Goal: Task Accomplishment & Management: Manage account settings

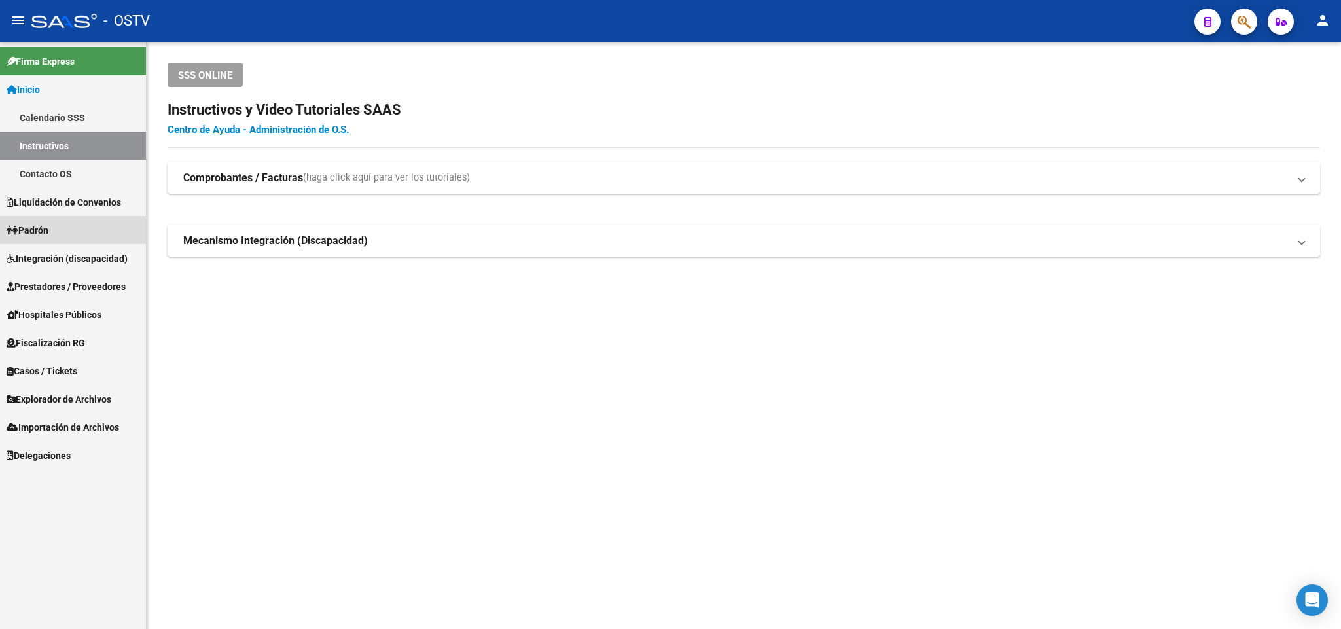
click at [73, 234] on link "Padrón" at bounding box center [73, 230] width 146 height 28
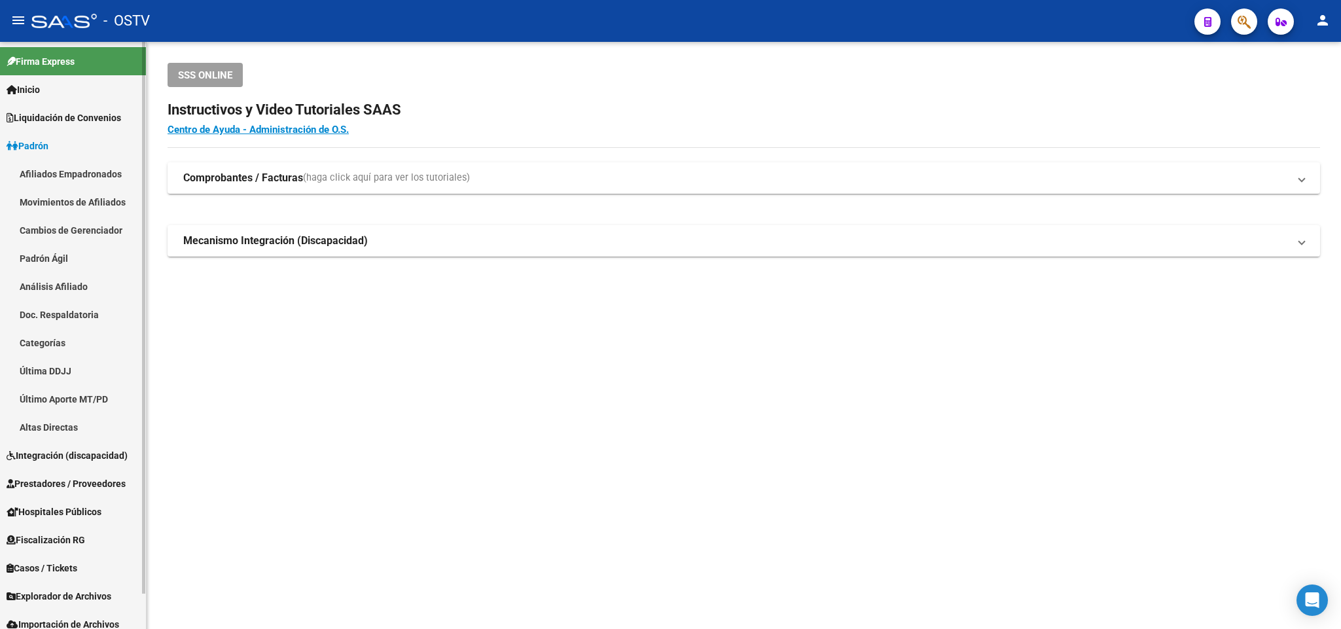
click at [41, 253] on link "Padrón Ágil" at bounding box center [73, 258] width 146 height 28
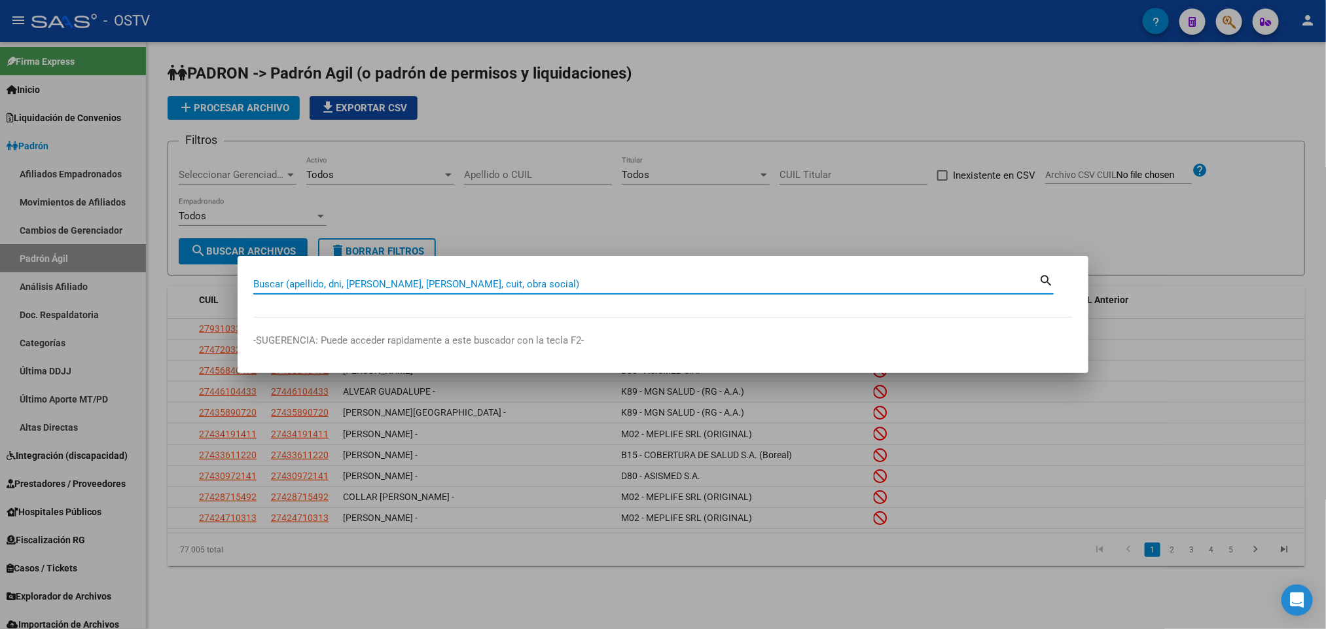
paste input "31826261"
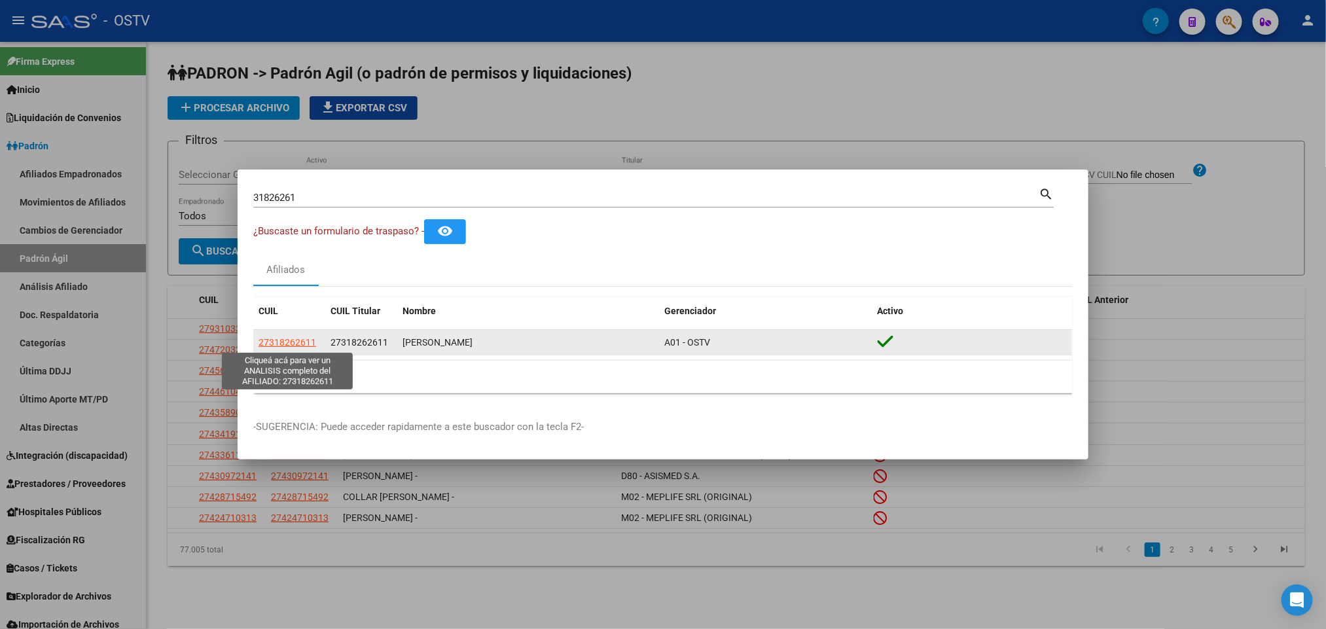
click at [293, 344] on span "27318262611" at bounding box center [287, 342] width 58 height 10
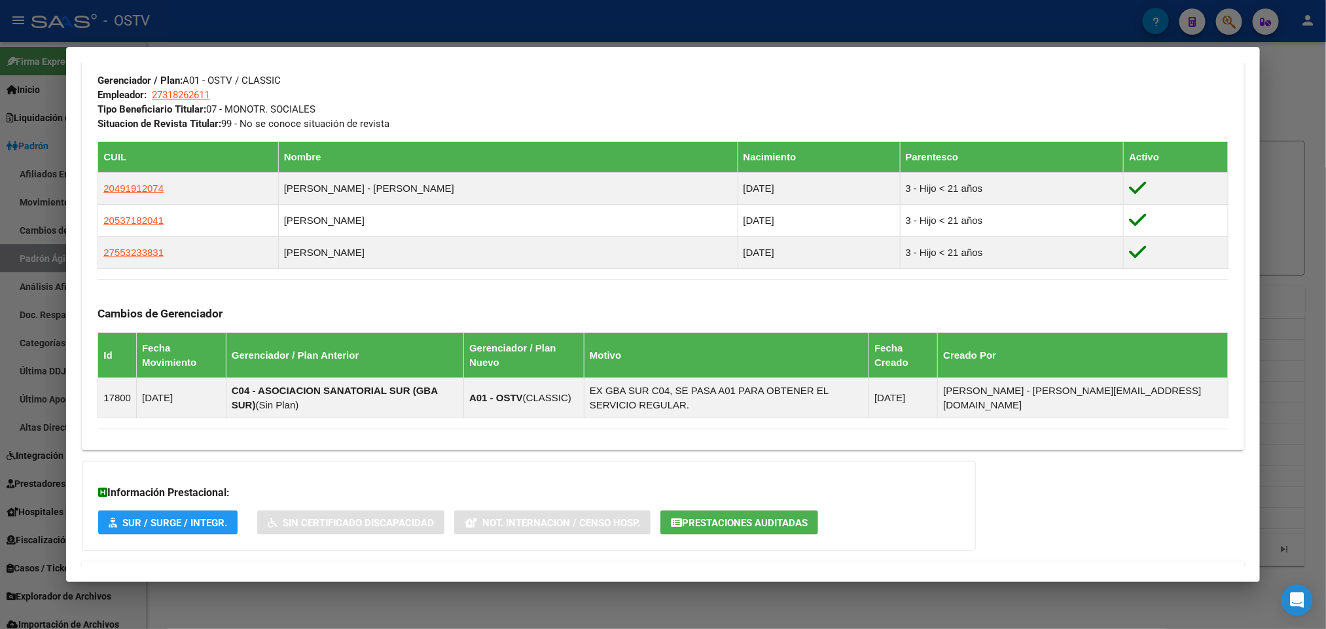
scroll to position [685, 0]
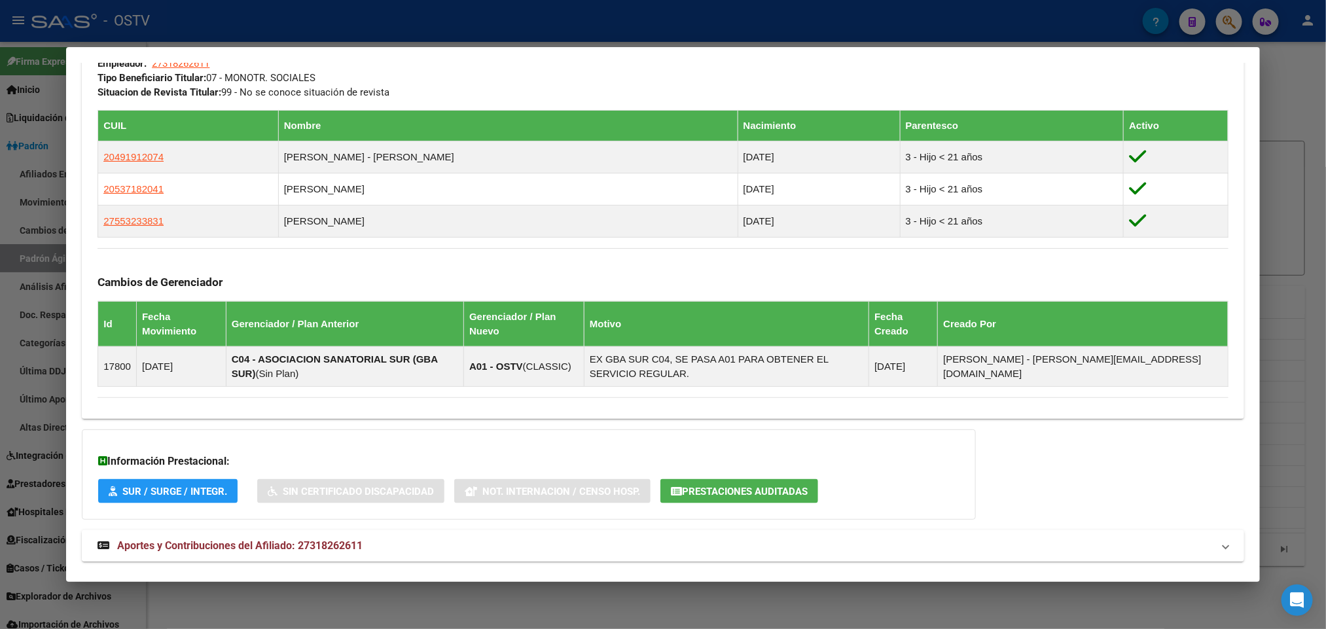
click at [298, 539] on span "Aportes y Contribuciones del Afiliado: 27318262611" at bounding box center [239, 545] width 245 height 12
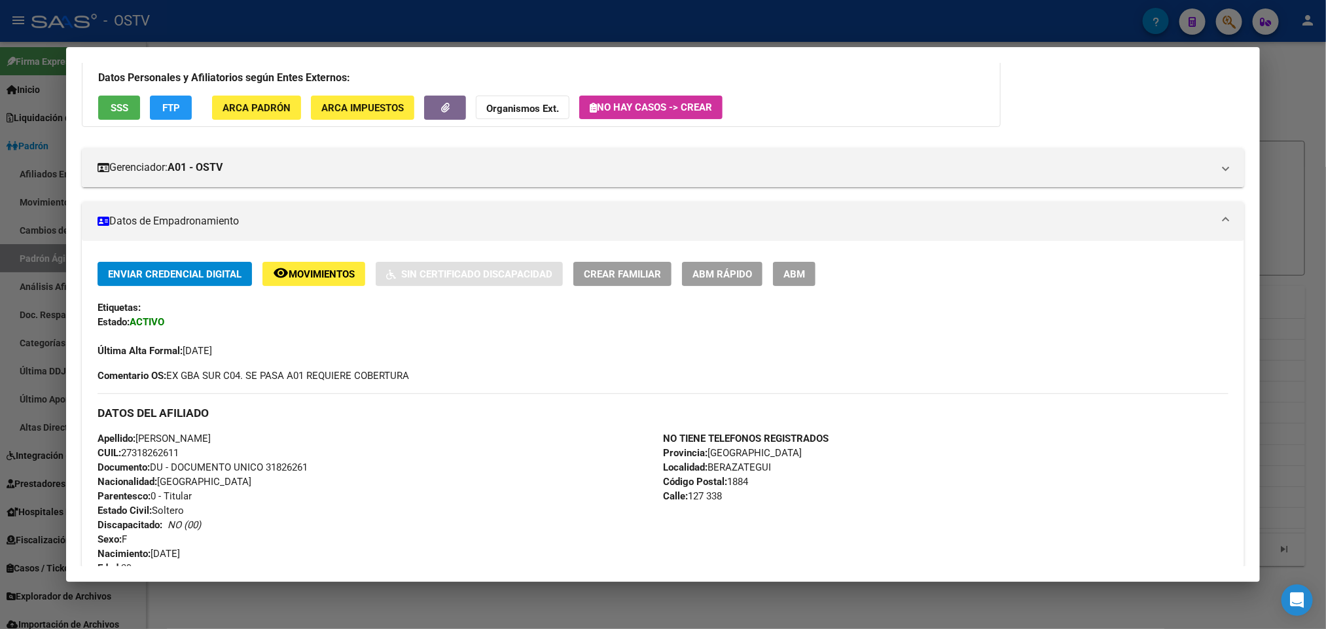
scroll to position [0, 0]
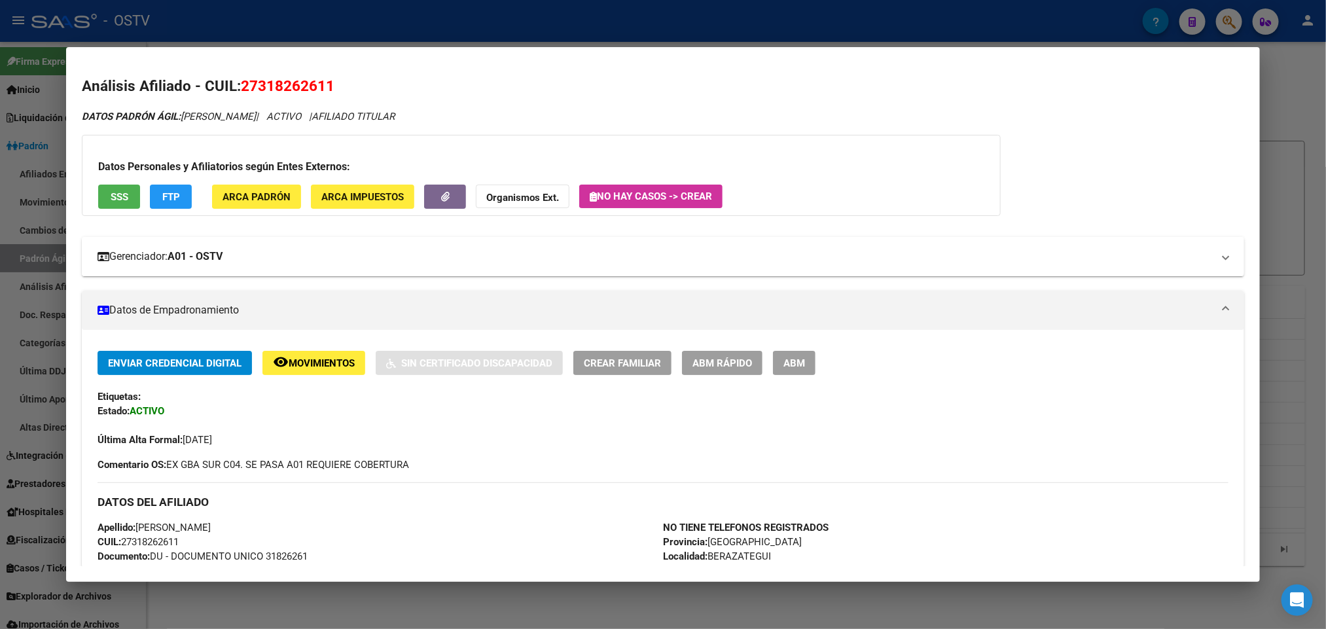
click at [270, 265] on mat-expansion-panel-header "Gerenciador: A01 - OSTV" at bounding box center [663, 256] width 1162 height 39
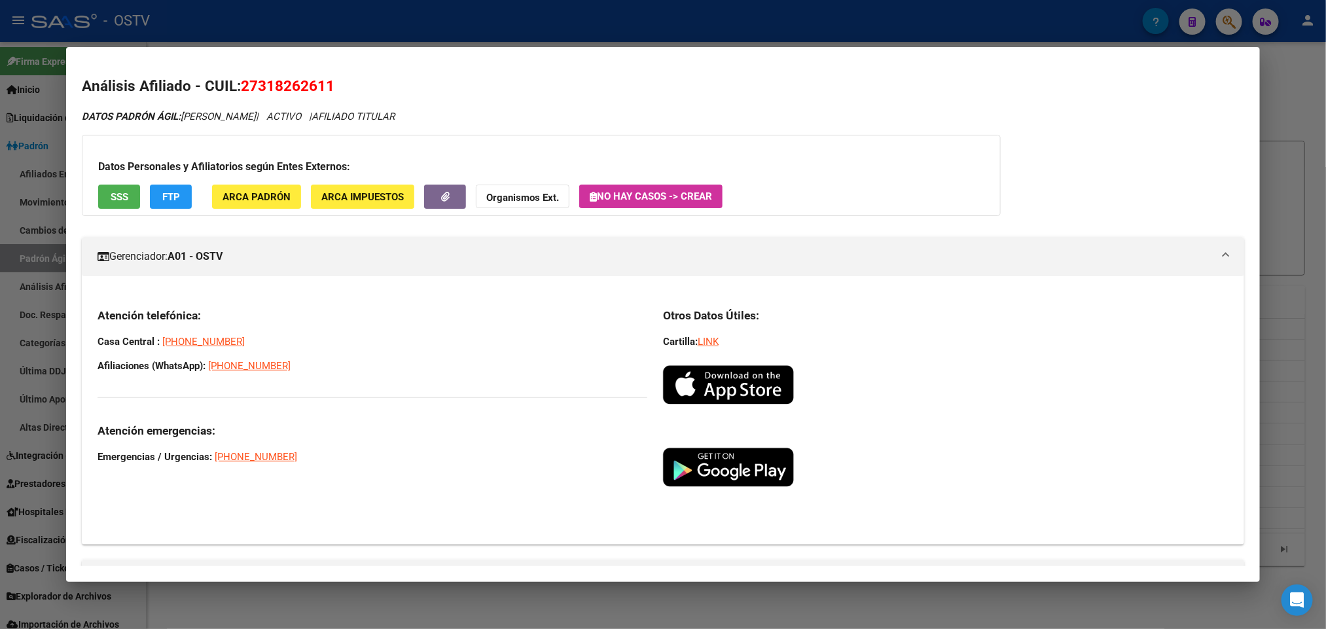
click at [270, 265] on mat-expansion-panel-header "Gerenciador: A01 - OSTV" at bounding box center [663, 256] width 1162 height 39
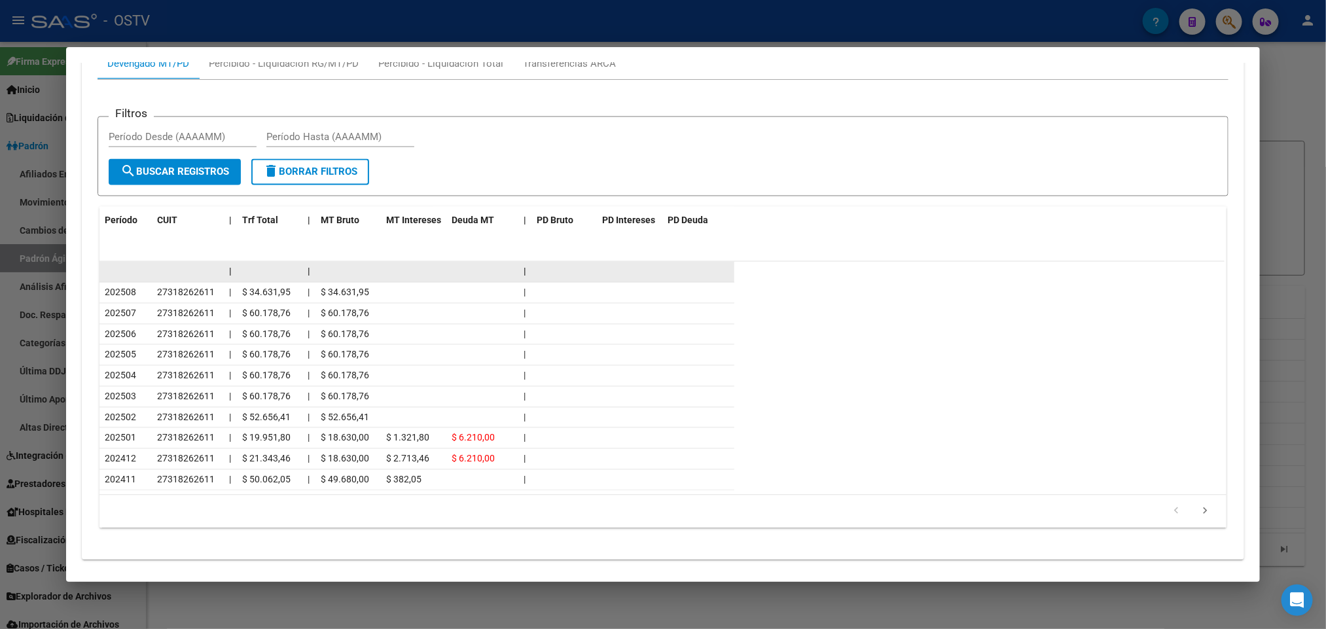
scroll to position [1278, 0]
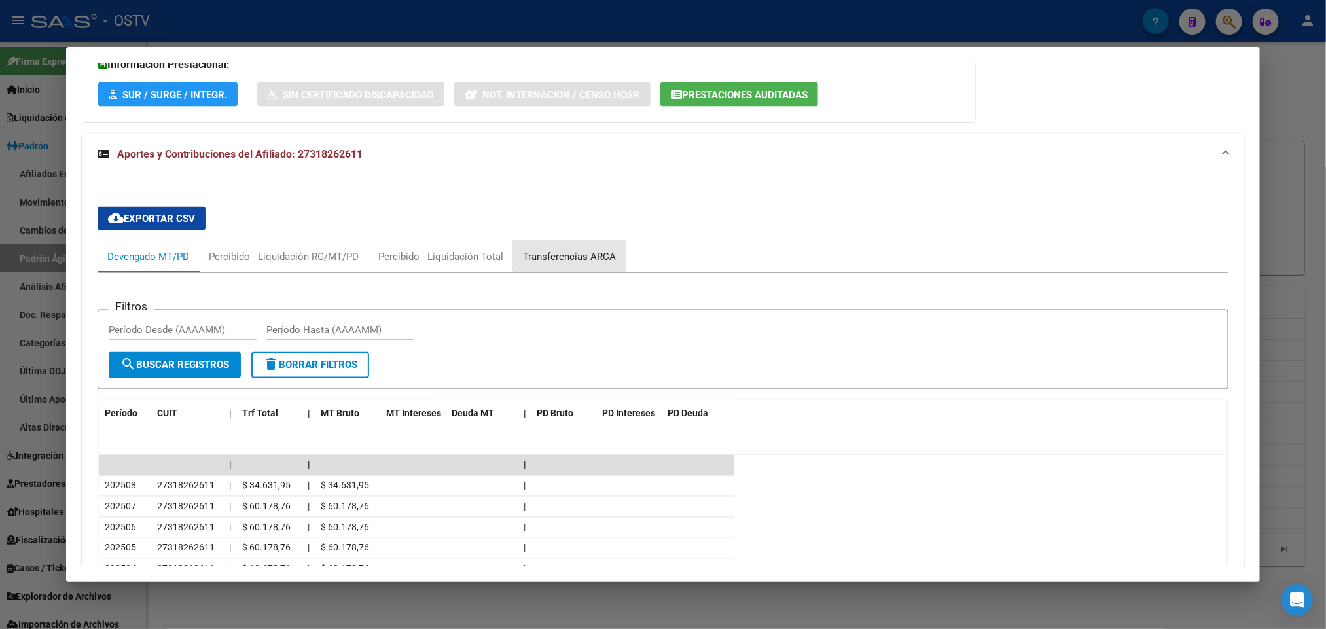
click at [601, 249] on div "Transferencias ARCA" at bounding box center [569, 256] width 93 height 14
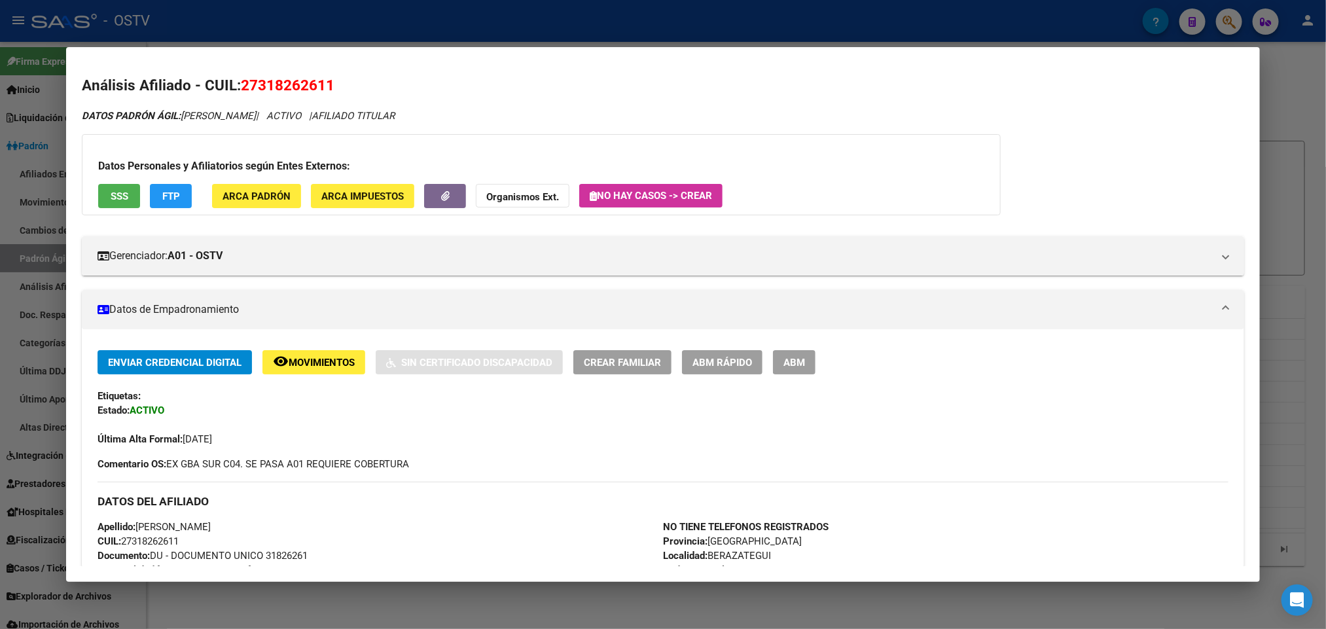
scroll to position [0, 0]
click at [171, 198] on span "FTP" at bounding box center [171, 197] width 18 height 12
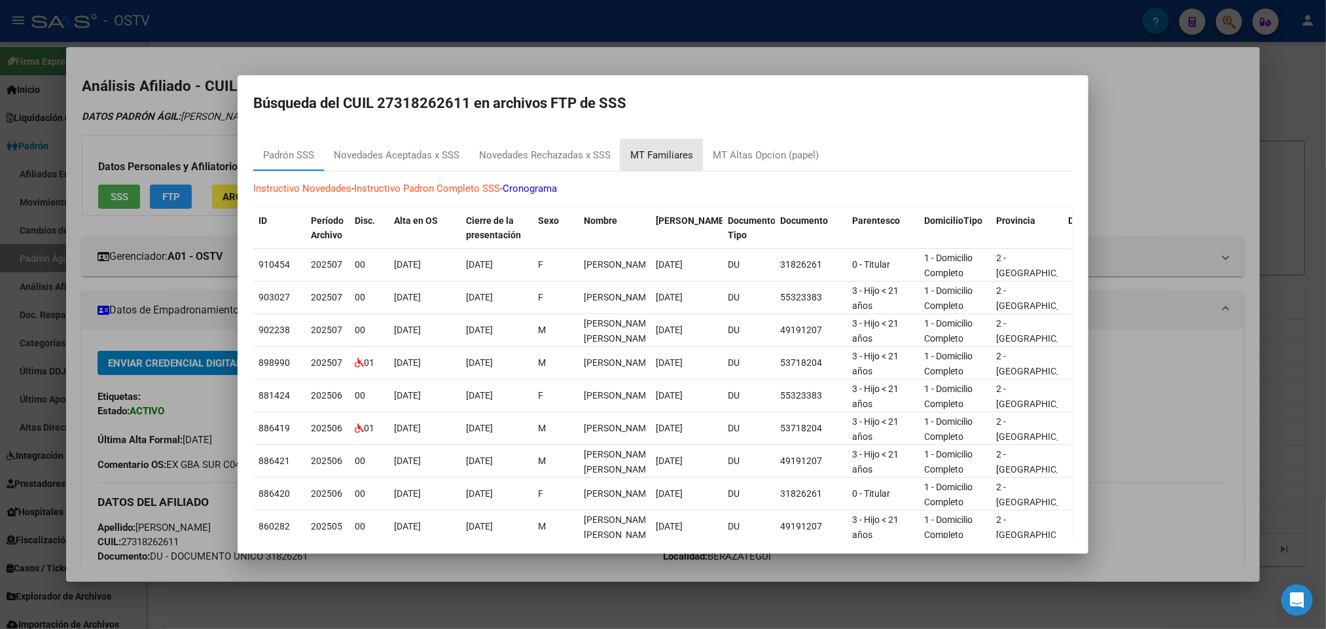
click at [689, 155] on div "MT Familiares" at bounding box center [661, 155] width 63 height 15
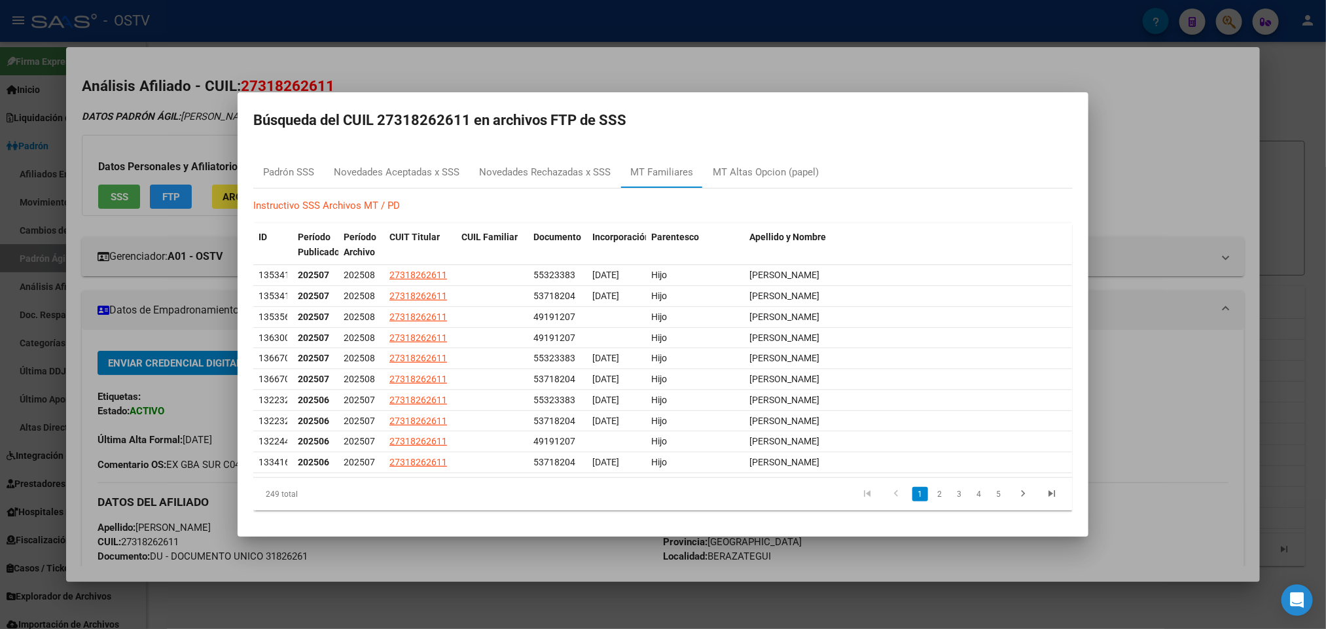
click at [173, 293] on div at bounding box center [663, 314] width 1326 height 629
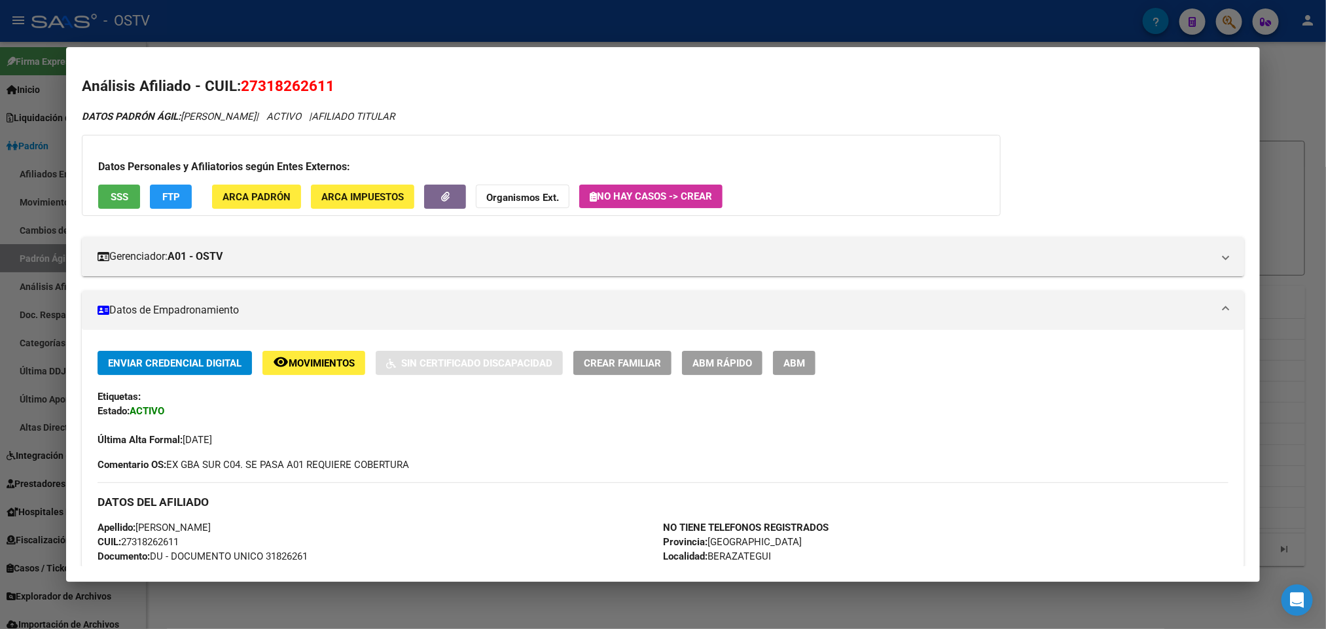
click at [324, 45] on div at bounding box center [663, 314] width 1326 height 629
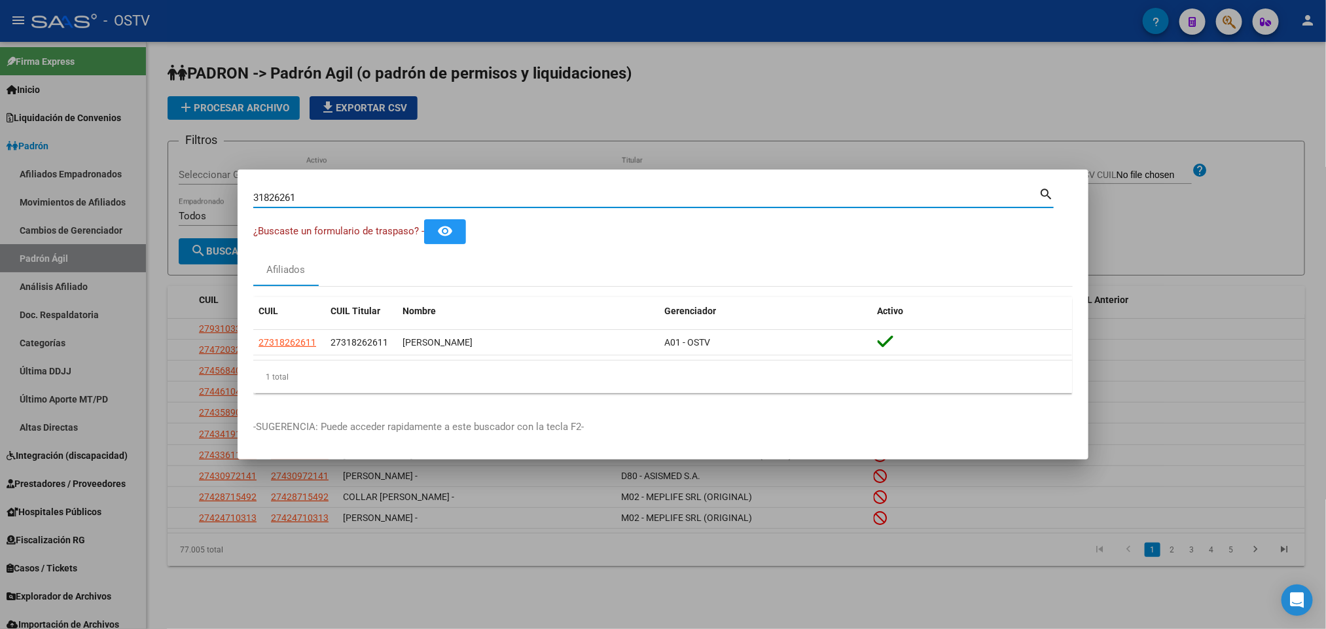
drag, startPoint x: 318, startPoint y: 199, endPoint x: 0, endPoint y: 209, distance: 318.2
click at [0, 209] on div "31826261 Buscar (apellido, dni, cuil, nro traspaso, cuit, obra social) search ¿…" at bounding box center [663, 314] width 1326 height 629
paste input "50043992"
type input "50043992"
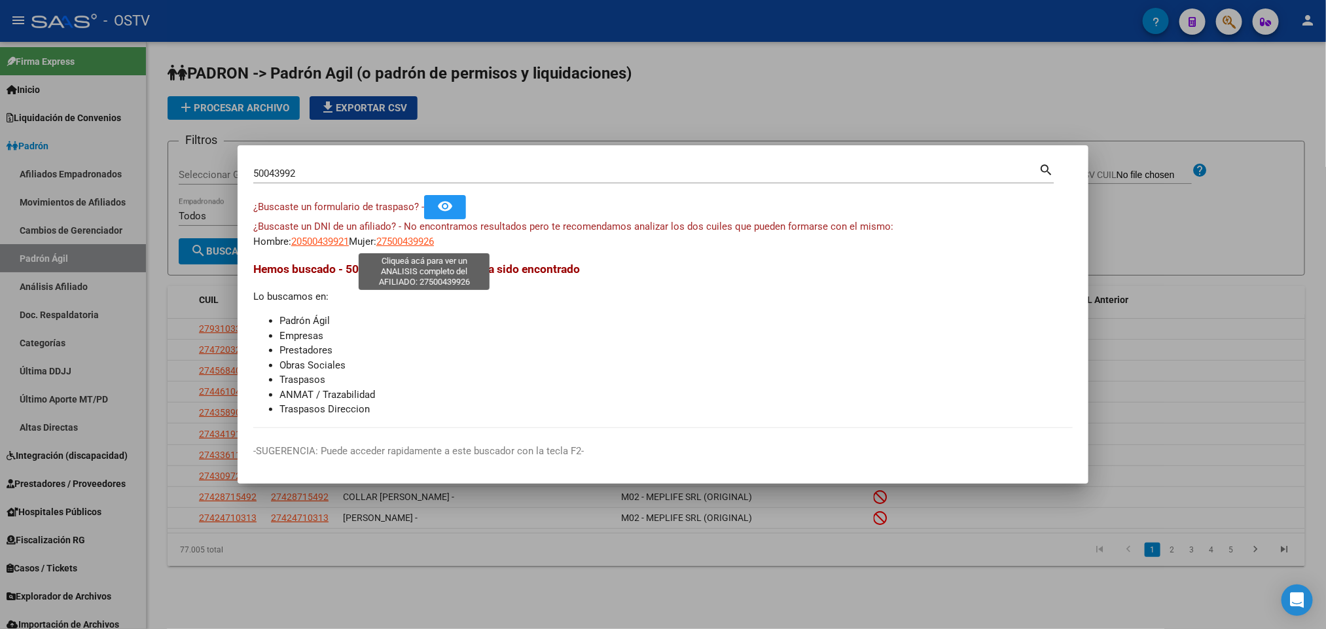
click at [401, 238] on span "27500439926" at bounding box center [405, 242] width 58 height 12
type textarea "27500439926"
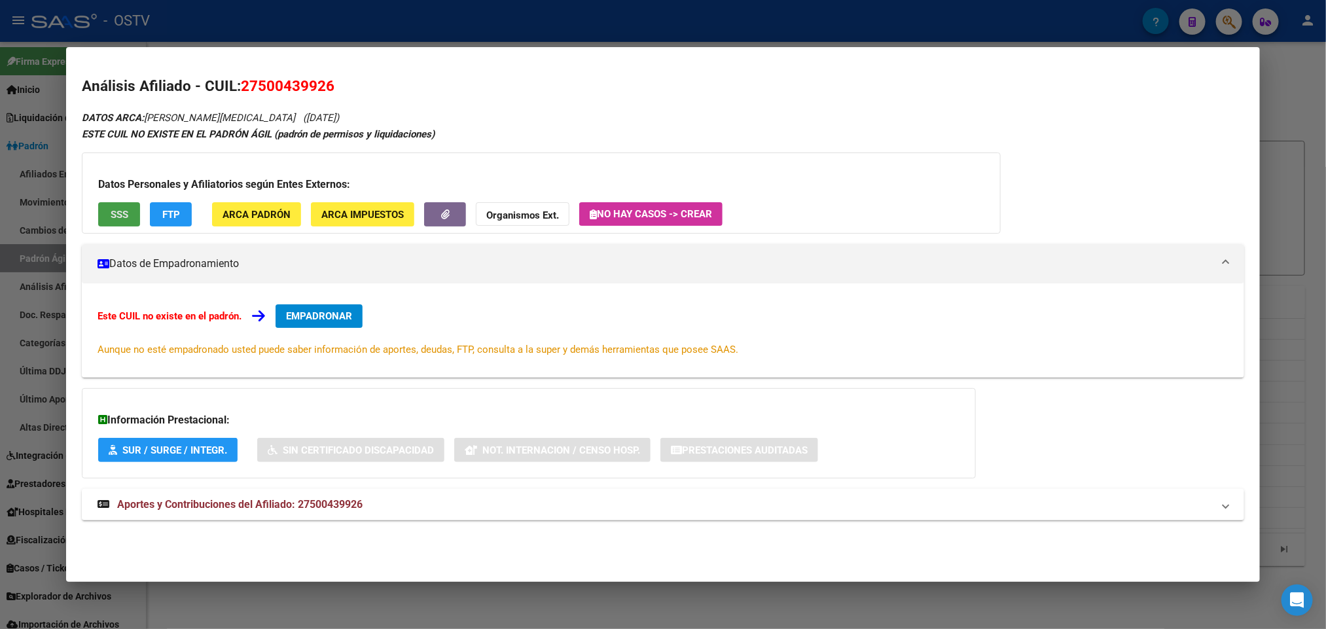
click at [107, 204] on button "SSS" at bounding box center [119, 214] width 42 height 24
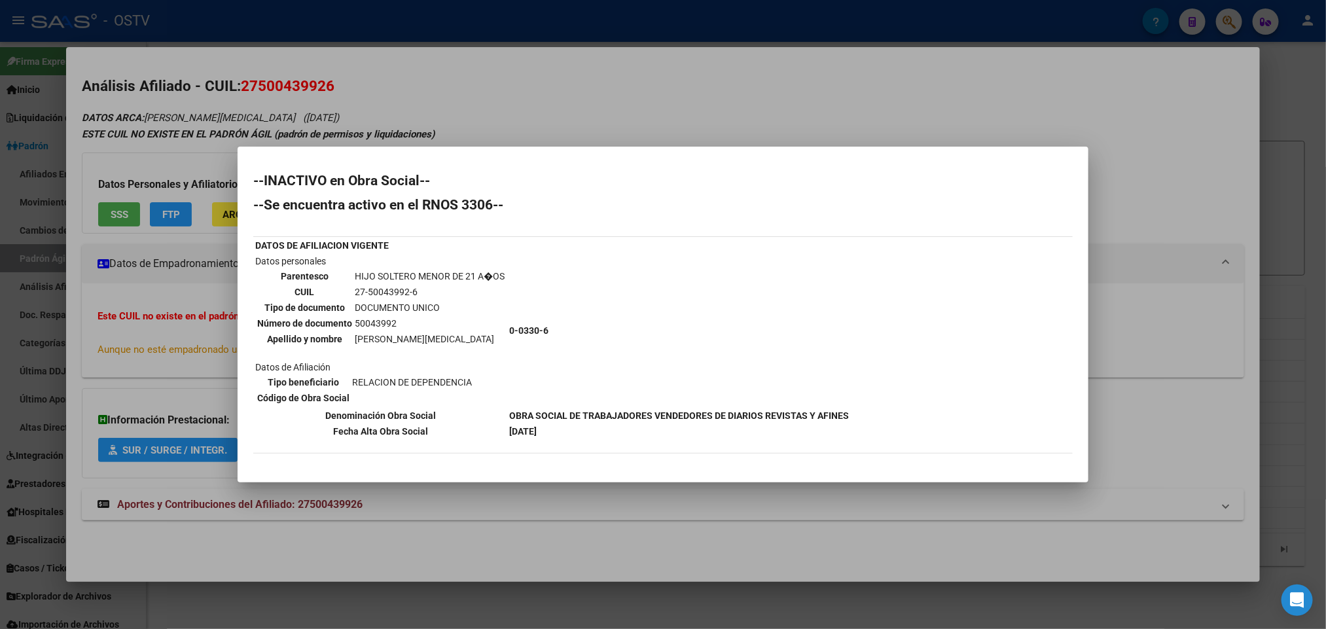
drag, startPoint x: 460, startPoint y: 338, endPoint x: 338, endPoint y: 336, distance: 122.4
click at [338, 336] on tr "Apellido y nombre SEPULCRI AMBAR YASMIN" at bounding box center [381, 339] width 249 height 14
click at [367, 342] on td "SEPULCRI AMBAR YASMIN" at bounding box center [429, 339] width 151 height 14
drag, startPoint x: 463, startPoint y: 338, endPoint x: 353, endPoint y: 342, distance: 110.0
click at [354, 342] on td "SEPULCRI AMBAR YASMIN" at bounding box center [429, 339] width 151 height 14
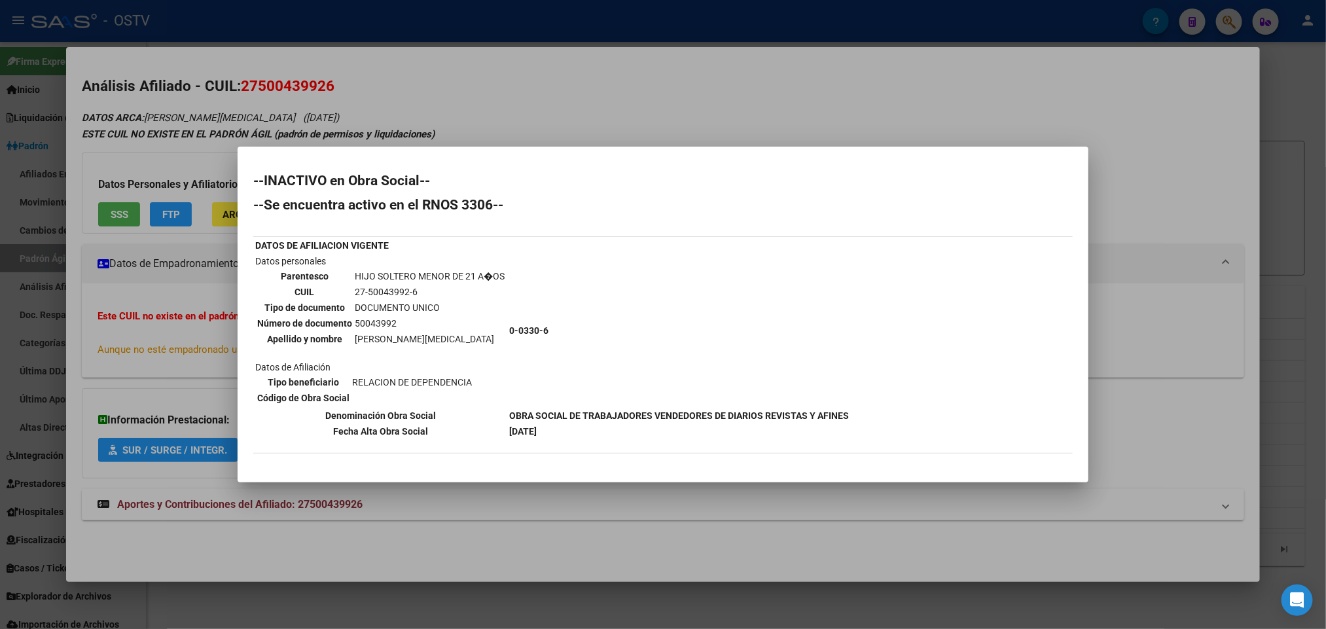
copy td "SEPULCRI AMBAR YASMIN"
click at [380, 324] on td "50043992" at bounding box center [429, 323] width 151 height 14
copy td "50043992"
click at [401, 91] on div at bounding box center [663, 314] width 1326 height 629
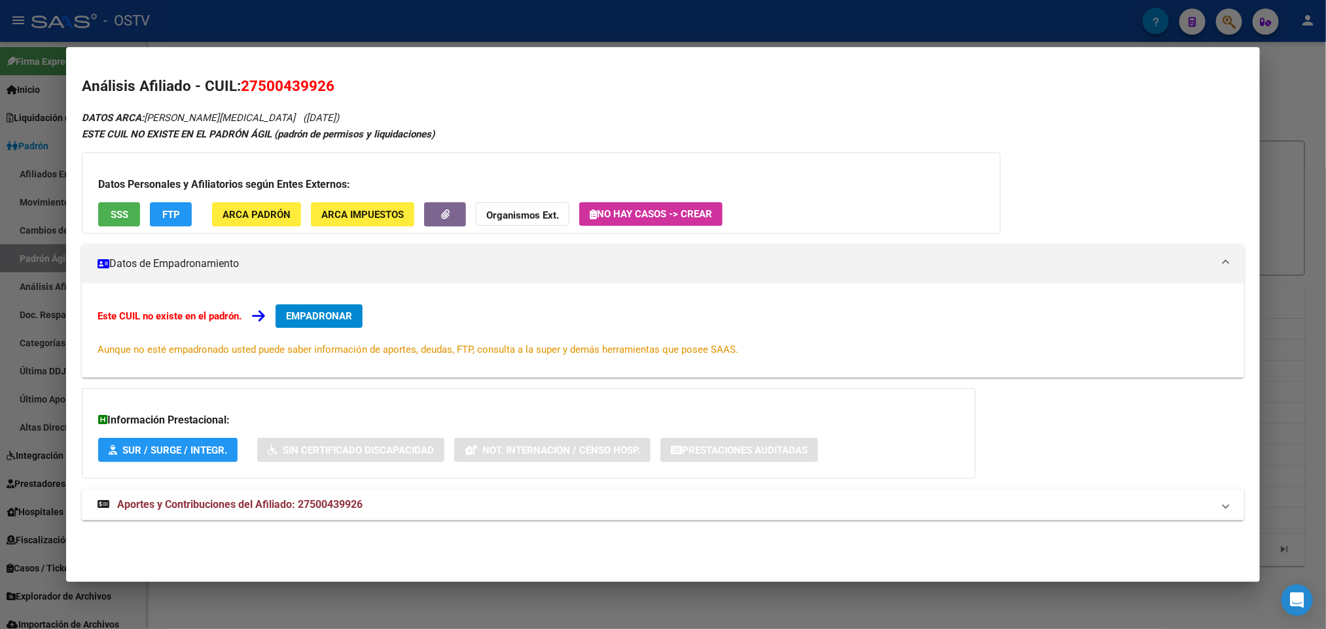
click at [373, 28] on div at bounding box center [663, 314] width 1326 height 629
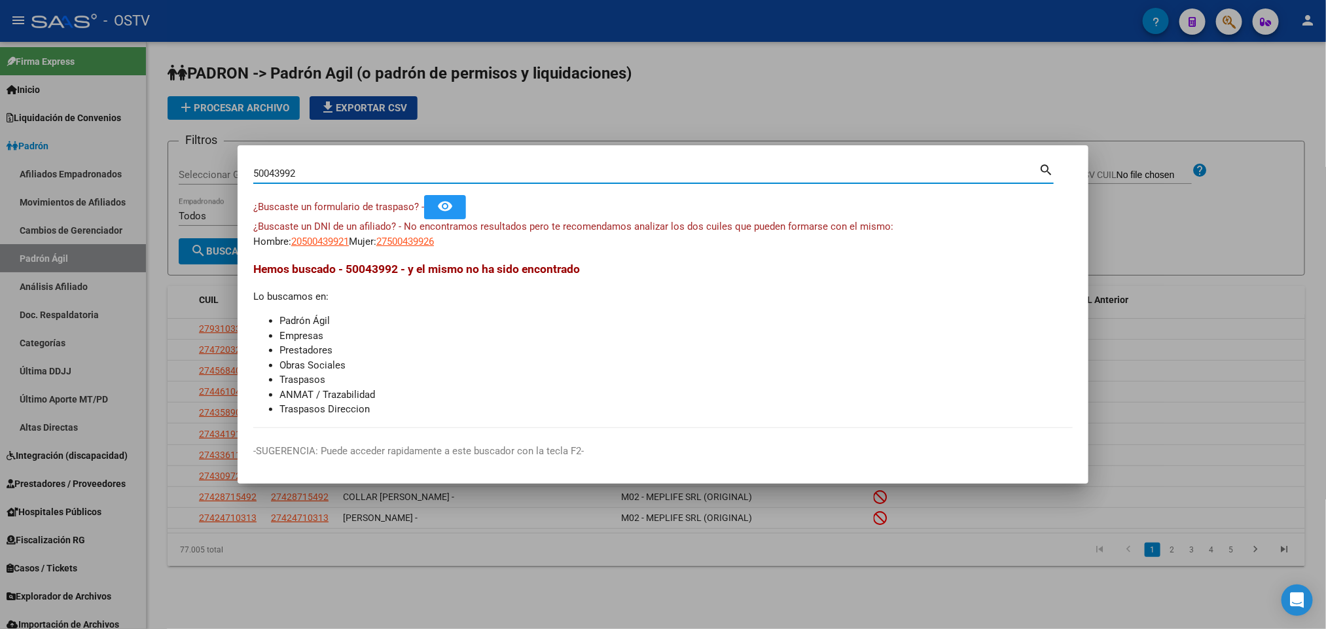
drag, startPoint x: 313, startPoint y: 173, endPoint x: 0, endPoint y: 189, distance: 313.2
click at [0, 202] on div "50043992 Buscar (apellido, dni, cuil, nro traspaso, cuit, obra social) search ¿…" at bounding box center [663, 314] width 1326 height 629
paste input "26714838"
type input "26714838"
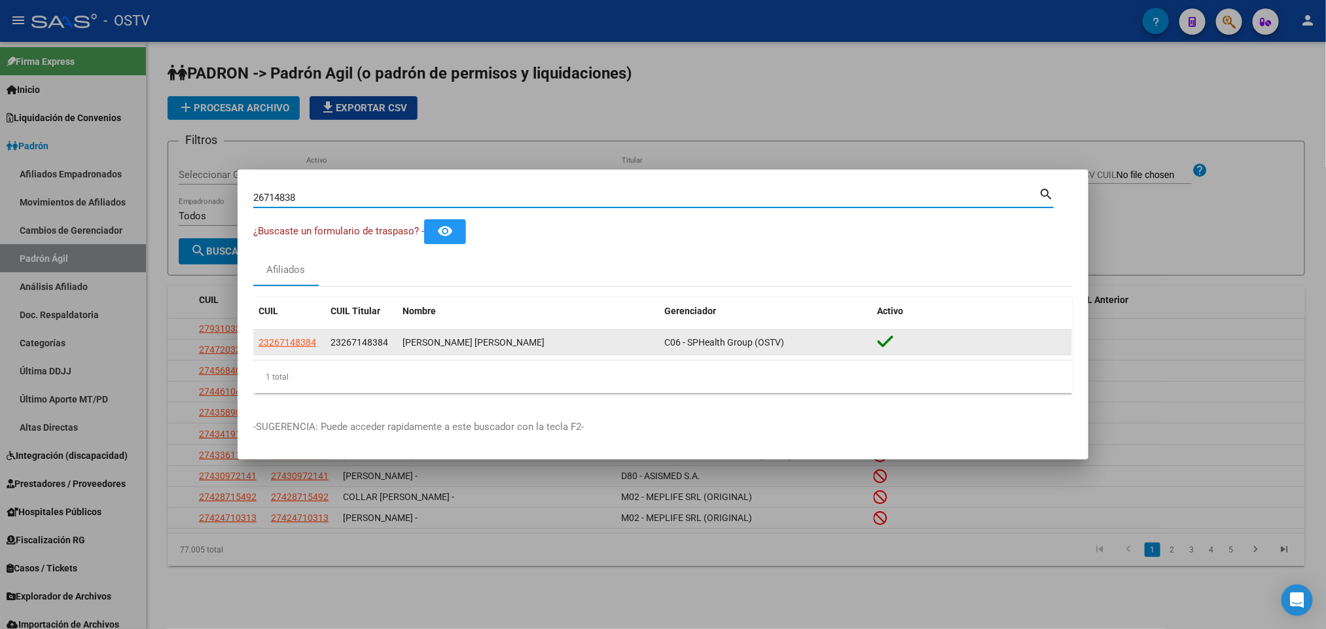
click at [272, 348] on app-link-go-to "23267148384" at bounding box center [287, 342] width 58 height 15
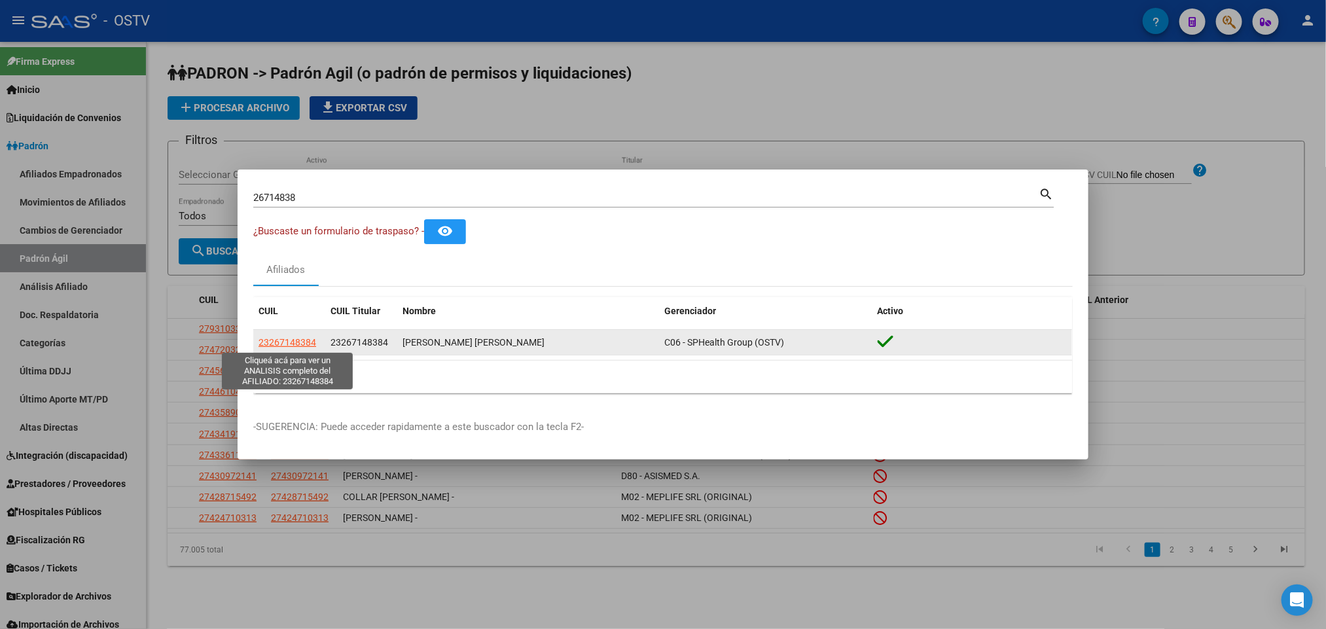
click at [277, 342] on span "23267148384" at bounding box center [287, 342] width 58 height 10
type textarea "23267148384"
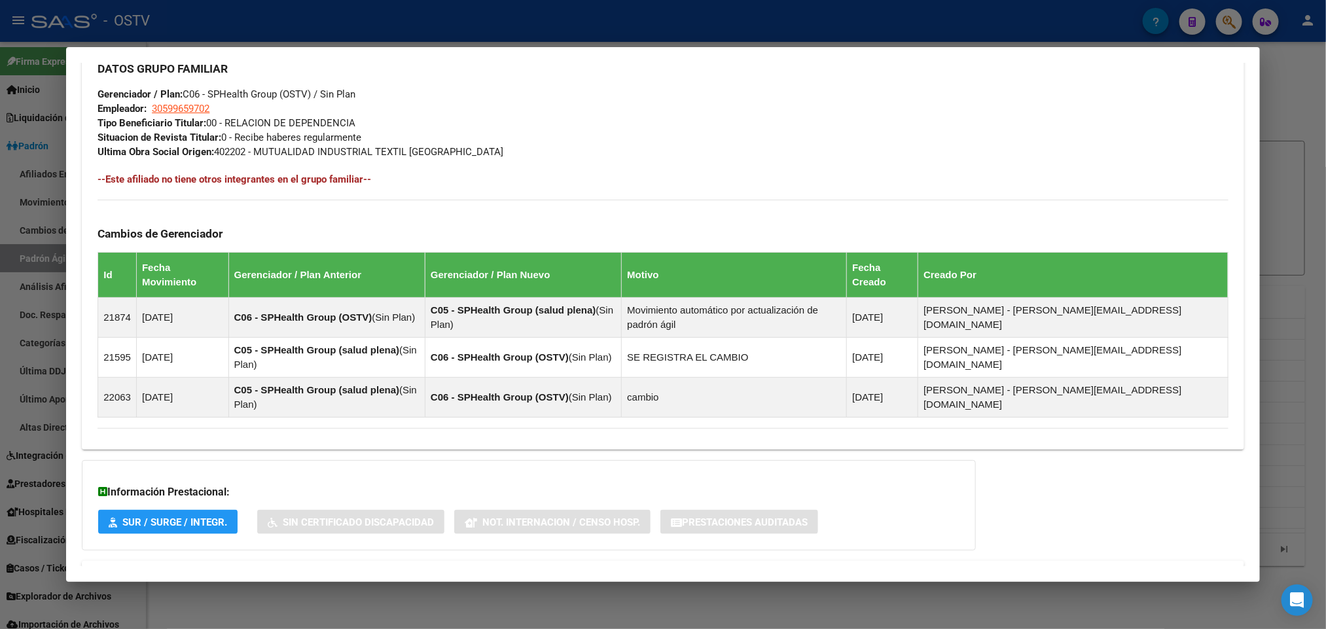
scroll to position [641, 0]
click at [401, 568] on mat-panel-title "Aportes y Contribuciones del Afiliado: 23267148384" at bounding box center [655, 576] width 1114 height 16
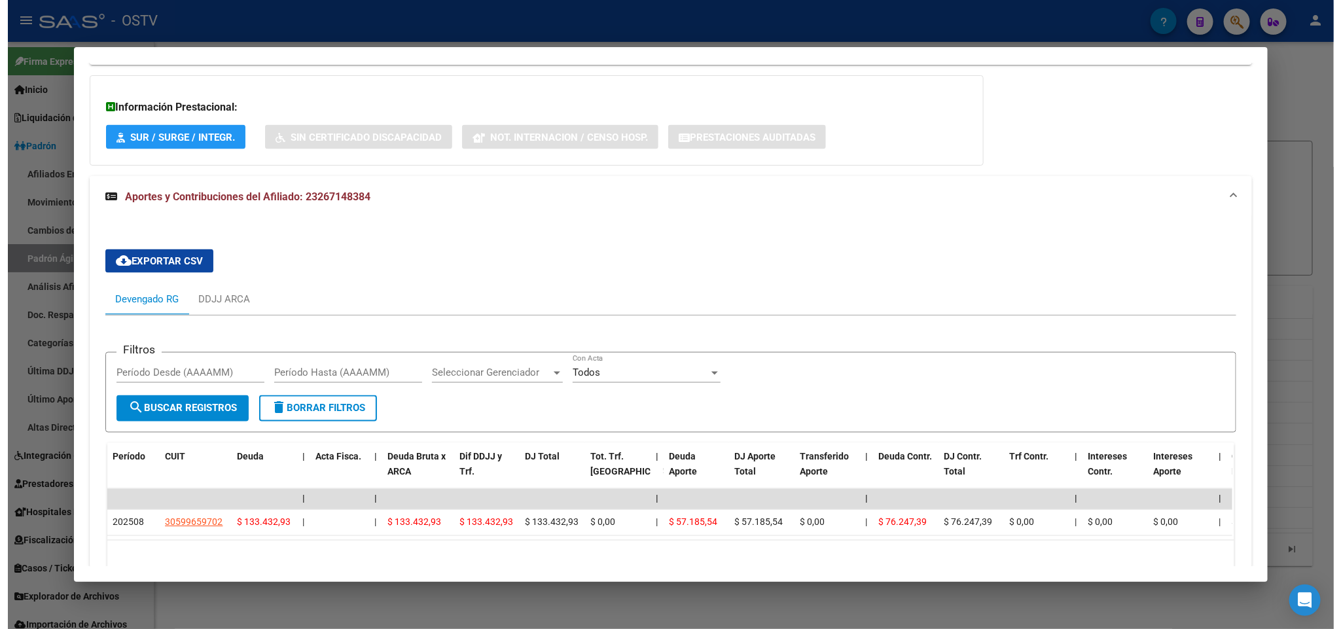
scroll to position [1054, 0]
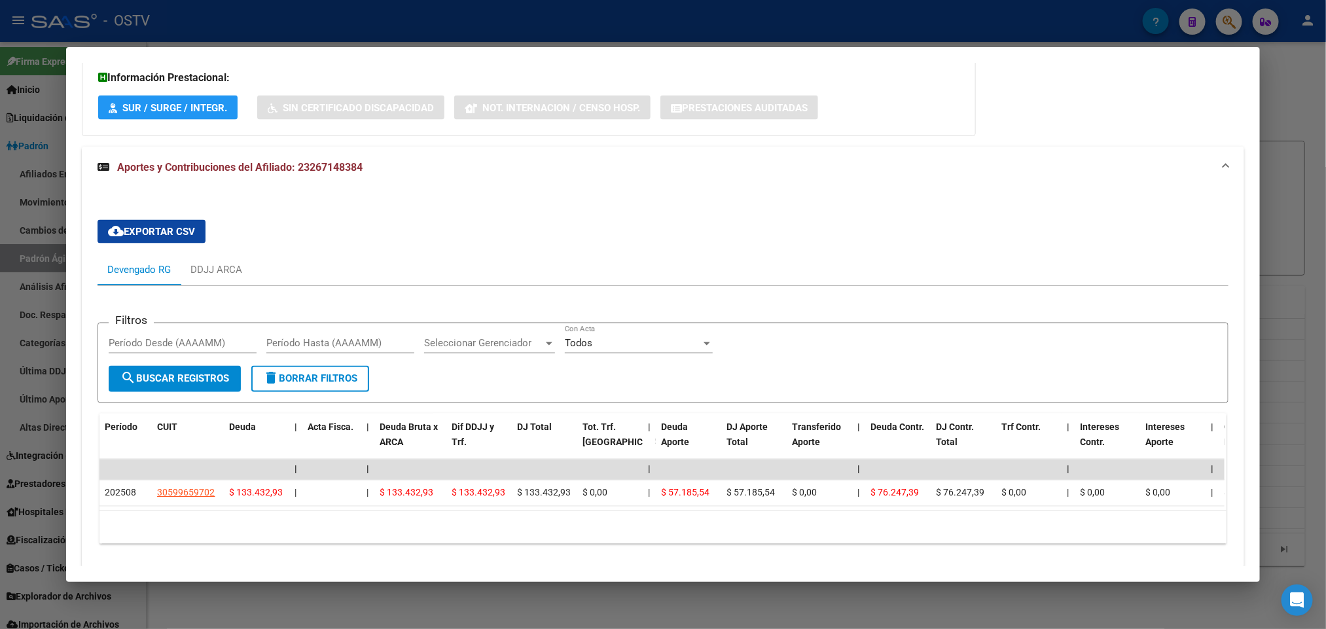
click at [0, 370] on div at bounding box center [663, 314] width 1326 height 629
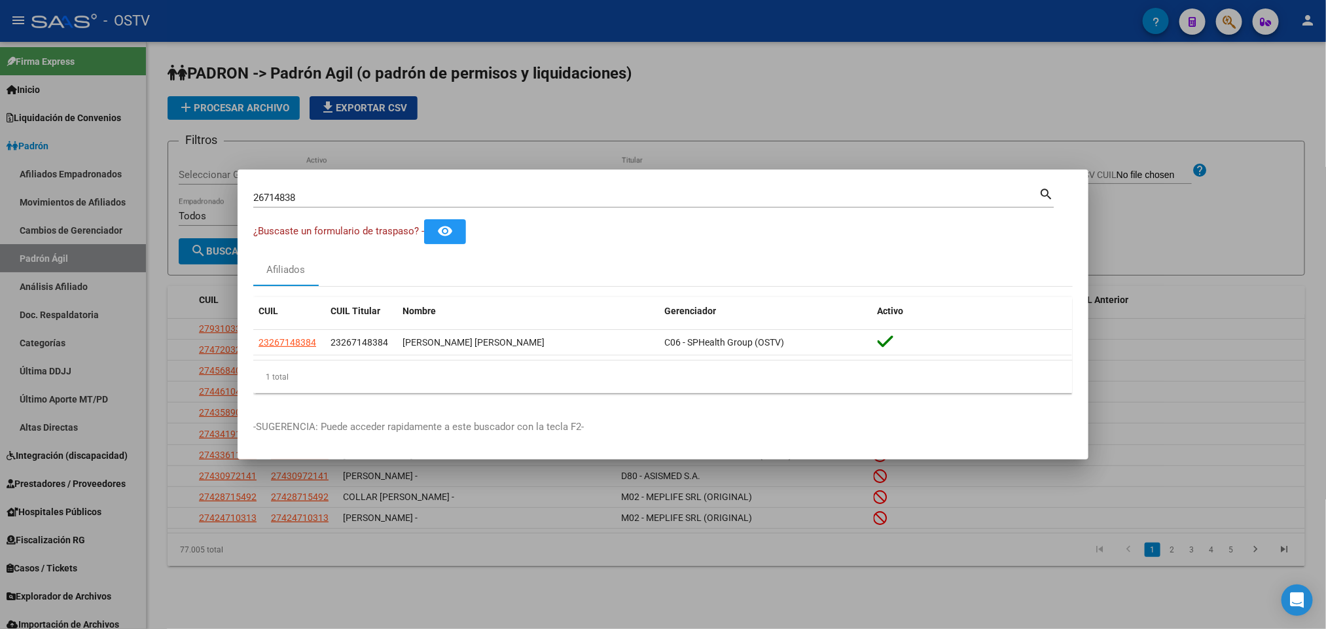
click at [61, 152] on div at bounding box center [663, 314] width 1326 height 629
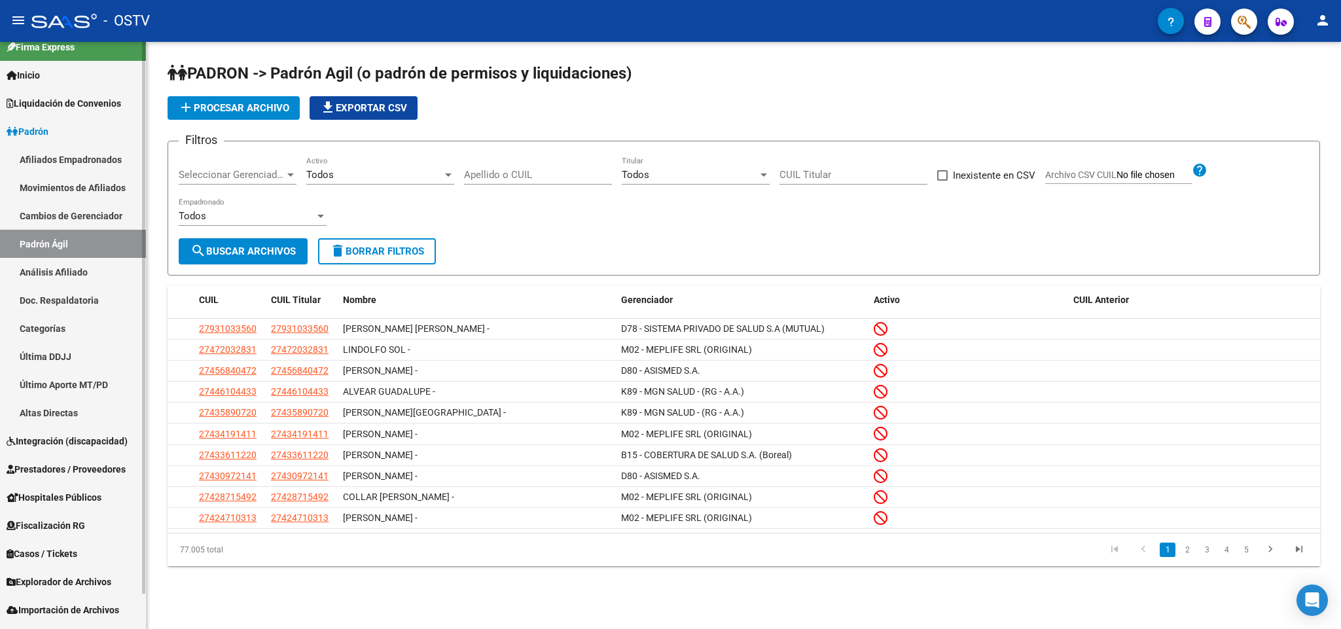
scroll to position [36, 0]
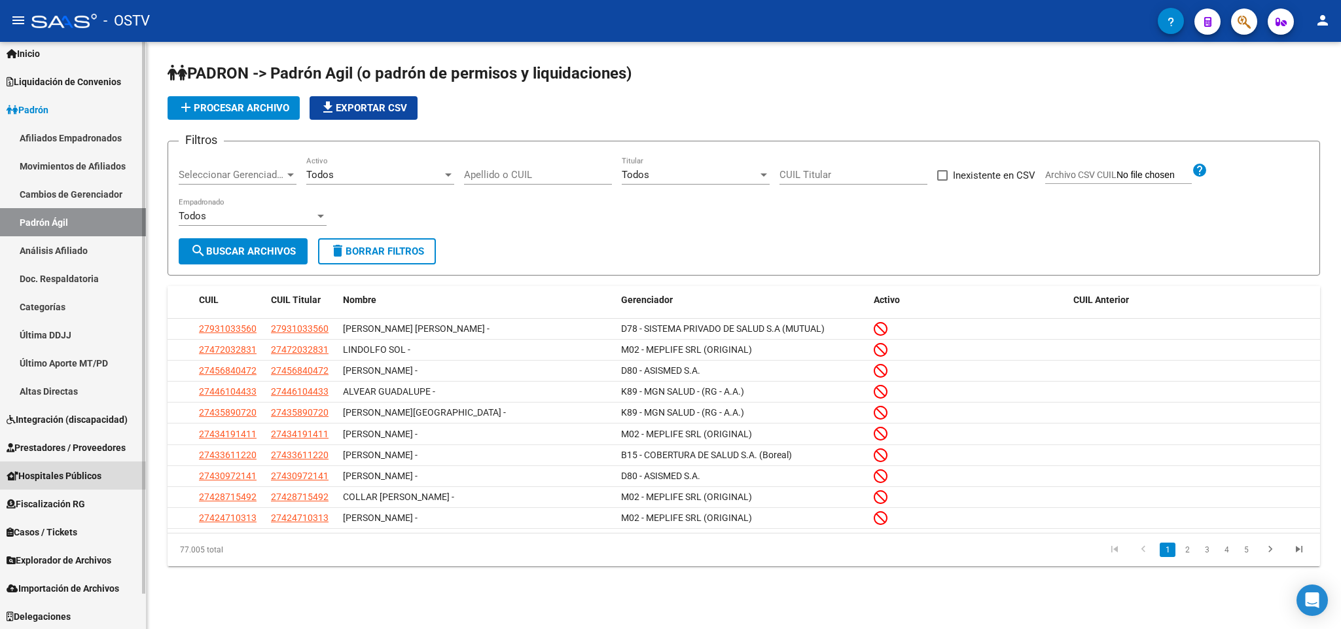
click at [59, 473] on span "Hospitales Públicos" at bounding box center [54, 476] width 95 height 14
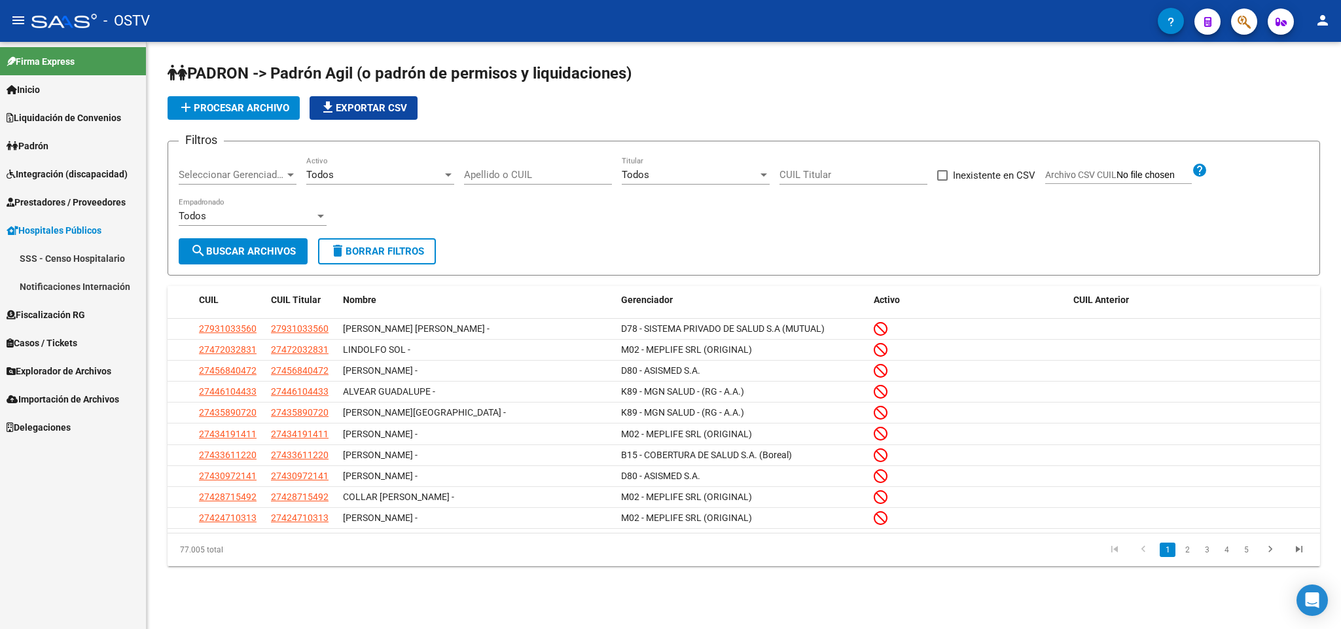
scroll to position [0, 0]
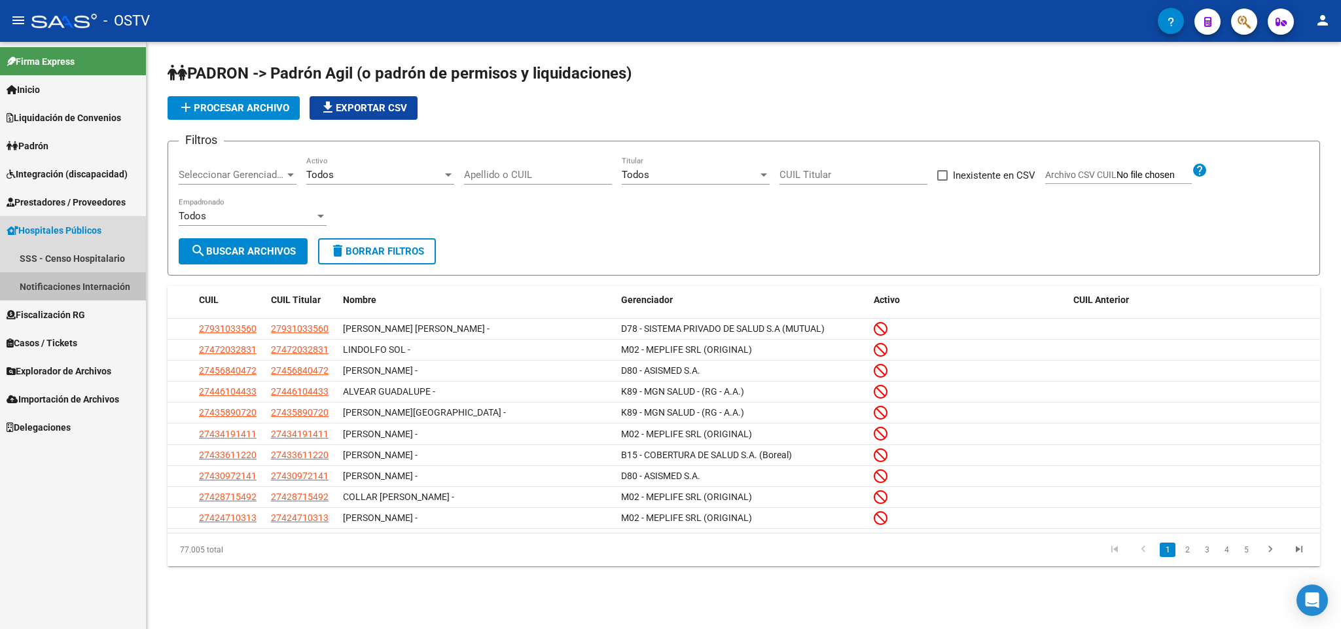
click at [61, 293] on link "Notificaciones Internación" at bounding box center [73, 286] width 146 height 28
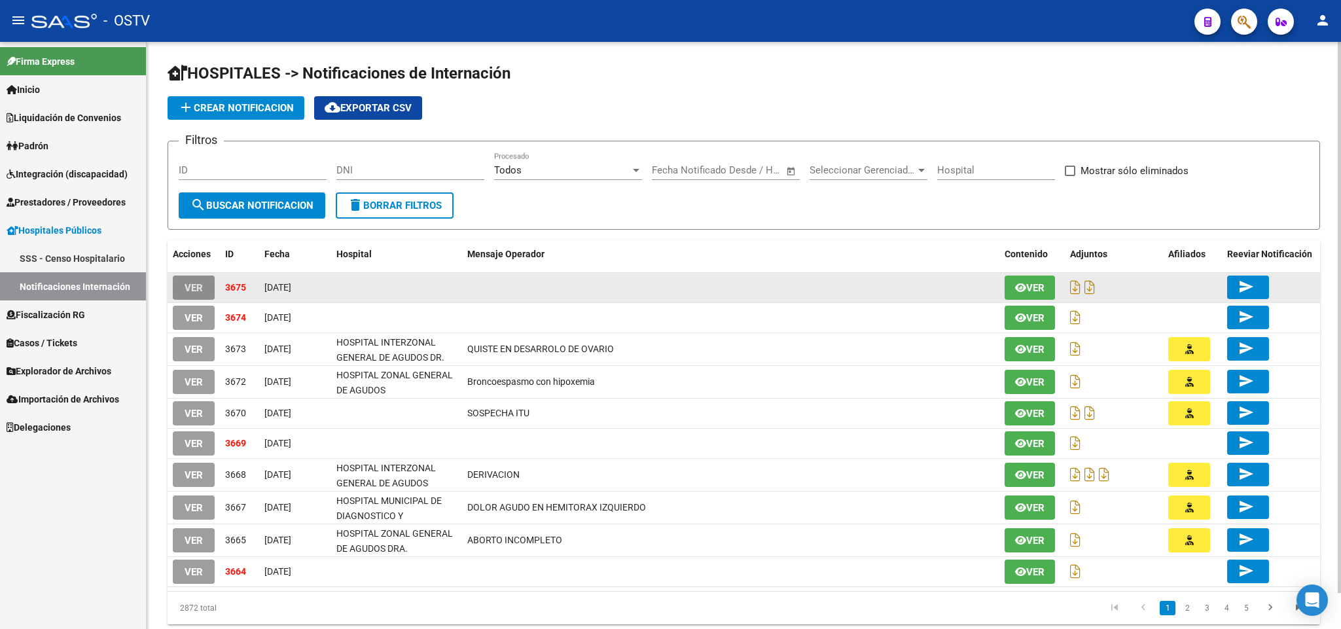
click at [197, 282] on span "VER" at bounding box center [194, 288] width 18 height 12
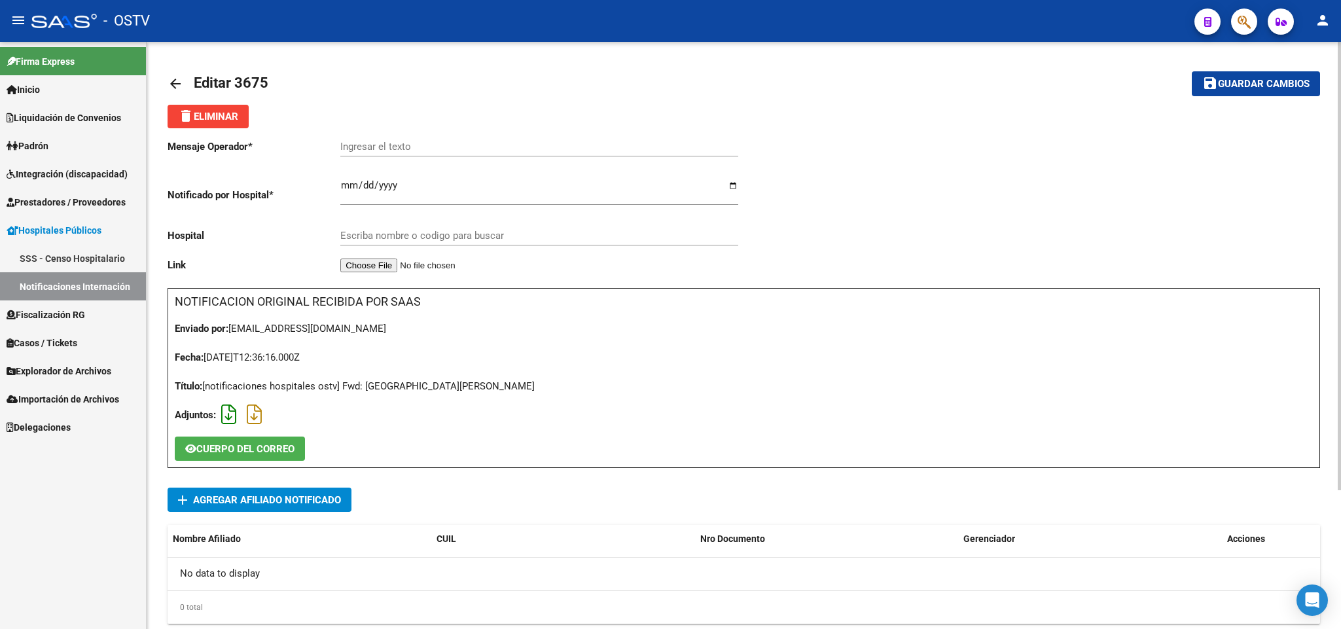
click at [230, 415] on icon at bounding box center [228, 414] width 15 height 1
click at [169, 84] on mat-icon "arrow_back" at bounding box center [176, 84] width 16 height 16
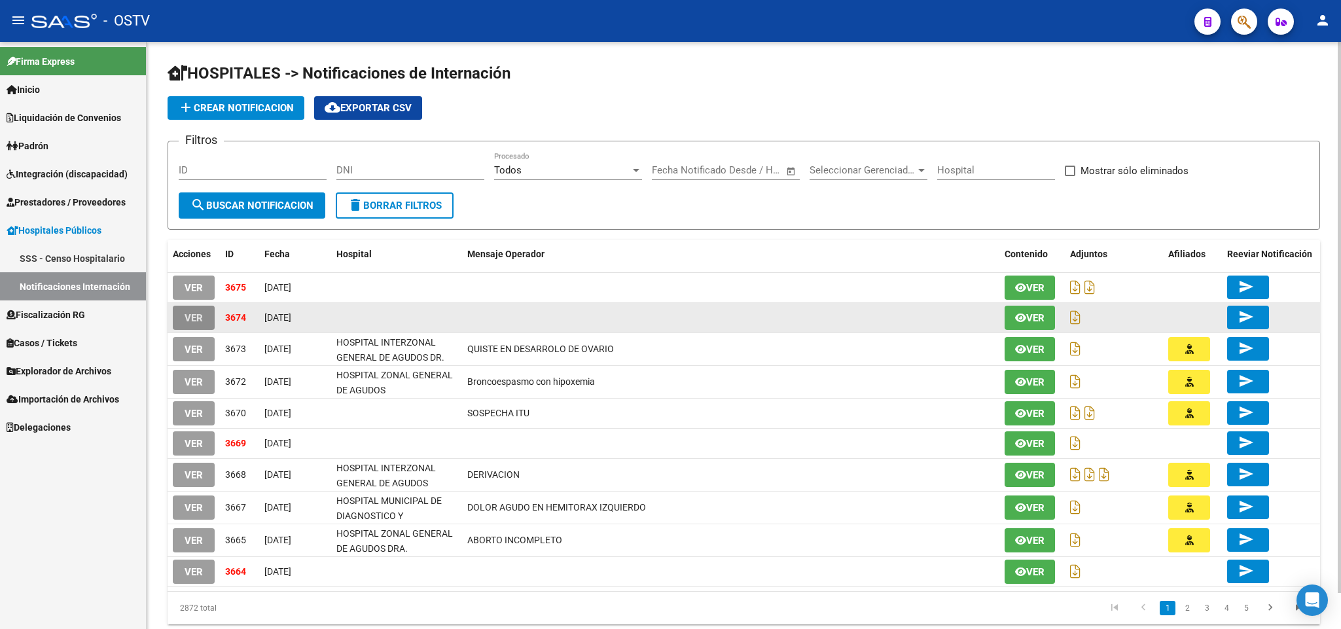
click at [196, 322] on span "VER" at bounding box center [194, 318] width 18 height 12
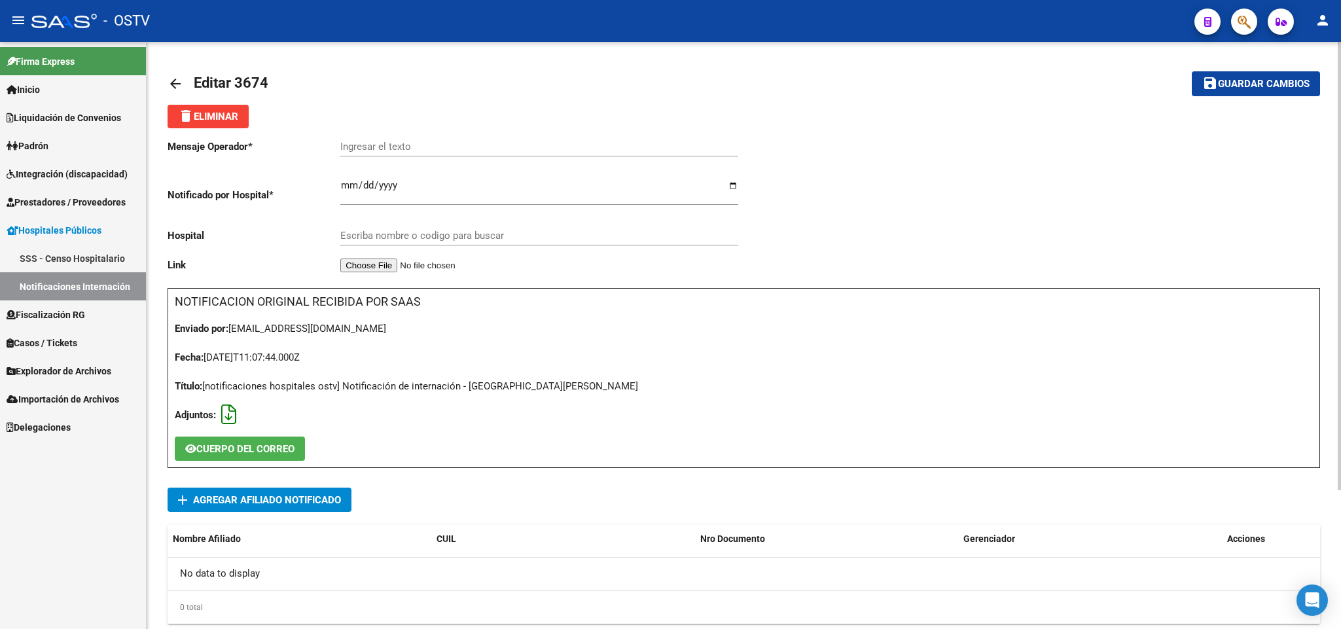
click at [228, 414] on icon at bounding box center [228, 414] width 15 height 1
click at [283, 513] on app-add-notificacion-internacion-detalle "add Agregar Afiliado Notificado Nombre Afiliado CUIL Nro Documento Gerenciador …" at bounding box center [744, 556] width 1152 height 136
click at [287, 497] on span "Agregar Afiliado Notificado" at bounding box center [267, 500] width 148 height 12
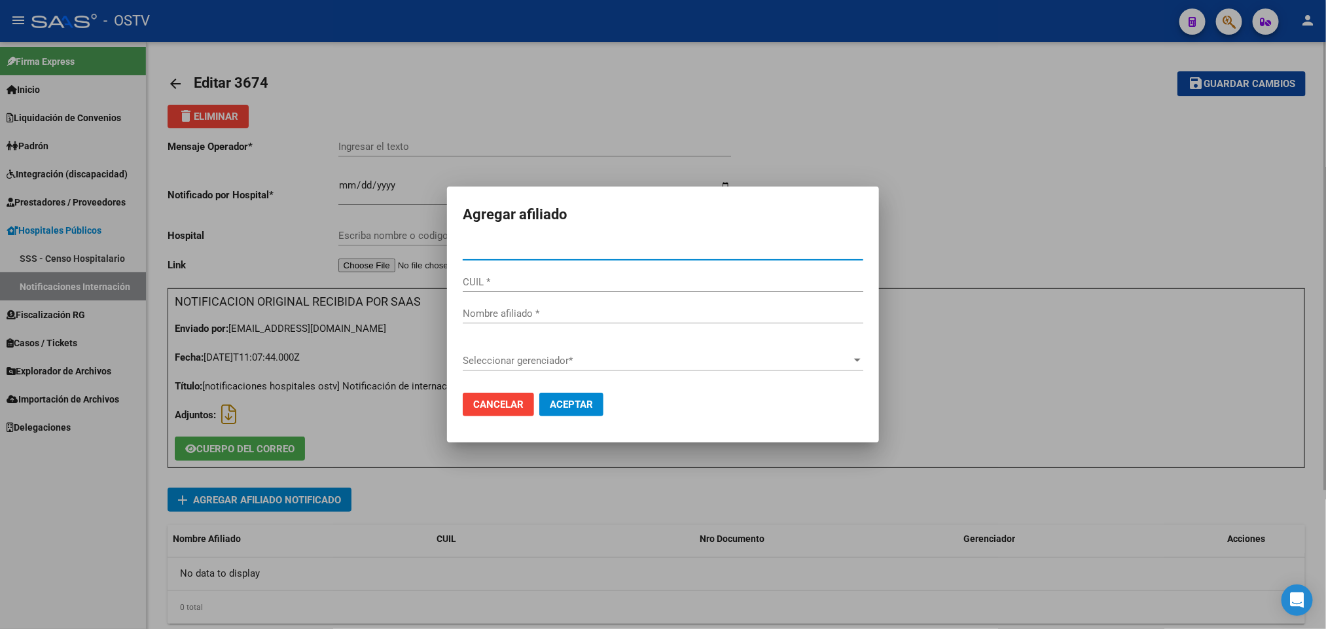
paste input "23267148384"
type input "26714838"
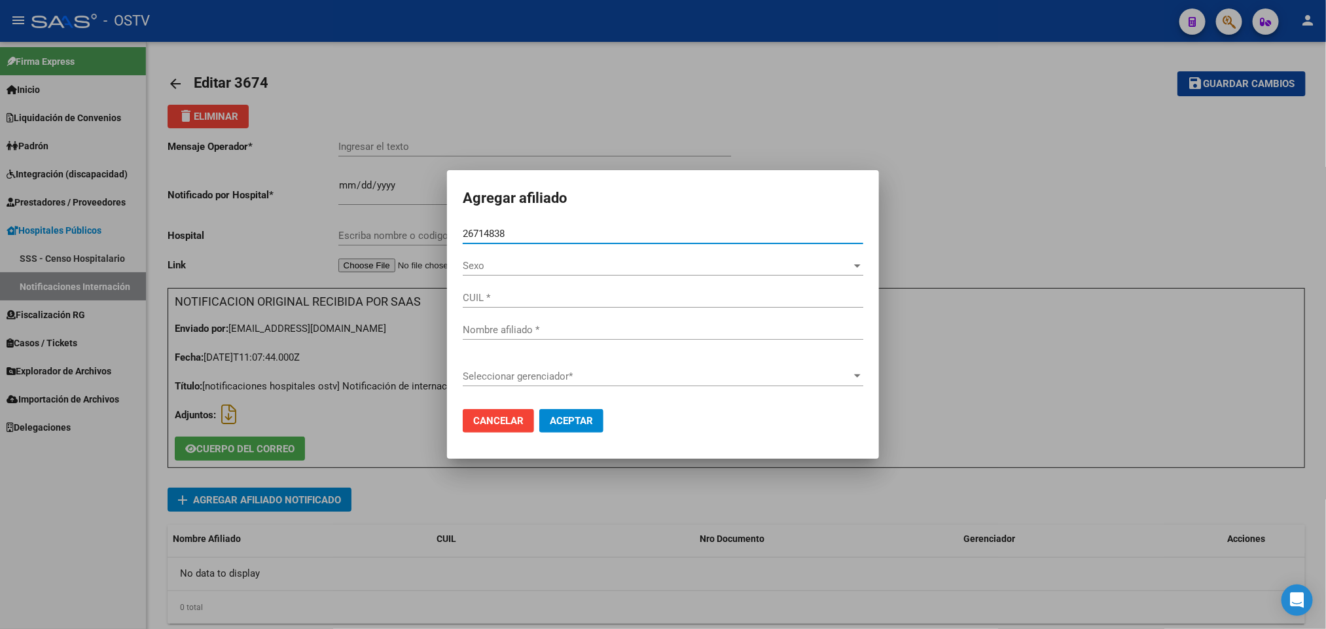
type input "23267148384"
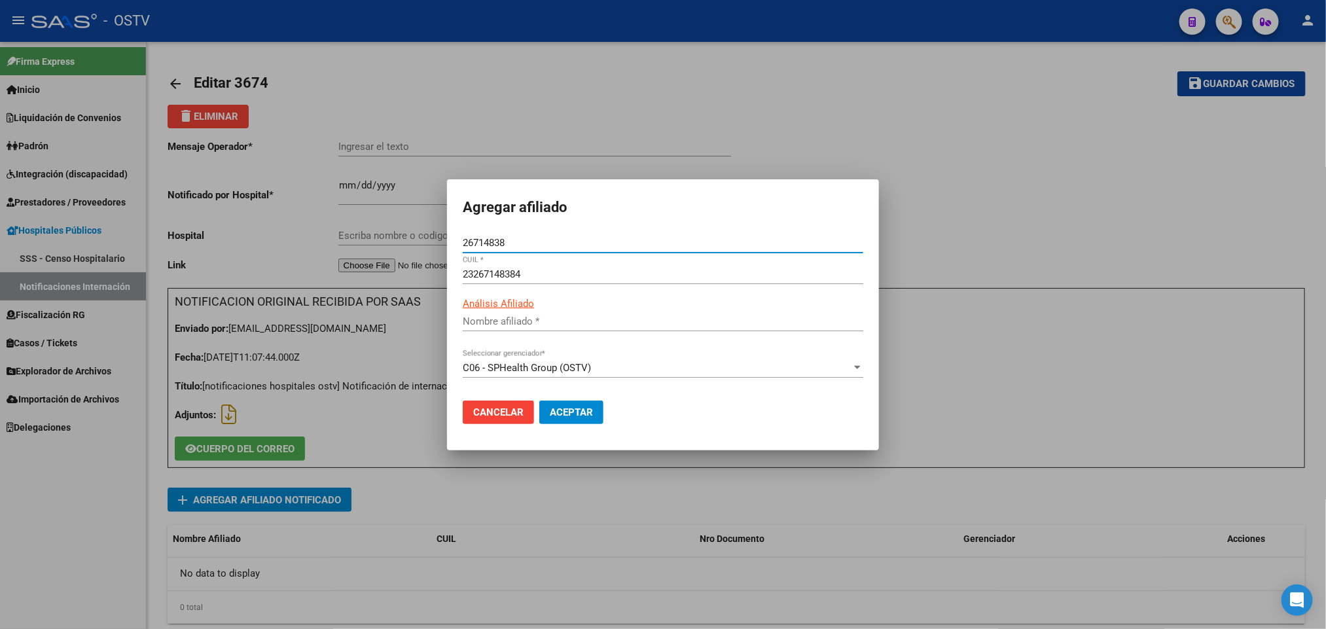
type input "ALBORNOZ LAURA CRISTINA"
type input "26714838"
click at [591, 427] on mat-dialog-actions "Cancelar Aceptar" at bounding box center [663, 412] width 400 height 44
click at [580, 418] on button "Aceptar" at bounding box center [571, 412] width 64 height 24
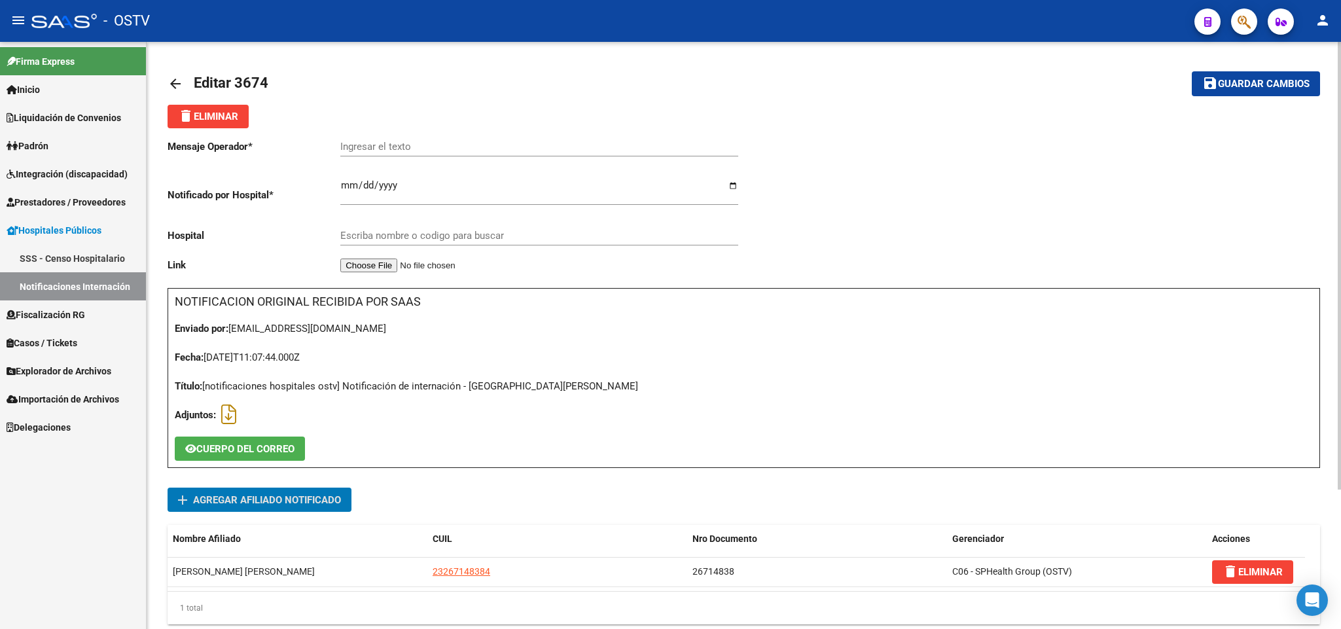
click at [444, 138] on div "Ingresar el texto" at bounding box center [539, 142] width 398 height 28
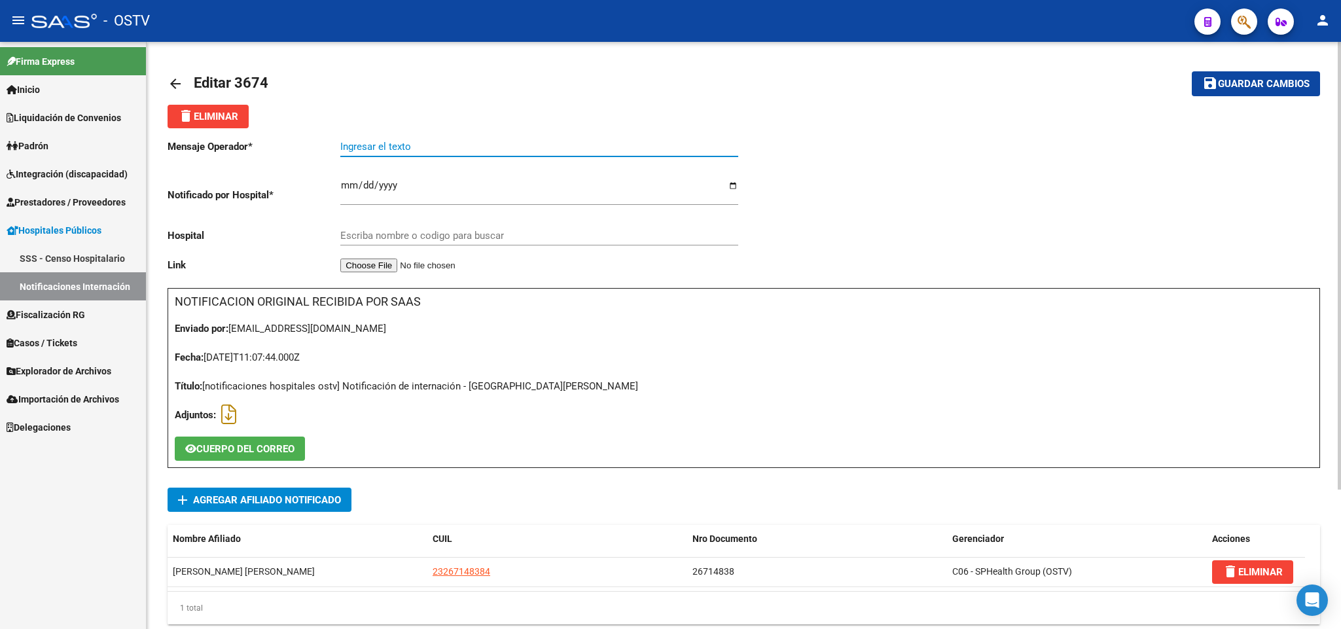
paste input "catarata OI"
type input "catarata OI"
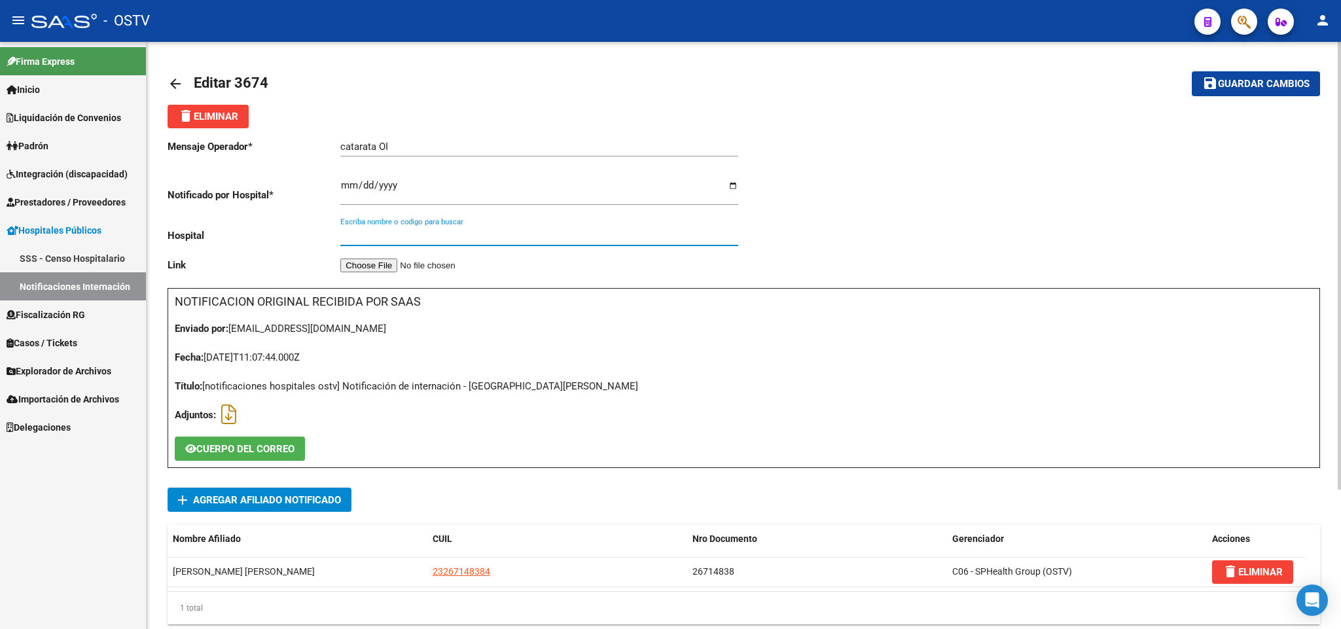
click at [450, 232] on input "Escriba nombre o codigo para buscar" at bounding box center [539, 236] width 398 height 12
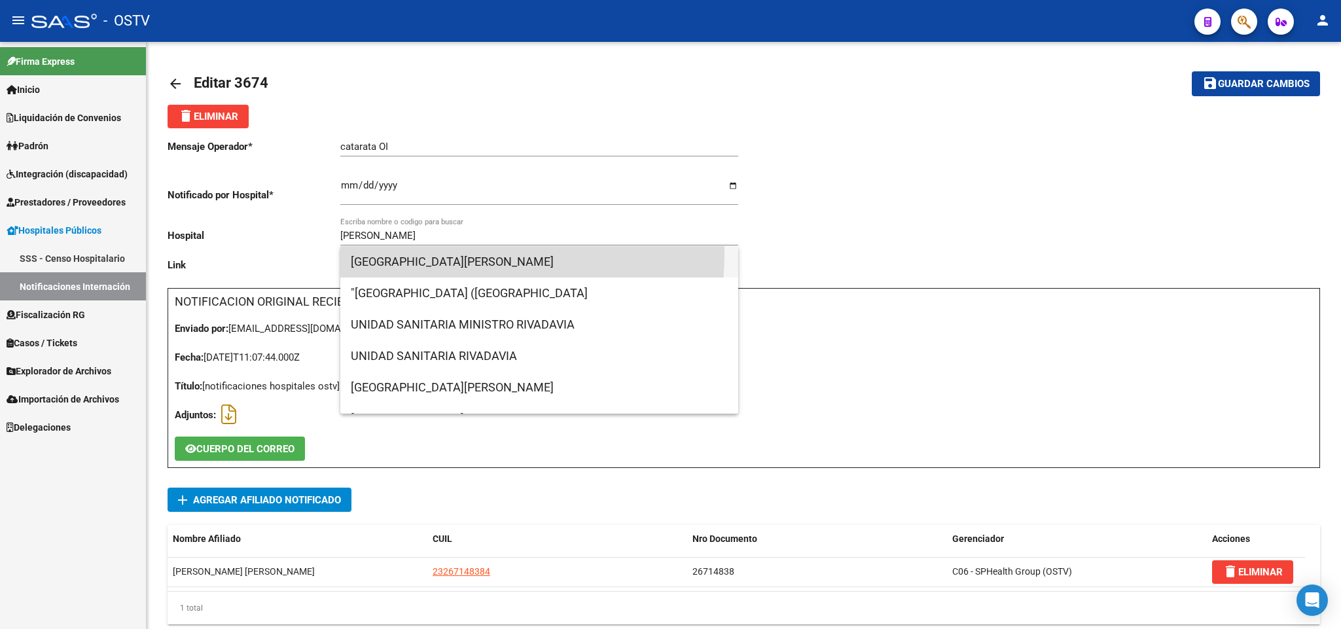
click at [483, 255] on span "HOSPITAL MUNICIPAL BERNARDINO RIVADAVIA" at bounding box center [539, 261] width 377 height 31
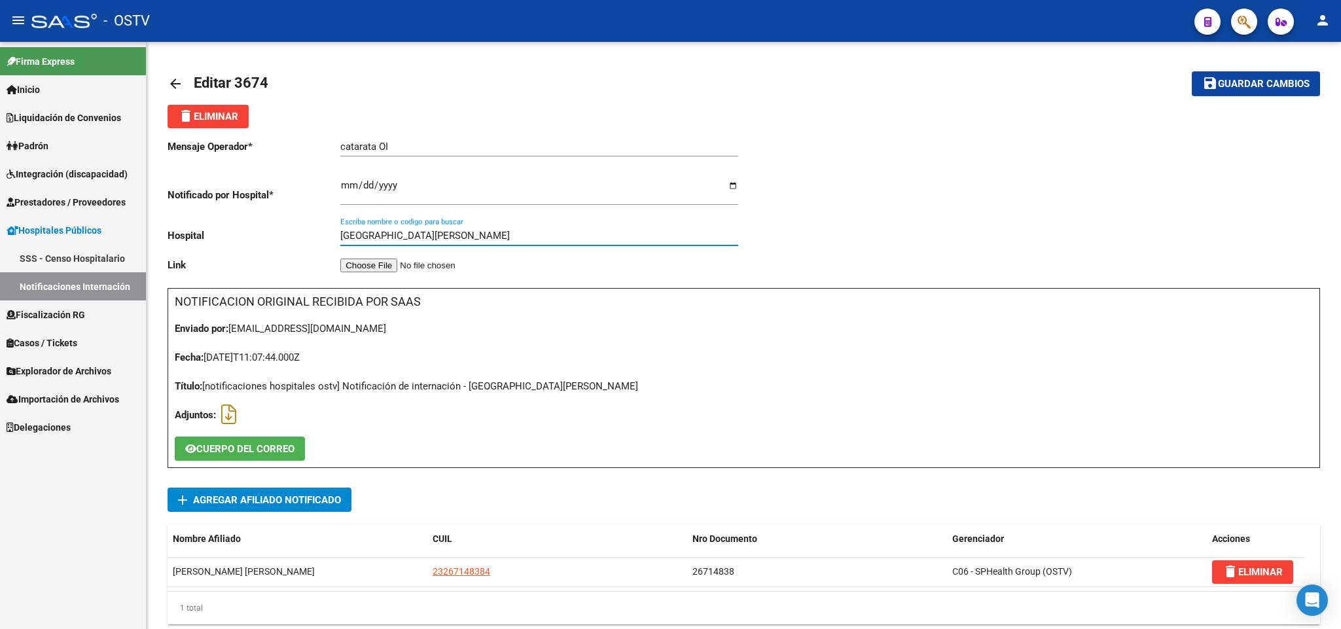
drag, startPoint x: 588, startPoint y: 230, endPoint x: 0, endPoint y: 221, distance: 587.7
click at [0, 221] on mat-sidenav-container "Firma Express Inicio Calendario SSS Instructivos Contacto OS Liquidación de Con…" at bounding box center [670, 335] width 1341 height 587
type input "h"
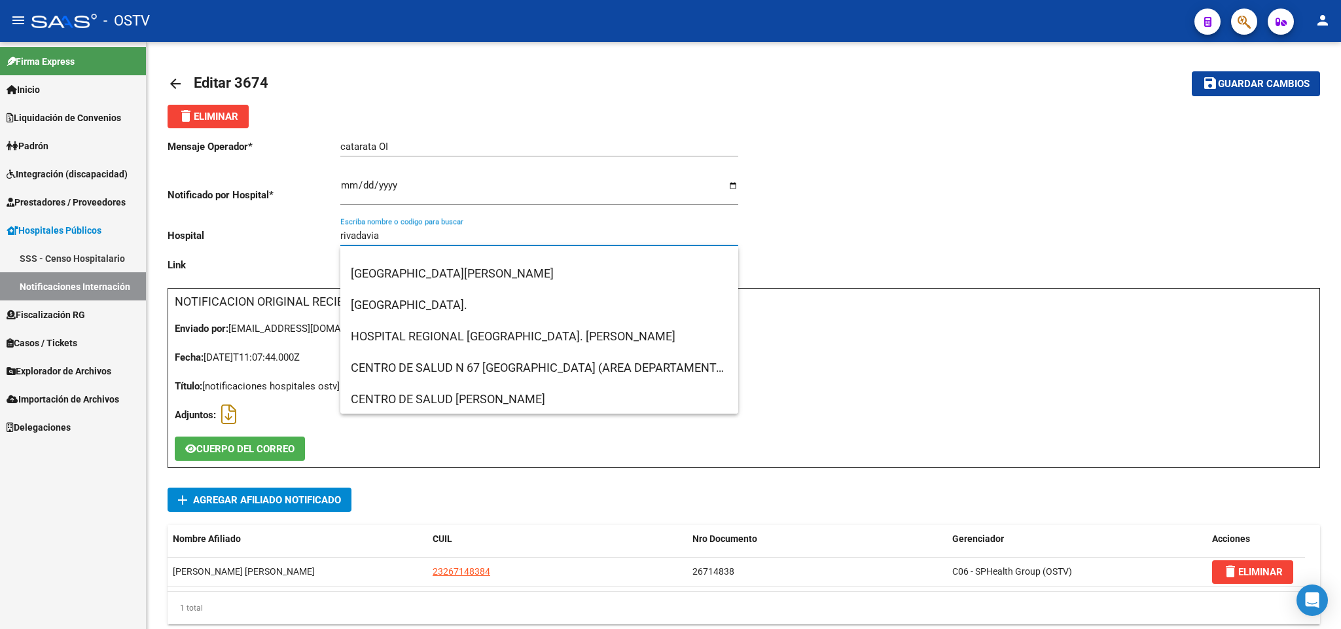
scroll to position [79, 0]
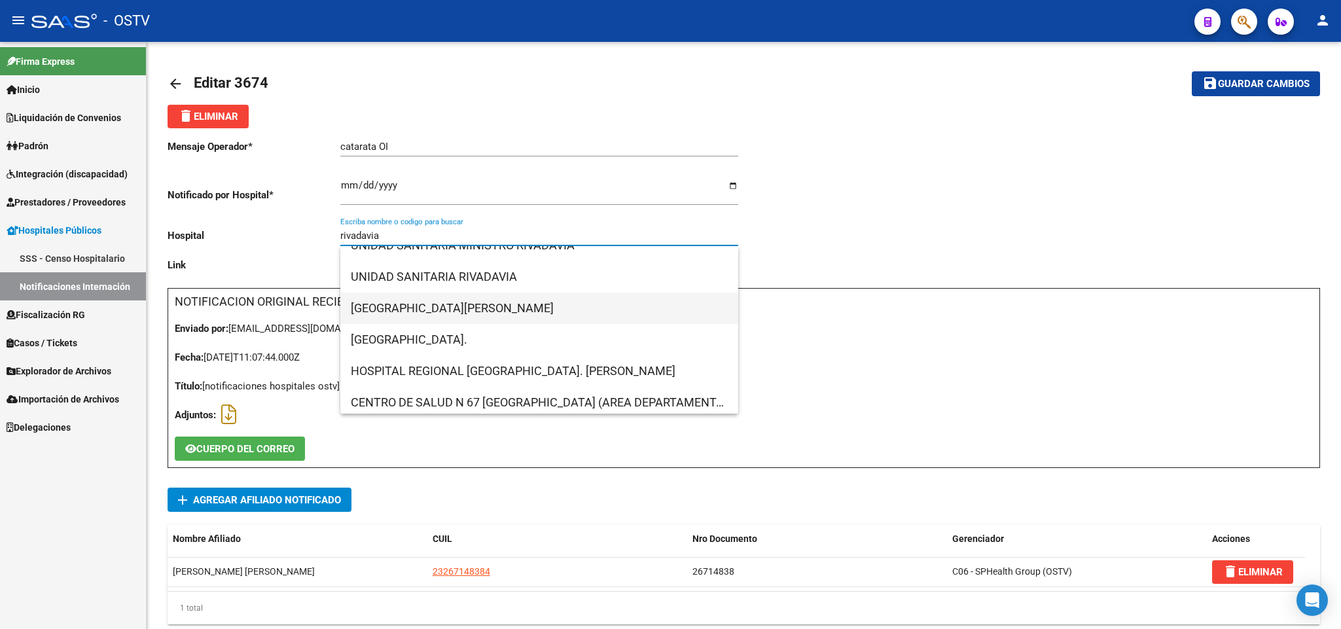
click at [508, 311] on span "HOSPITAL BERNARDINO RIVADAVIA" at bounding box center [539, 308] width 377 height 31
type input "HOSPITAL BERNARDINO RIVADAVIA"
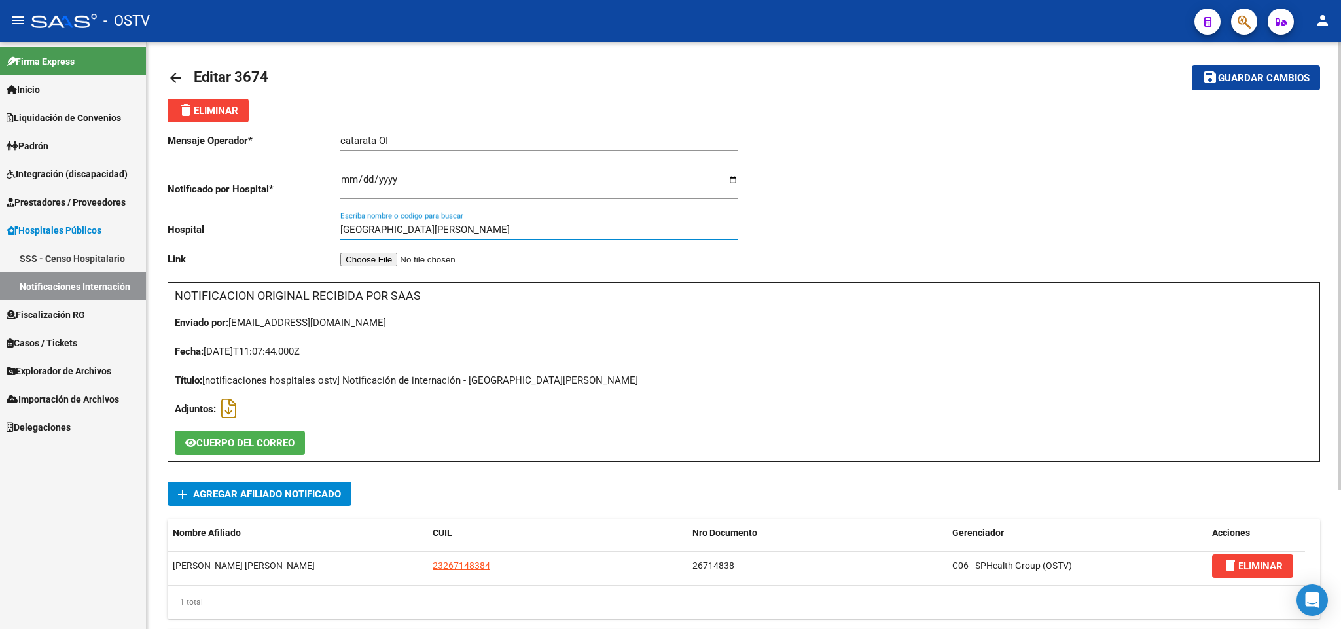
scroll to position [0, 0]
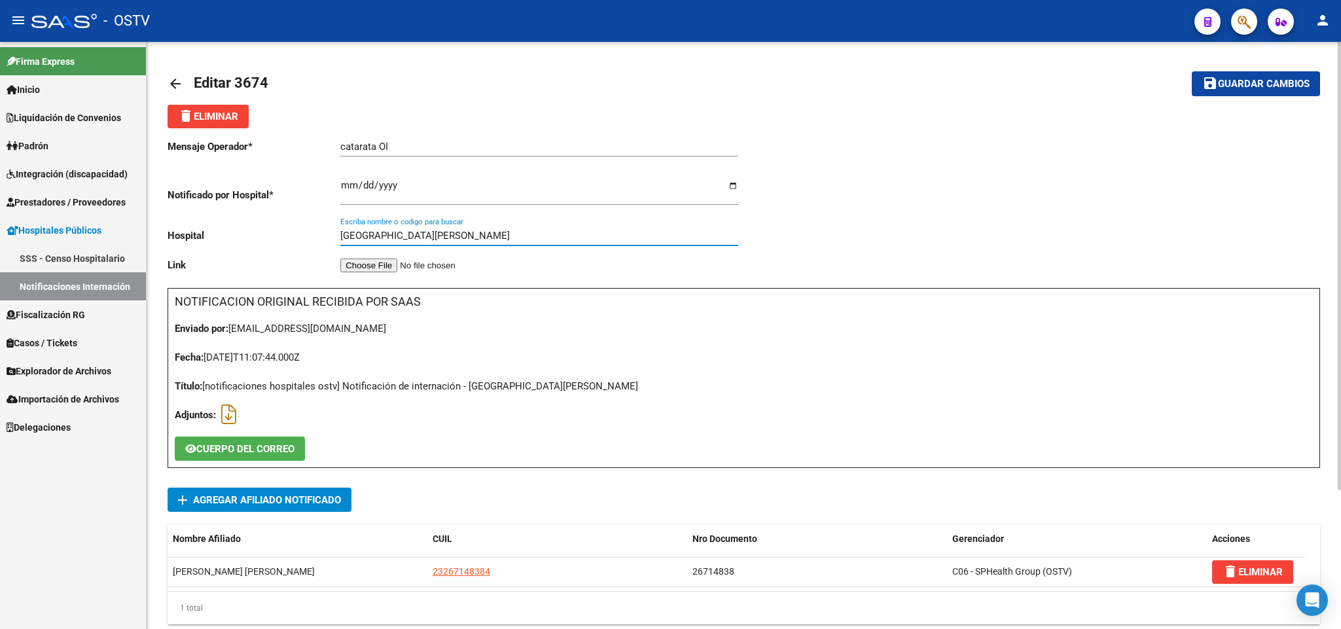
click at [1251, 79] on span "Guardar cambios" at bounding box center [1264, 85] width 92 height 12
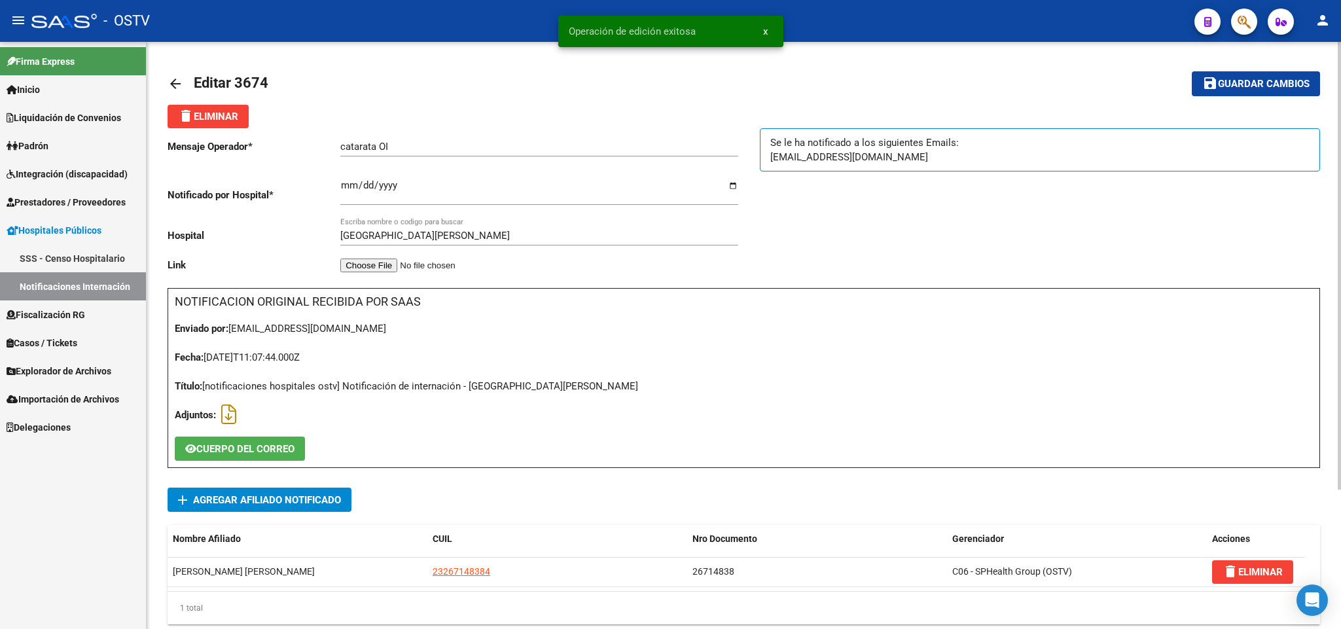
click at [168, 79] on mat-icon "arrow_back" at bounding box center [176, 84] width 16 height 16
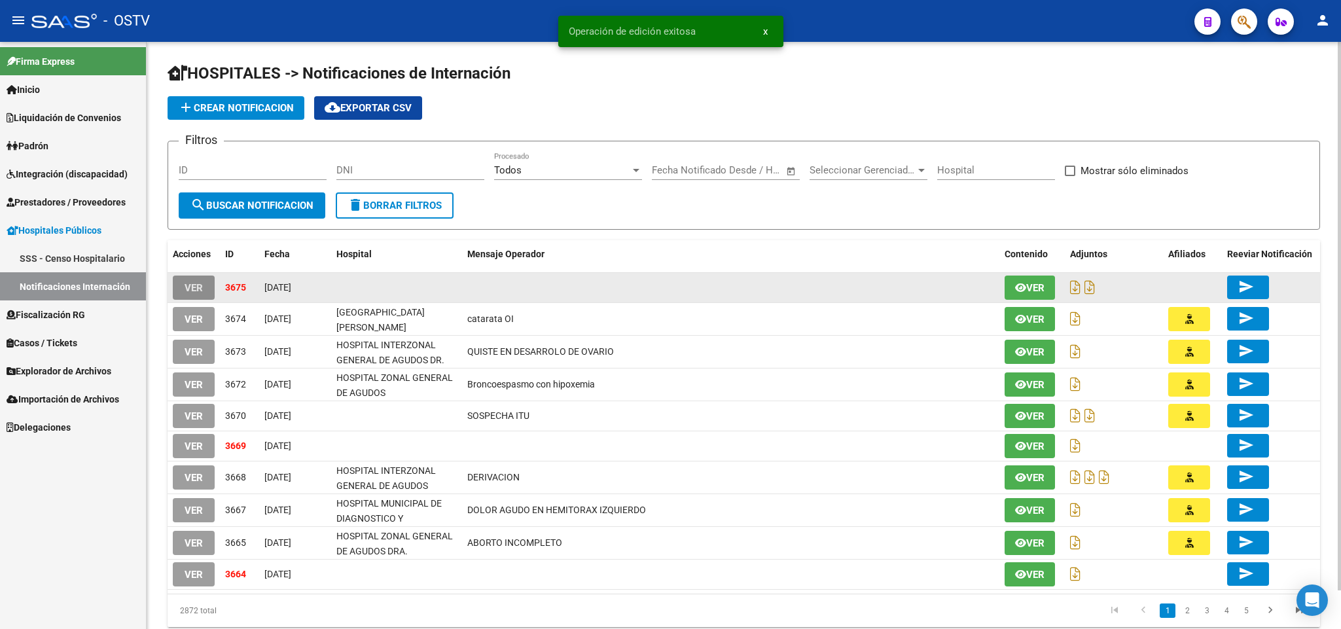
click at [200, 293] on span "VER" at bounding box center [194, 288] width 18 height 12
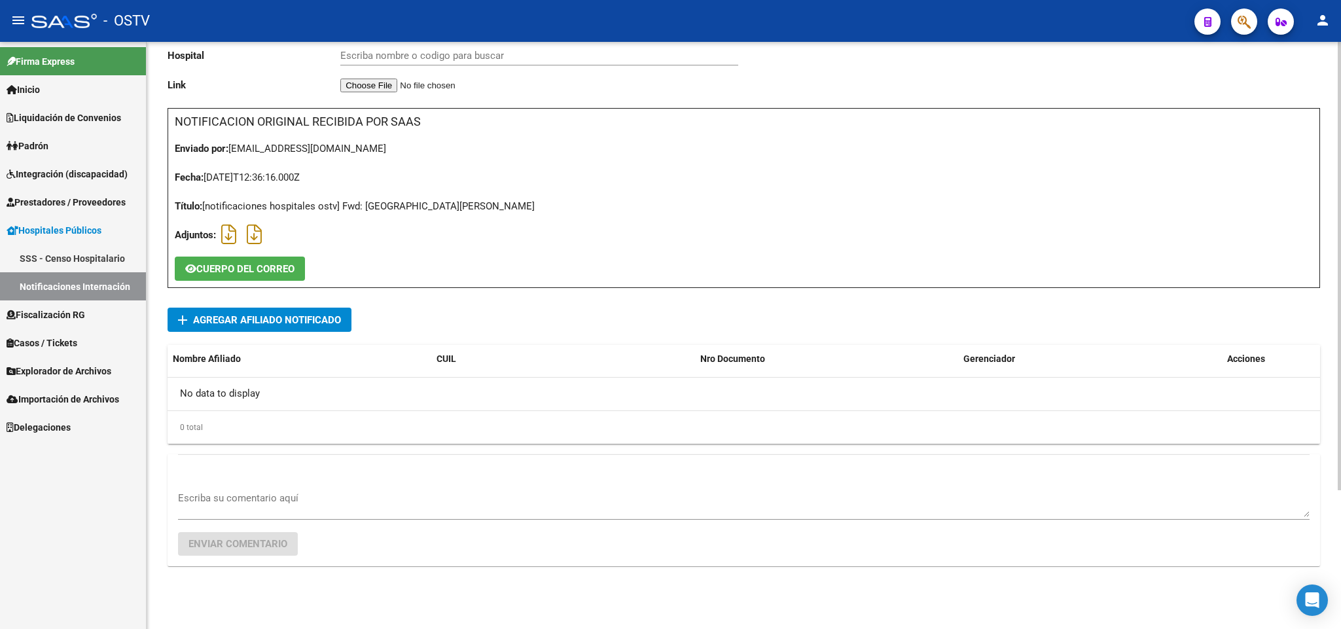
scroll to position [181, 0]
click at [294, 512] on textarea "Escriba su comentario aquí" at bounding box center [743, 504] width 1131 height 26
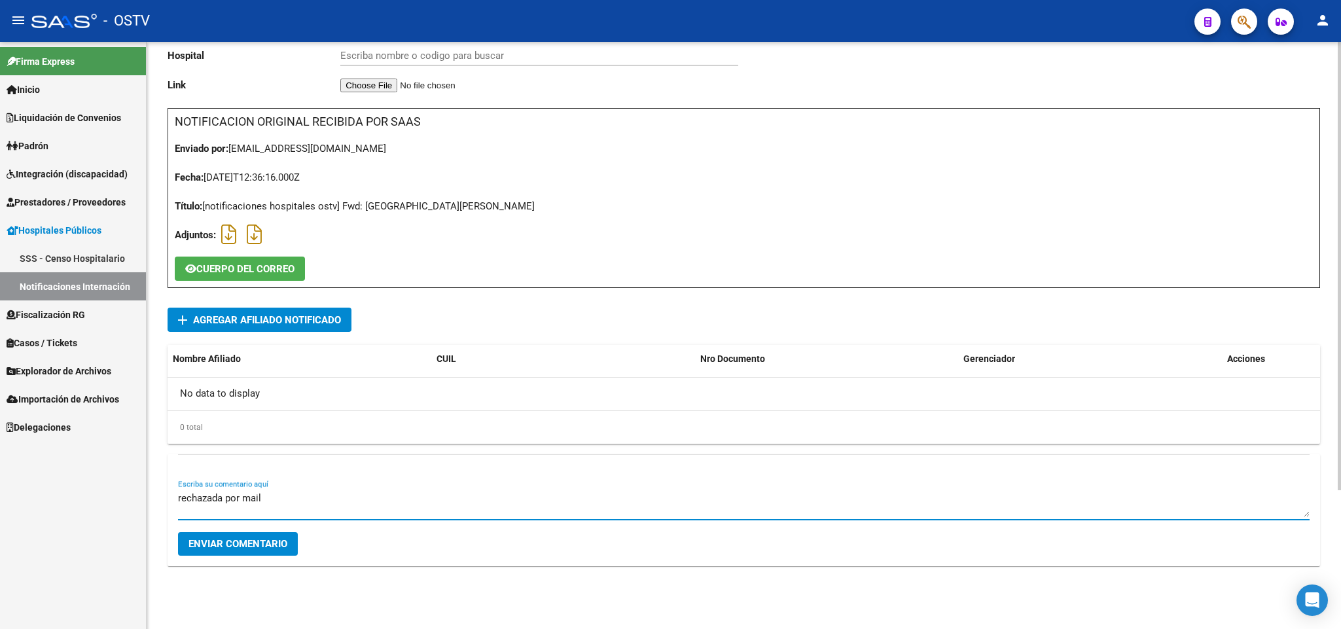
type textarea "rechazada por mail"
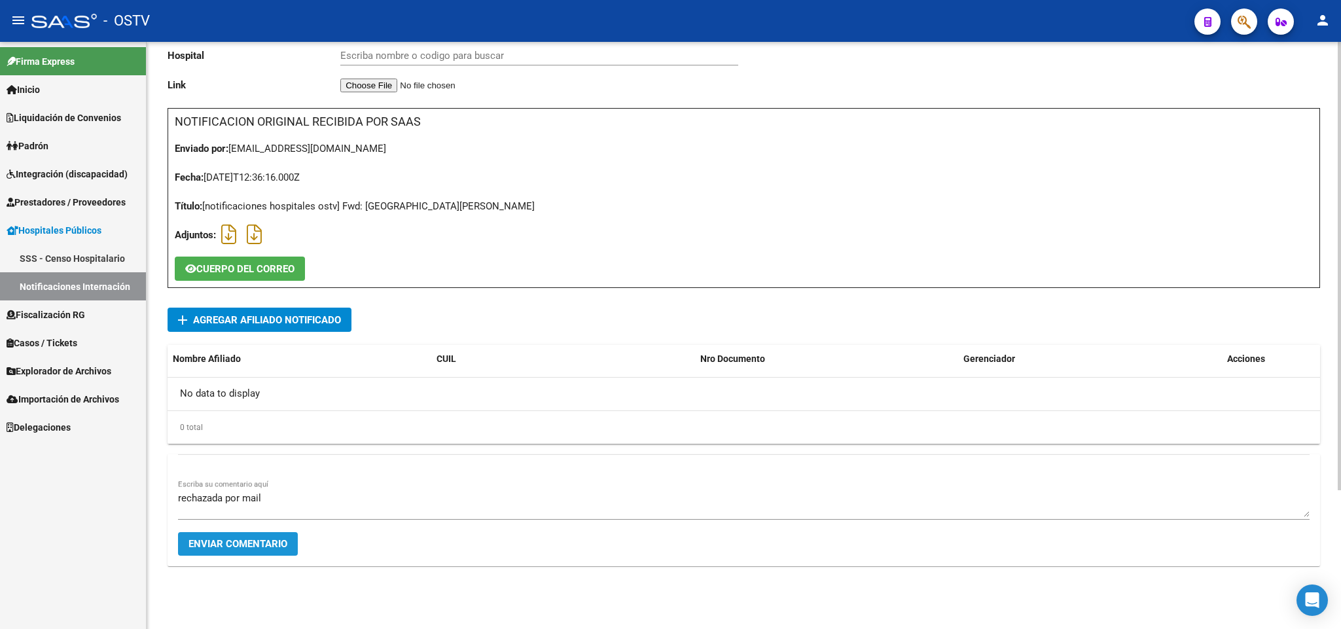
click at [253, 540] on span "Enviar comentario" at bounding box center [237, 544] width 99 height 12
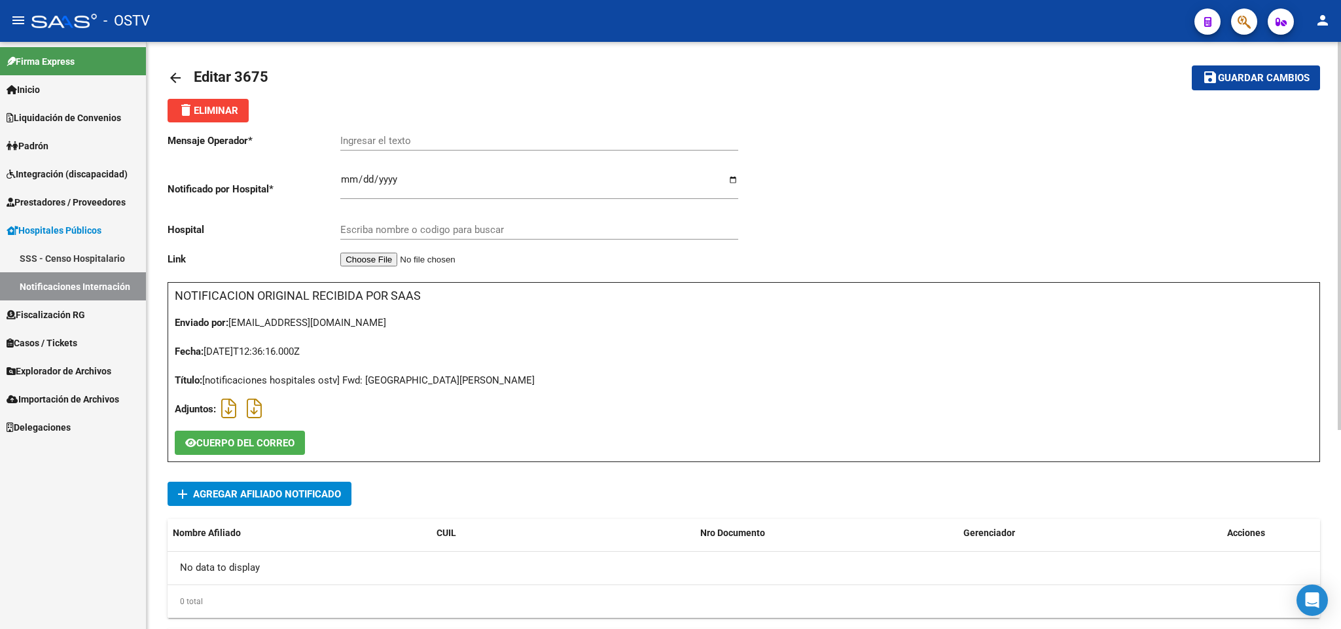
scroll to position [0, 0]
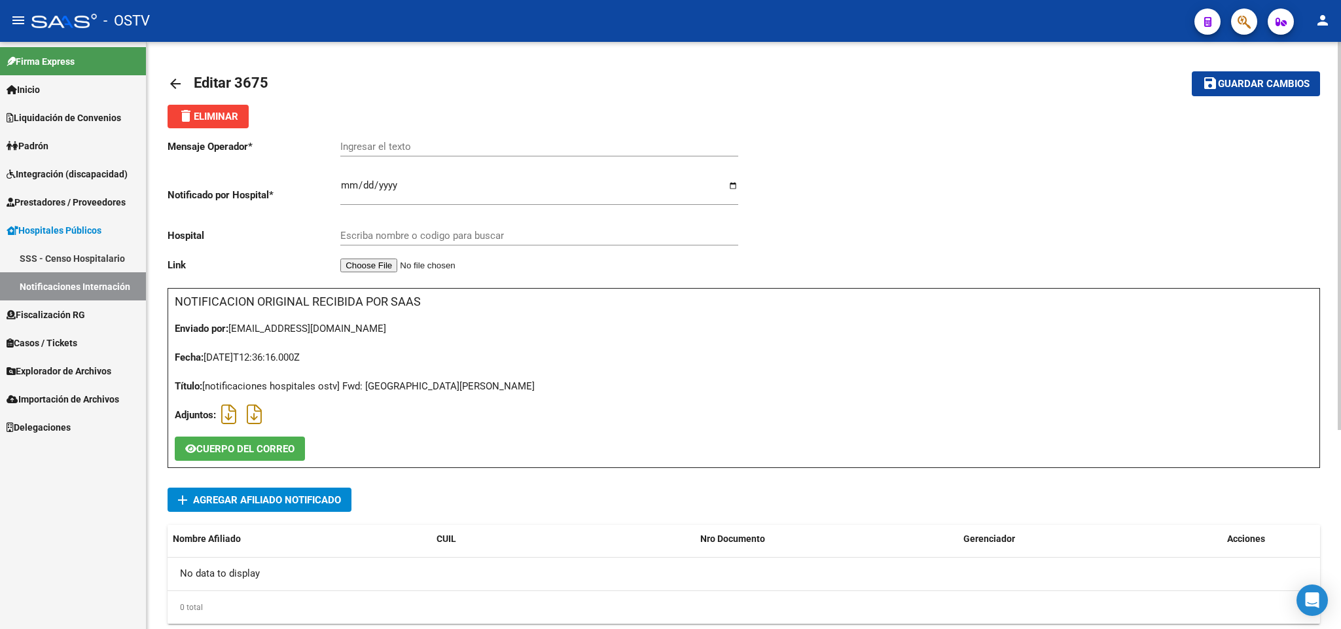
click at [202, 105] on button "delete Eliminar" at bounding box center [208, 117] width 81 height 24
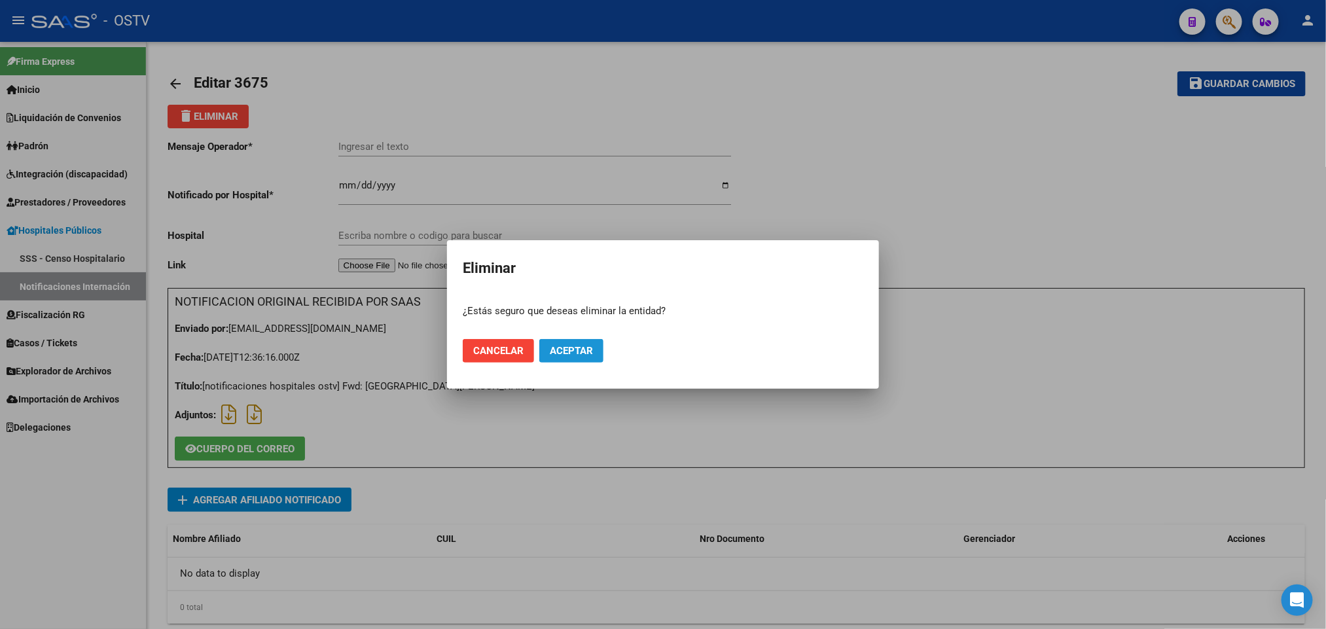
click at [568, 349] on span "Aceptar" at bounding box center [571, 351] width 43 height 12
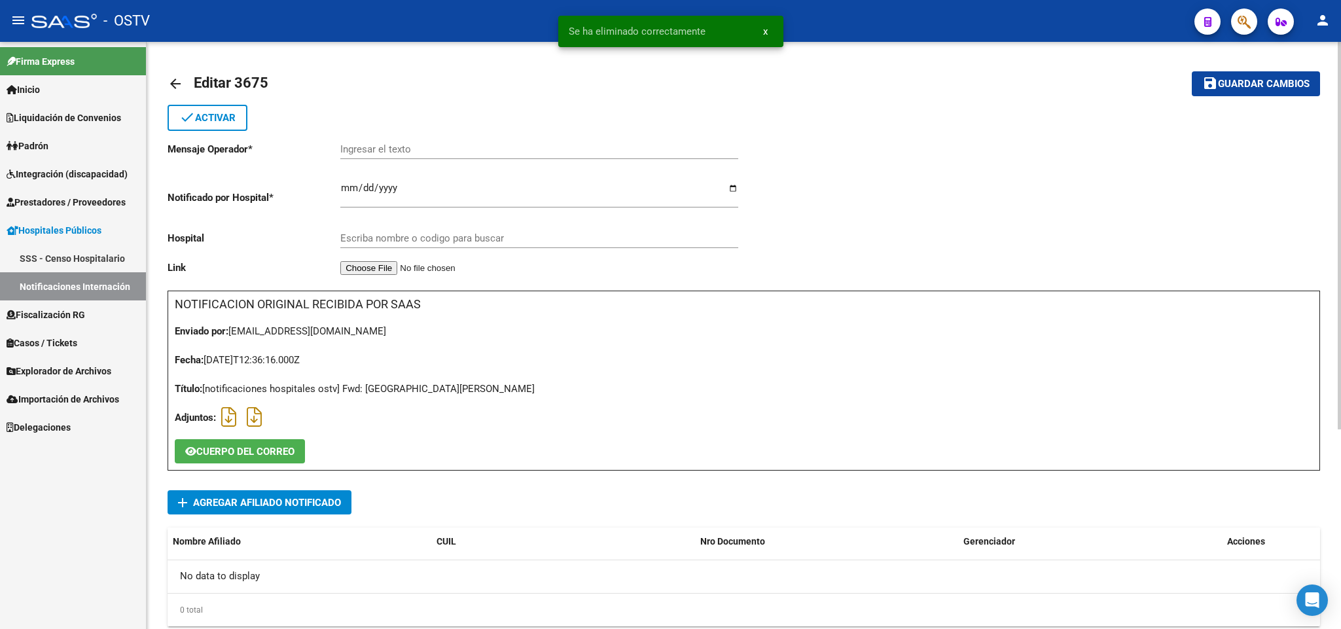
click at [181, 83] on mat-icon "arrow_back" at bounding box center [176, 84] width 16 height 16
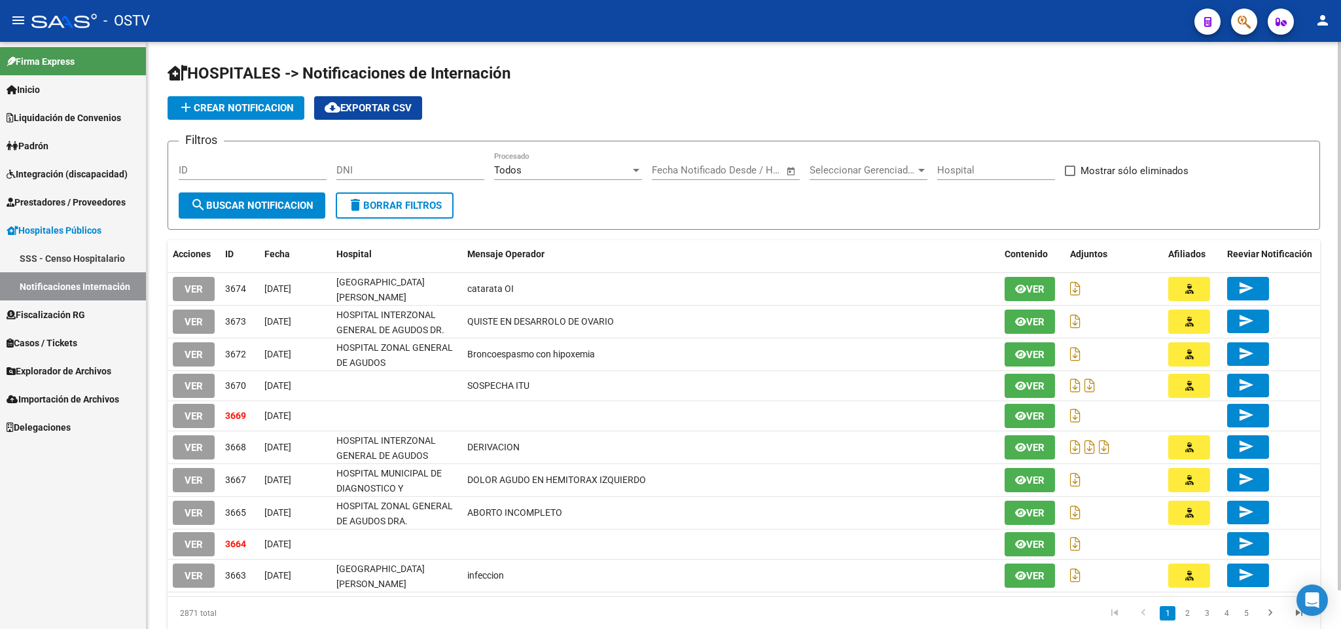
click at [82, 373] on span "Explorador de Archivos" at bounding box center [59, 371] width 105 height 14
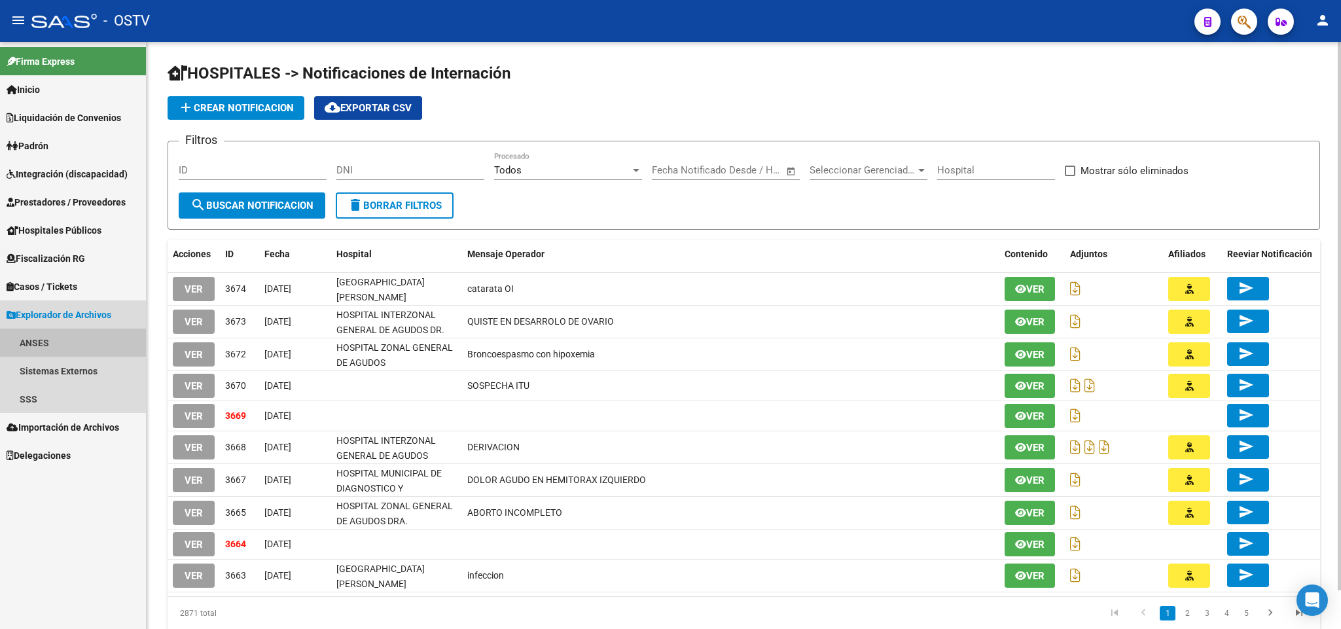
click at [79, 334] on link "ANSES" at bounding box center [73, 342] width 146 height 28
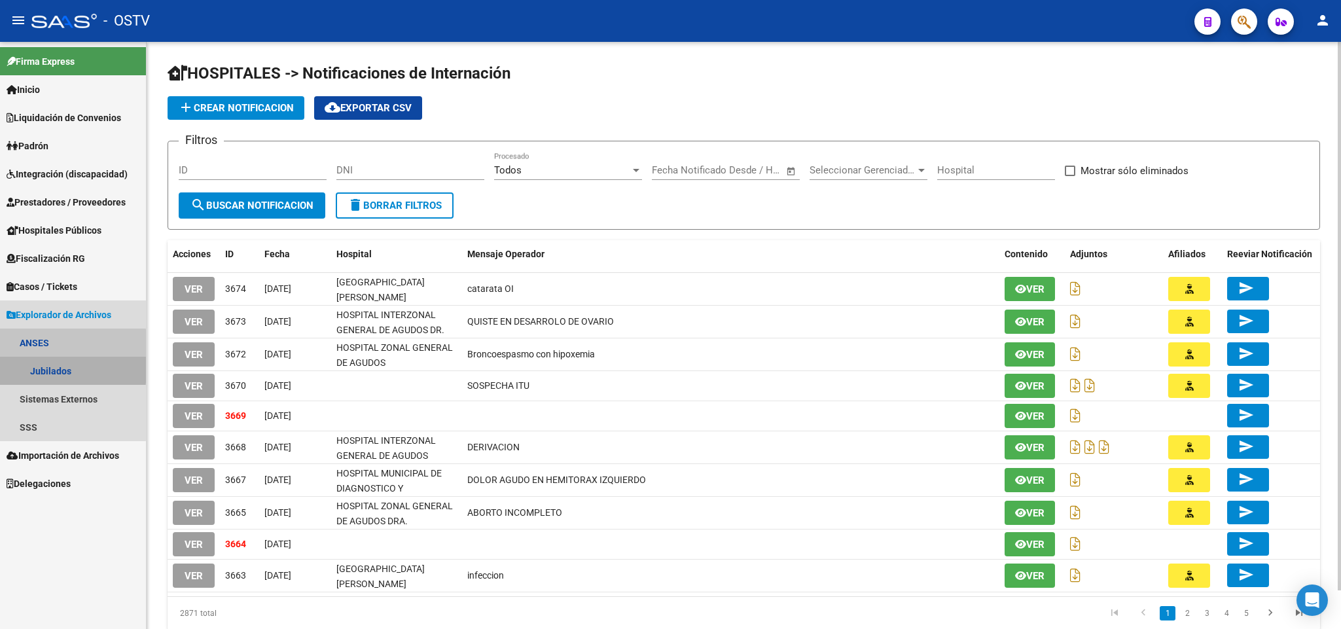
click at [63, 367] on link "Jubilados" at bounding box center [73, 371] width 146 height 28
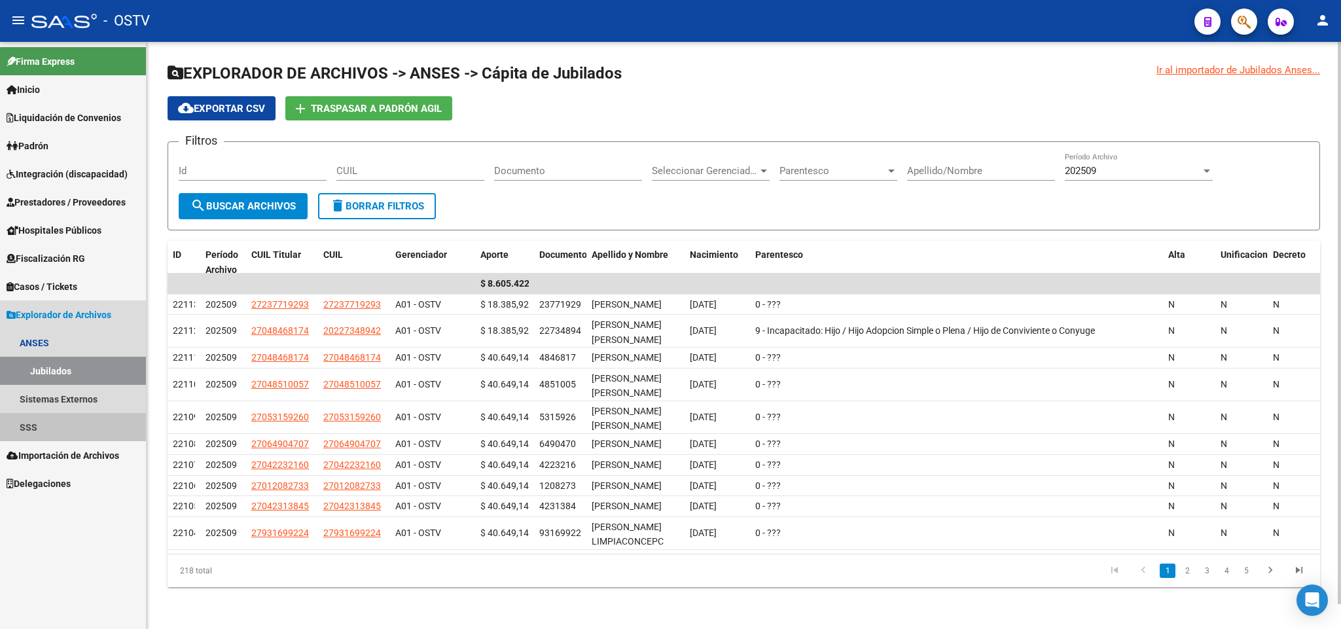
click at [73, 435] on link "SSS" at bounding box center [73, 427] width 146 height 28
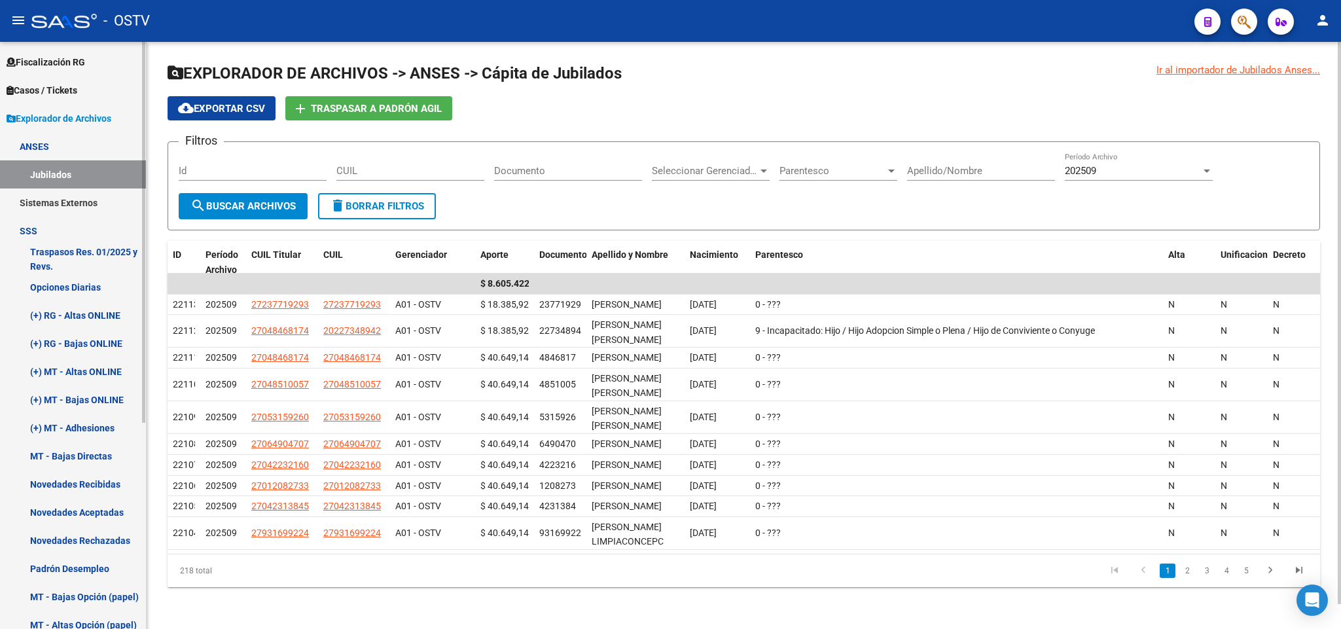
scroll to position [294, 0]
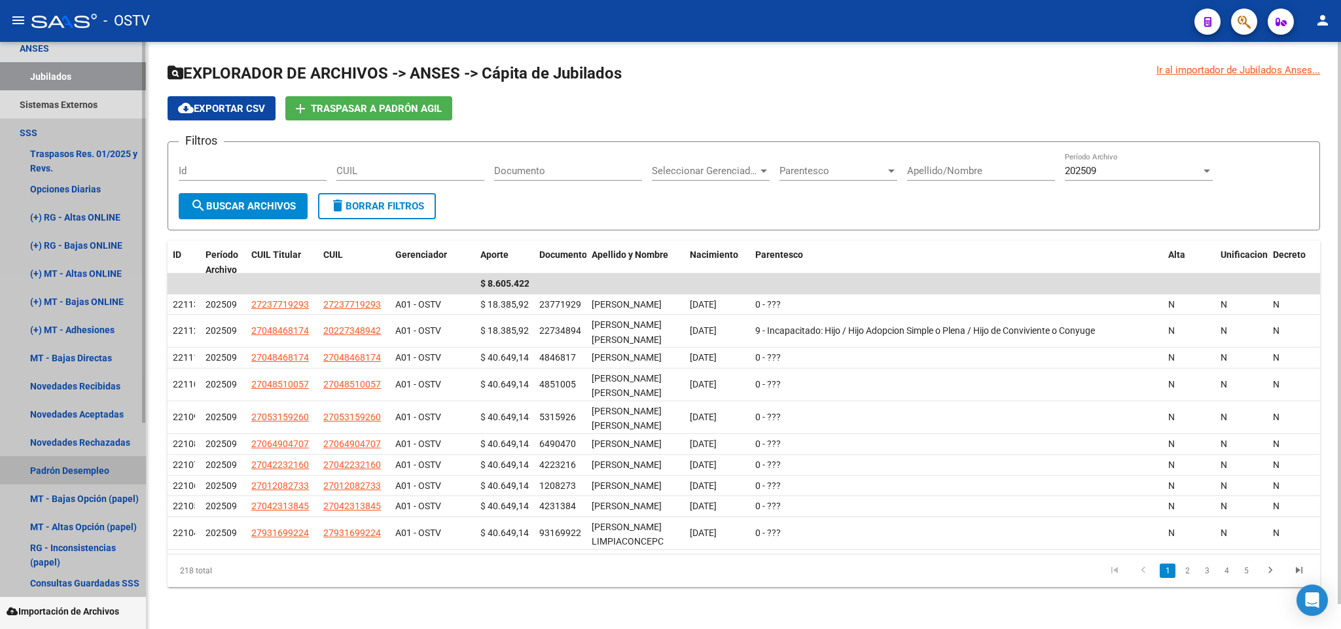
click at [87, 470] on link "Padrón Desempleo" at bounding box center [73, 470] width 146 height 28
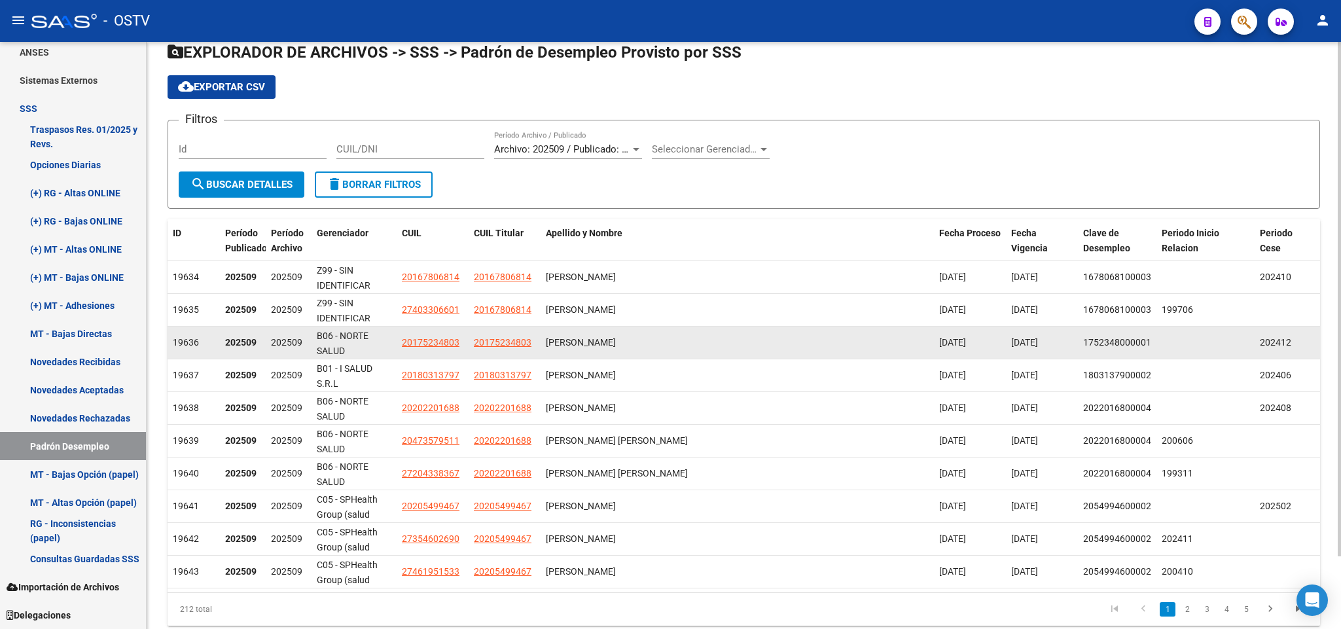
scroll to position [82, 0]
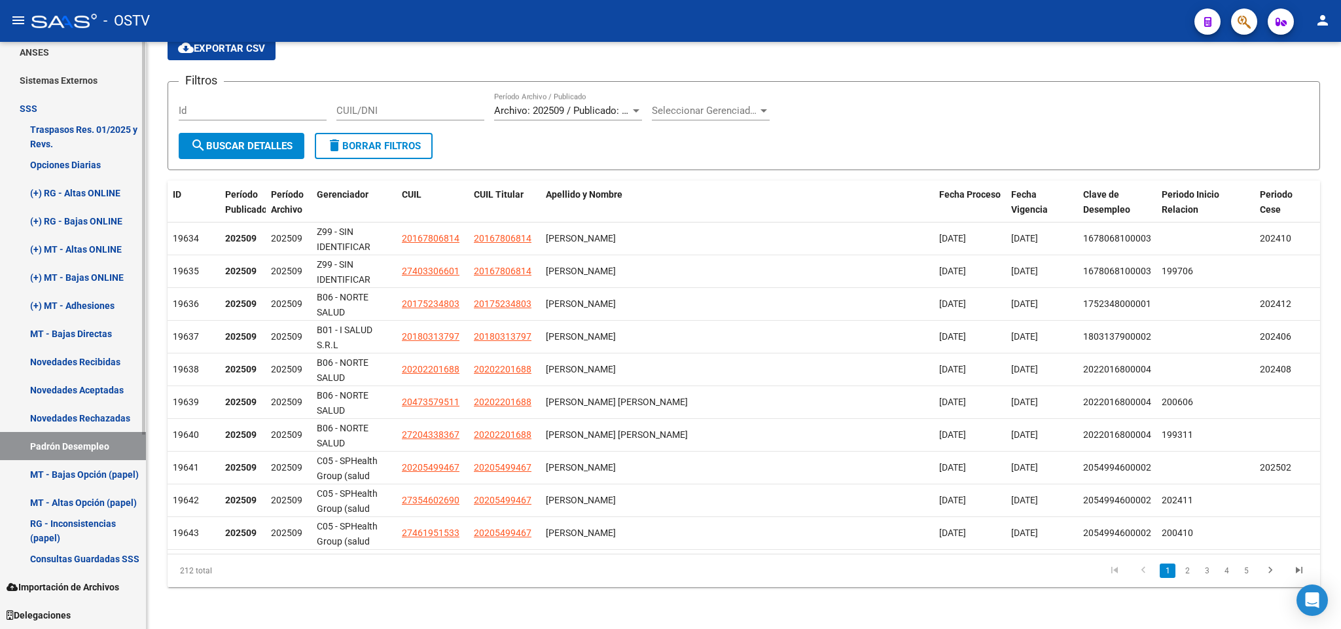
click at [122, 576] on link "Importación de Archivos" at bounding box center [73, 587] width 146 height 28
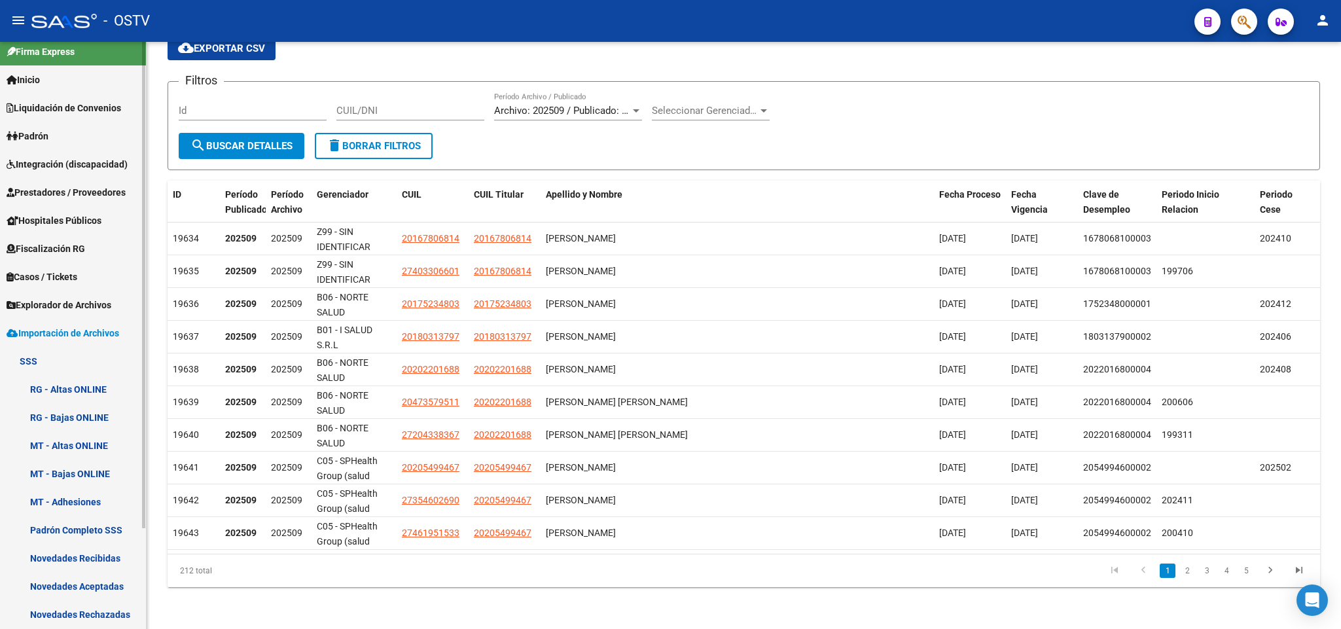
scroll to position [0, 0]
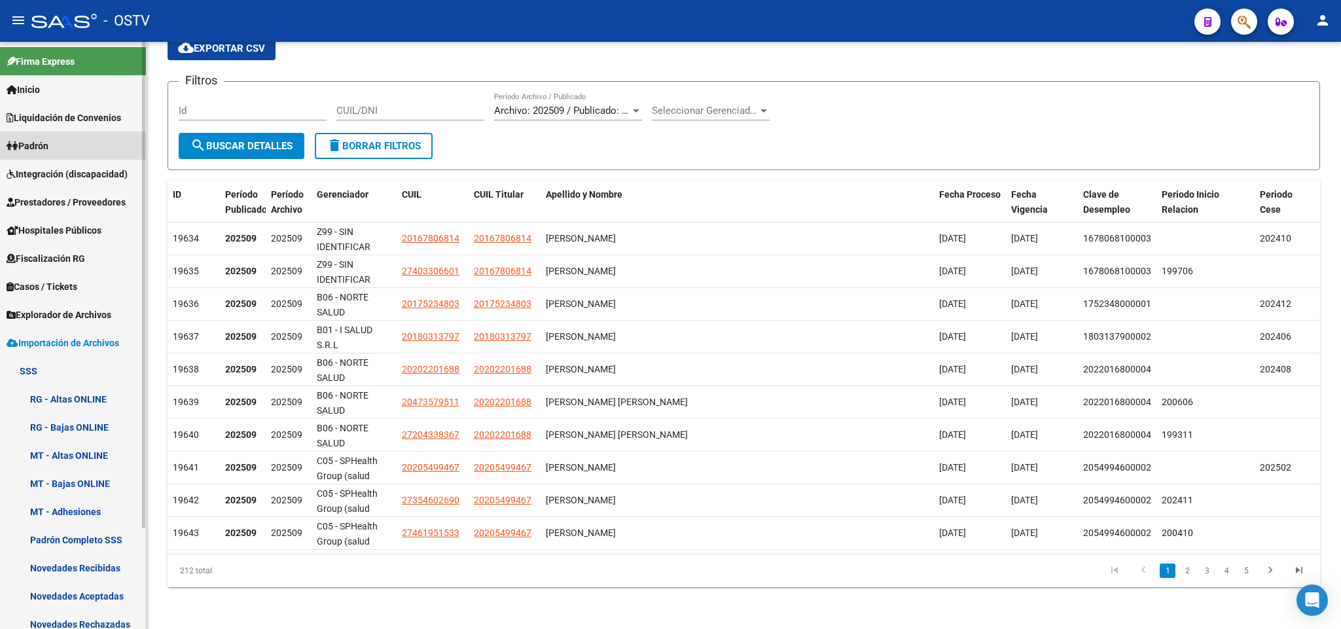
drag, startPoint x: 43, startPoint y: 135, endPoint x: 41, endPoint y: 218, distance: 82.5
click at [43, 134] on link "Padrón" at bounding box center [73, 146] width 146 height 28
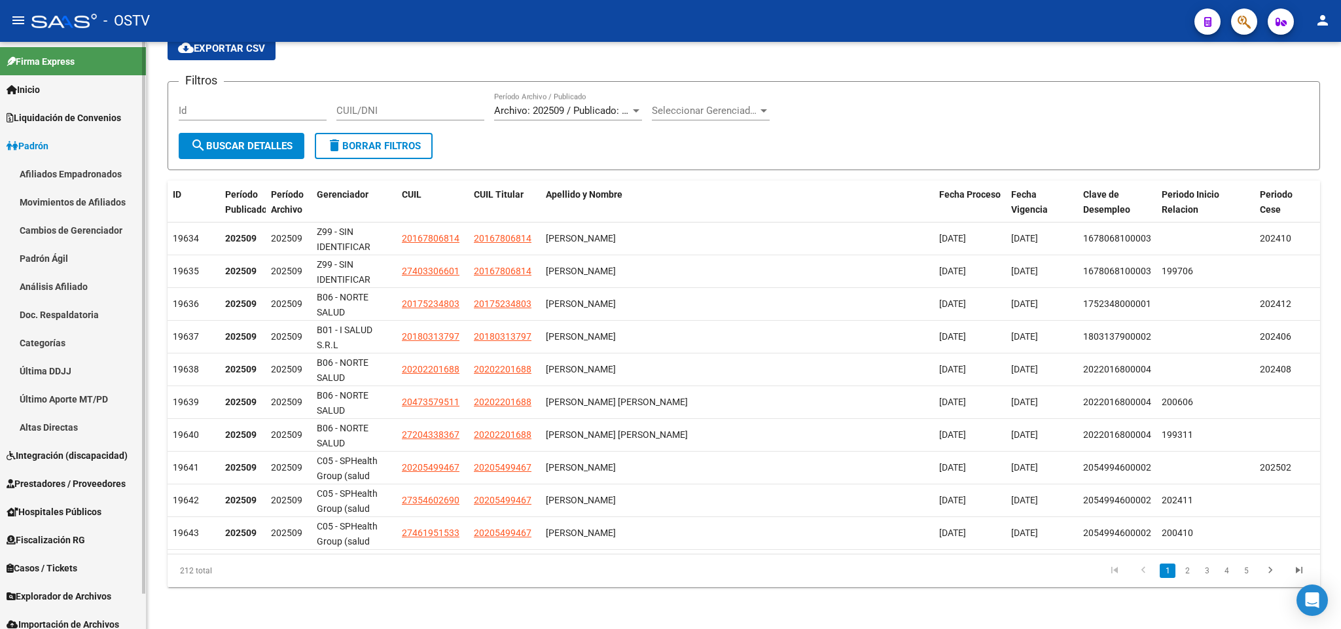
click at [59, 257] on link "Padrón Ágil" at bounding box center [73, 258] width 146 height 28
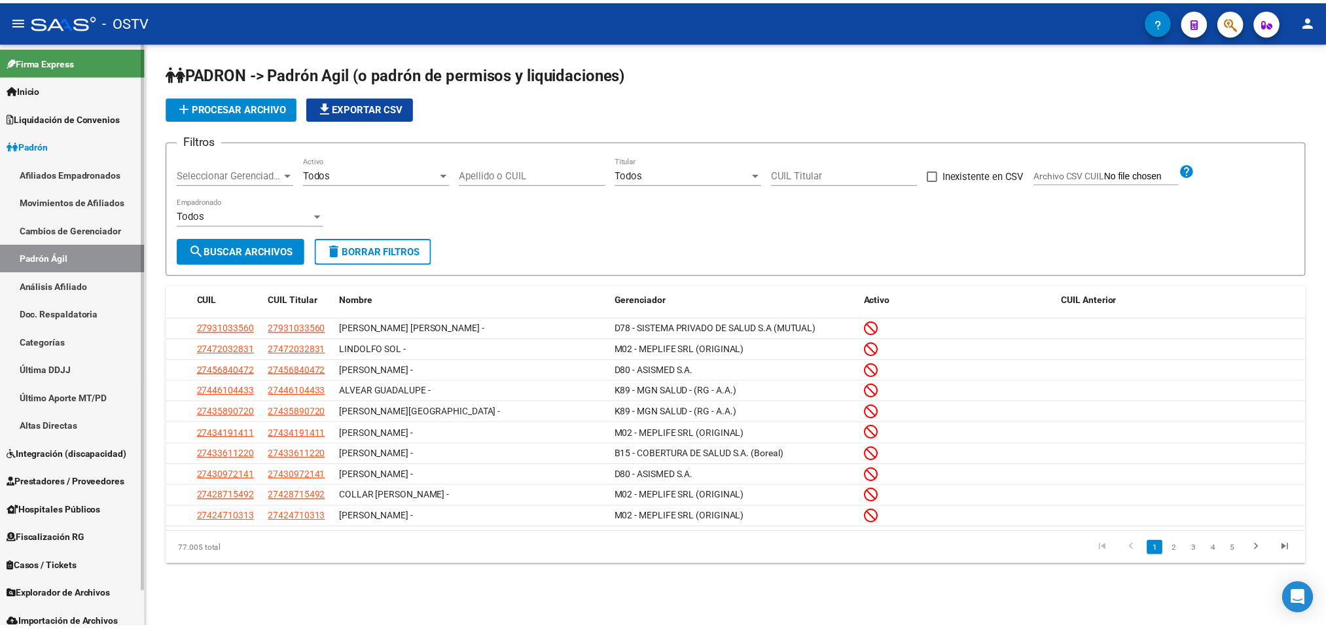
scroll to position [36, 0]
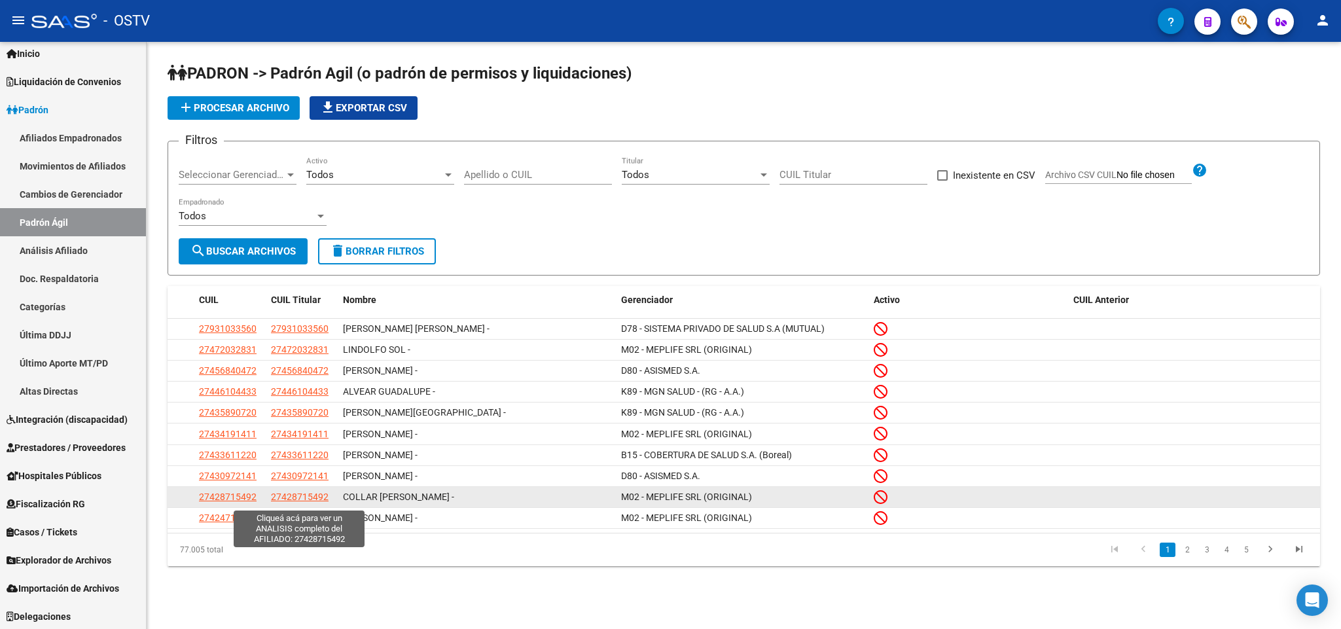
click at [289, 499] on span "27428715492" at bounding box center [300, 496] width 58 height 10
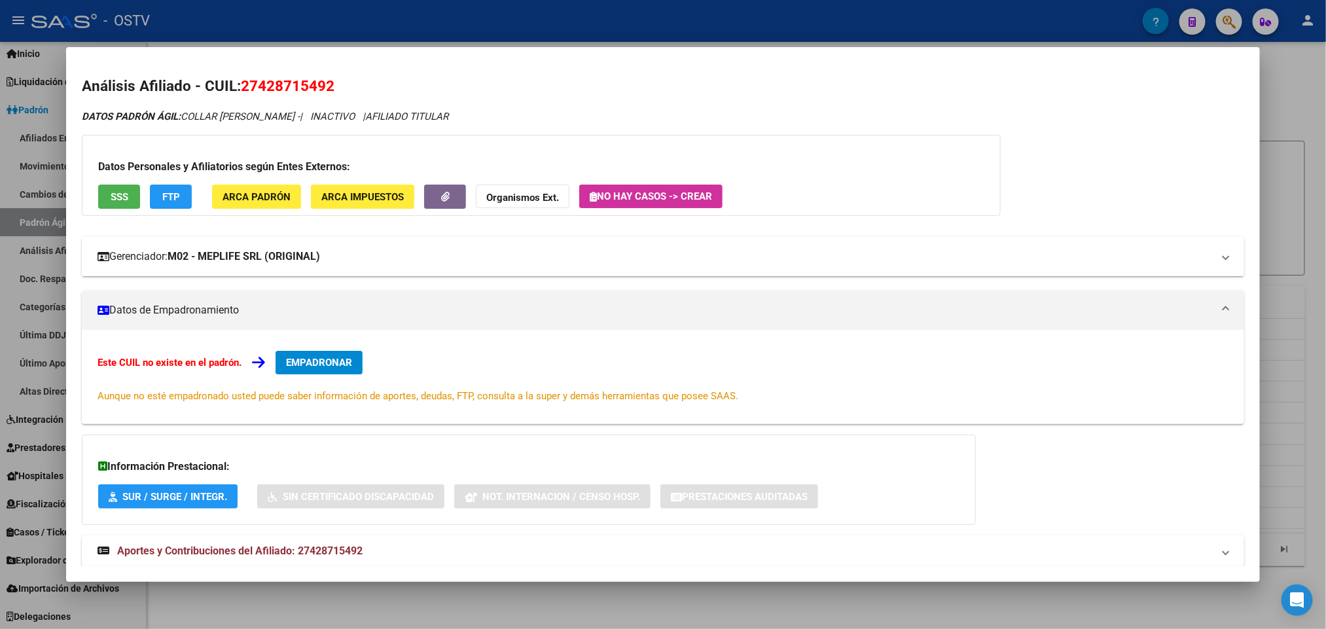
click at [356, 251] on mat-panel-title "Gerenciador: M02 - MEPLIFE SRL (ORIGINAL)" at bounding box center [655, 257] width 1114 height 16
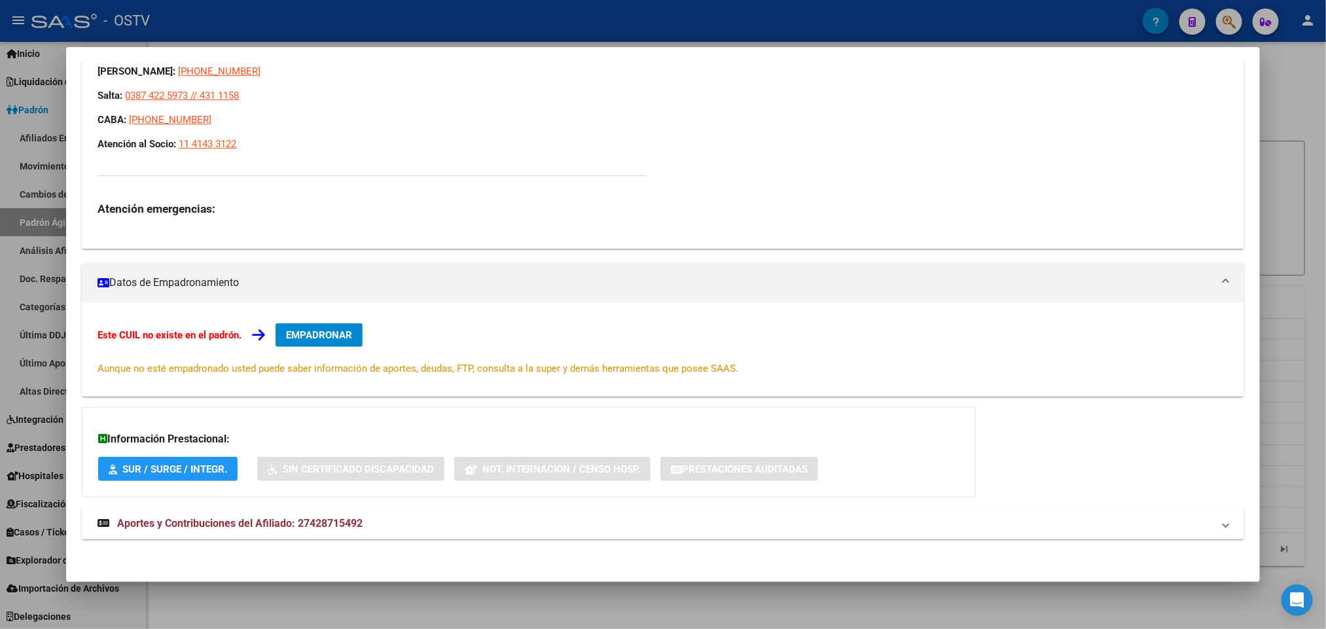
scroll to position [297, 0]
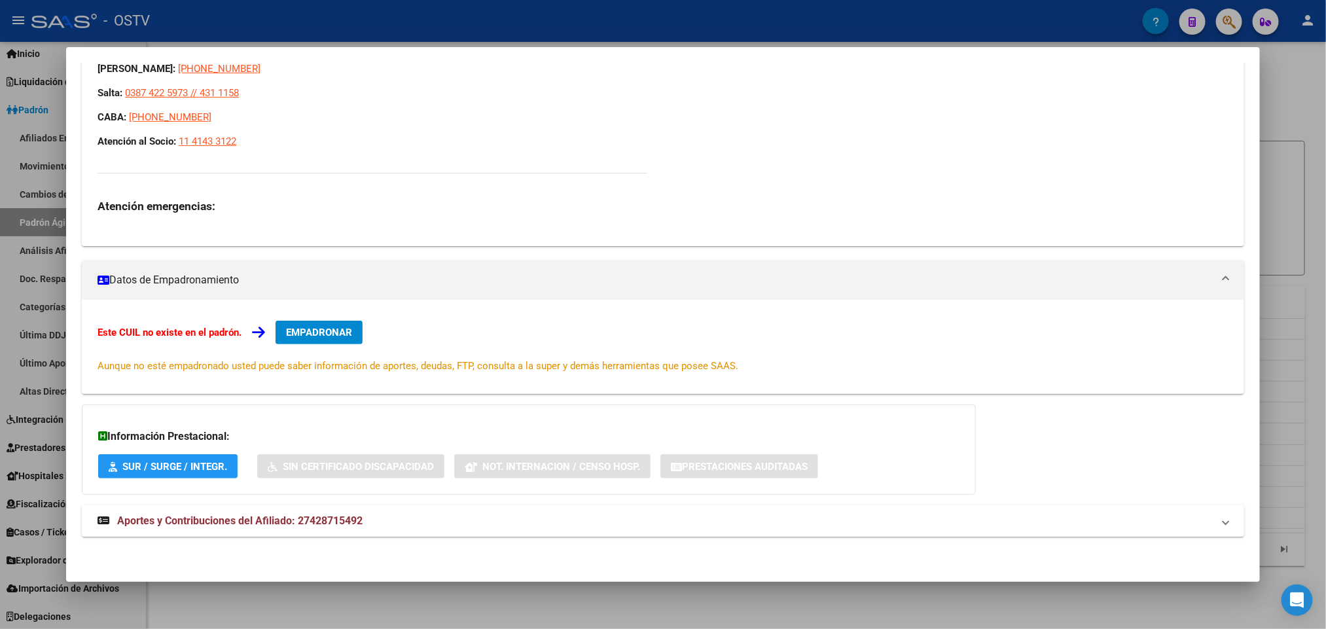
click at [356, 513] on strong "Aportes y Contribuciones del Afiliado: 27428715492" at bounding box center [230, 521] width 265 height 16
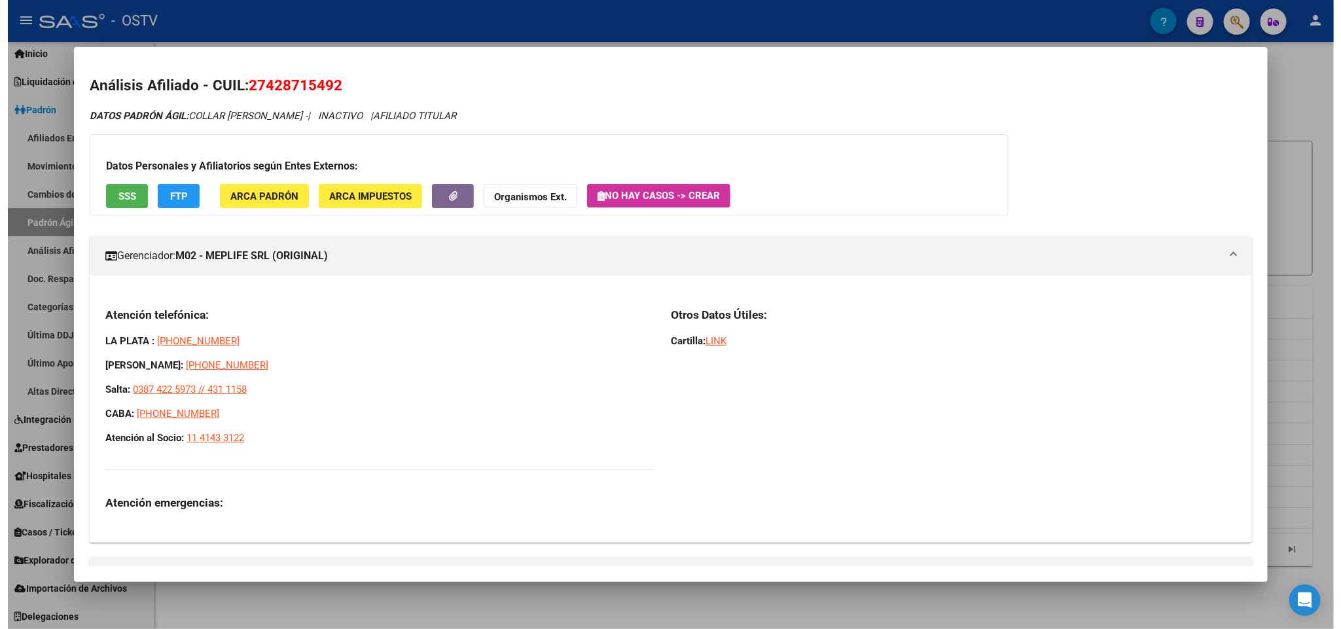
scroll to position [0, 0]
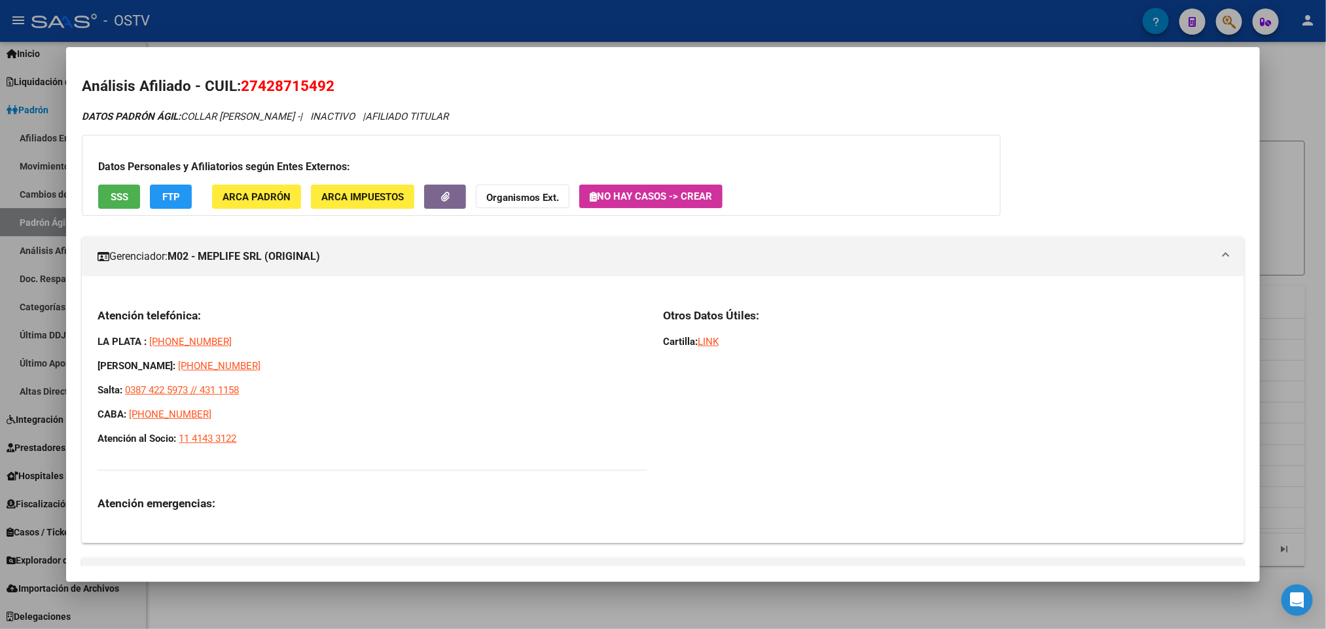
click at [0, 279] on div at bounding box center [663, 314] width 1326 height 629
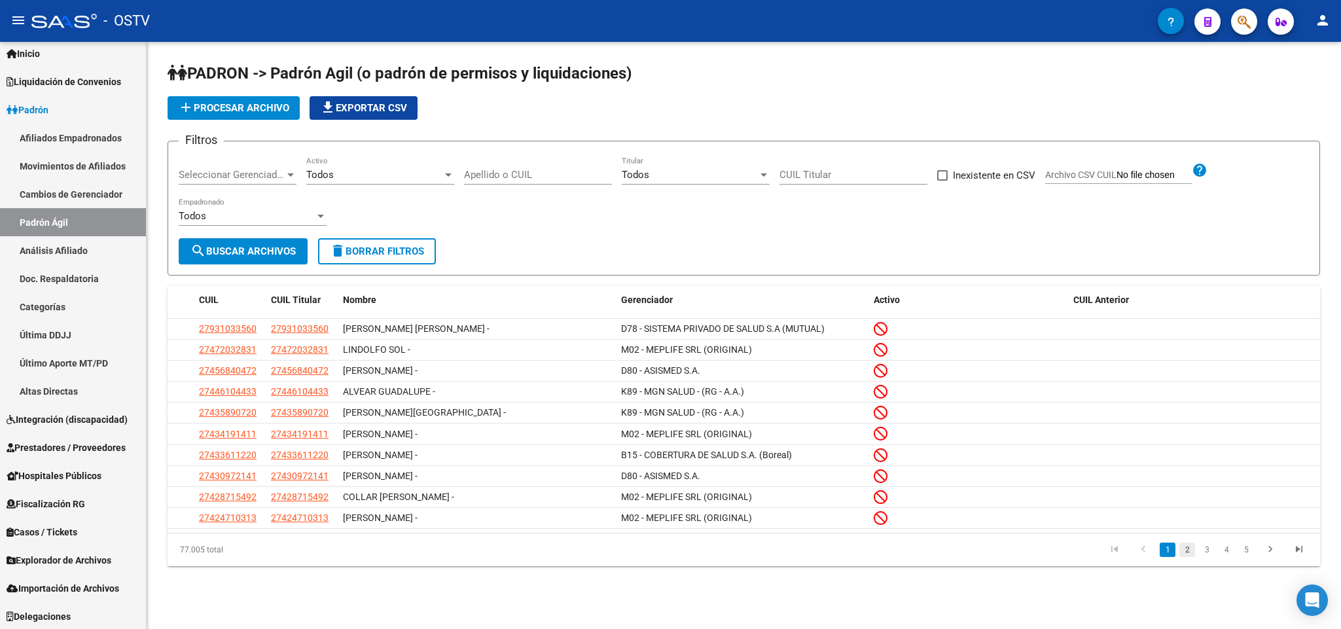
click at [1194, 556] on link "2" at bounding box center [1187, 549] width 16 height 14
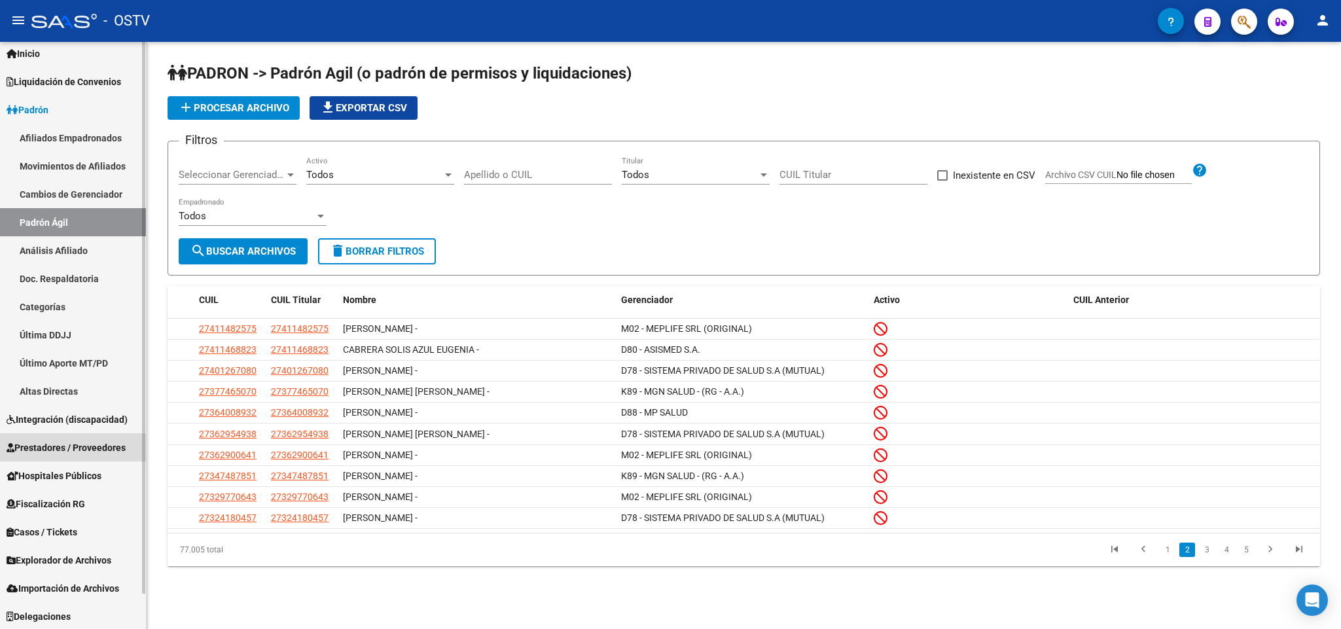
click at [71, 450] on span "Prestadores / Proveedores" at bounding box center [66, 447] width 119 height 14
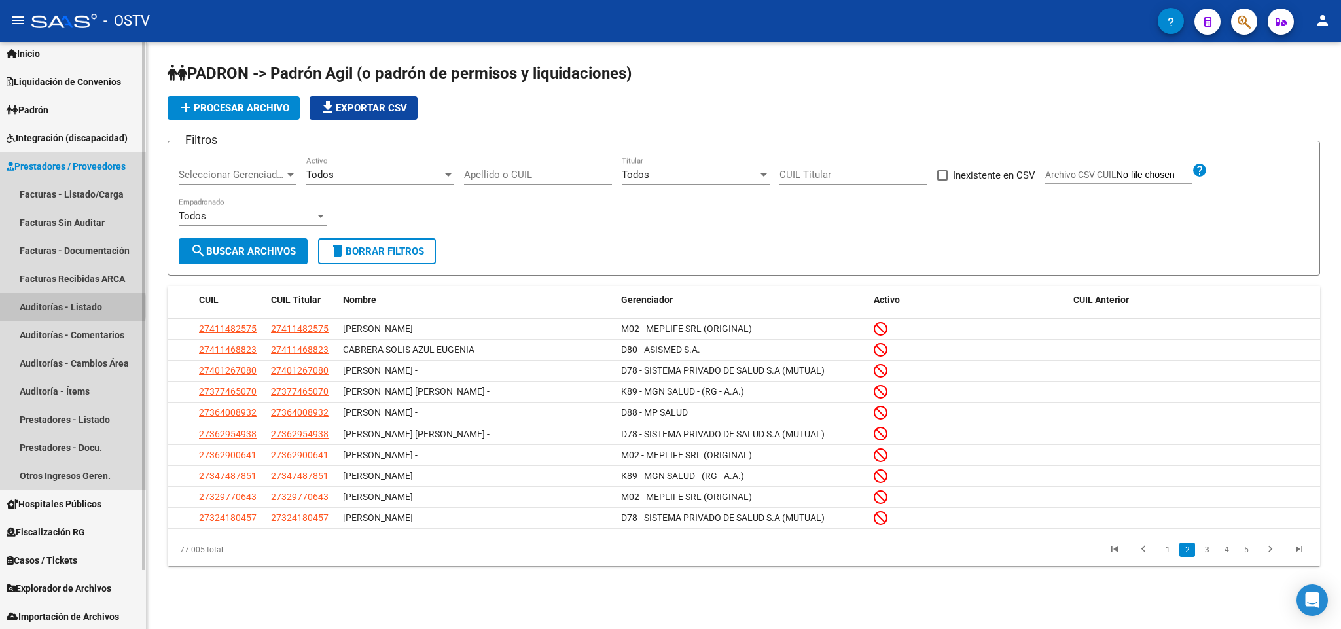
click at [58, 306] on link "Auditorías - Listado" at bounding box center [73, 307] width 146 height 28
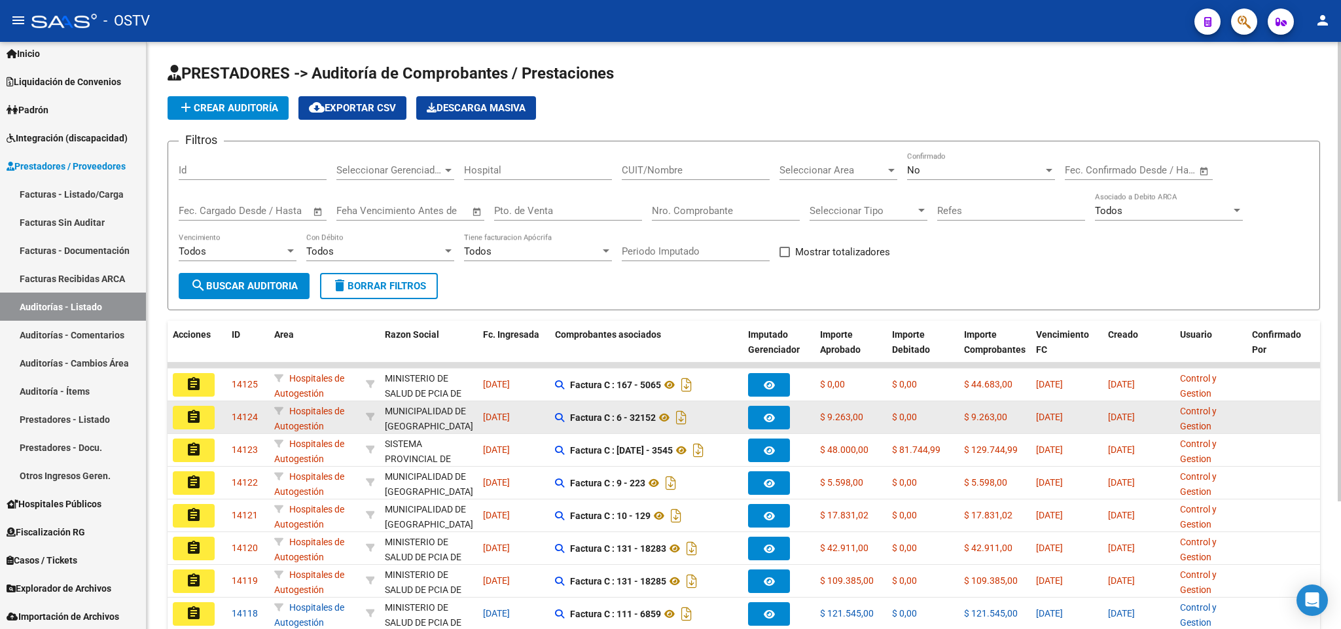
scroll to position [98, 0]
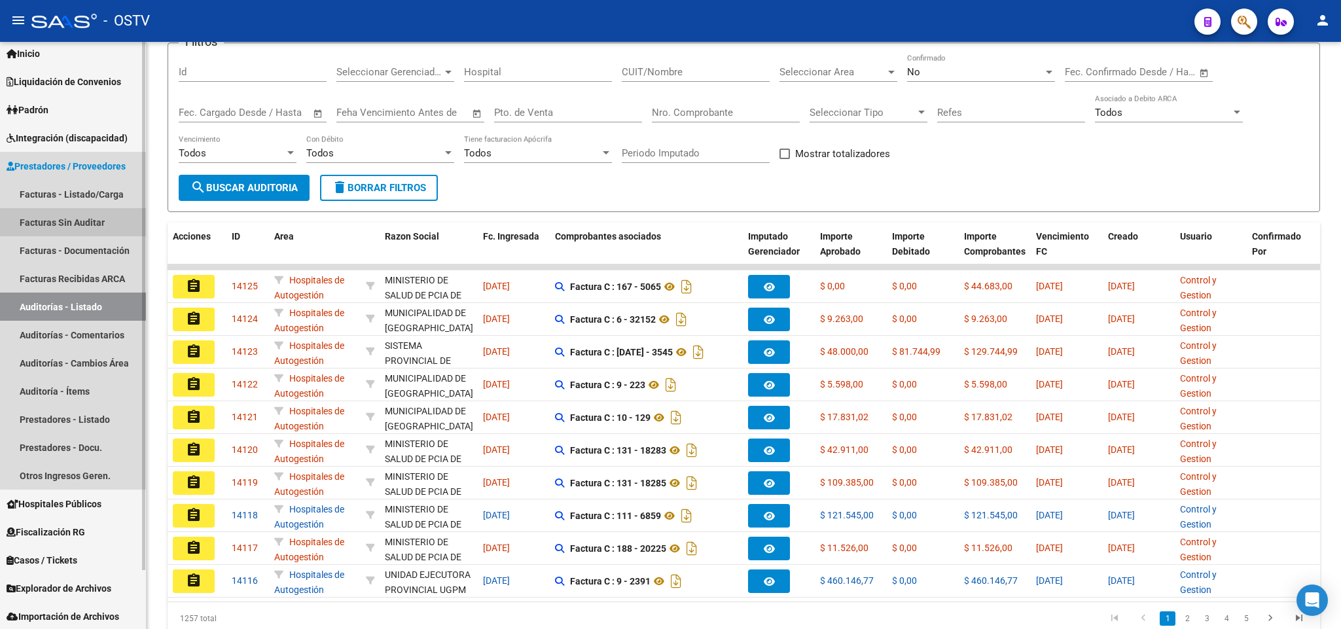
click at [77, 222] on link "Facturas Sin Auditar" at bounding box center [73, 222] width 146 height 28
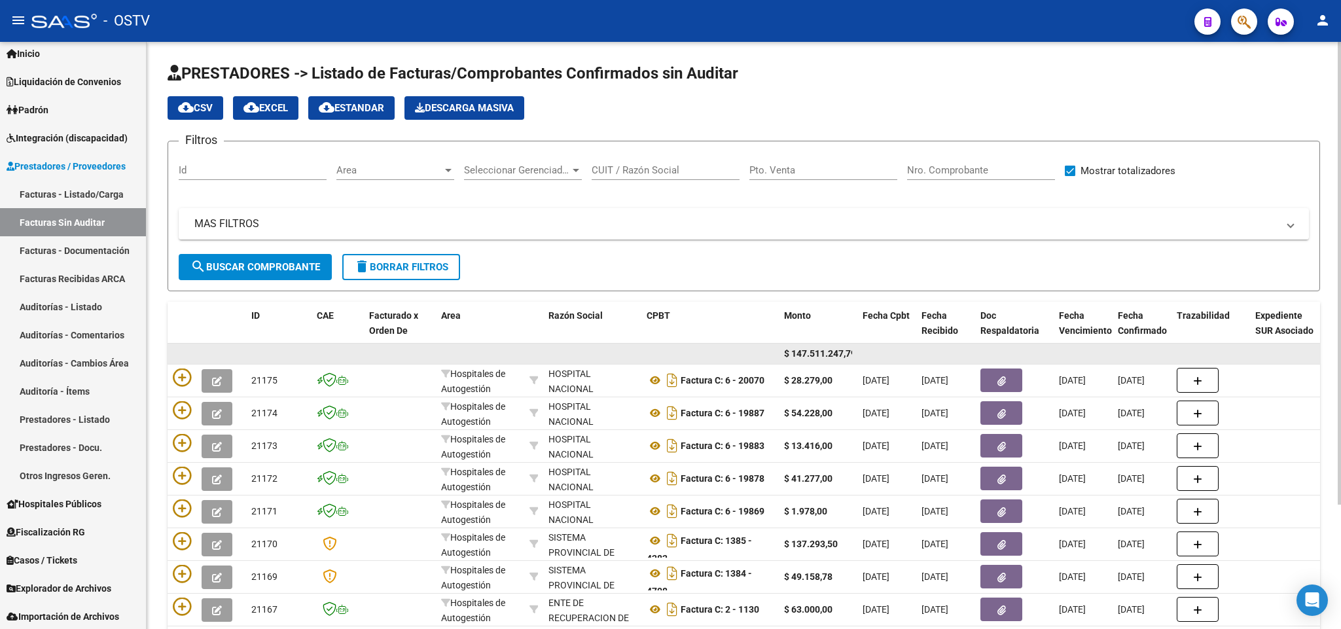
drag, startPoint x: 847, startPoint y: 355, endPoint x: 778, endPoint y: 356, distance: 68.7
click at [779, 356] on datatable-body-cell "$ 147.511.247,79" at bounding box center [818, 354] width 79 height 20
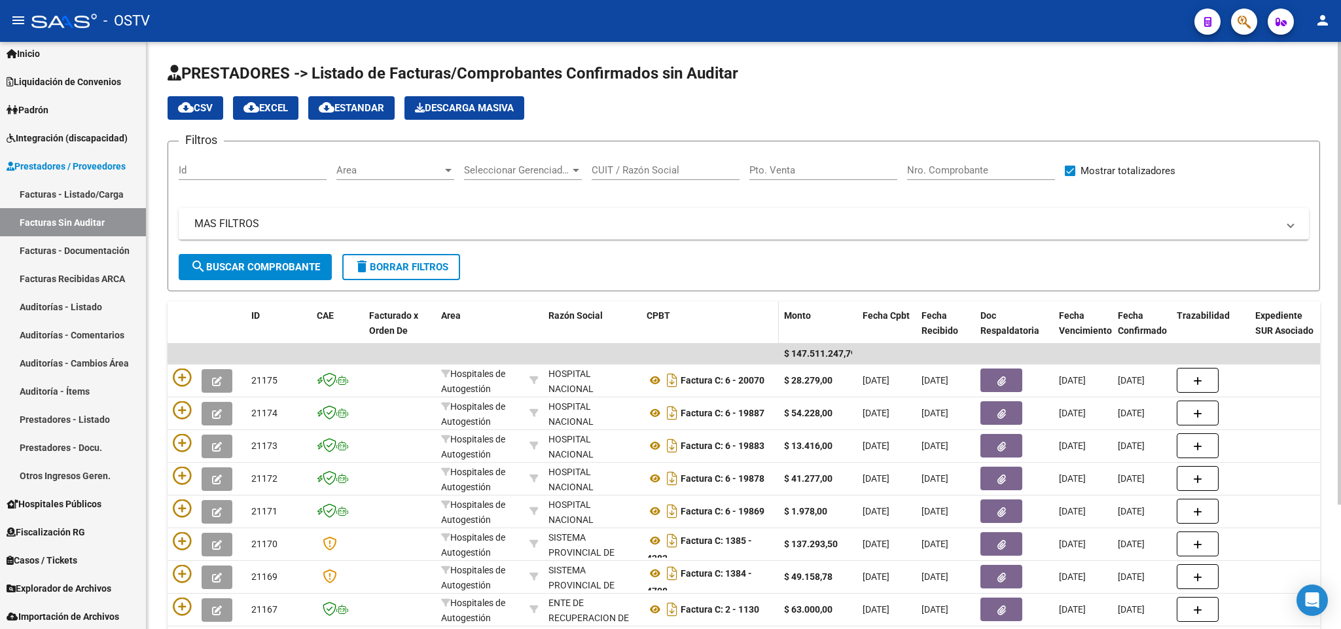
click at [709, 326] on datatable-header-cell "CPBT" at bounding box center [709, 331] width 137 height 58
click at [717, 267] on form "Filtros Id Area Area Seleccionar Gerenciador Seleccionar Gerenciador CUIT / Raz…" at bounding box center [744, 216] width 1152 height 151
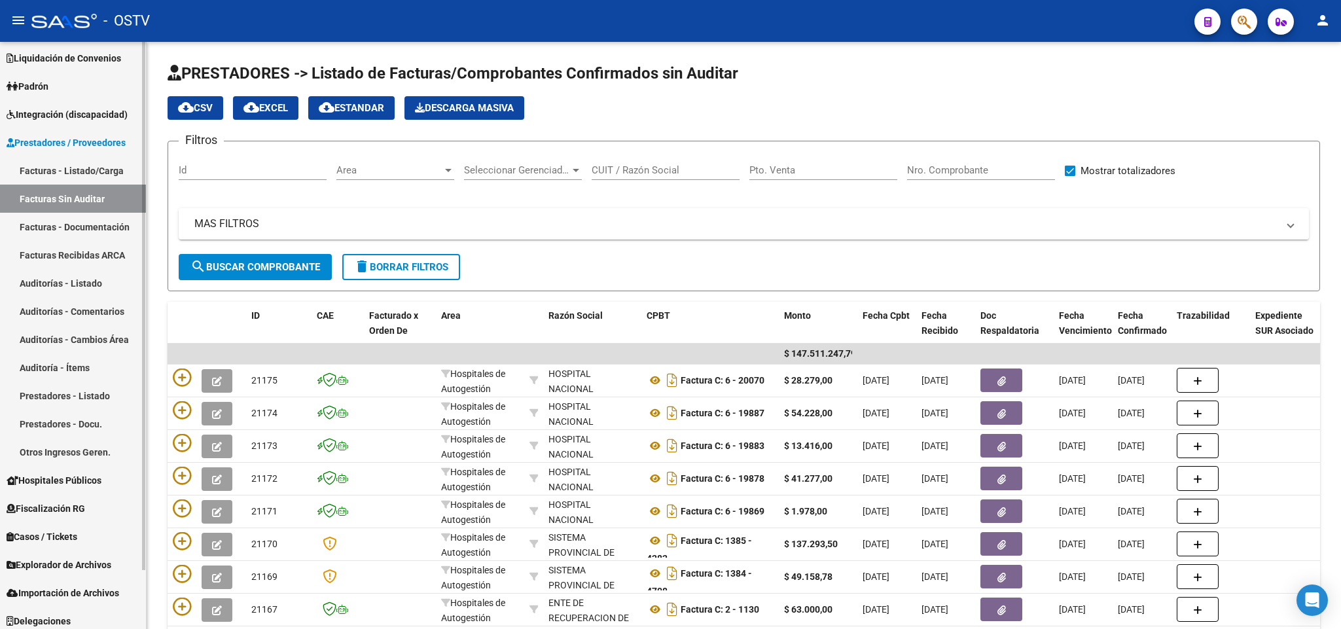
scroll to position [65, 0]
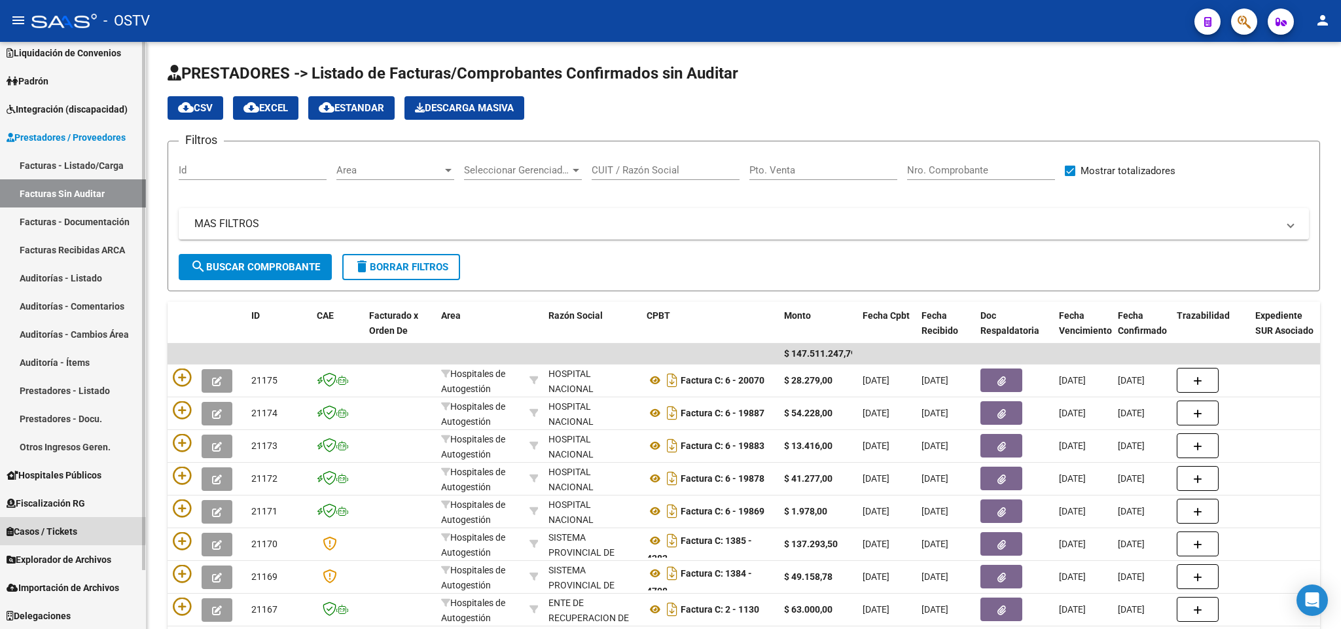
click at [32, 521] on link "Casos / Tickets" at bounding box center [73, 531] width 146 height 28
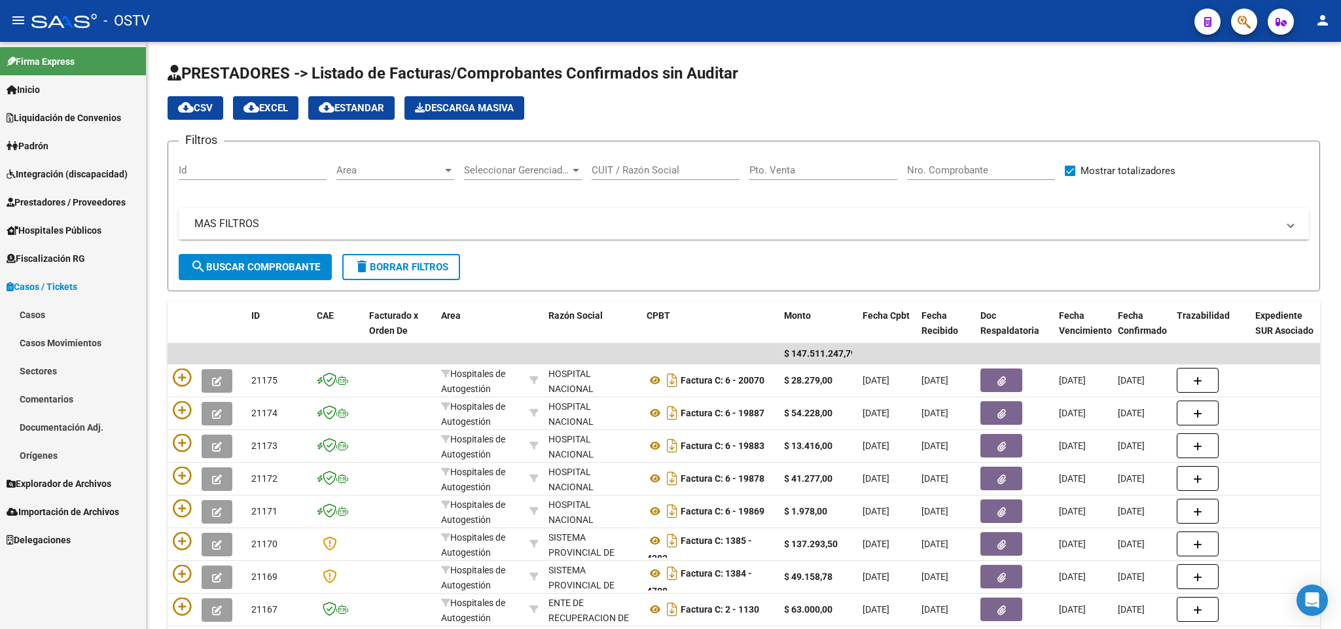
scroll to position [0, 0]
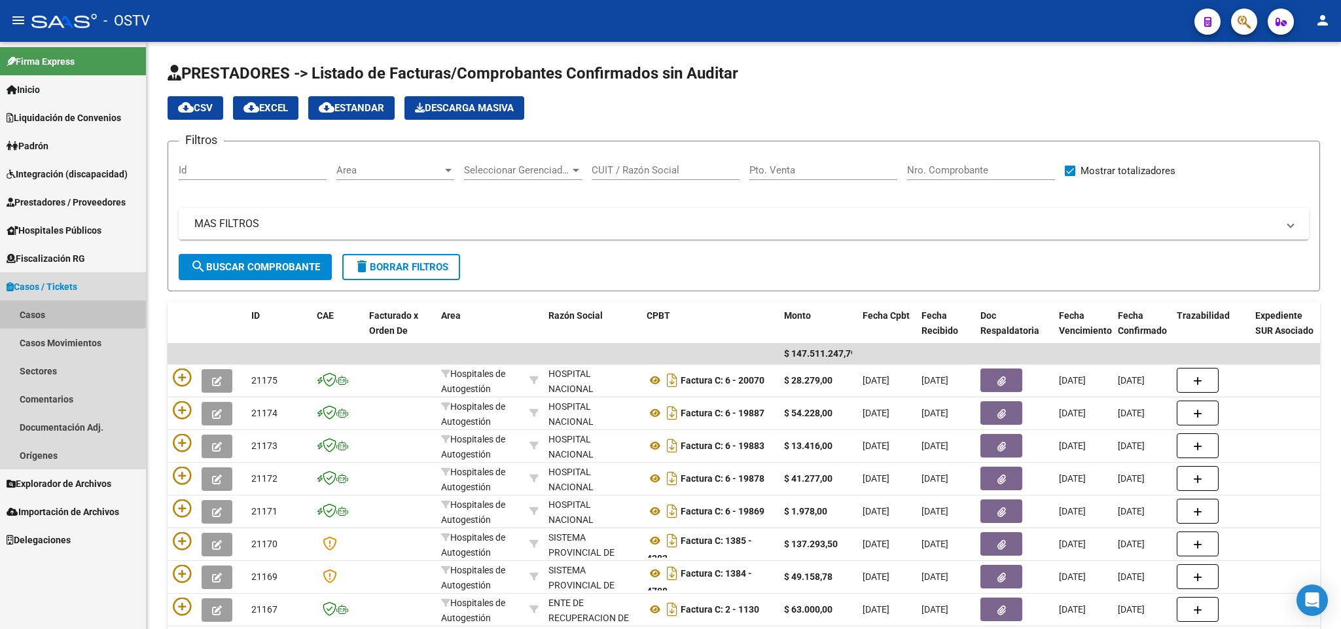
click at [49, 313] on link "Casos" at bounding box center [73, 314] width 146 height 28
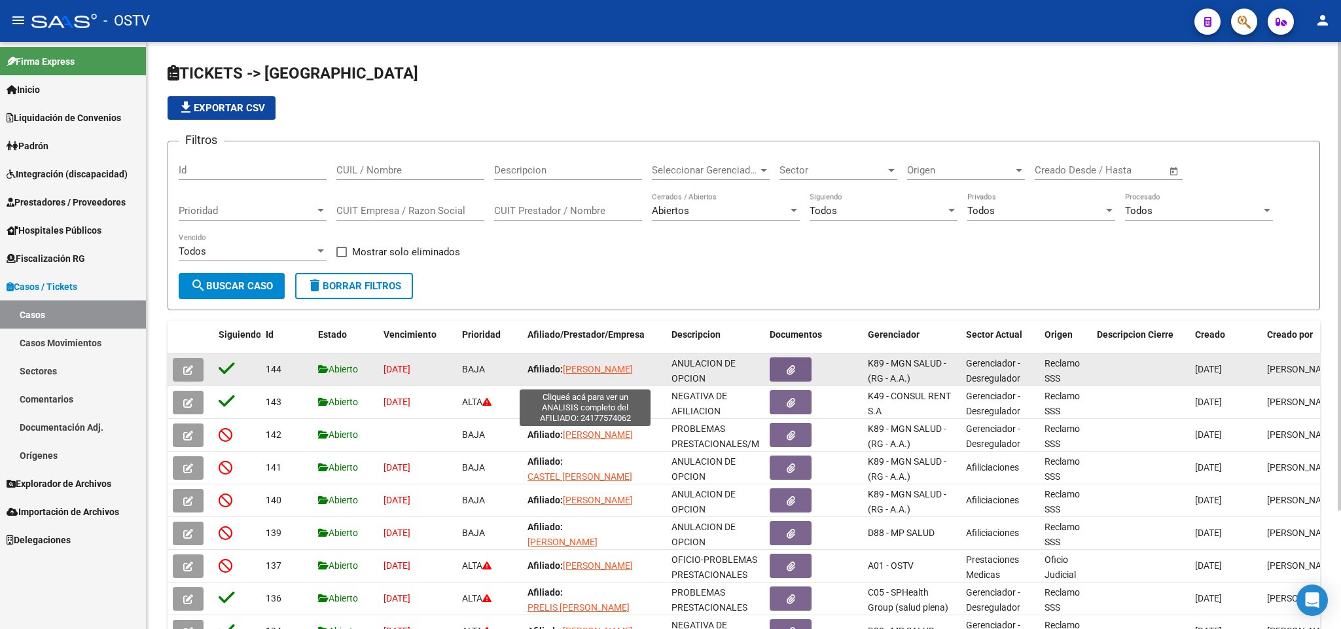
click at [563, 374] on span "GORDILLO RUBEN ERNESTO" at bounding box center [598, 369] width 70 height 10
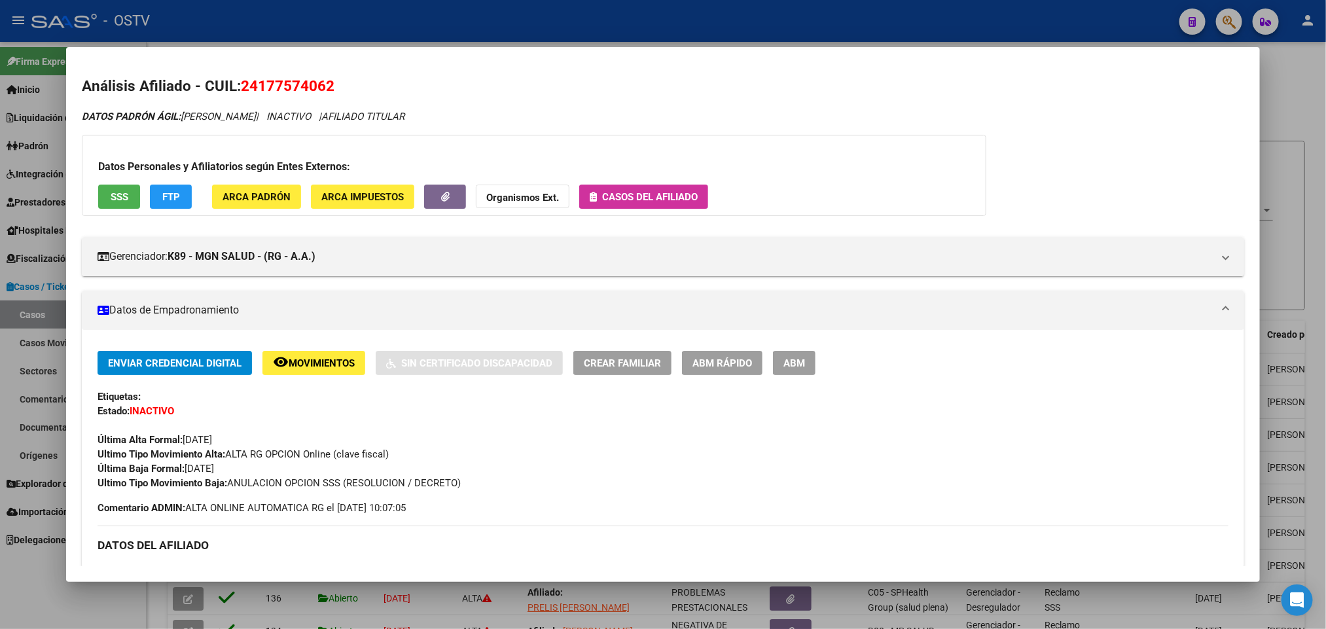
click at [0, 362] on div at bounding box center [663, 314] width 1326 height 629
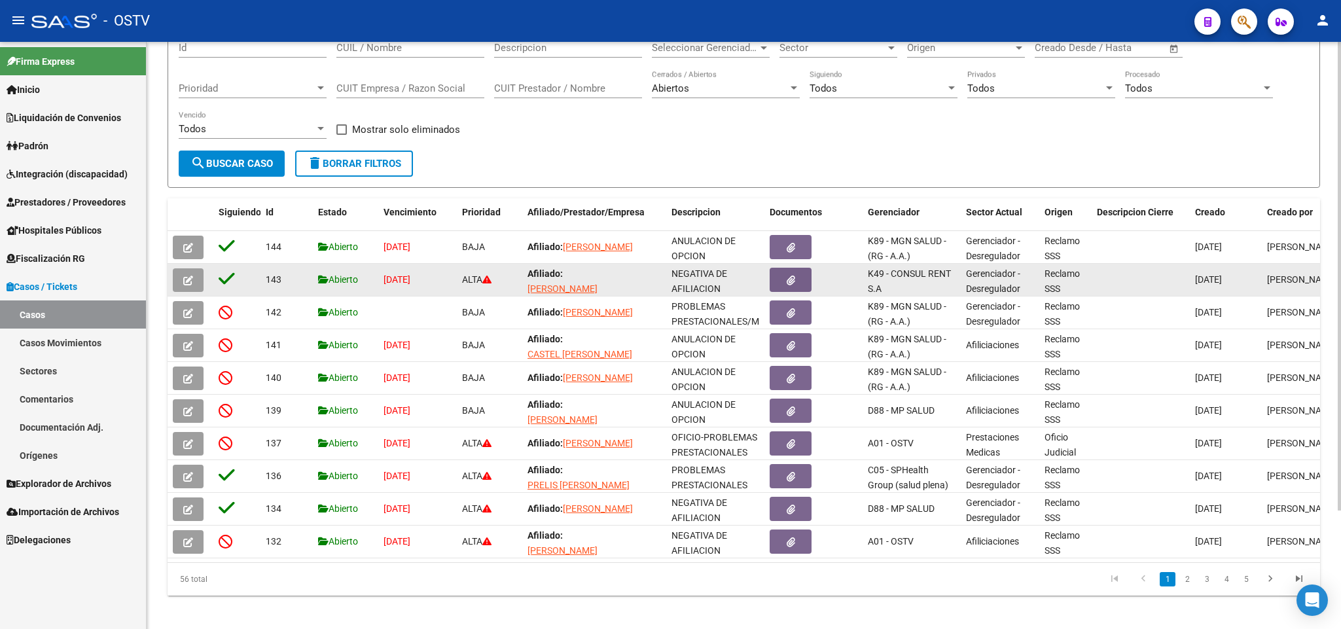
scroll to position [147, 0]
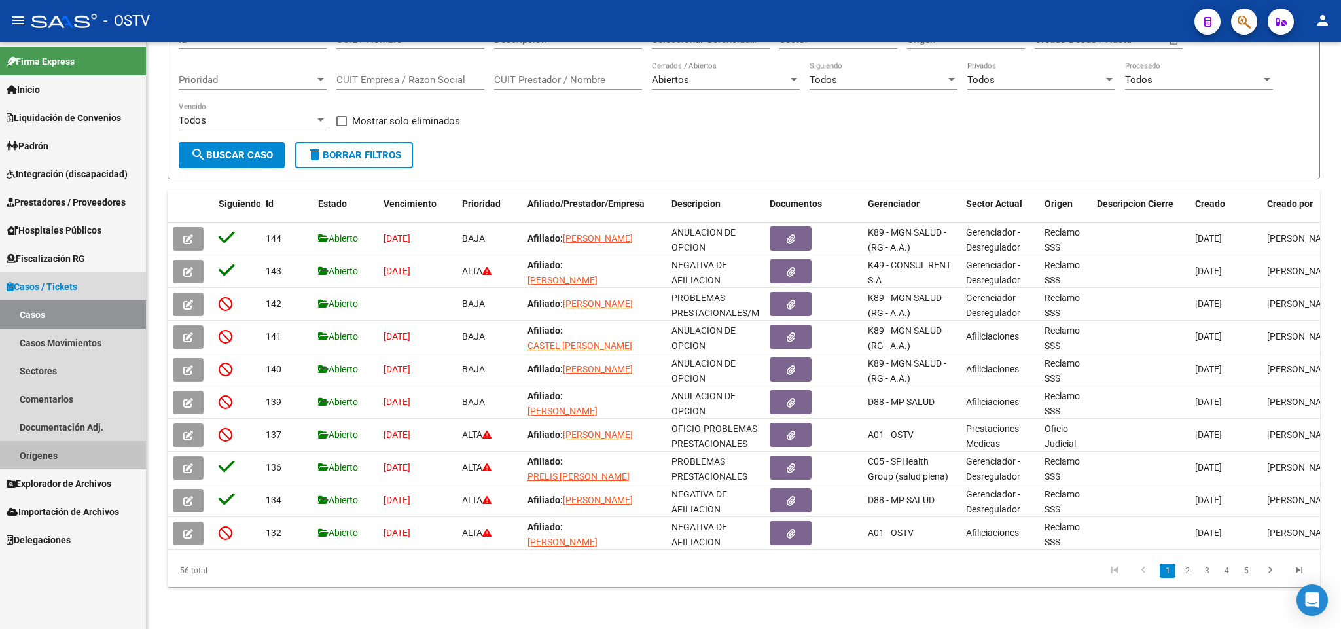
click at [75, 452] on link "Orígenes" at bounding box center [73, 455] width 146 height 28
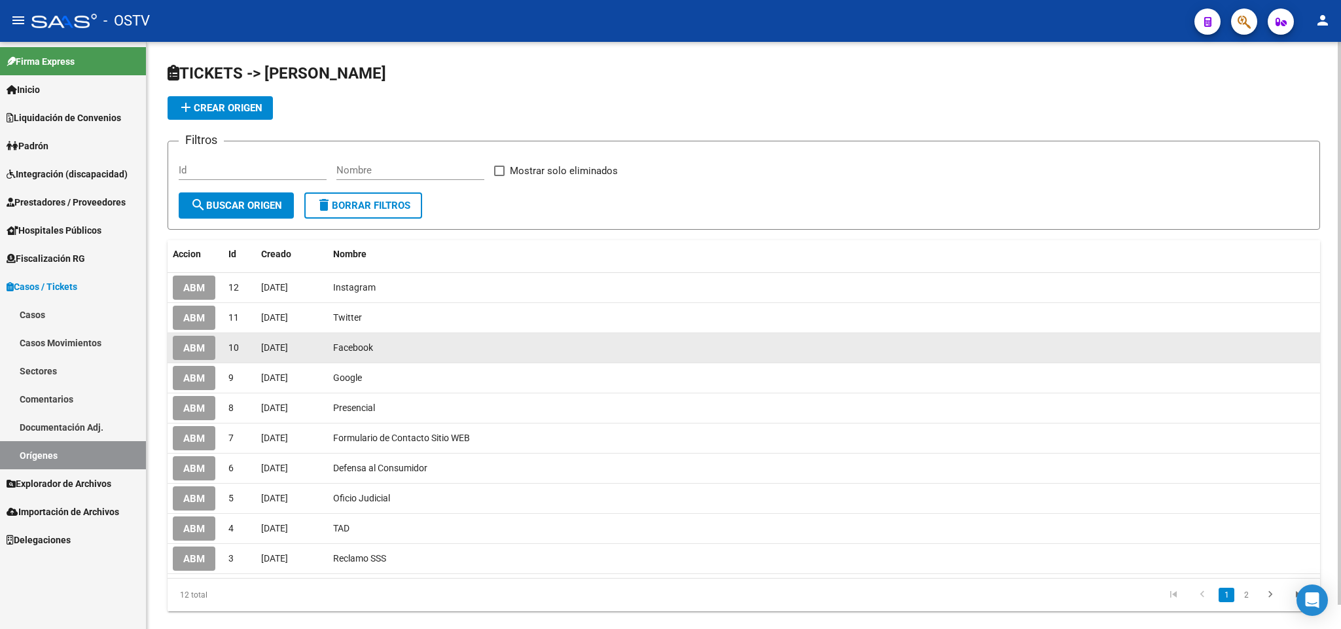
scroll to position [24, 0]
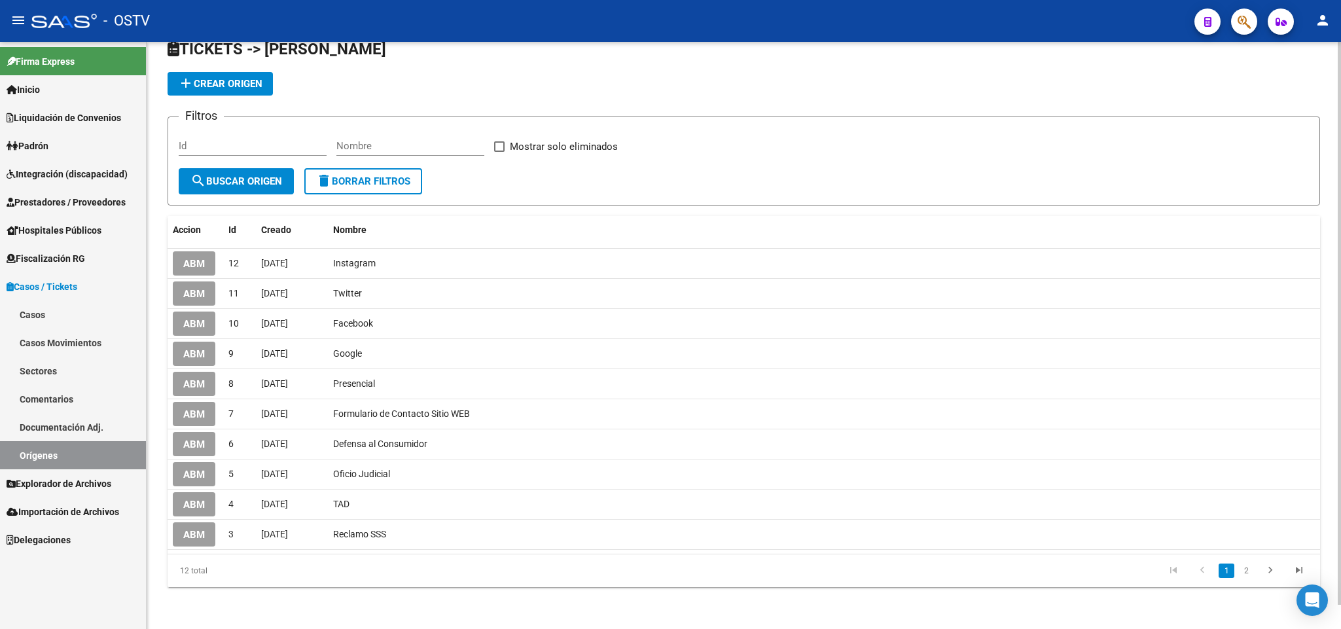
click at [1249, 583] on div "12 total 1 2" at bounding box center [744, 570] width 1152 height 33
click at [1247, 579] on li "2" at bounding box center [1246, 570] width 20 height 22
click at [1249, 563] on li "2" at bounding box center [1246, 570] width 20 height 22
click at [1253, 569] on li "2" at bounding box center [1246, 570] width 20 height 22
click at [1247, 569] on link "2" at bounding box center [1246, 570] width 16 height 14
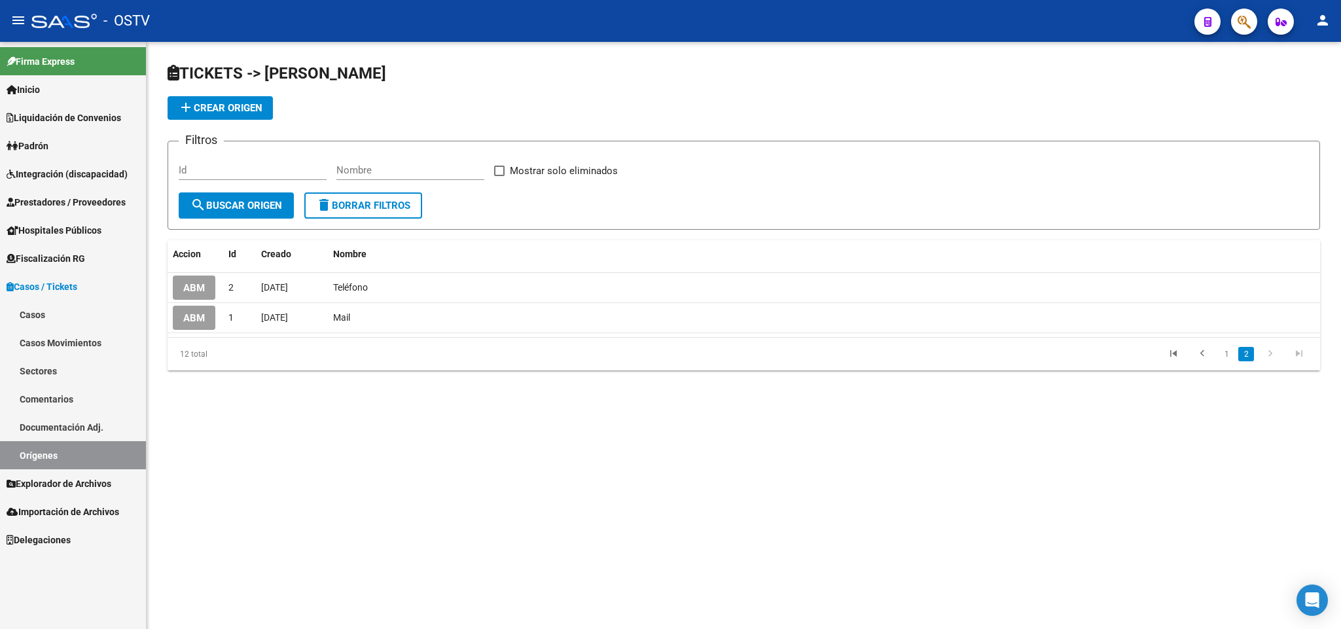
scroll to position [0, 0]
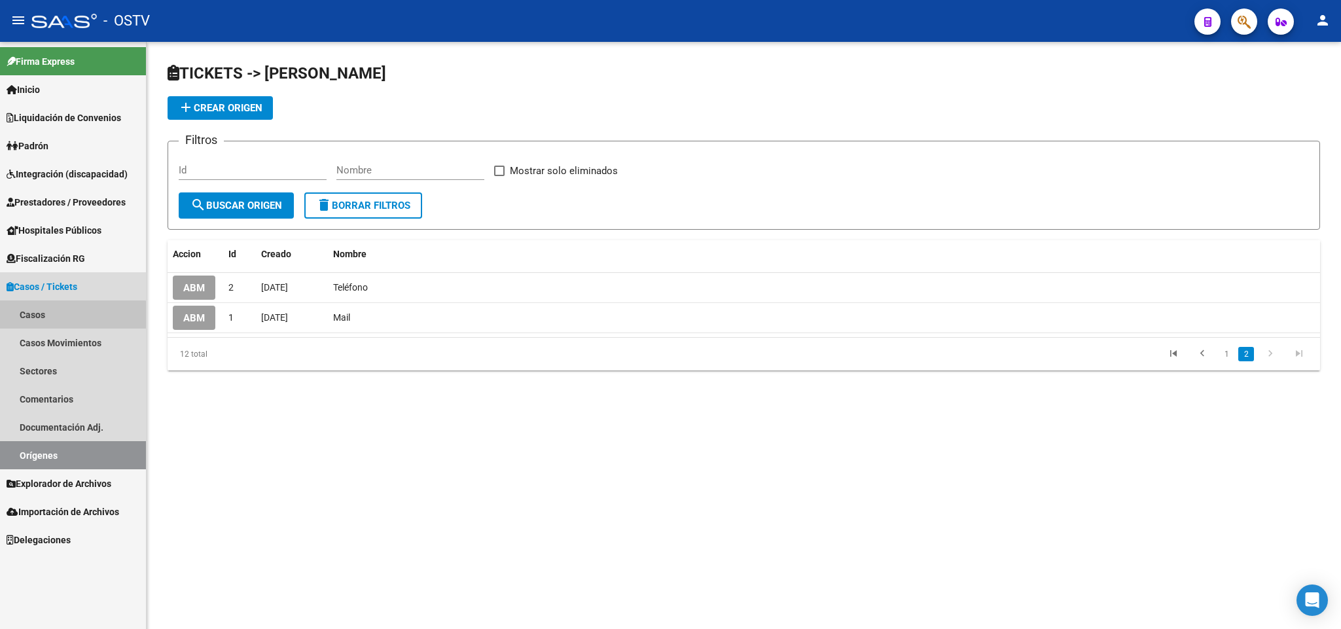
click at [58, 323] on link "Casos" at bounding box center [73, 314] width 146 height 28
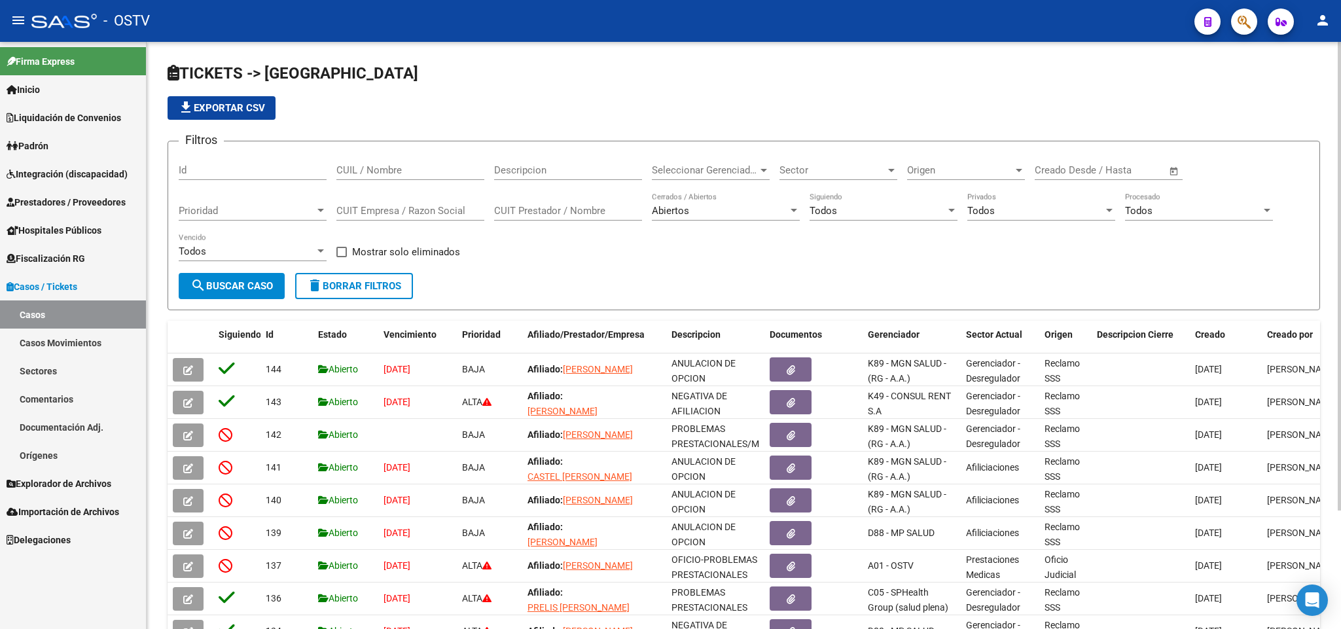
scroll to position [98, 0]
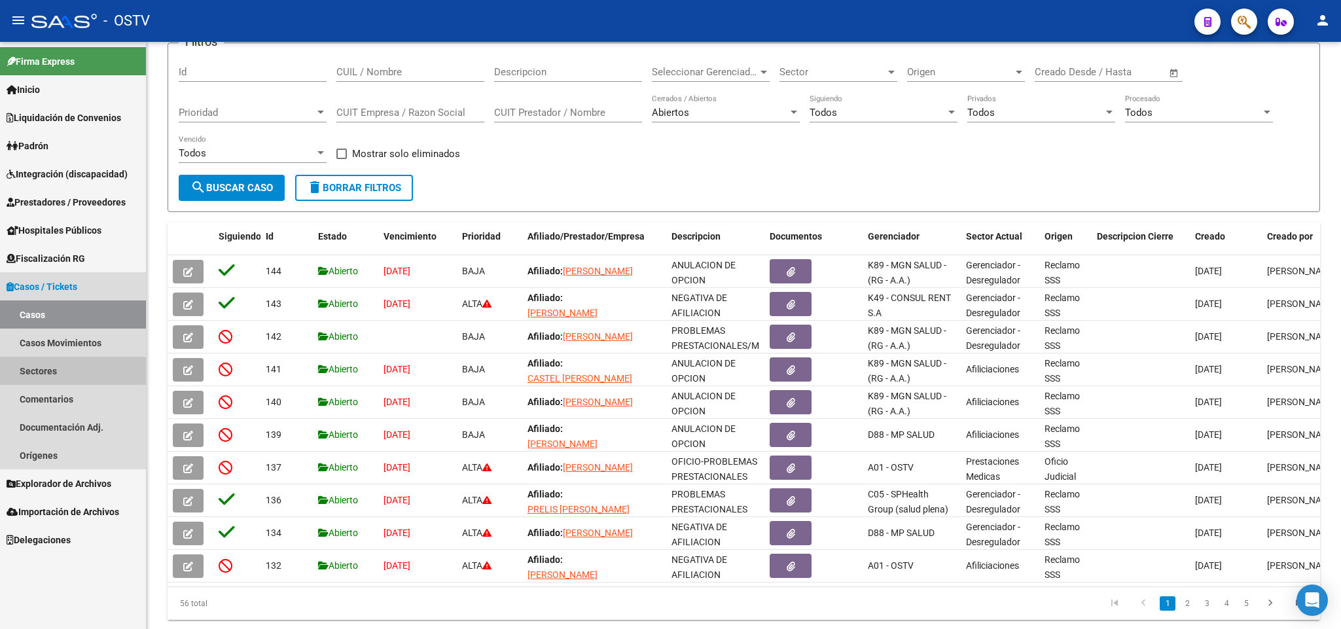
click at [69, 376] on link "Sectores" at bounding box center [73, 371] width 146 height 28
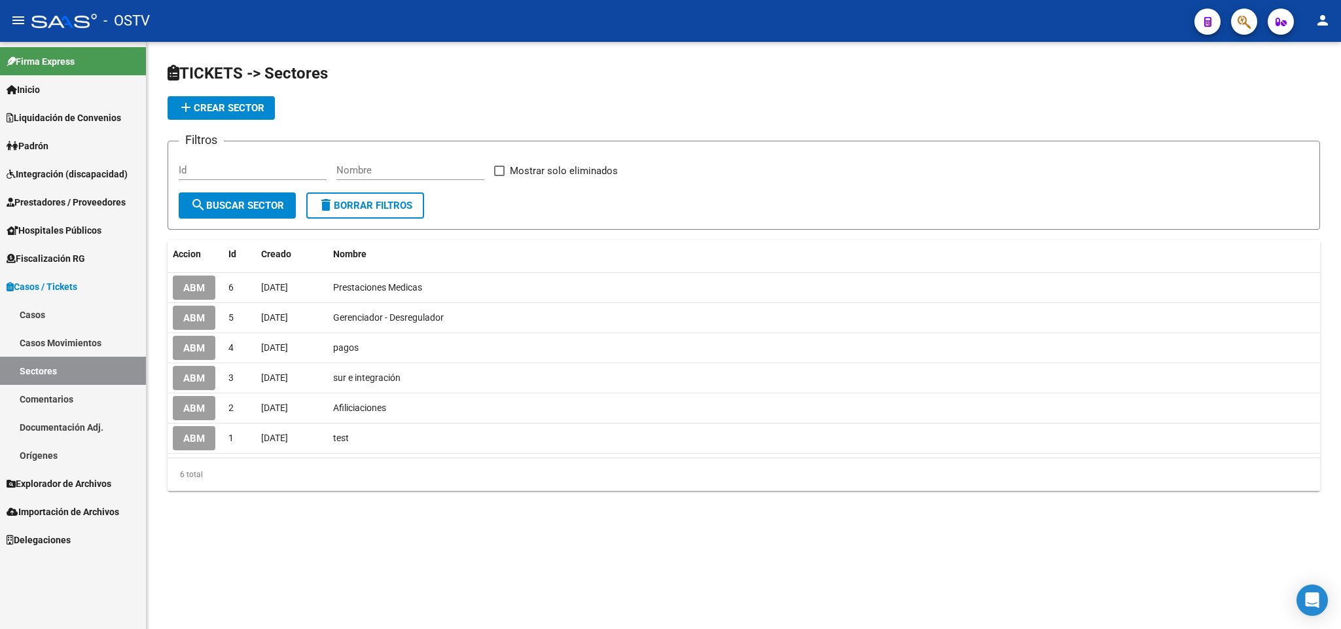
click at [39, 154] on link "Padrón" at bounding box center [73, 146] width 146 height 28
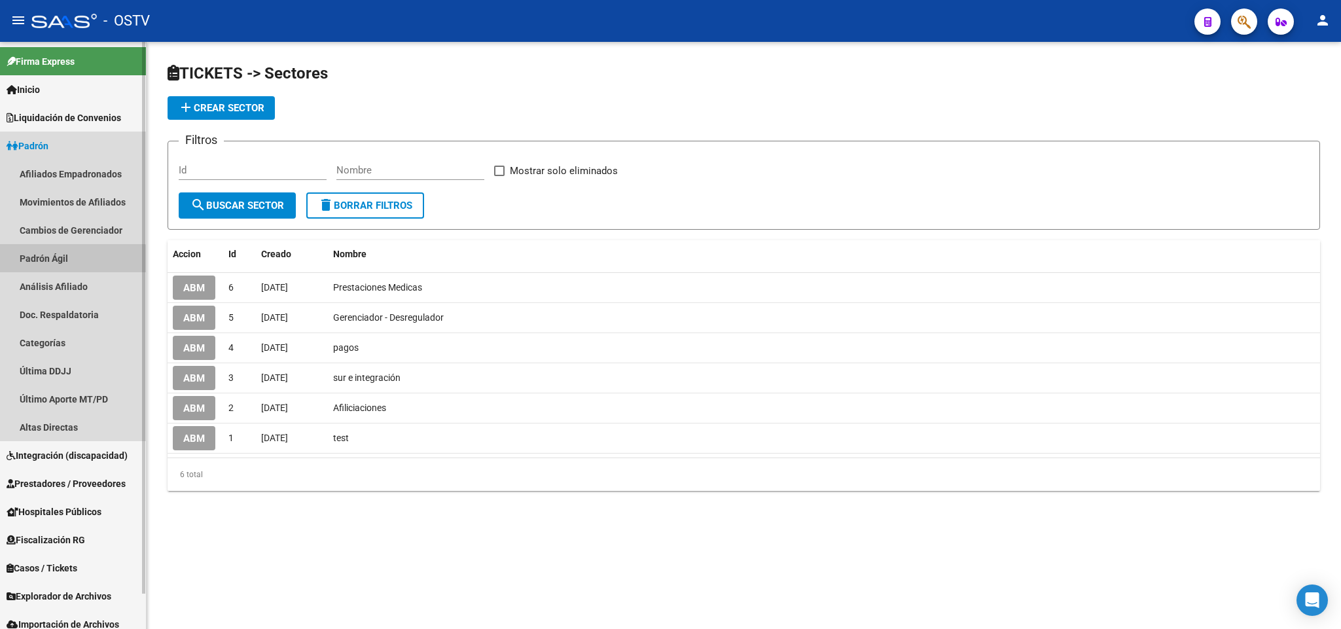
click at [65, 263] on link "Padrón Ágil" at bounding box center [73, 258] width 146 height 28
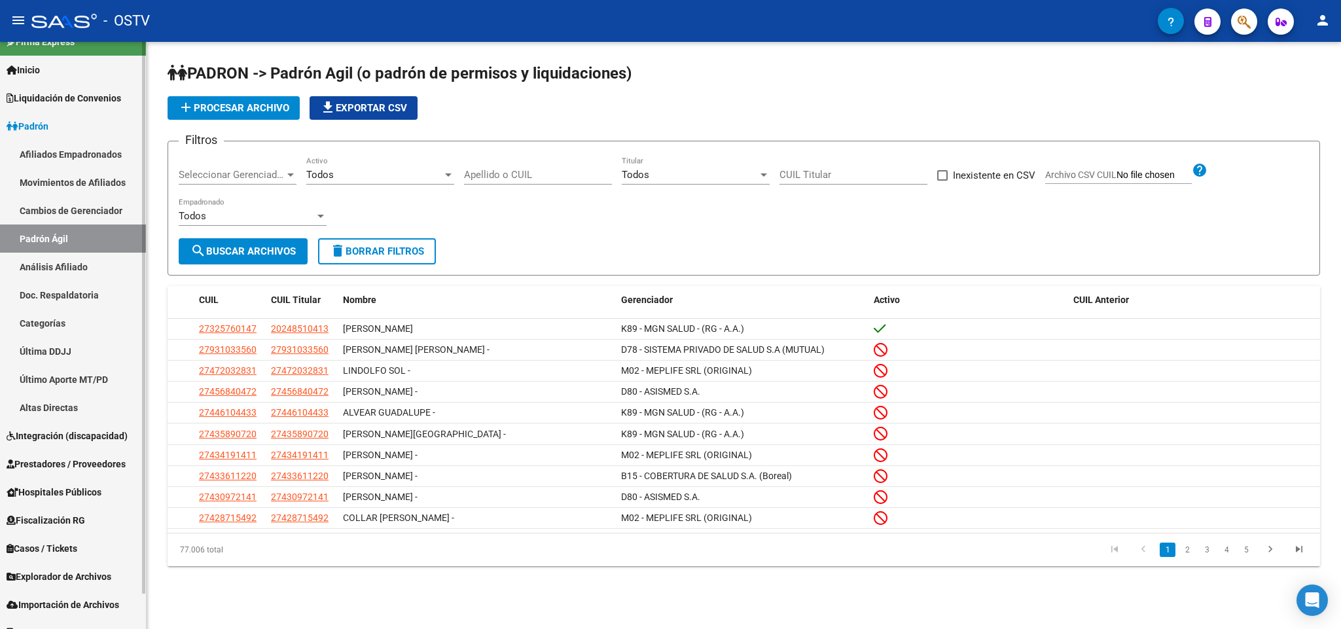
scroll to position [36, 0]
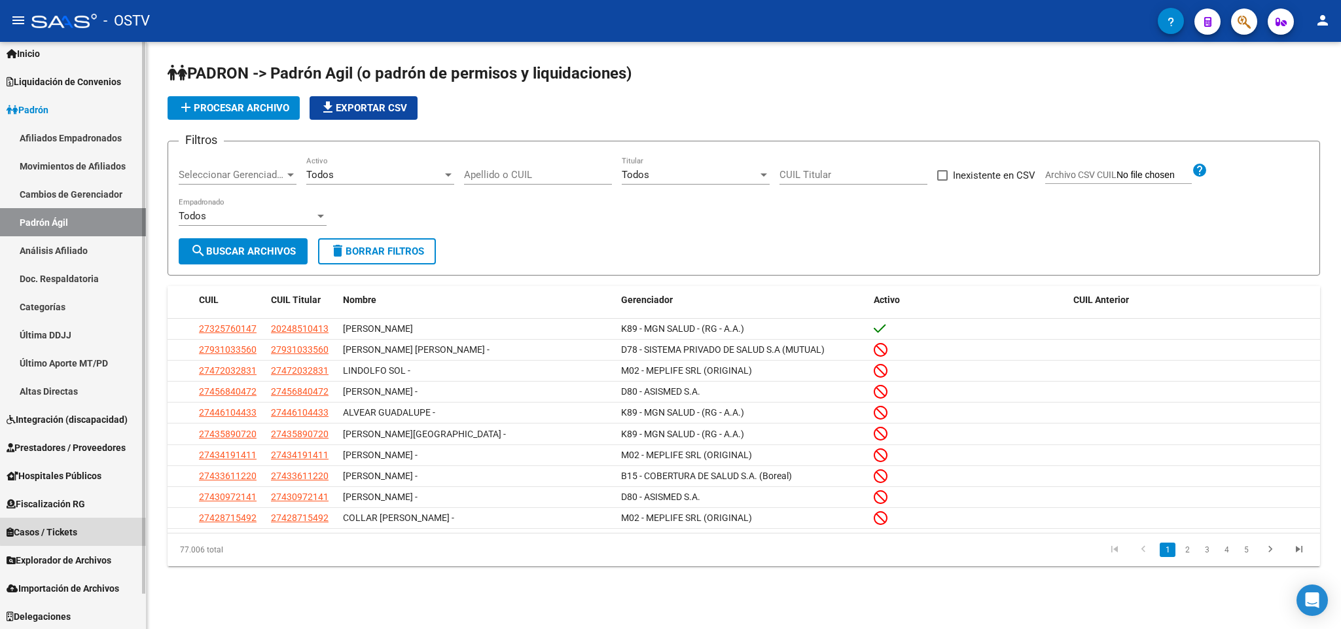
click at [75, 530] on span "Casos / Tickets" at bounding box center [42, 532] width 71 height 14
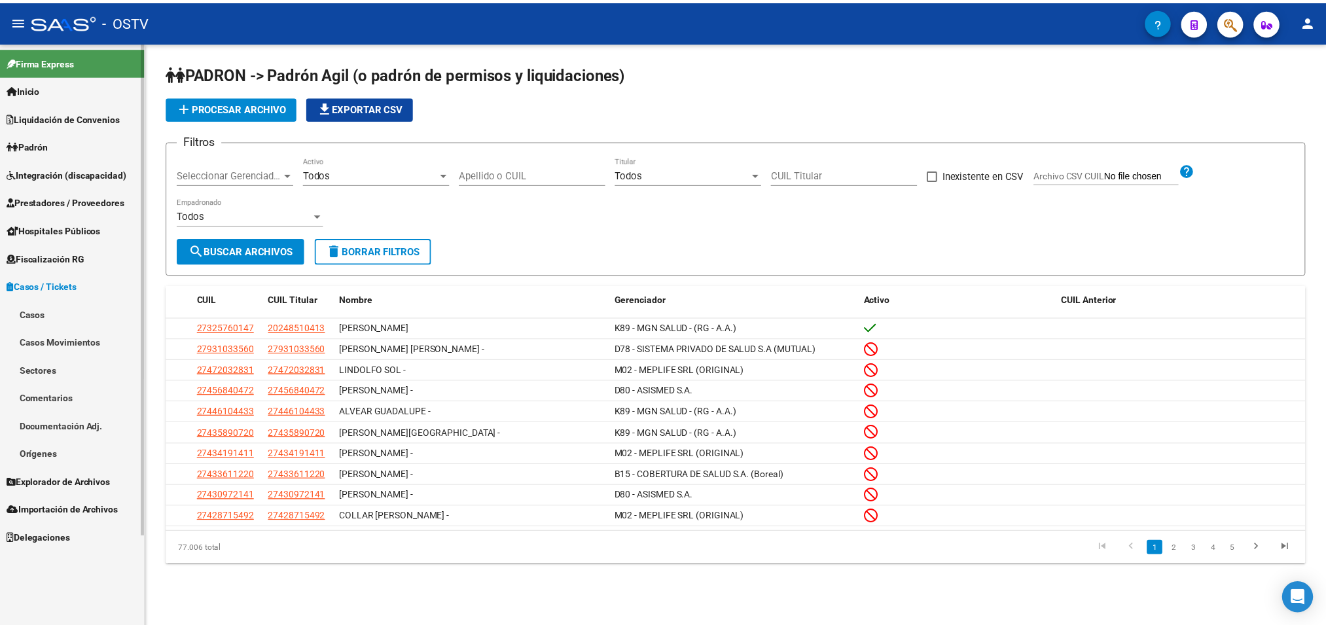
scroll to position [0, 0]
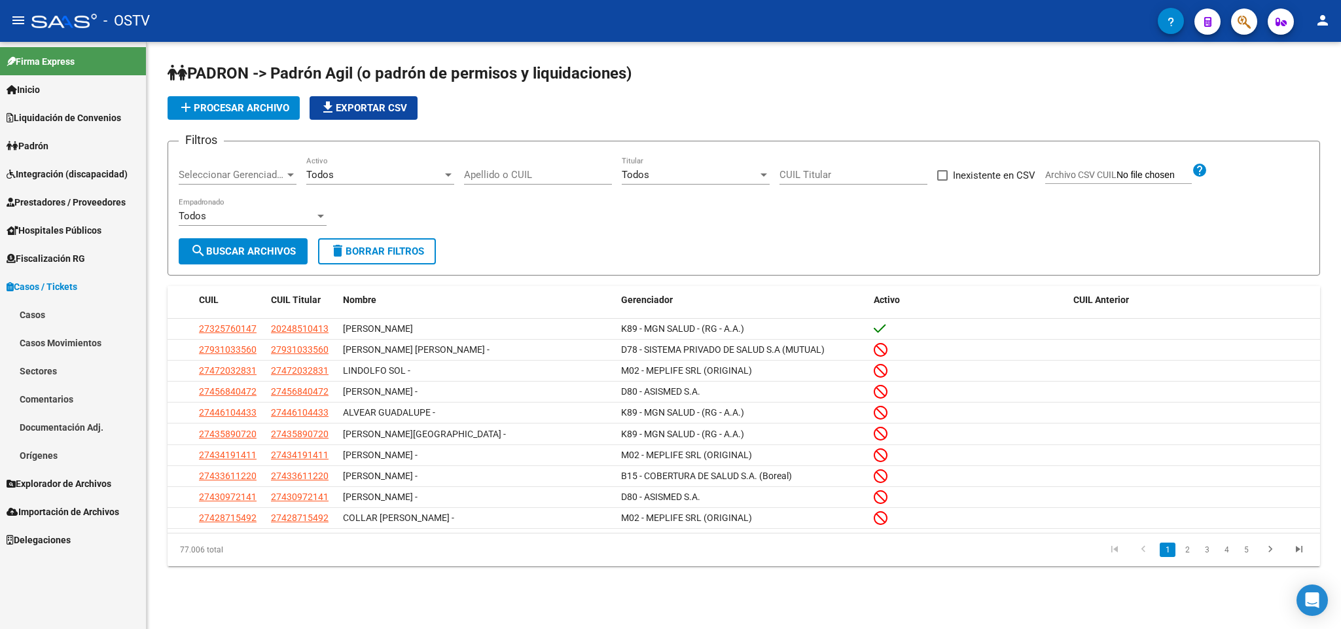
click at [41, 322] on link "Casos" at bounding box center [73, 314] width 146 height 28
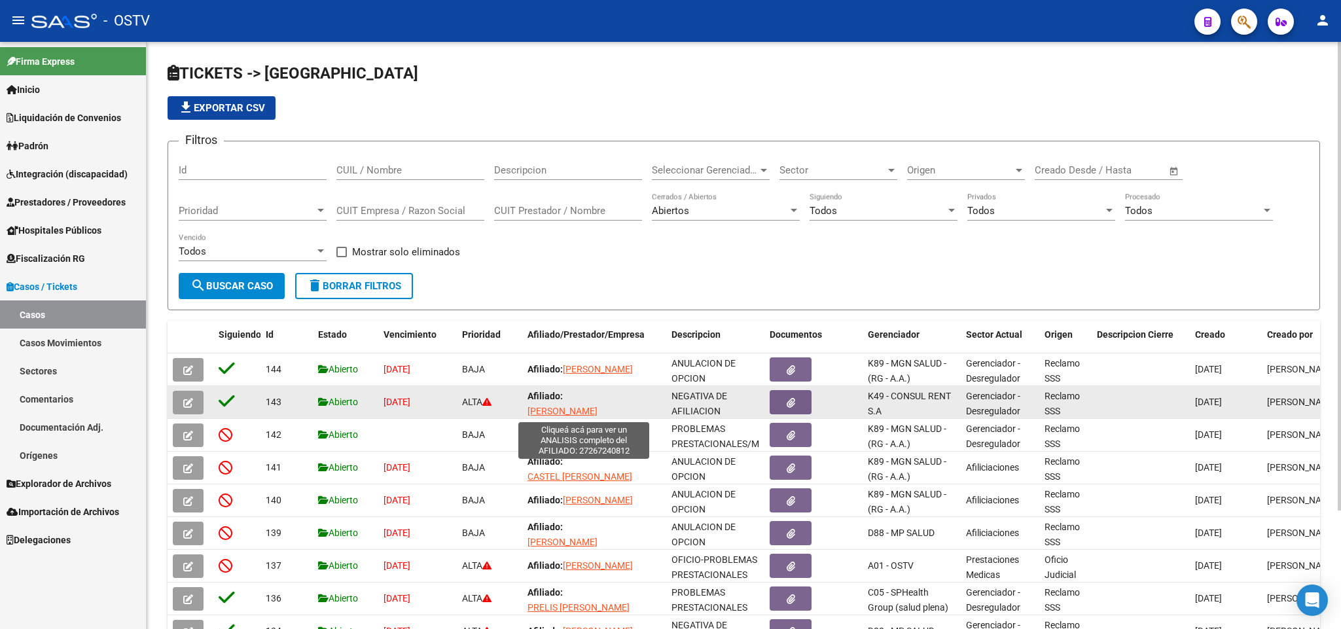
click at [556, 409] on span "FENNER MONICA MARIELA" at bounding box center [562, 419] width 70 height 26
type textarea "27267240812"
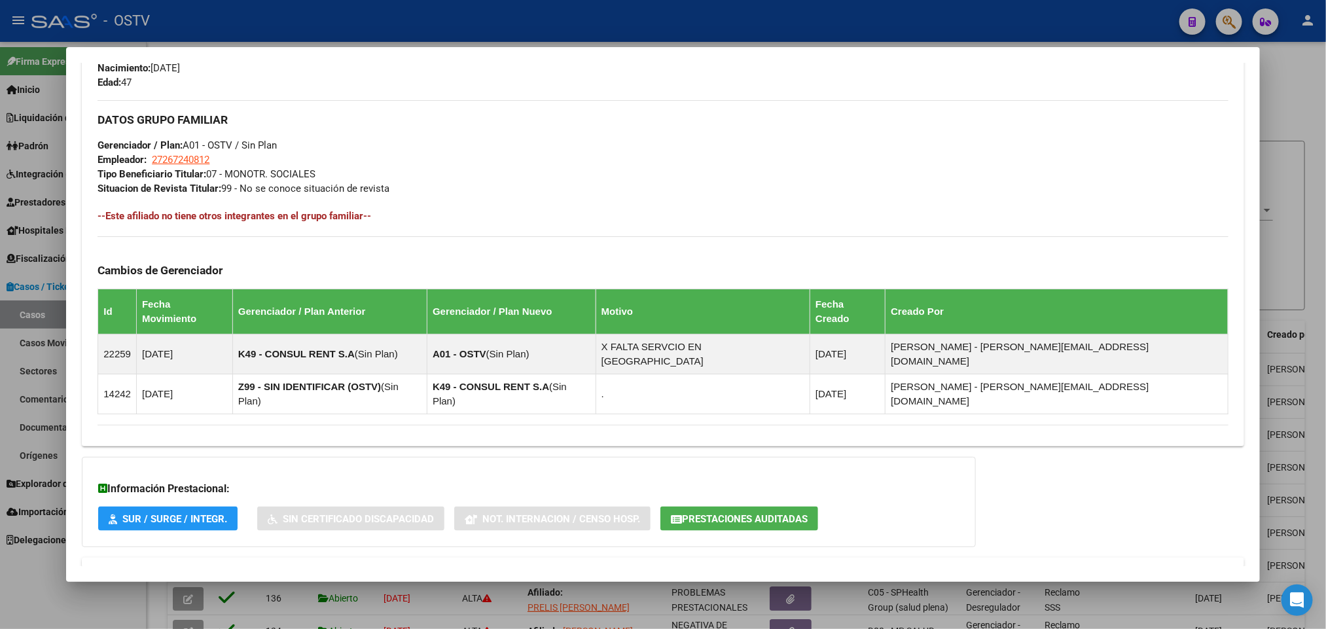
scroll to position [601, 0]
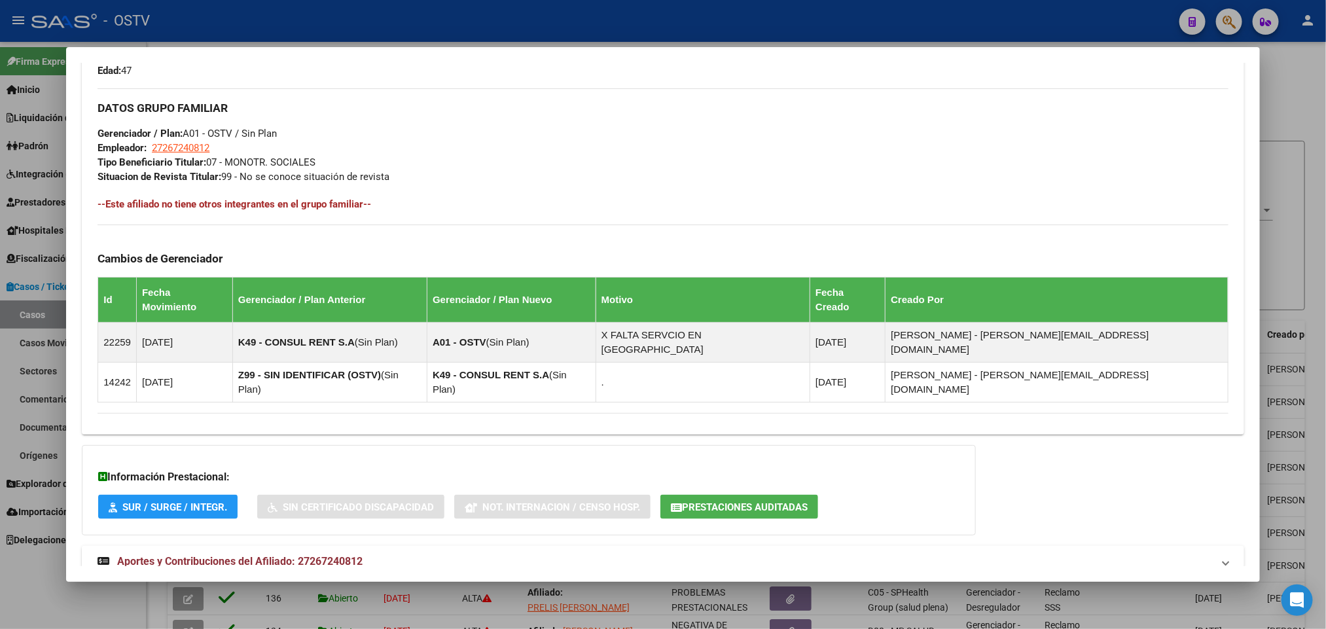
click at [308, 555] on span "Aportes y Contribuciones del Afiliado: 27267240812" at bounding box center [239, 561] width 245 height 12
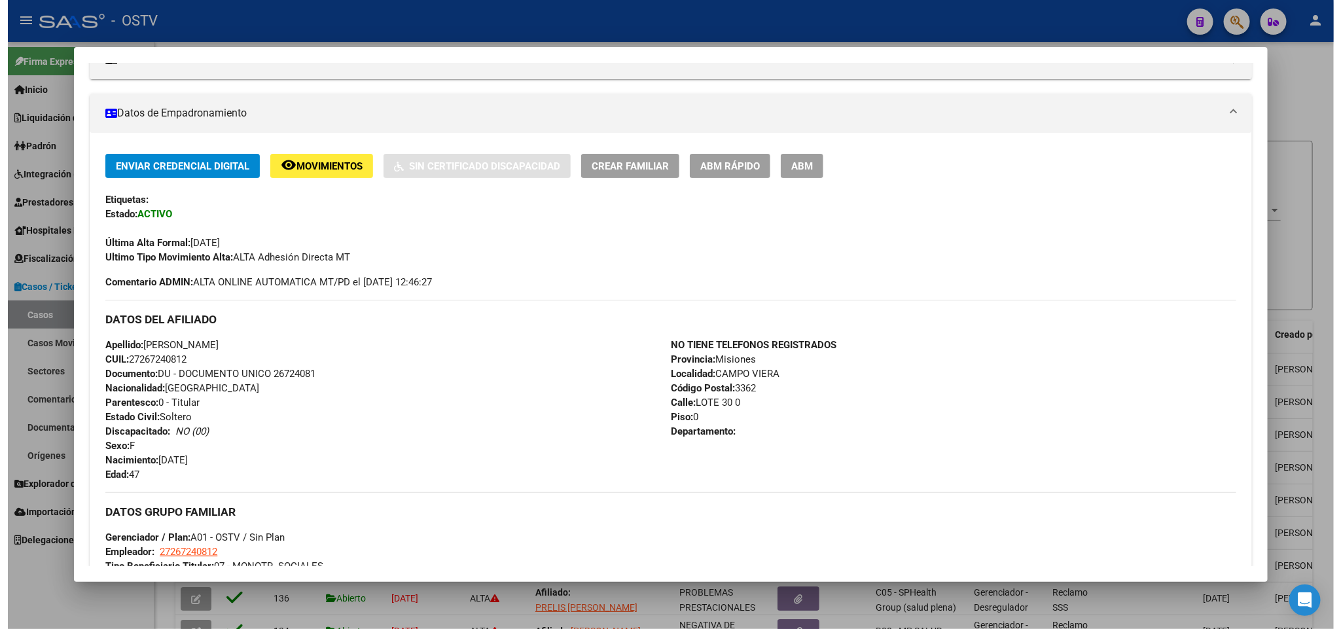
scroll to position [0, 0]
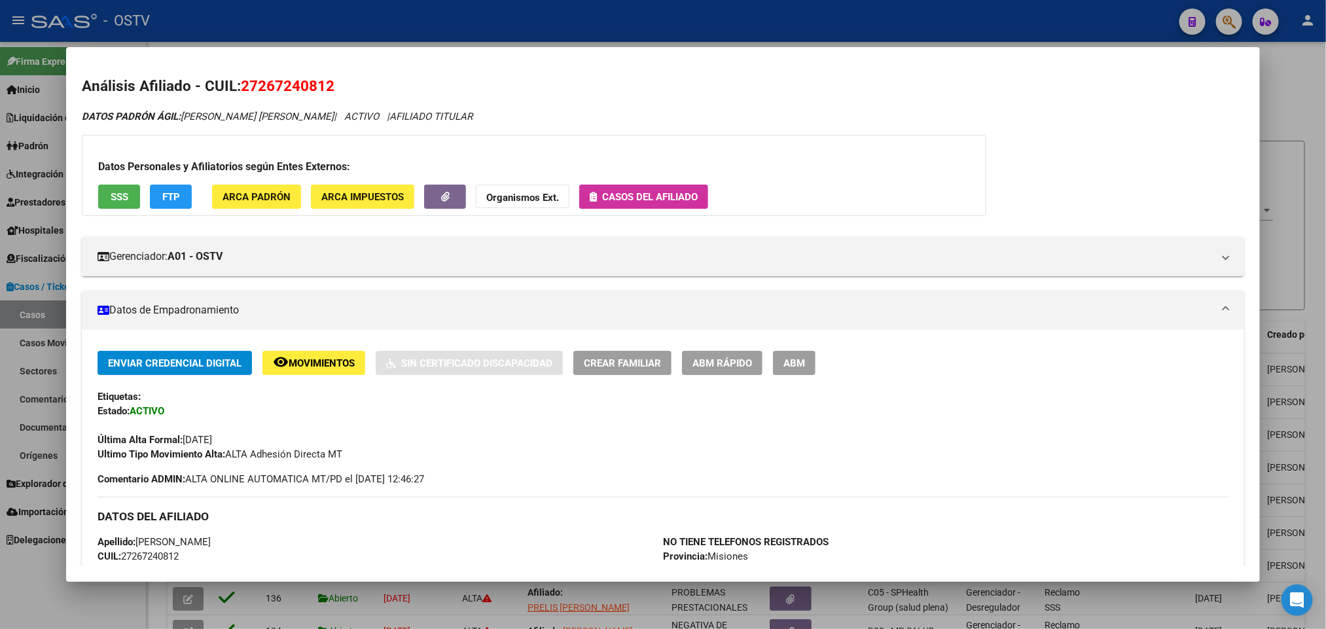
click at [988, 16] on div at bounding box center [663, 314] width 1326 height 629
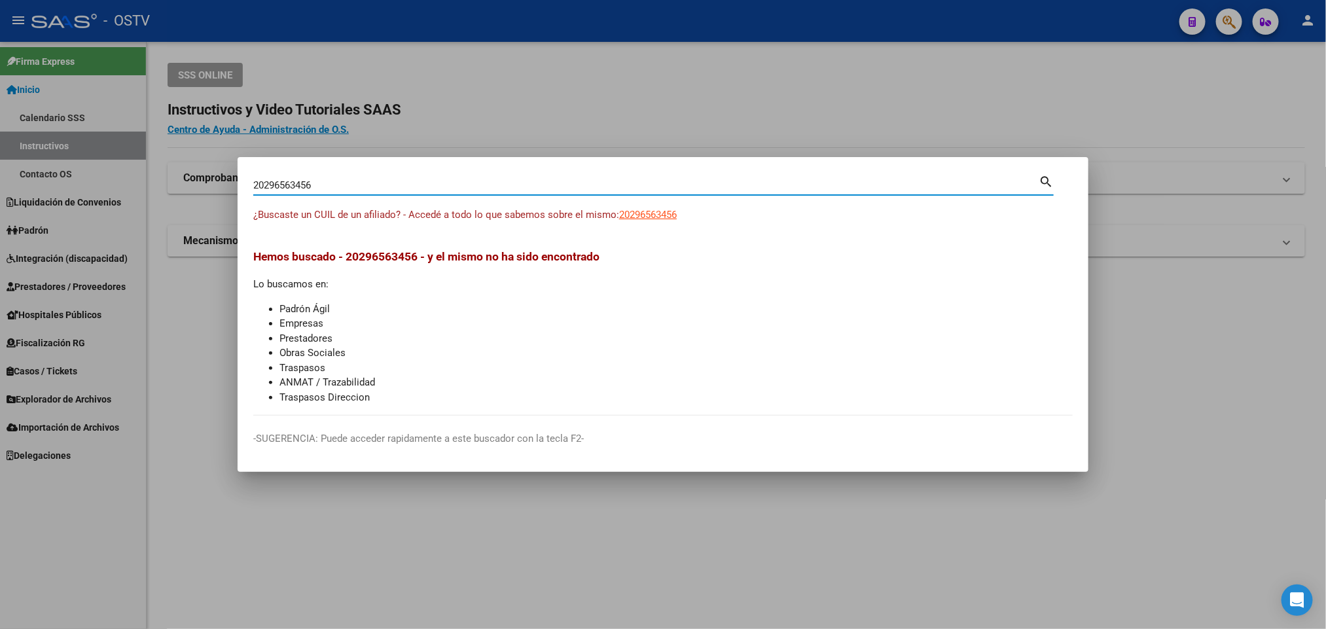
drag, startPoint x: 344, startPoint y: 188, endPoint x: 0, endPoint y: 226, distance: 346.2
click at [0, 226] on div "20296563456 Buscar (apellido, dni, cuil, nro traspaso, cuit, obra social) searc…" at bounding box center [663, 314] width 1326 height 629
paste input "95469823"
type input "95469823"
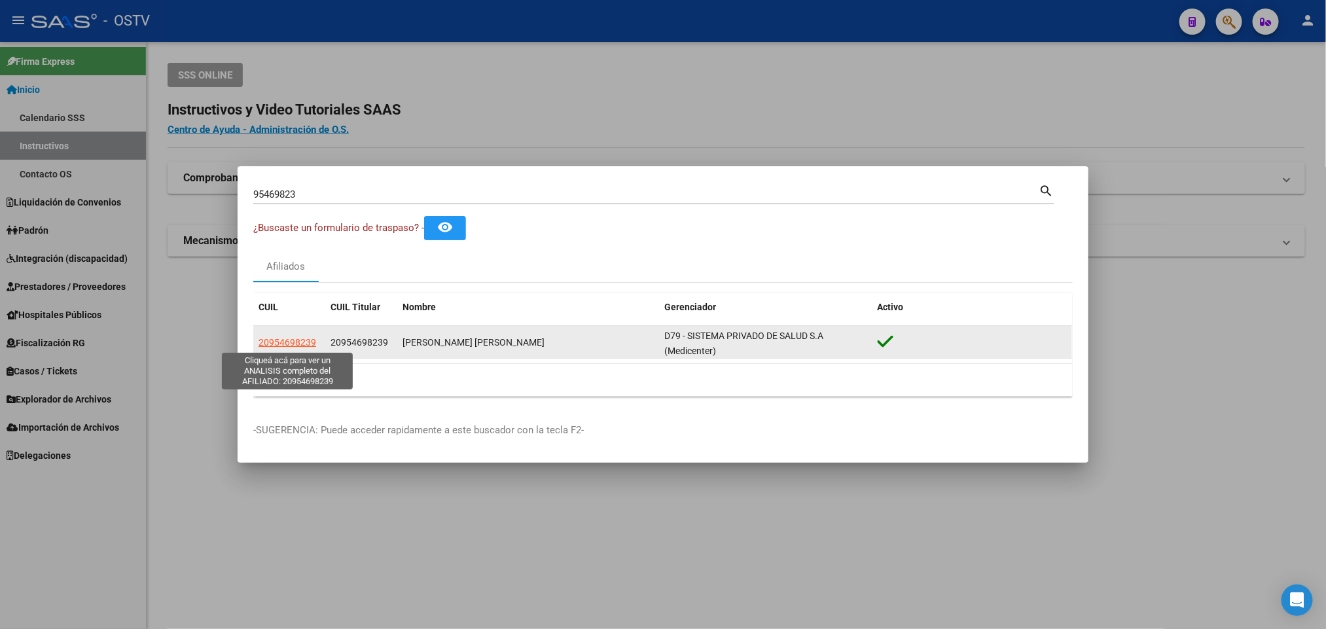
click at [289, 338] on span "20954698239" at bounding box center [287, 342] width 58 height 10
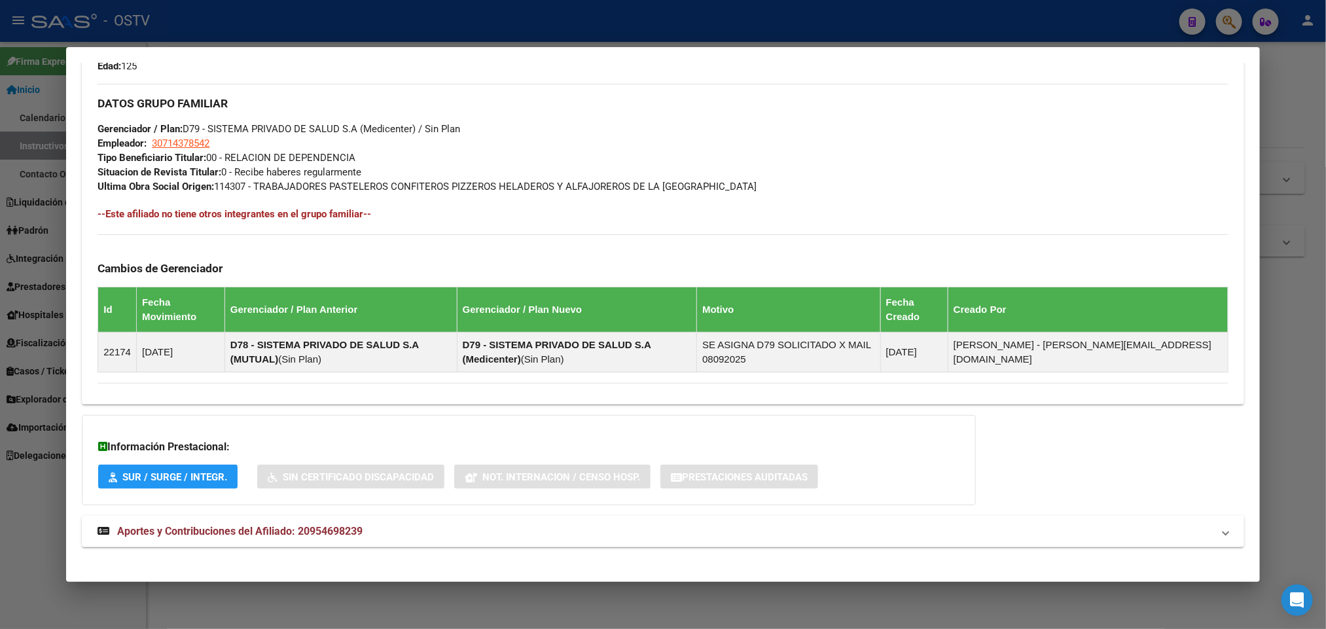
scroll to position [618, 0]
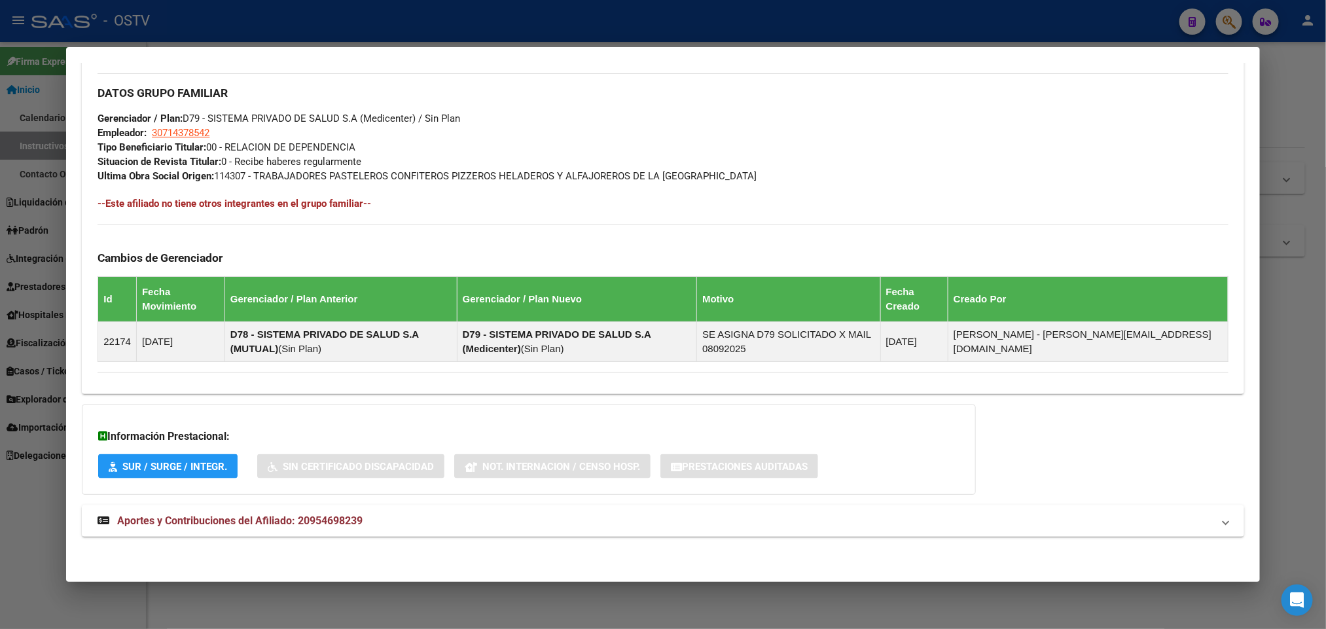
click at [295, 499] on div "DATOS PADRÓN ÁGIL: [PERSON_NAME] [PERSON_NAME] | ACTIVO | AFILIADO TITULAR Dato…" at bounding box center [663, 23] width 1162 height 1058
click at [297, 515] on span "Aportes y Contribuciones del Afiliado: 20954698239" at bounding box center [239, 520] width 245 height 12
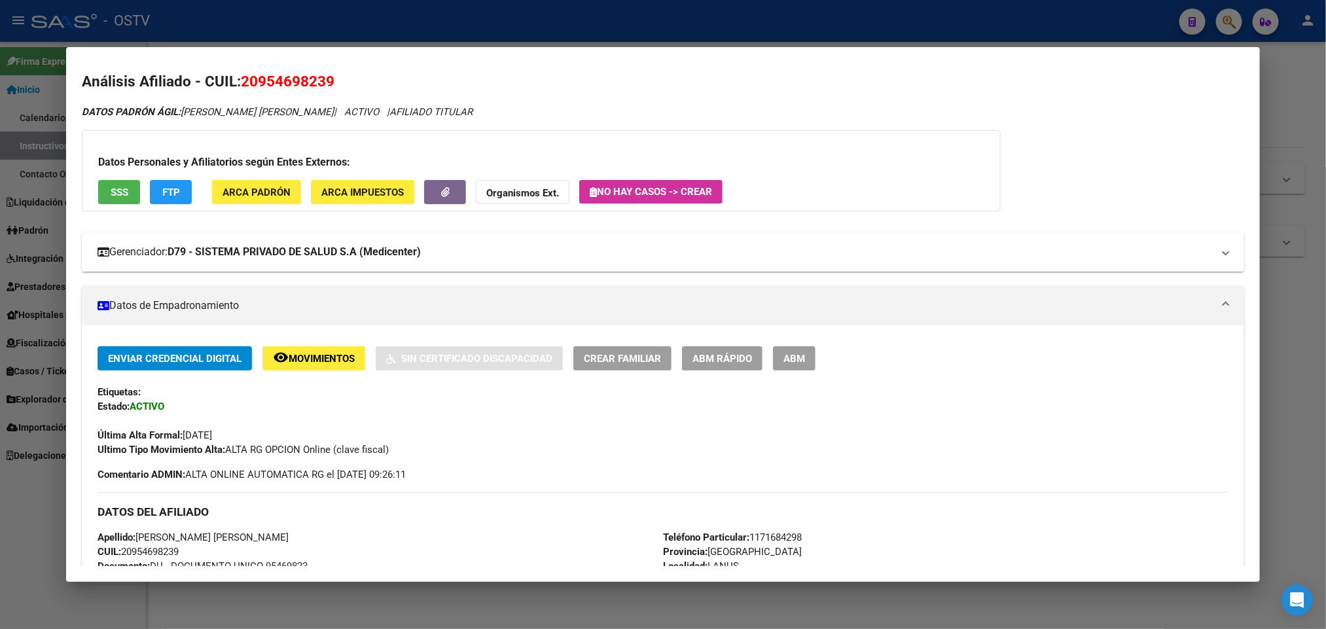
scroll to position [0, 0]
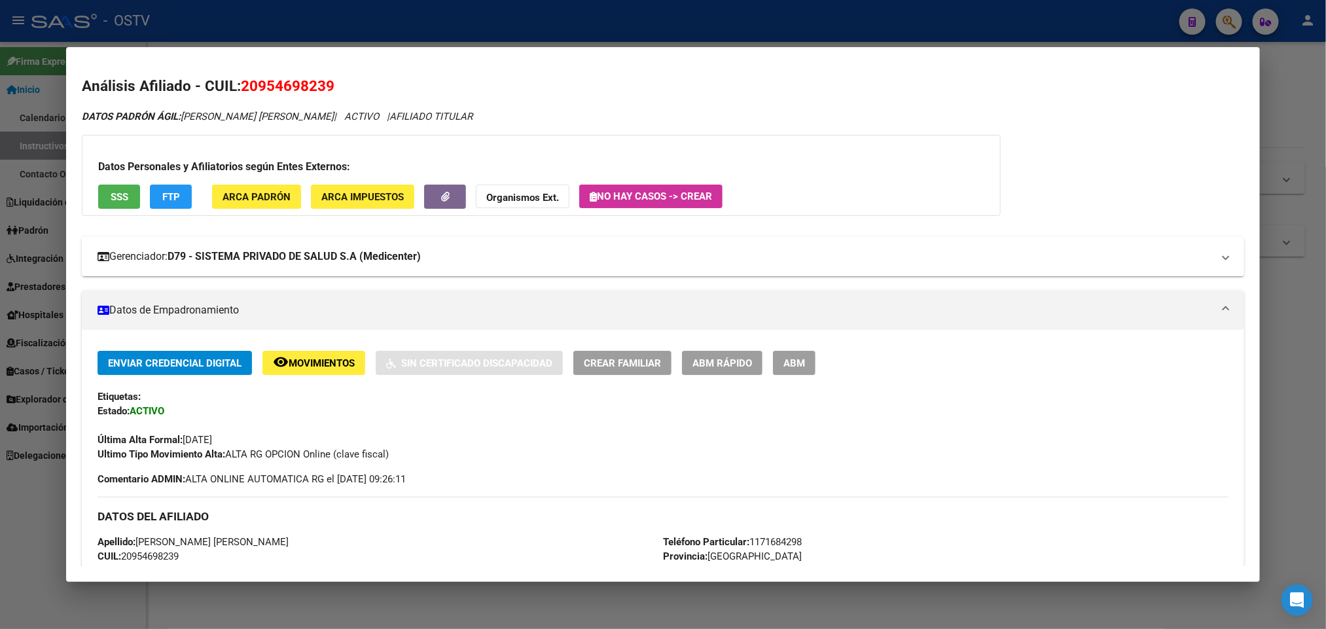
click at [251, 264] on strong "D79 - SISTEMA PRIVADO DE SALUD S.A (Medicenter)" at bounding box center [294, 257] width 253 height 16
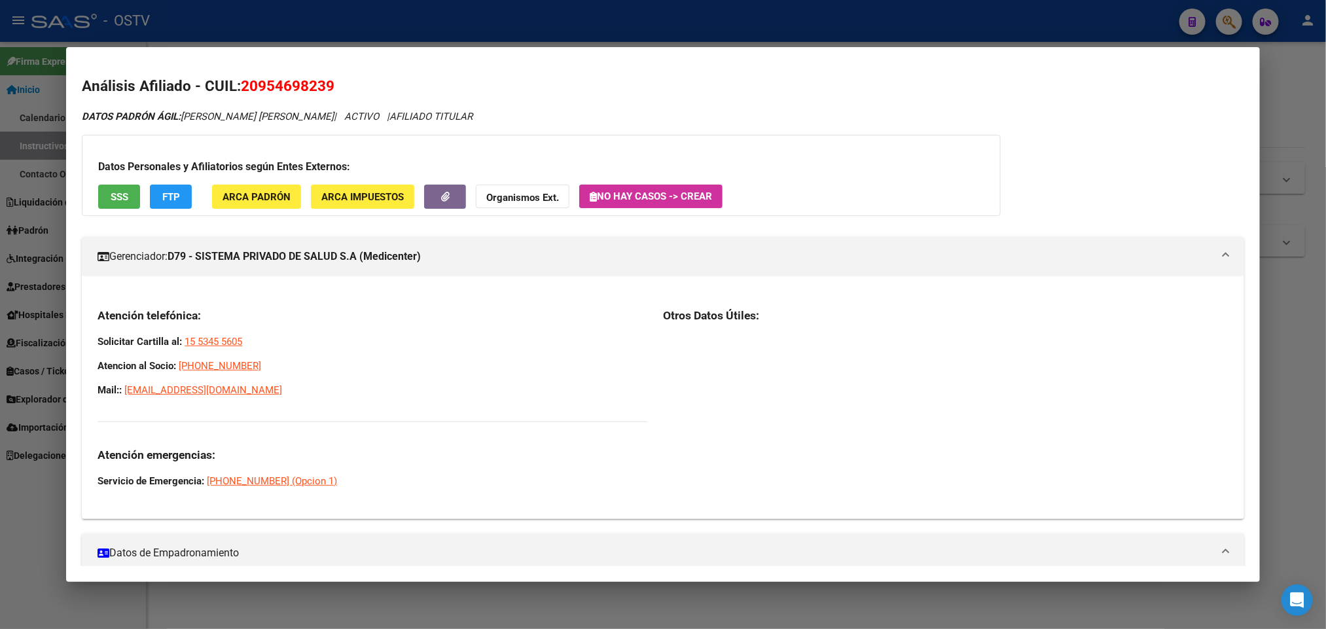
drag, startPoint x: 283, startPoint y: 387, endPoint x: 92, endPoint y: 346, distance: 194.8
click at [98, 346] on div "Atención telefónica: Solicitar Cartilla al: 15 5345 5605 Atencion al Socio: [PH…" at bounding box center [373, 398] width 550 height 180
copy div "Solicitar Cartilla al: 15 5345 5605 Atencion al Socio: [PHONE_NUMBER] Mail:: [E…"
click at [514, 32] on div at bounding box center [663, 314] width 1326 height 629
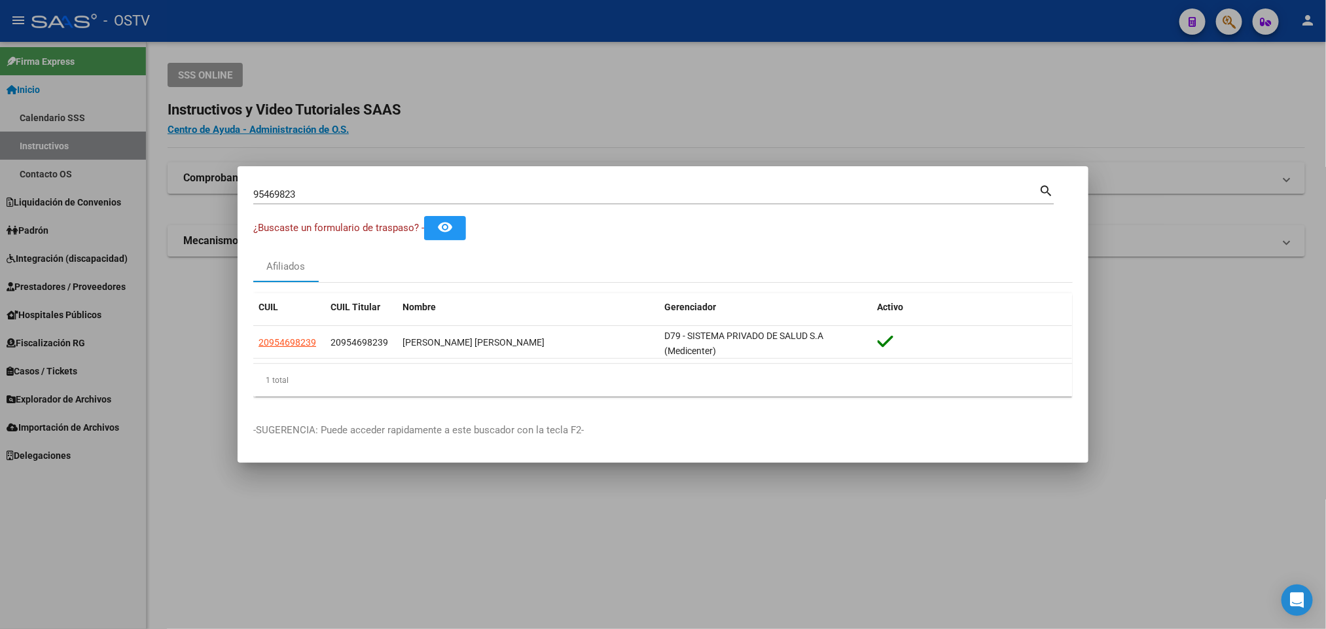
click at [212, 347] on div at bounding box center [663, 314] width 1326 height 629
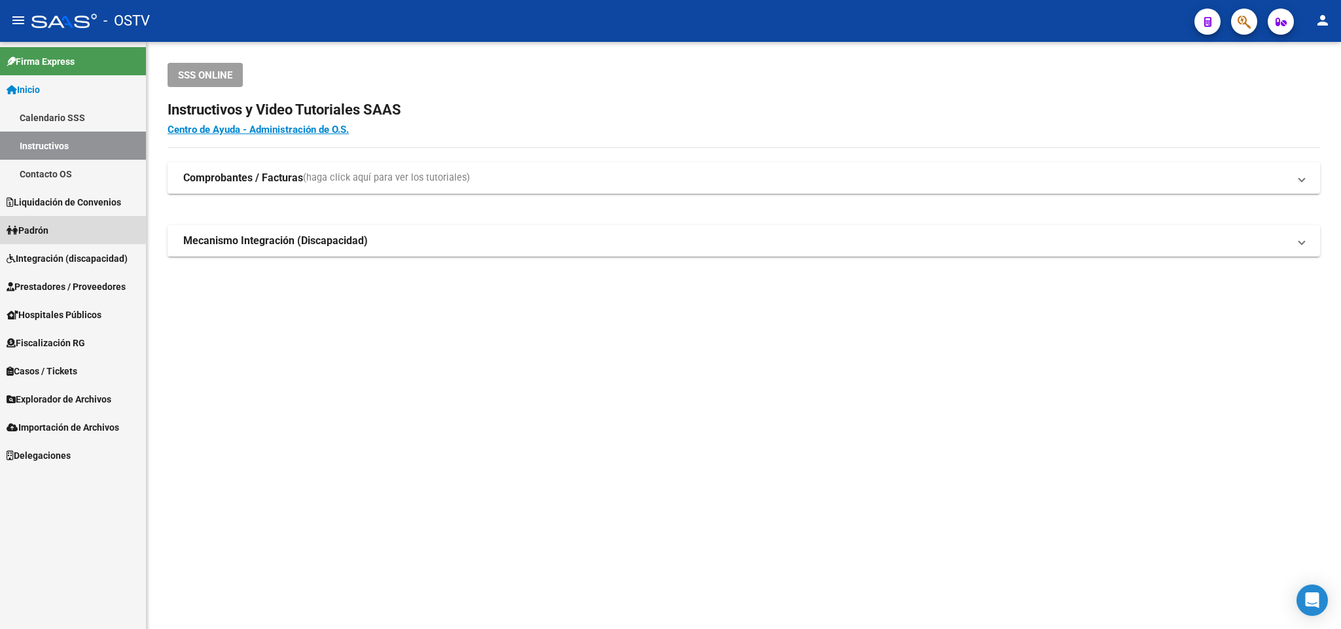
click at [56, 226] on link "Padrón" at bounding box center [73, 230] width 146 height 28
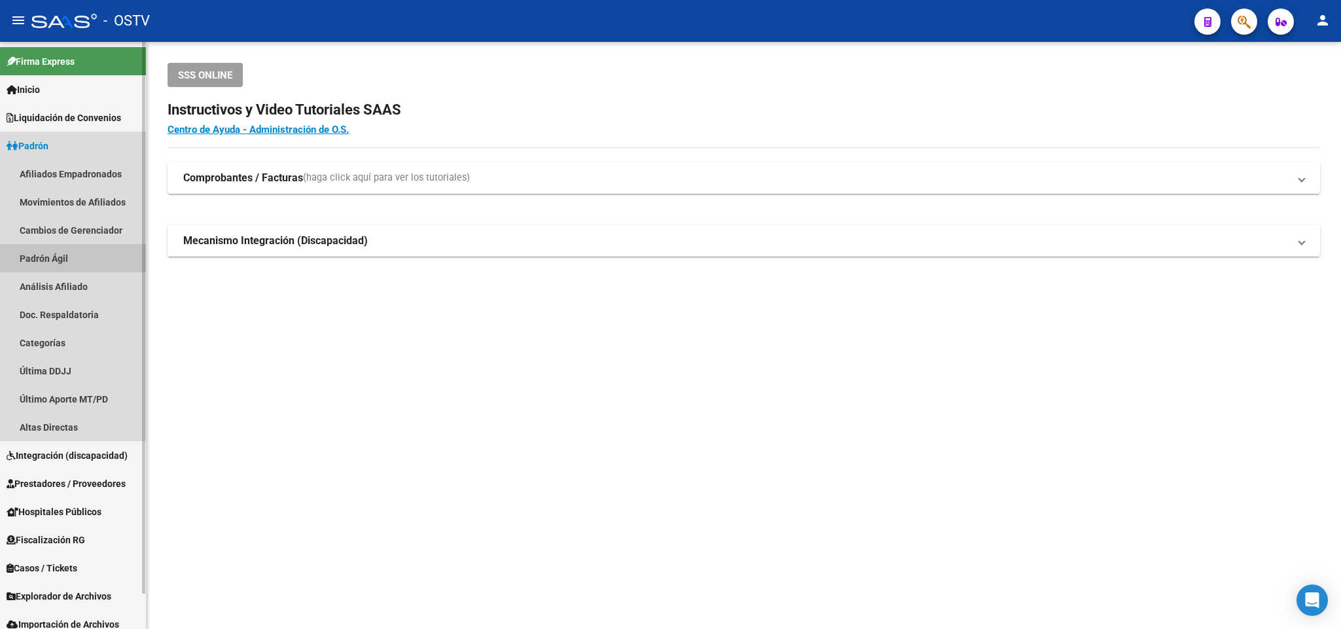
click at [67, 259] on link "Padrón Ágil" at bounding box center [73, 258] width 146 height 28
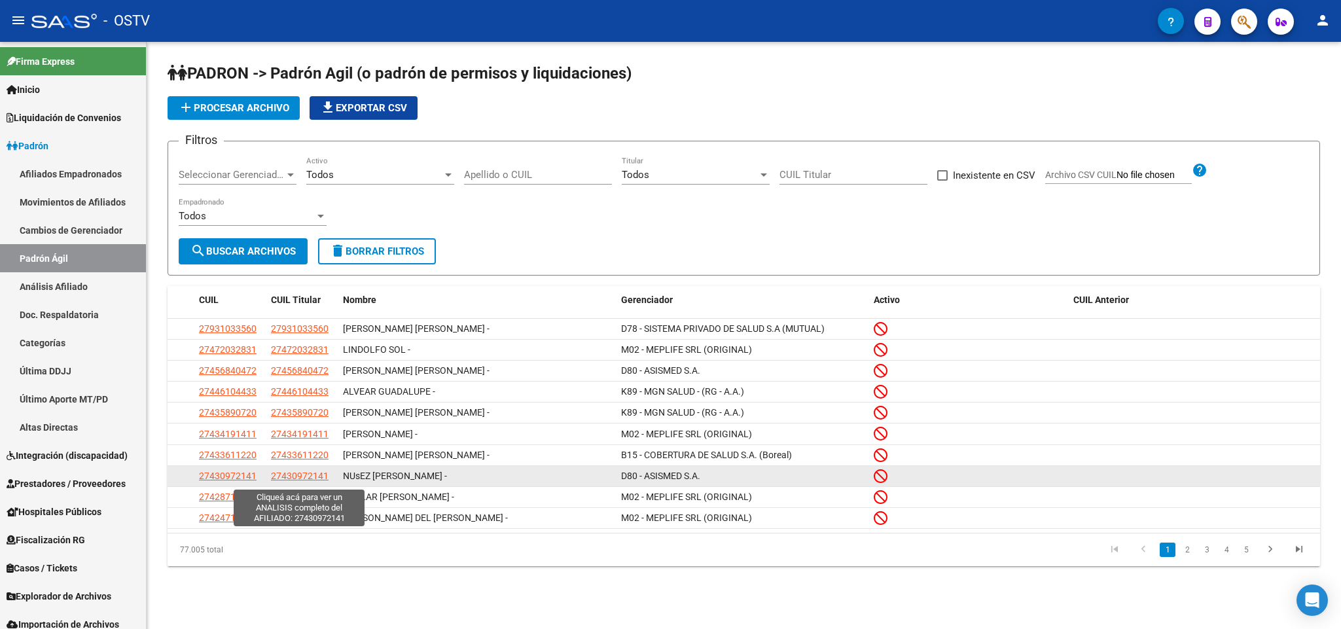
click at [326, 479] on span "27430972141" at bounding box center [300, 475] width 58 height 10
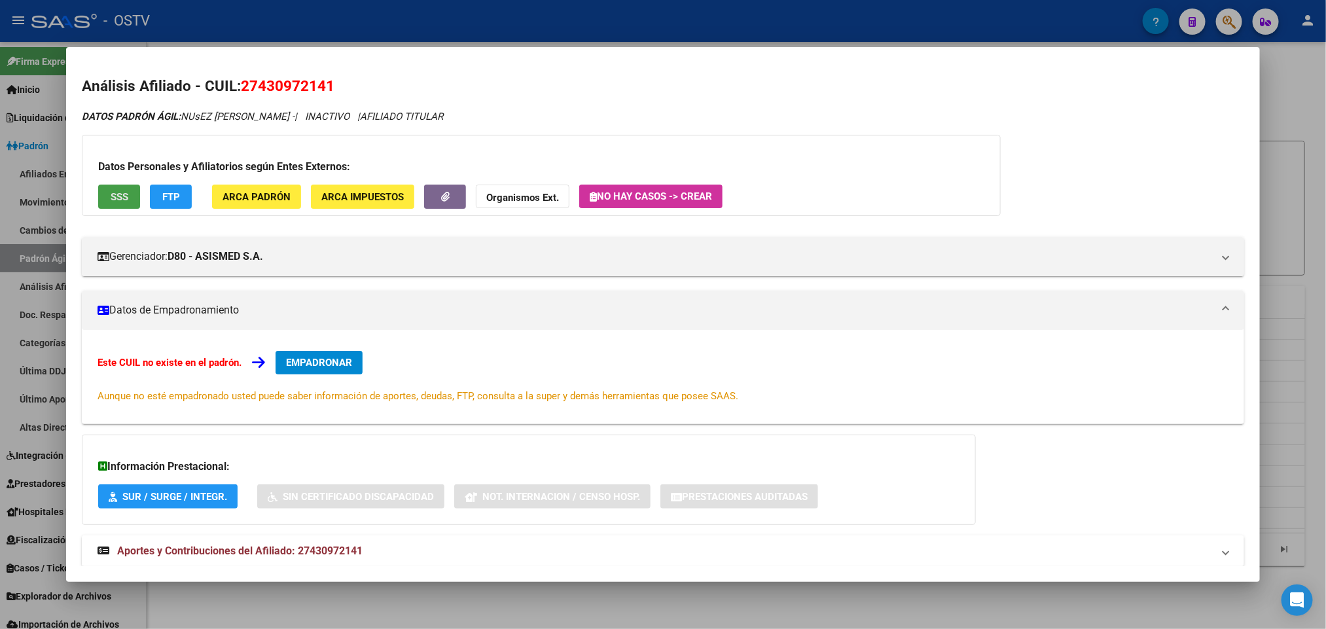
click at [99, 201] on button "SSS" at bounding box center [119, 197] width 42 height 24
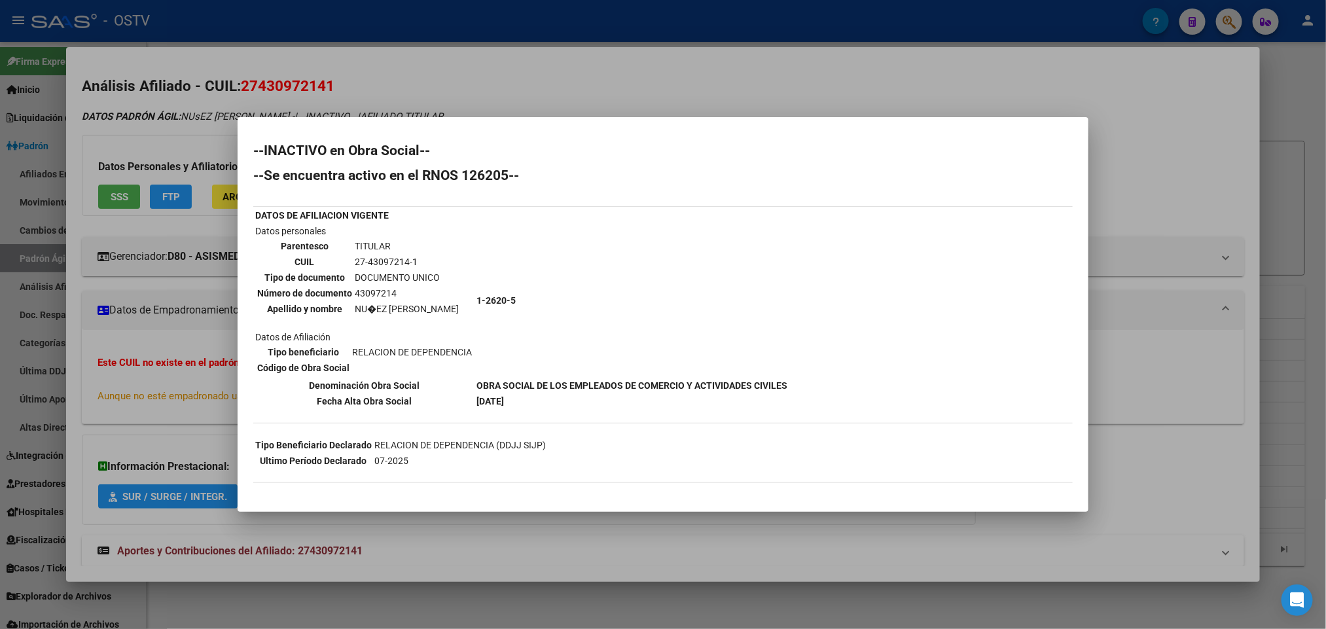
click at [118, 344] on div at bounding box center [663, 314] width 1326 height 629
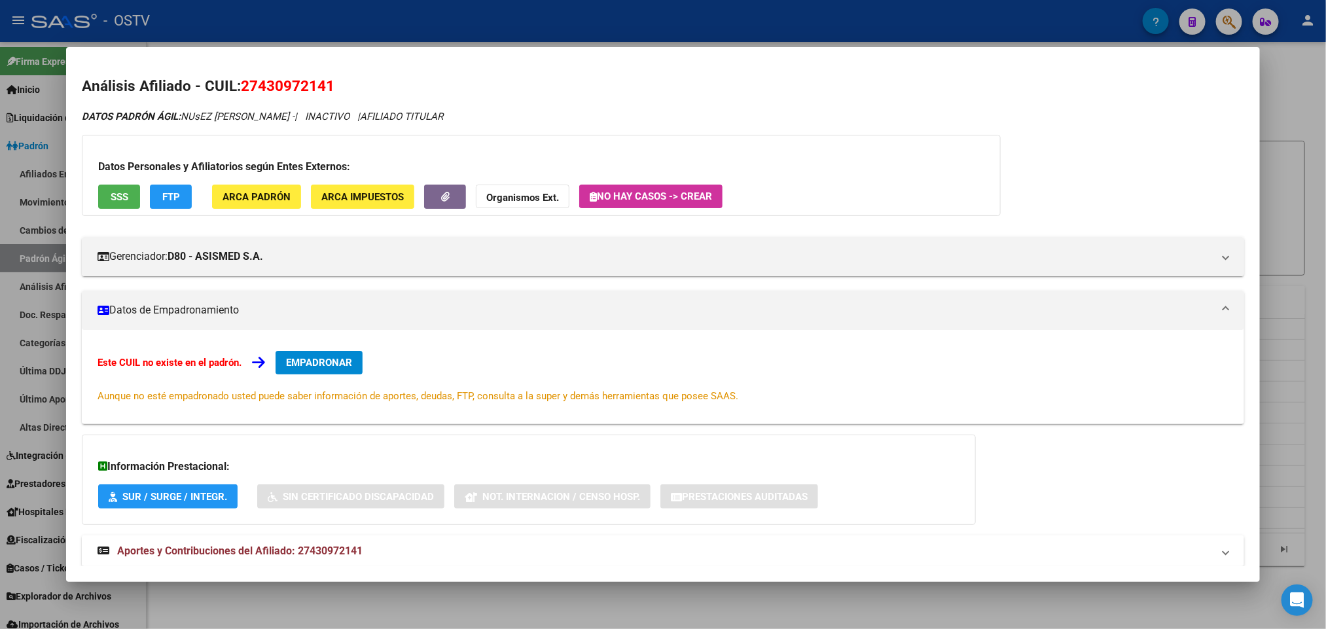
click at [1318, 230] on div at bounding box center [663, 314] width 1326 height 629
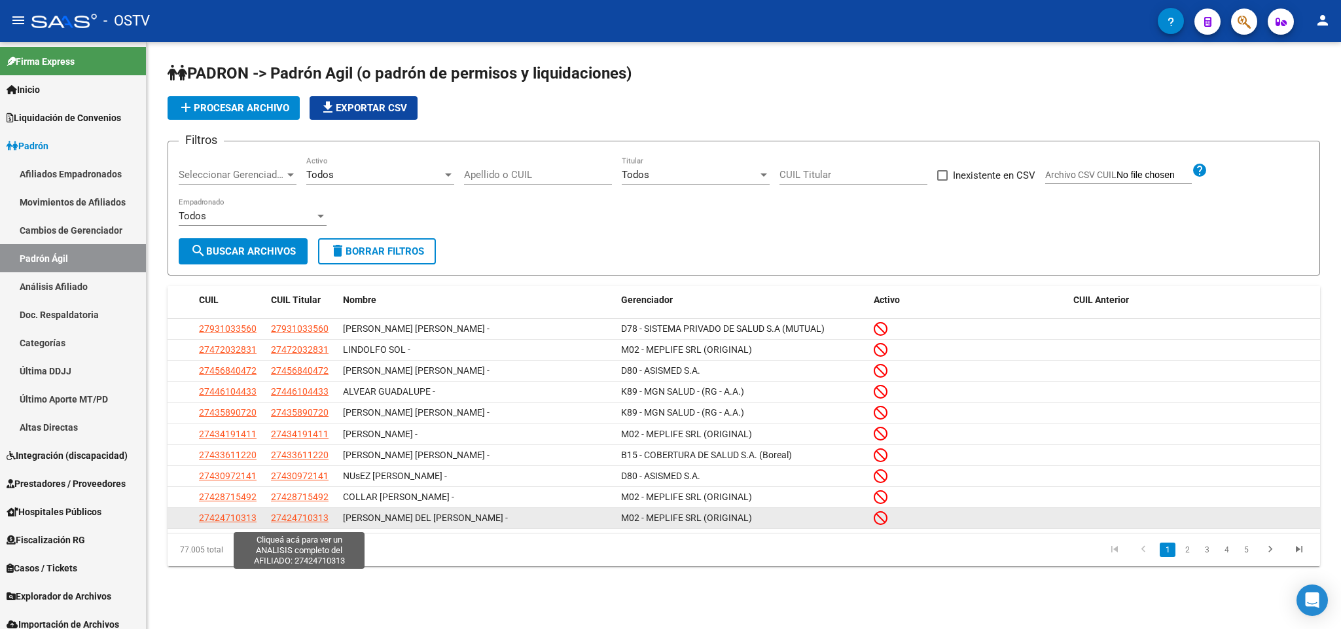
click at [291, 523] on span "27424710313" at bounding box center [300, 517] width 58 height 10
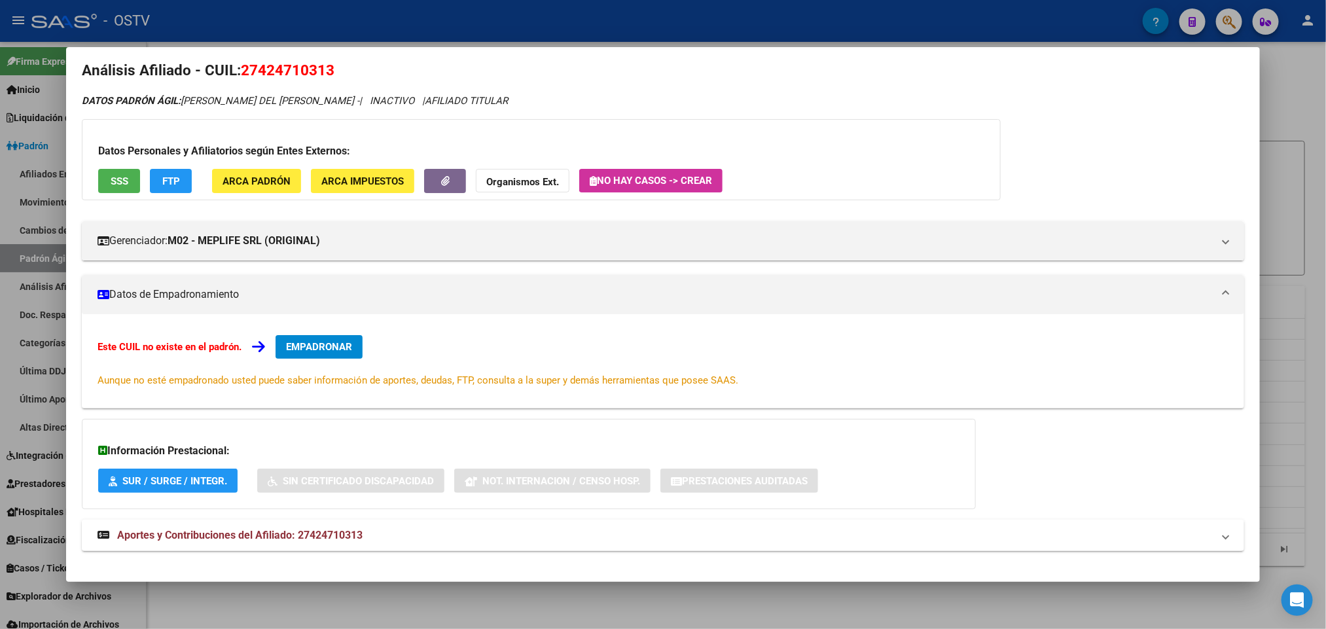
scroll to position [30, 0]
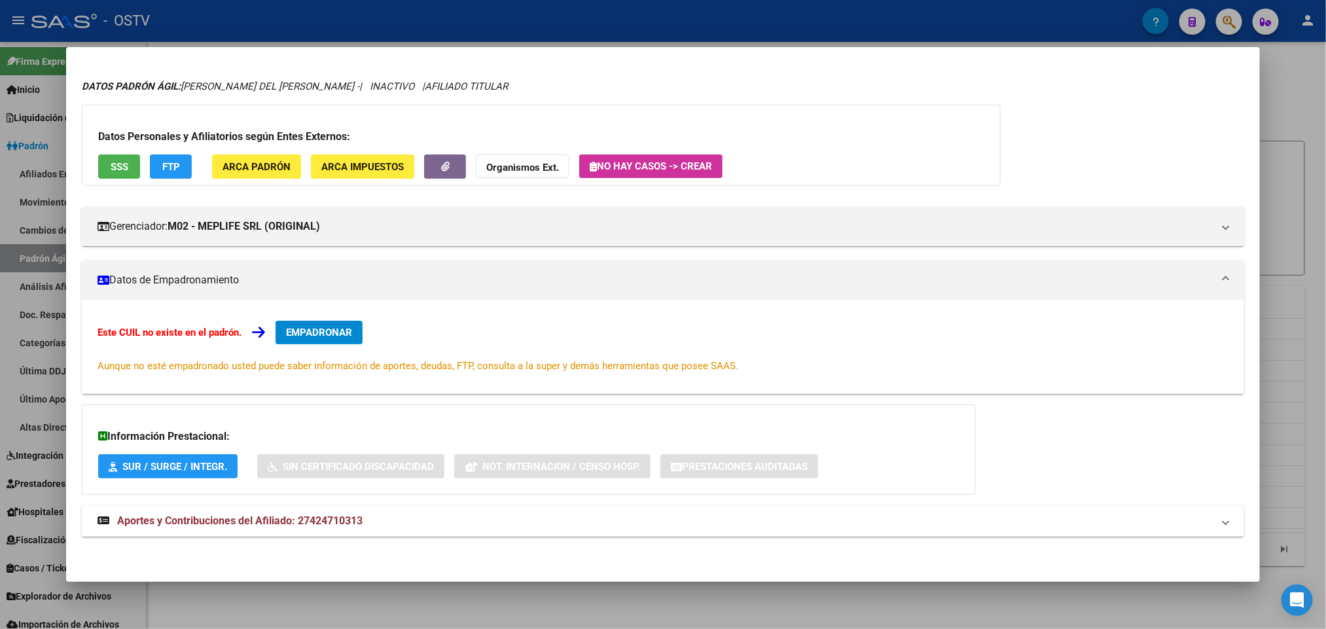
click at [408, 548] on div "DATOS PADRÓN ÁGIL: VERA ALEJANDRA DEL CARMEN - | INACTIVO | AFILIADO TITULAR Da…" at bounding box center [663, 315] width 1162 height 472
click at [408, 523] on mat-panel-title "Aportes y Contribuciones del Afiliado: 27424710313" at bounding box center [655, 521] width 1114 height 16
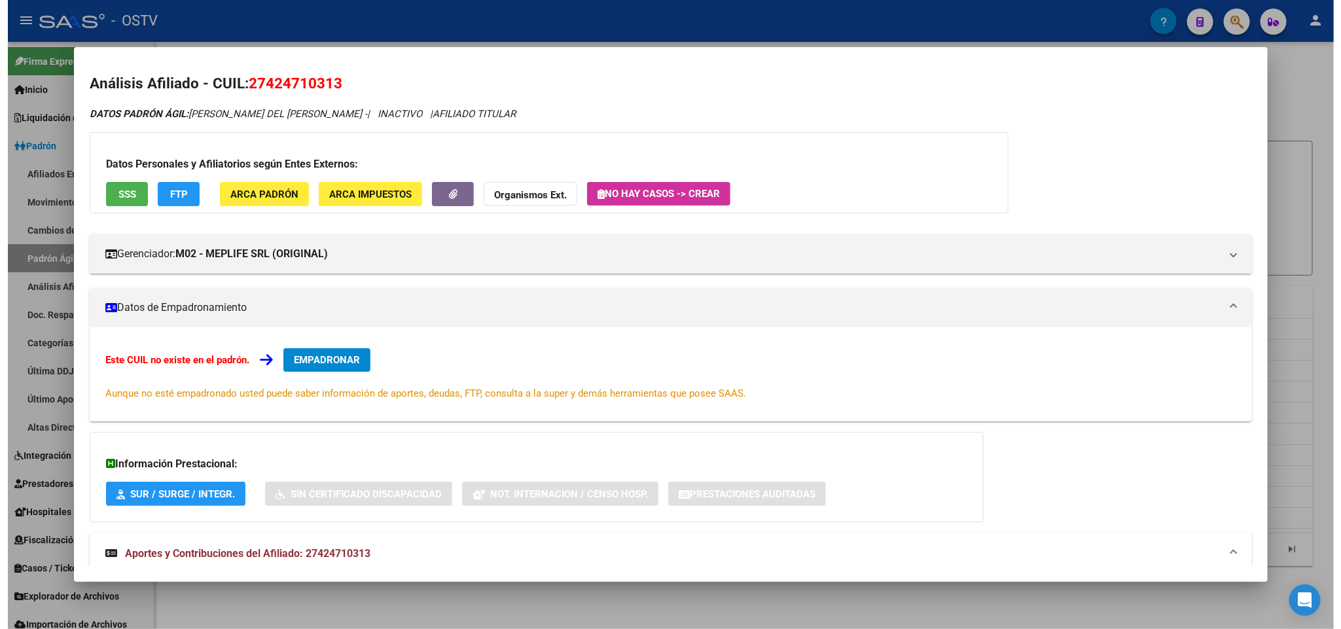
scroll to position [0, 0]
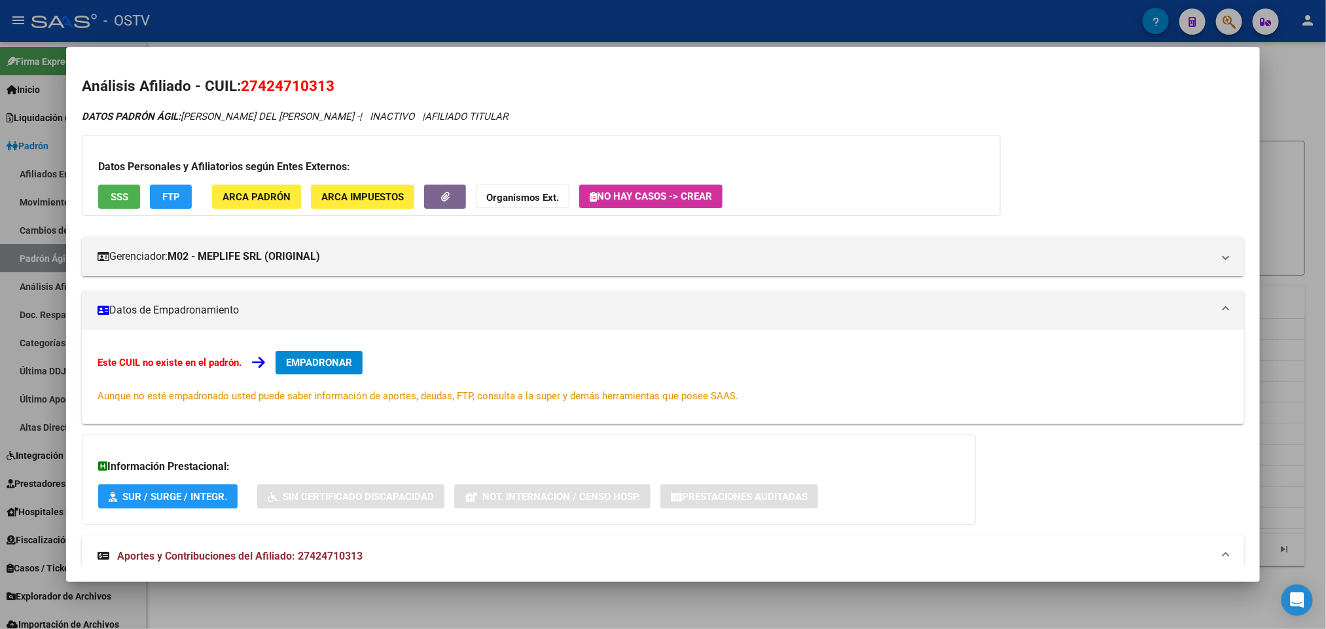
click at [0, 160] on div at bounding box center [663, 314] width 1326 height 629
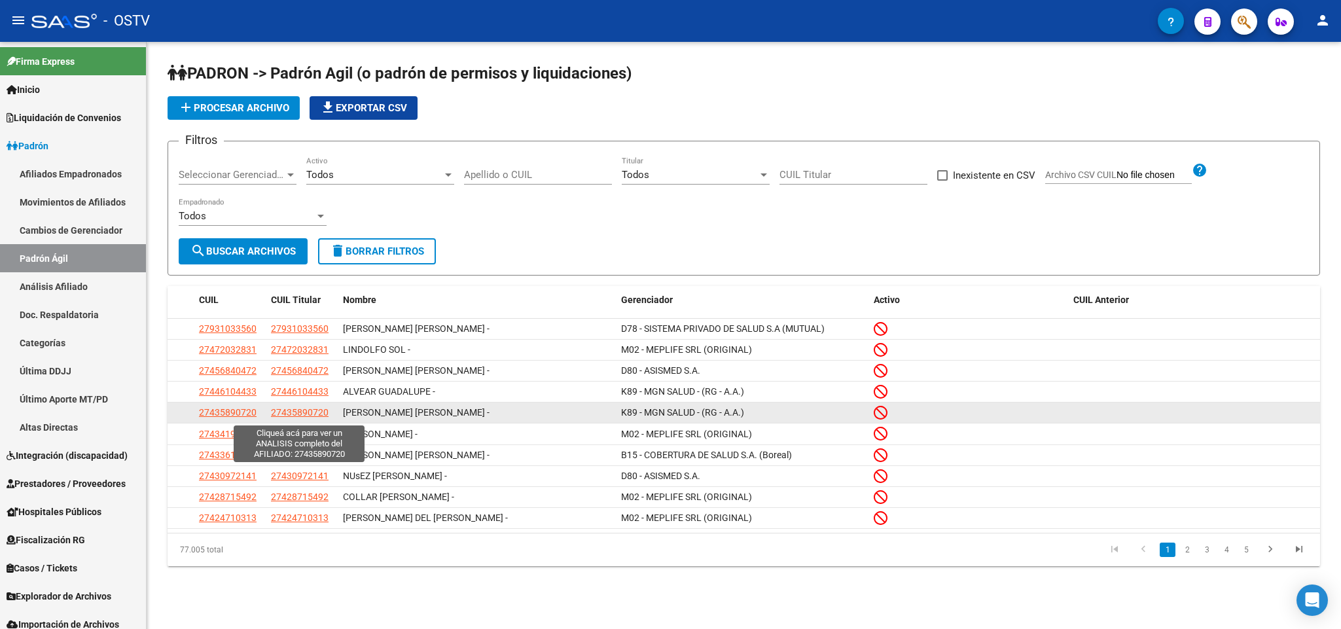
click at [317, 417] on span "27435890720" at bounding box center [300, 412] width 58 height 10
type textarea "27435890720"
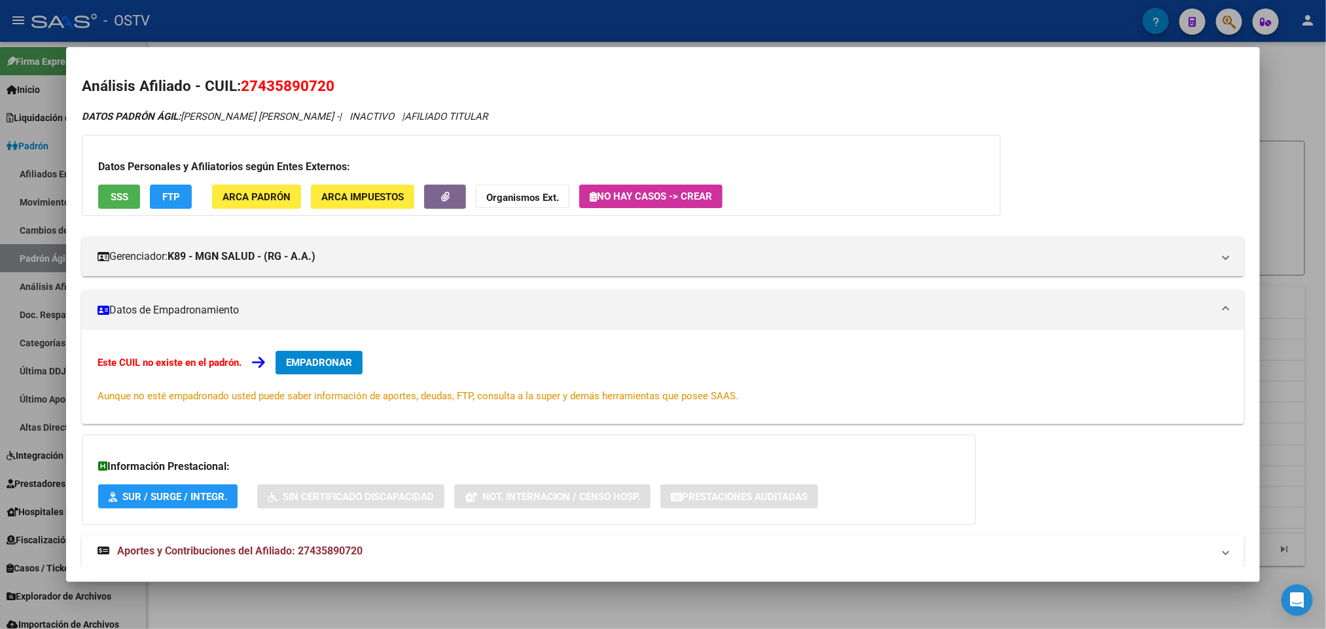
click at [110, 209] on div "Datos Personales y Afiliatorios según Entes Externos: SSS FTP ARCA Padrón ARCA …" at bounding box center [541, 175] width 919 height 81
click at [111, 200] on span "SSS" at bounding box center [120, 197] width 18 height 12
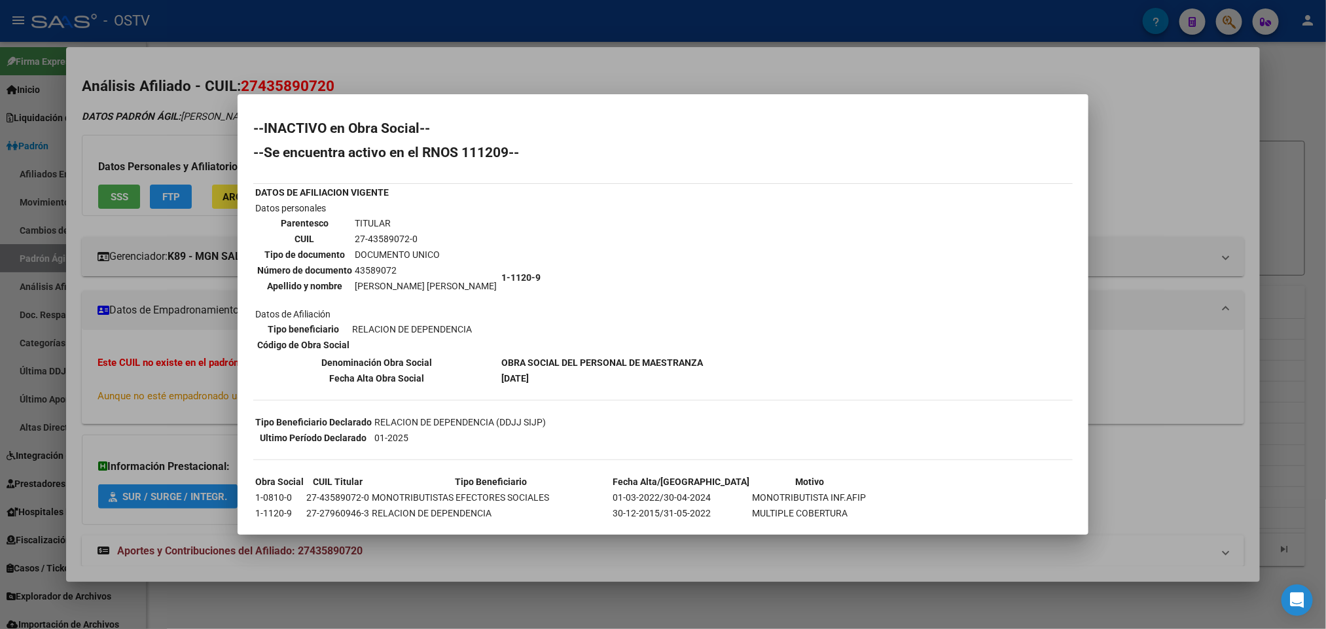
click at [162, 385] on div at bounding box center [663, 314] width 1326 height 629
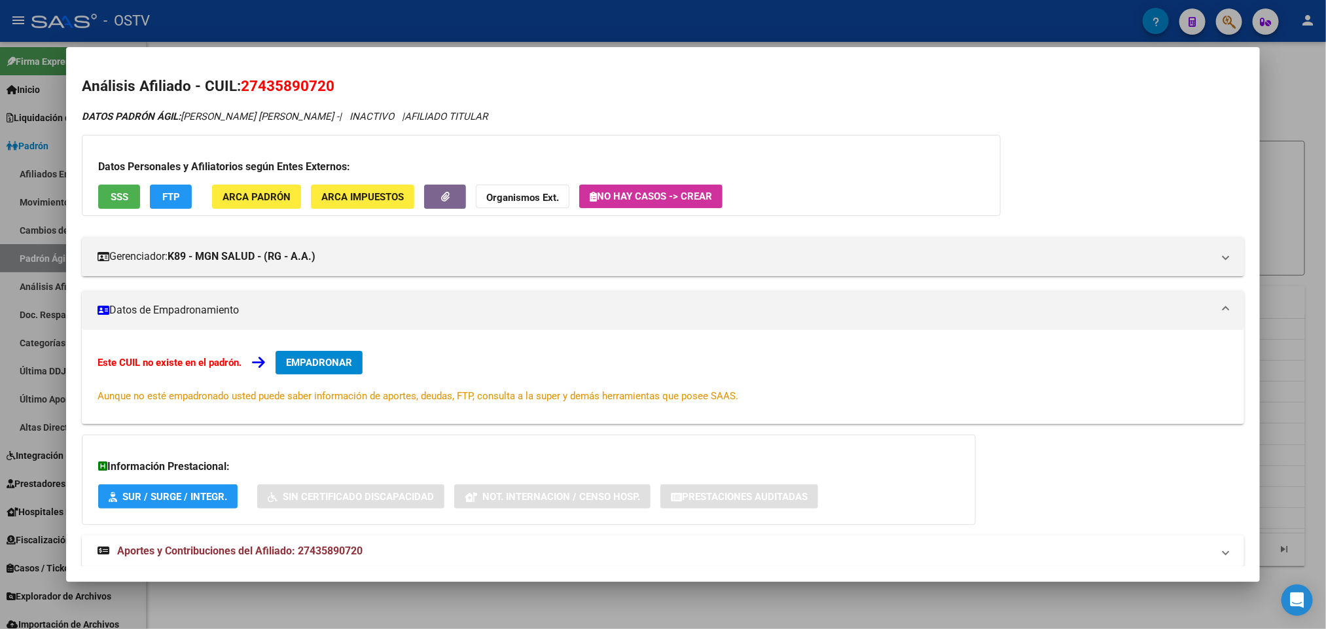
click at [0, 367] on div at bounding box center [663, 314] width 1326 height 629
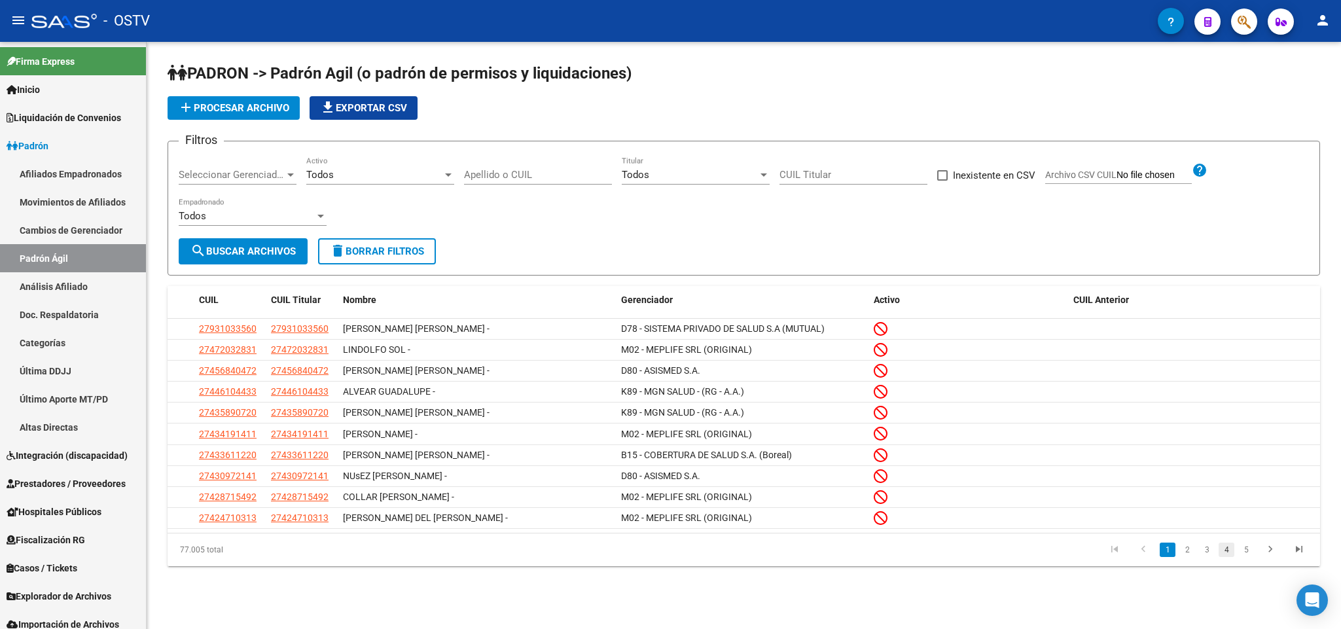
click at [1224, 557] on link "4" at bounding box center [1226, 549] width 16 height 14
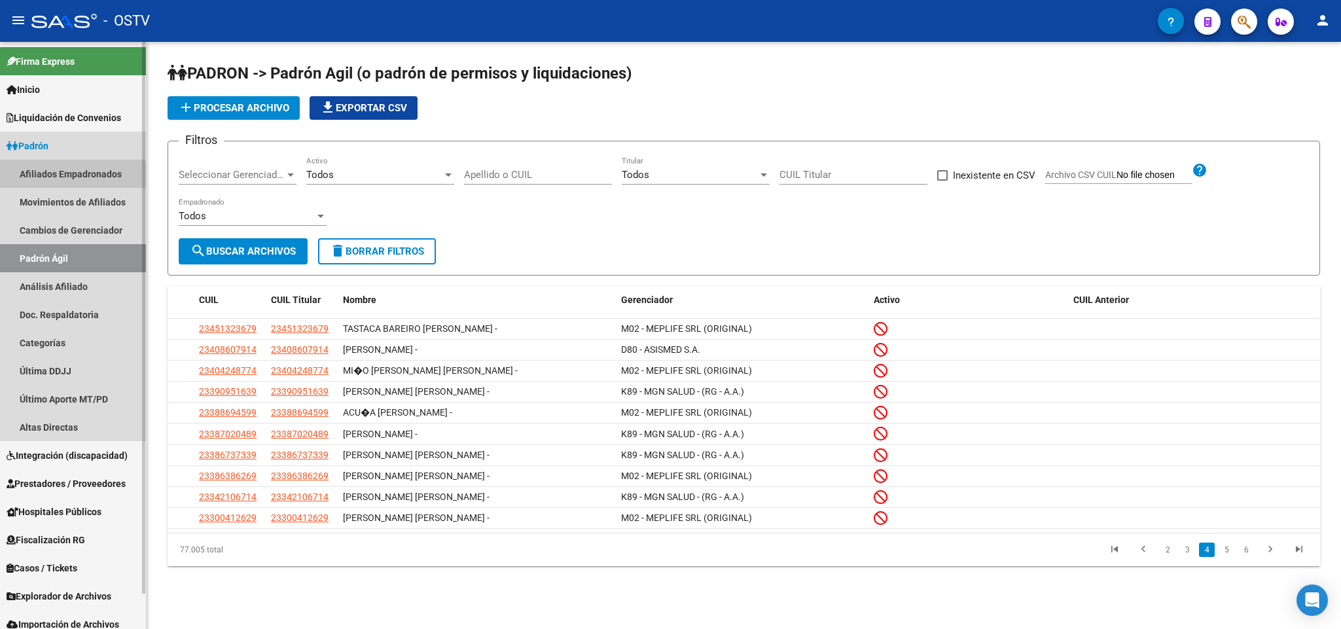
click at [22, 181] on link "Afiliados Empadronados" at bounding box center [73, 174] width 146 height 28
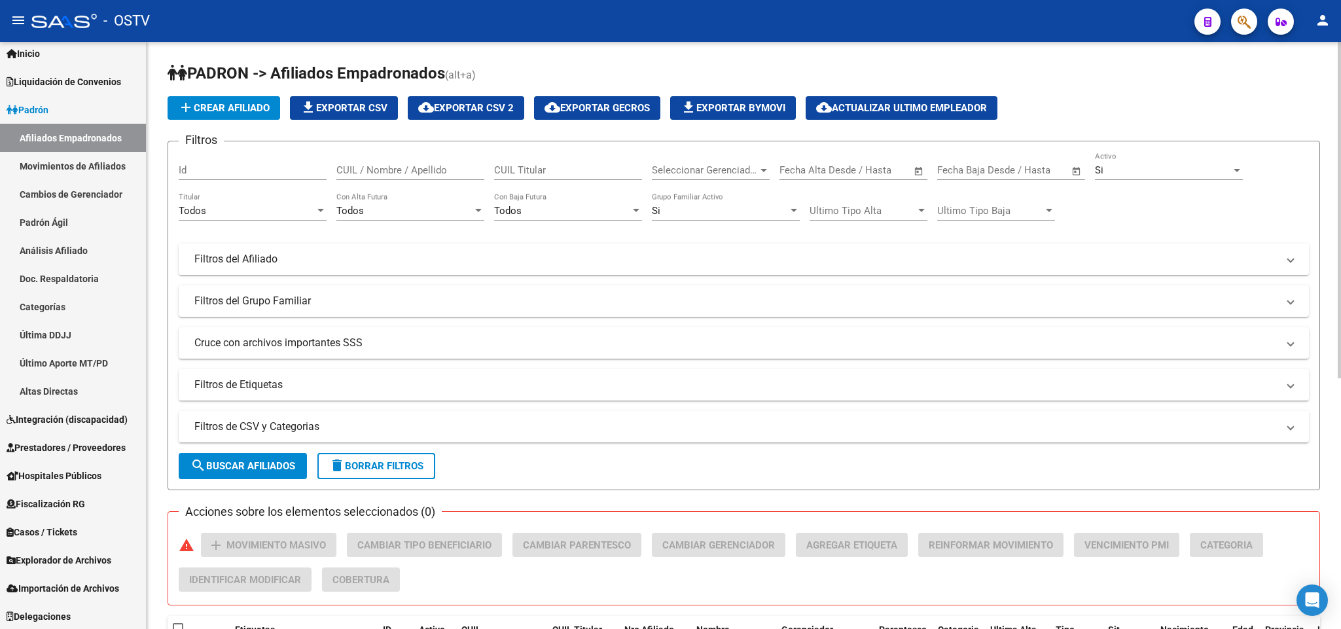
click at [322, 272] on mat-expansion-panel-header "Filtros del Afiliado" at bounding box center [744, 258] width 1130 height 31
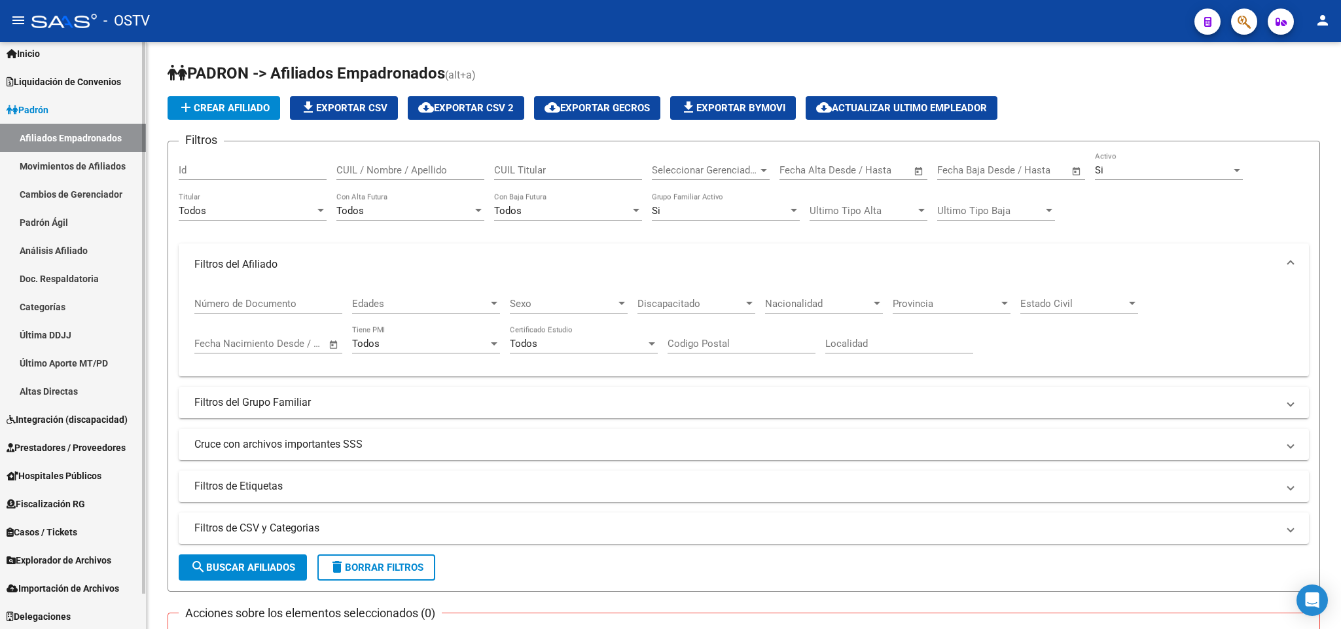
click at [32, 330] on link "Última DDJJ" at bounding box center [73, 335] width 146 height 28
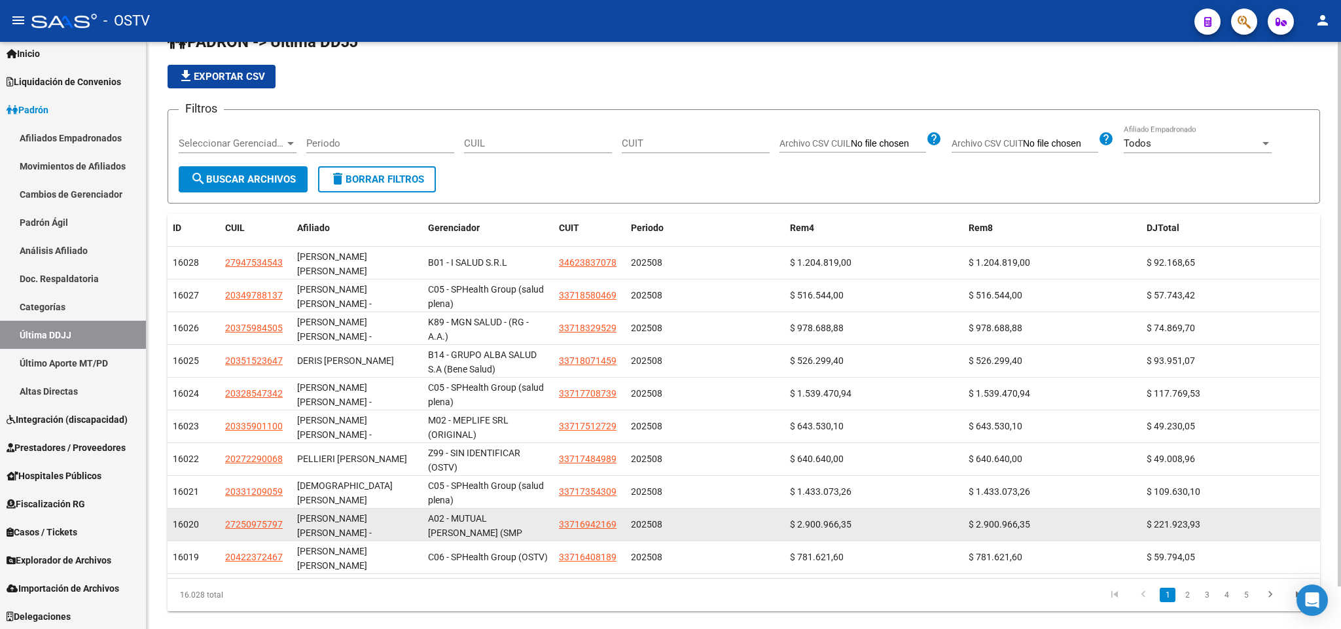
scroll to position [45, 0]
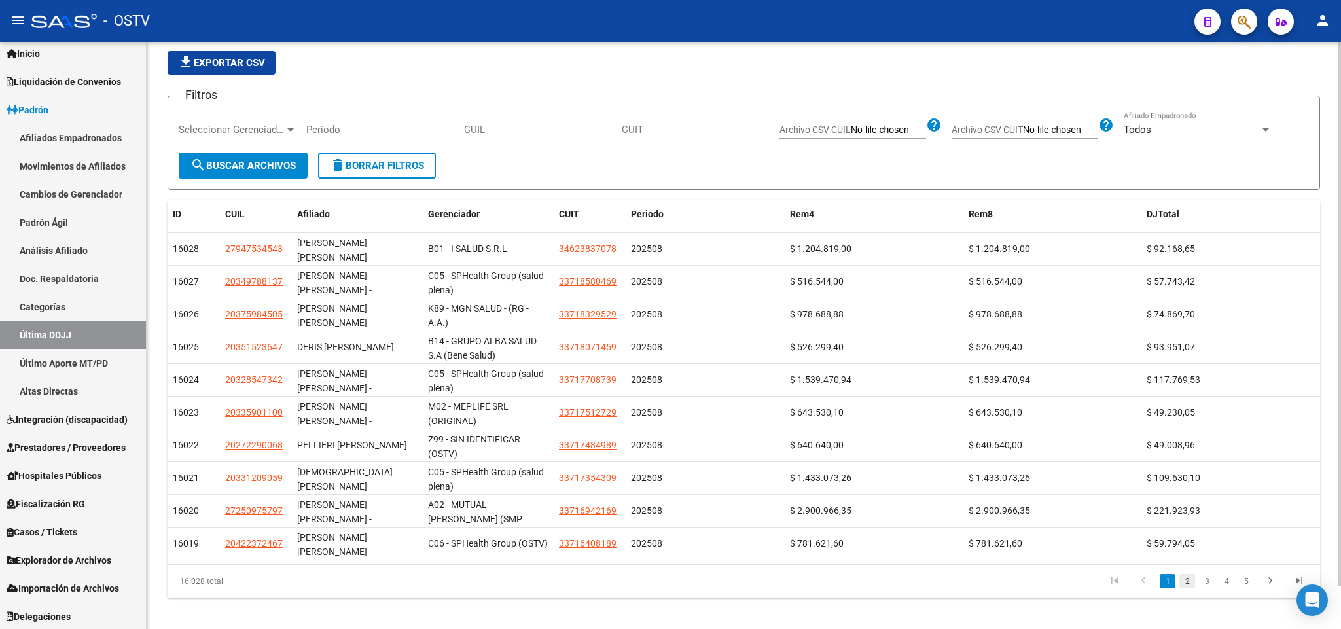
click at [1192, 574] on link "2" at bounding box center [1187, 581] width 16 height 14
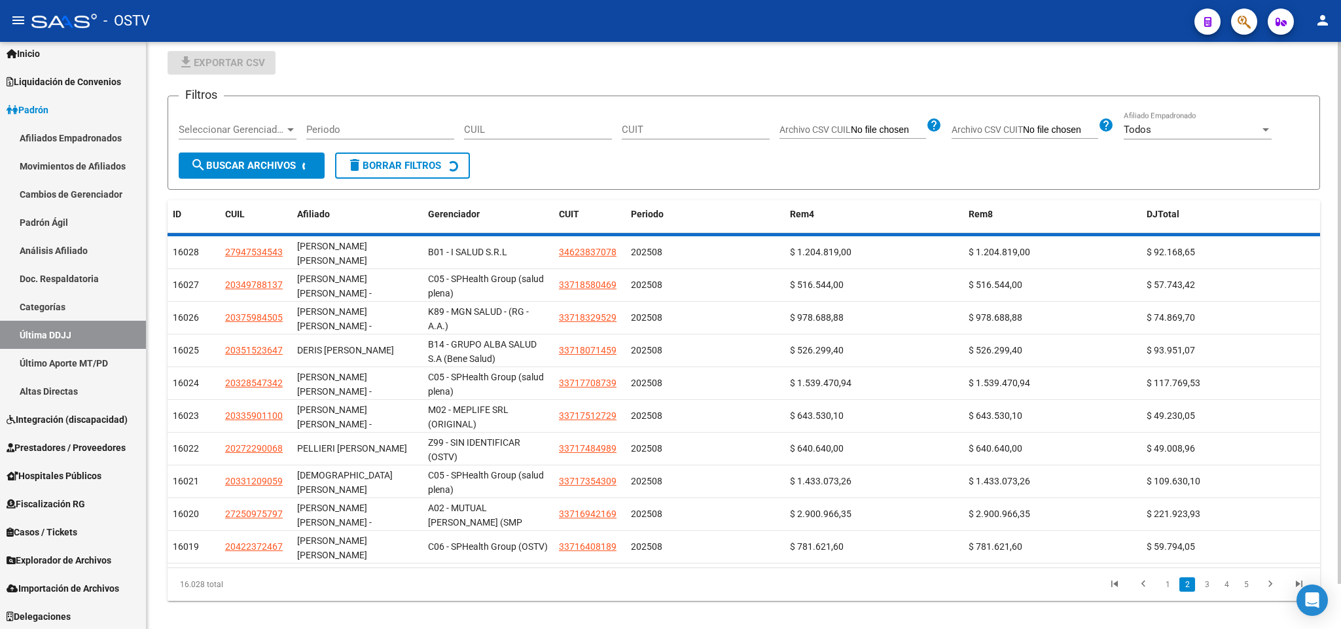
scroll to position [33, 0]
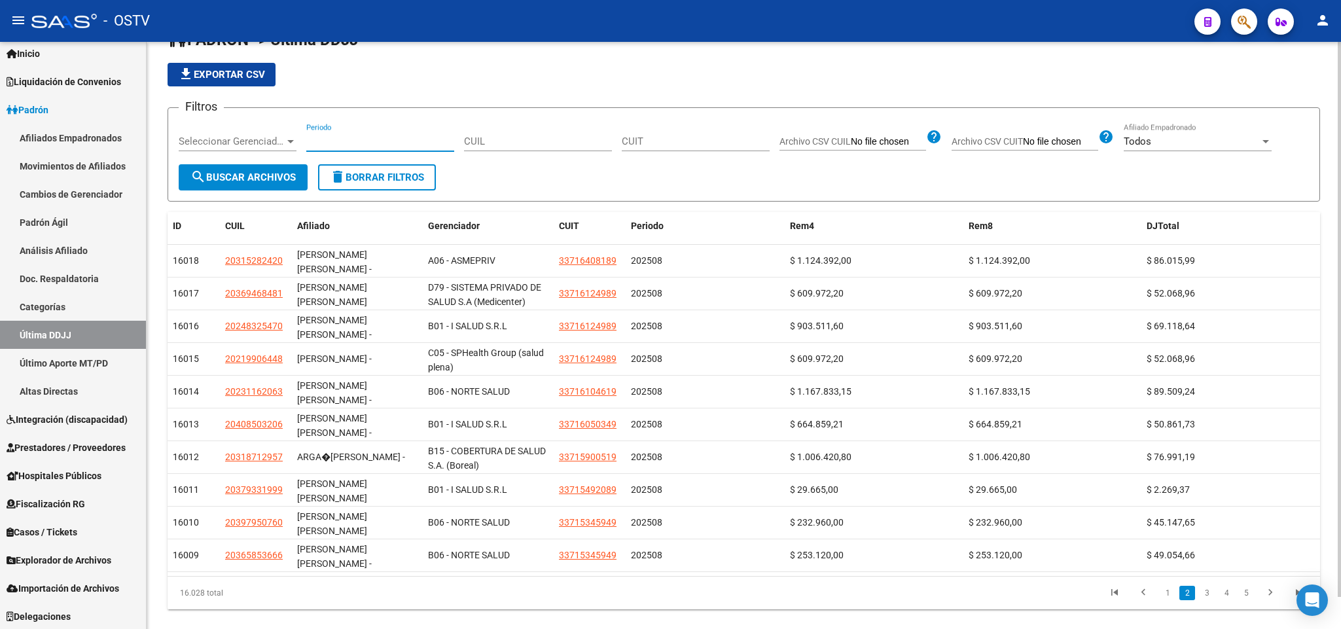
click at [391, 141] on input "Periodo" at bounding box center [380, 141] width 148 height 12
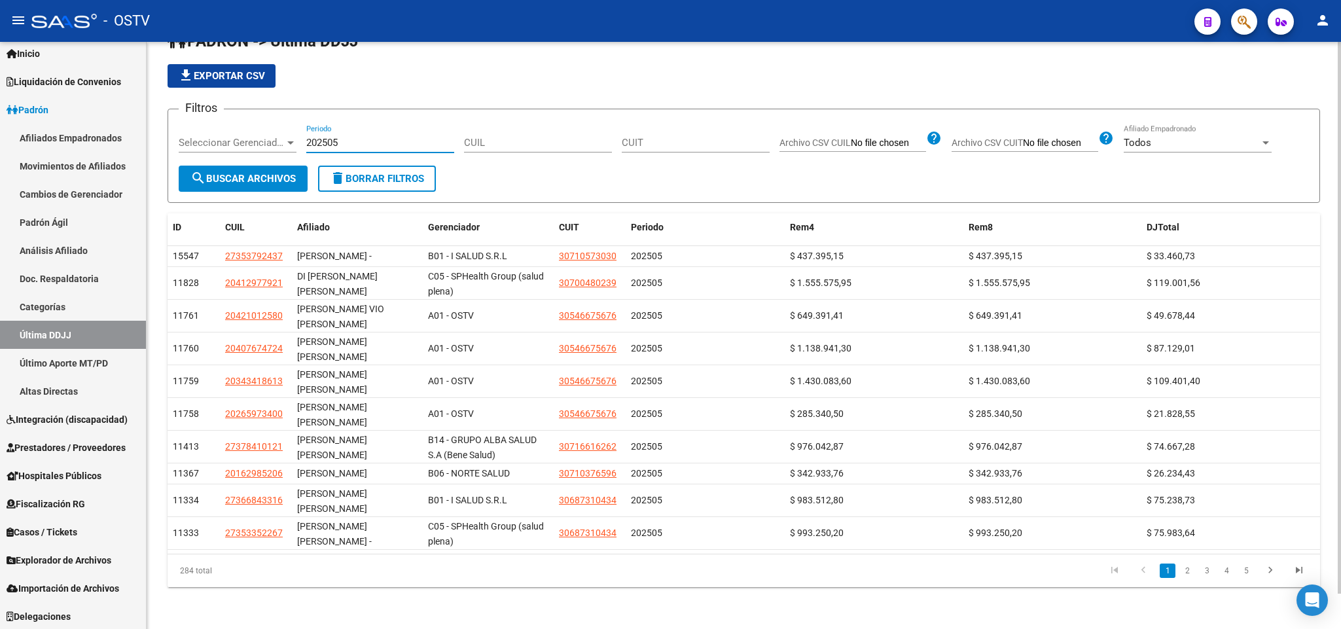
scroll to position [10, 0]
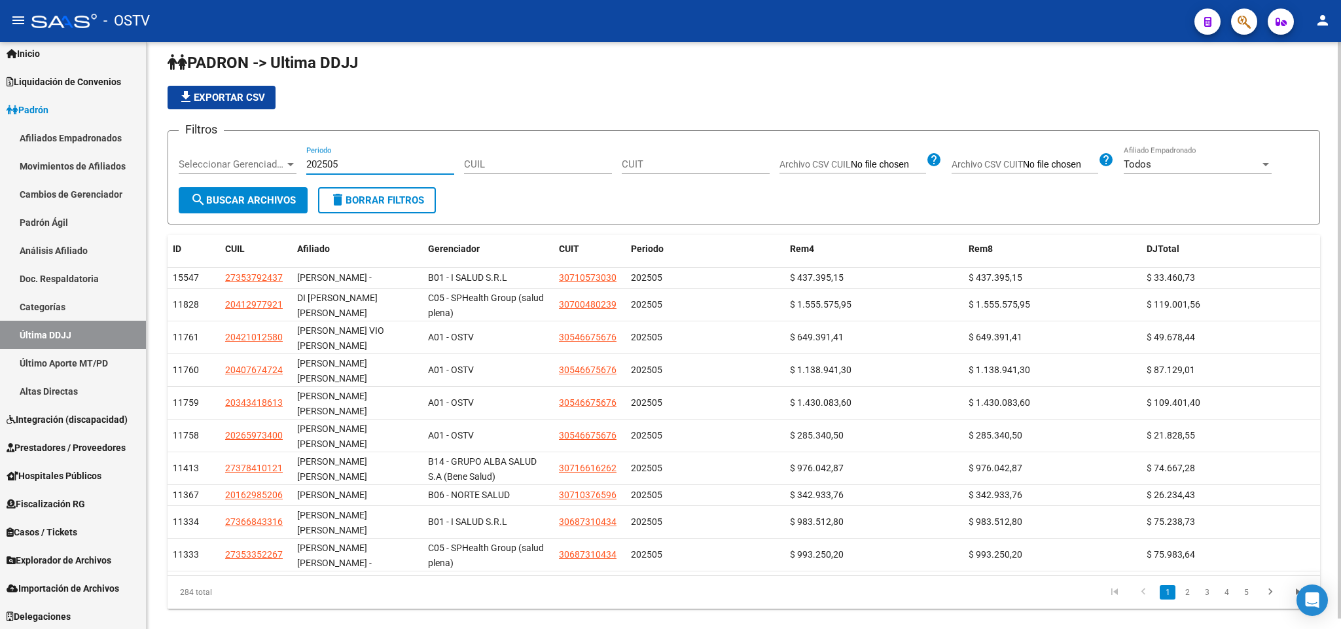
type input "202505"
click at [1203, 159] on div "Todos" at bounding box center [1192, 164] width 136 height 12
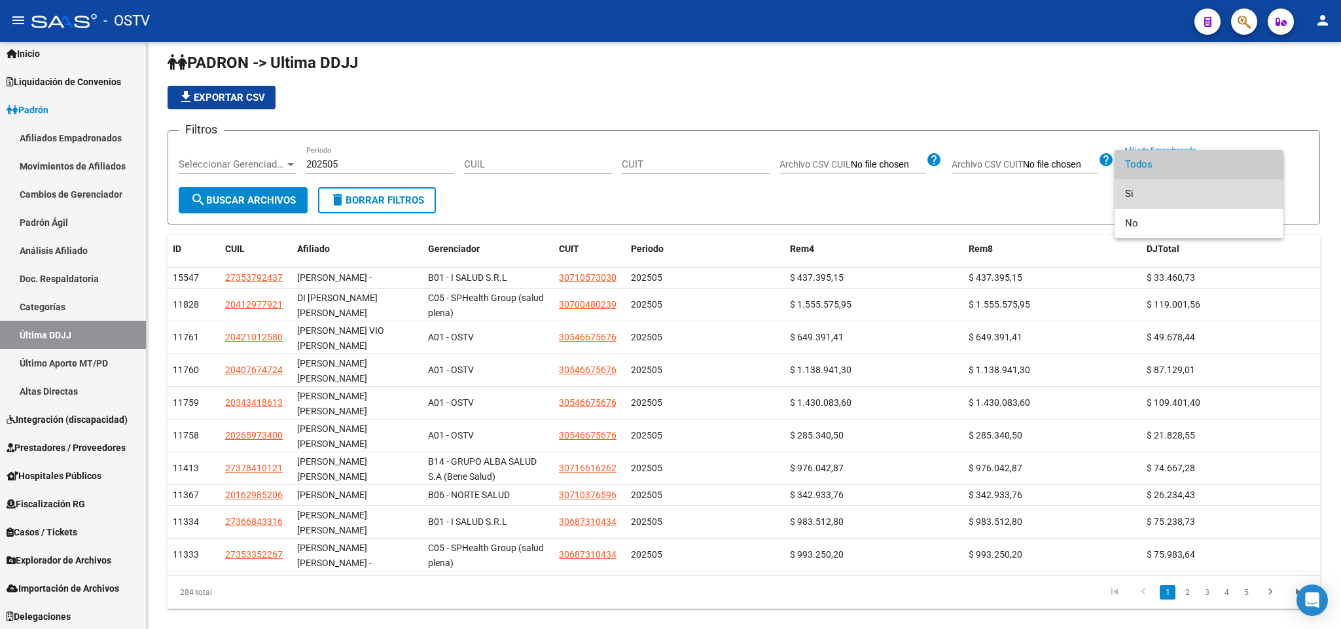
click at [1188, 190] on span "Si" at bounding box center [1199, 193] width 148 height 29
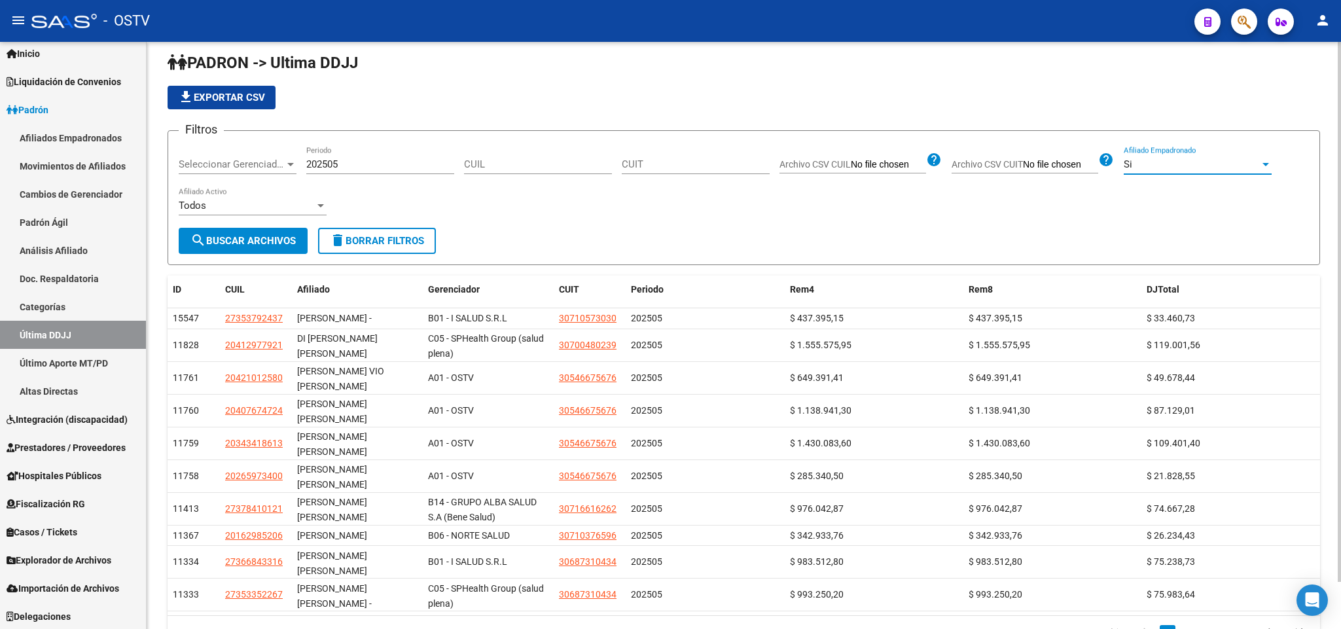
click at [255, 198] on div "Todos Afiliado Activo" at bounding box center [253, 201] width 148 height 28
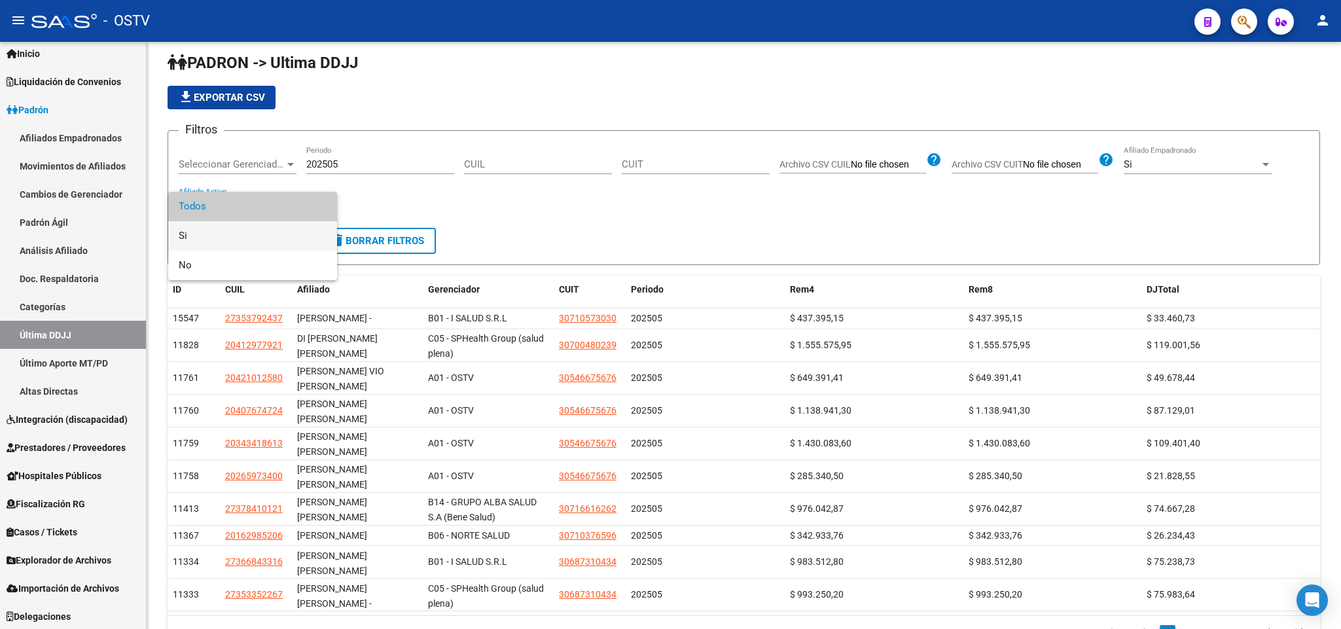
click at [232, 246] on span "Si" at bounding box center [253, 235] width 148 height 29
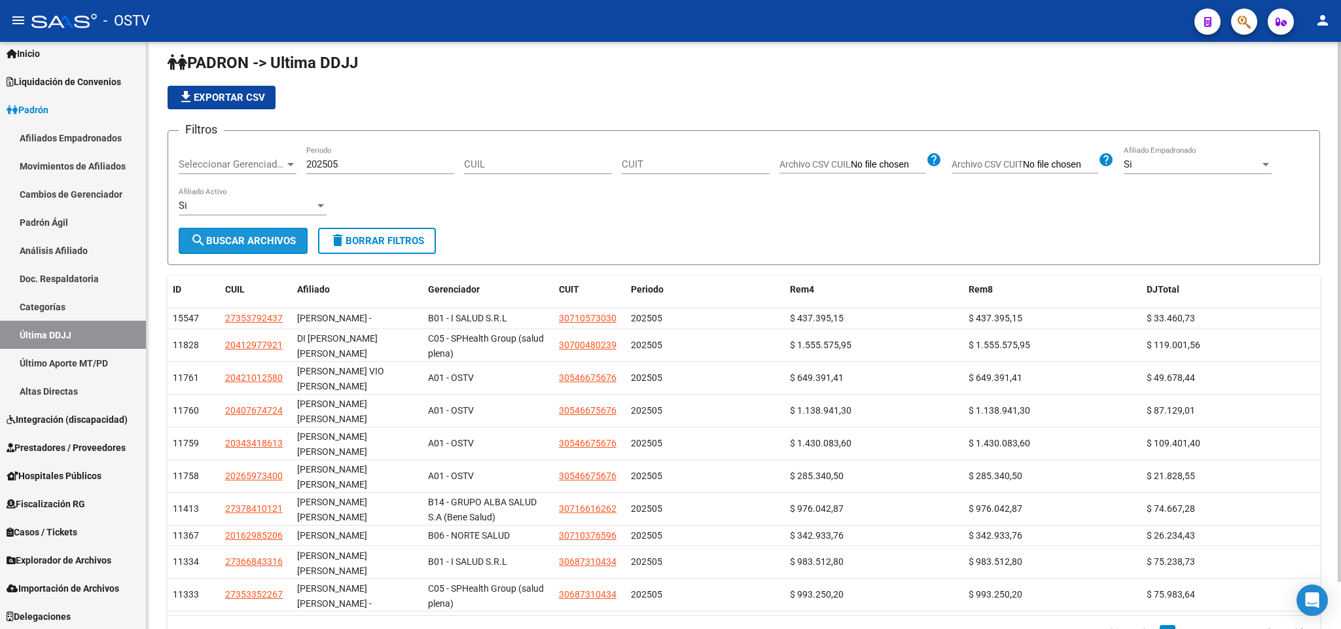
click at [238, 243] on span "search Buscar Archivos" at bounding box center [242, 241] width 105 height 12
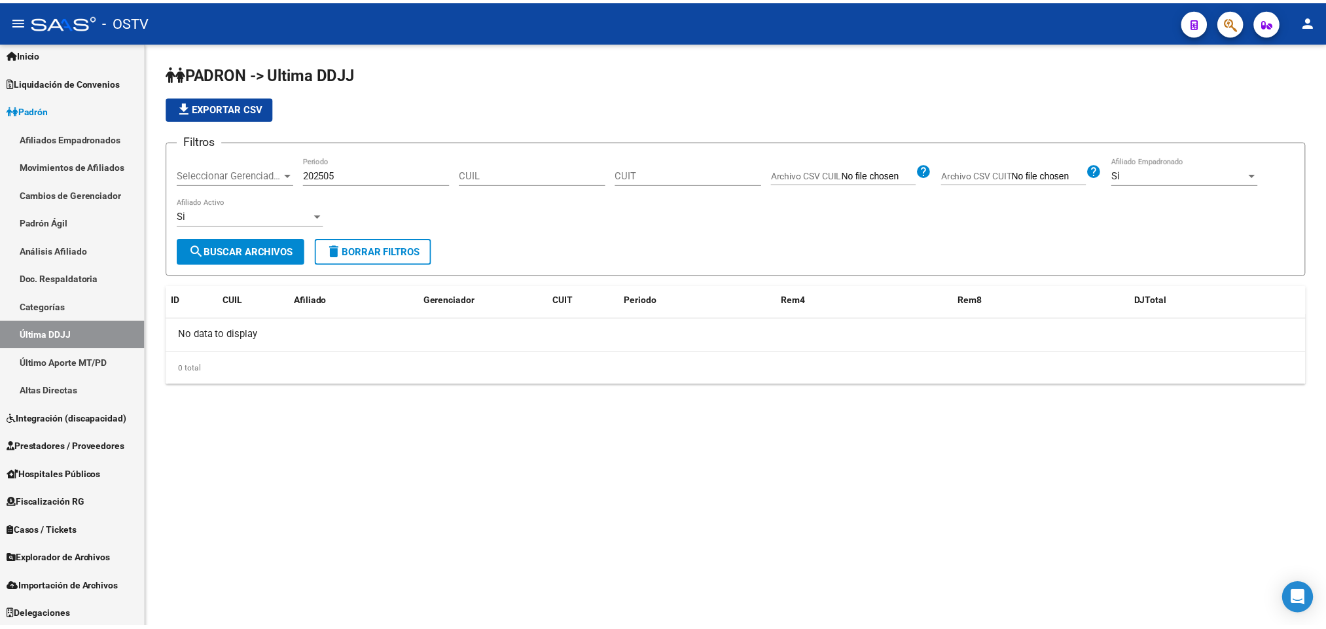
scroll to position [0, 0]
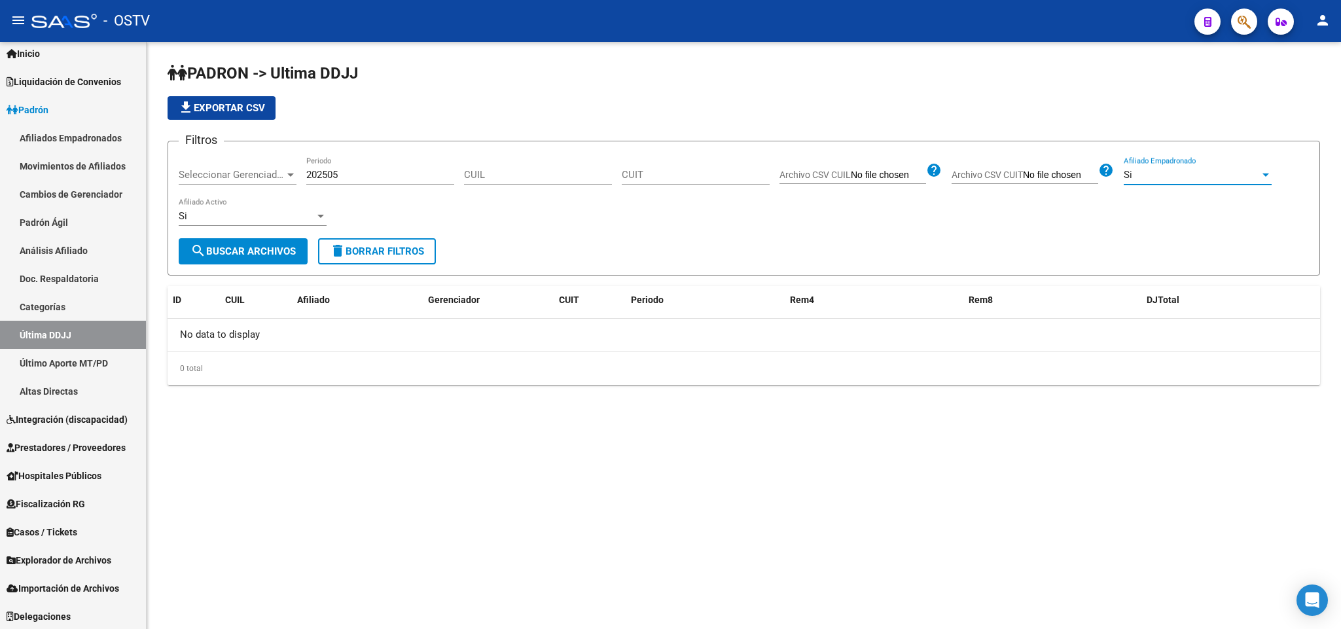
click at [1235, 181] on div "Si" at bounding box center [1192, 175] width 136 height 12
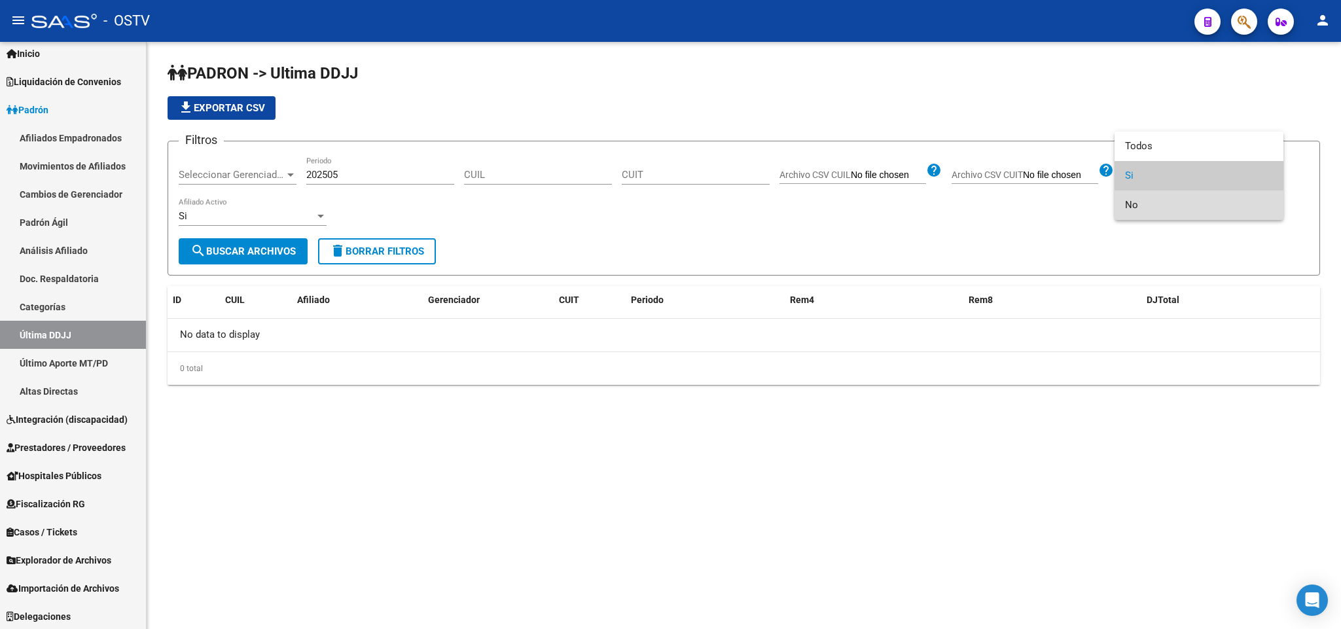
click at [1178, 200] on span "No" at bounding box center [1199, 204] width 148 height 29
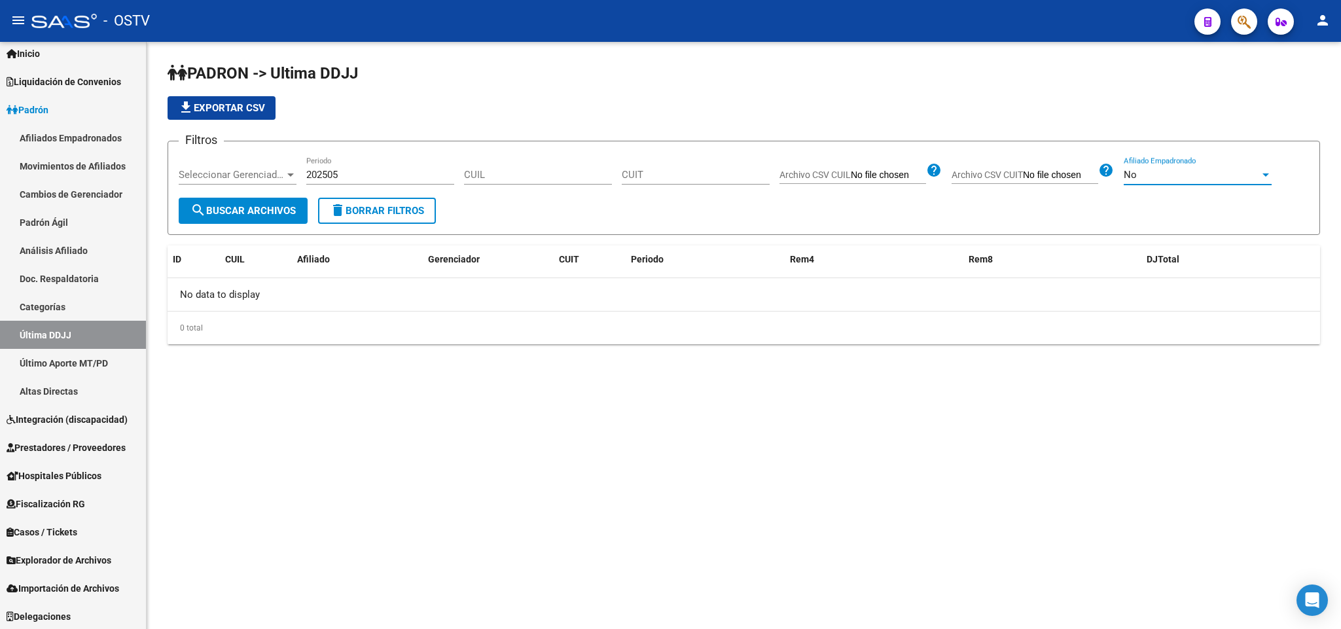
click at [262, 214] on span "search Buscar Archivos" at bounding box center [242, 211] width 105 height 12
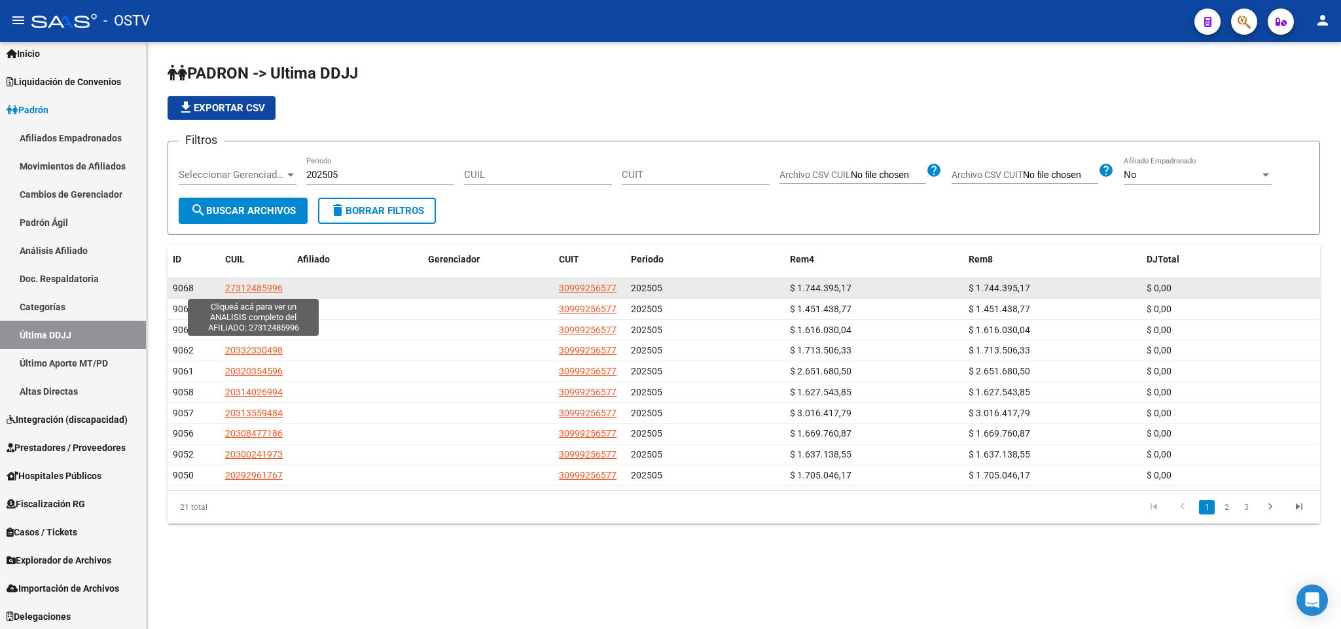
click at [230, 291] on span "27312485996" at bounding box center [254, 288] width 58 height 10
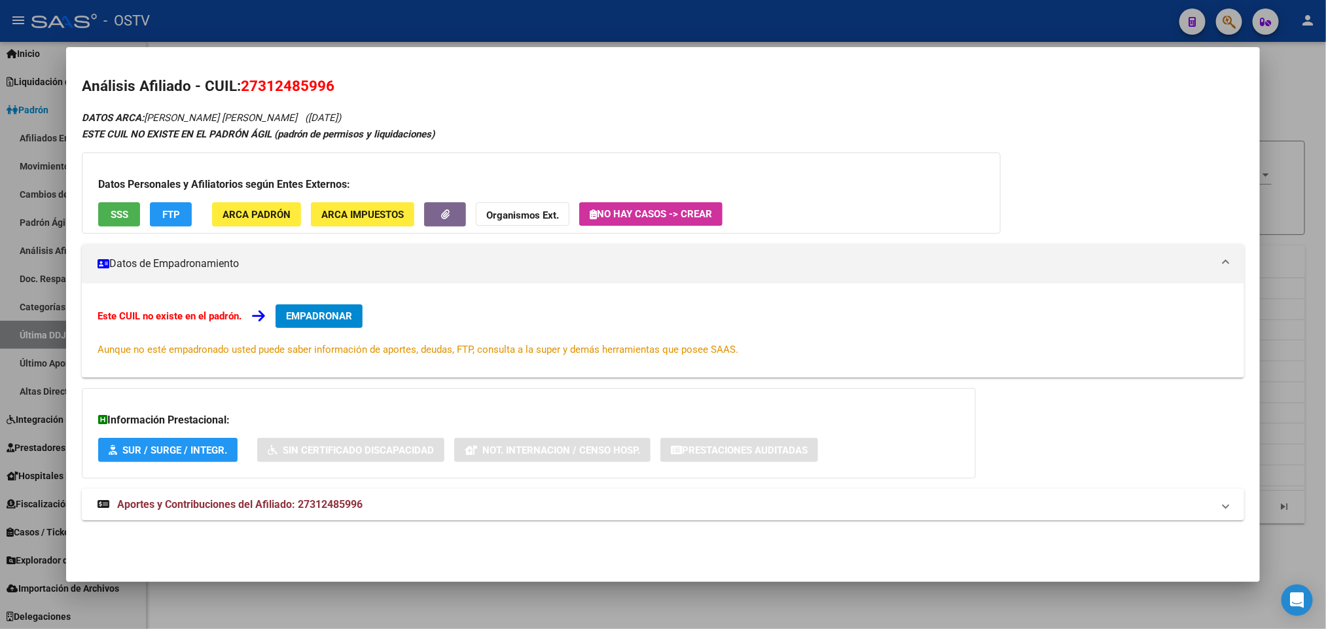
click at [371, 506] on mat-panel-title "Aportes y Contribuciones del Afiliado: 27312485996" at bounding box center [655, 505] width 1114 height 16
click at [101, 208] on button "SSS" at bounding box center [119, 214] width 42 height 24
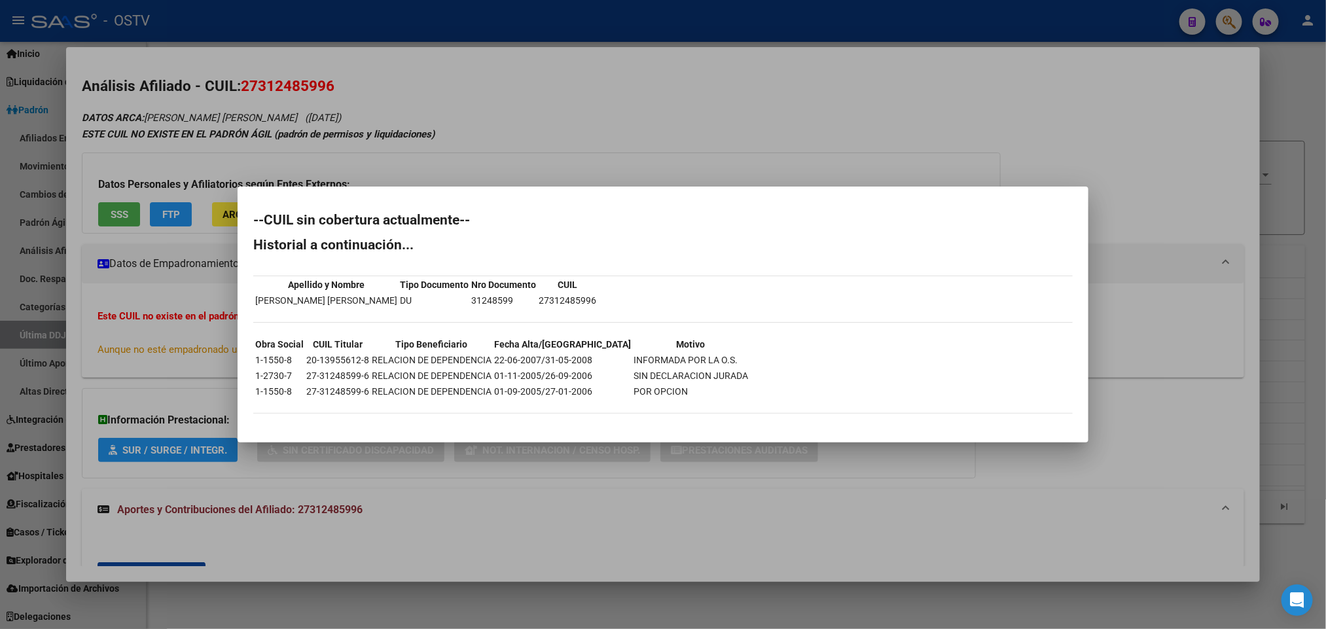
click at [569, 146] on div at bounding box center [663, 314] width 1326 height 629
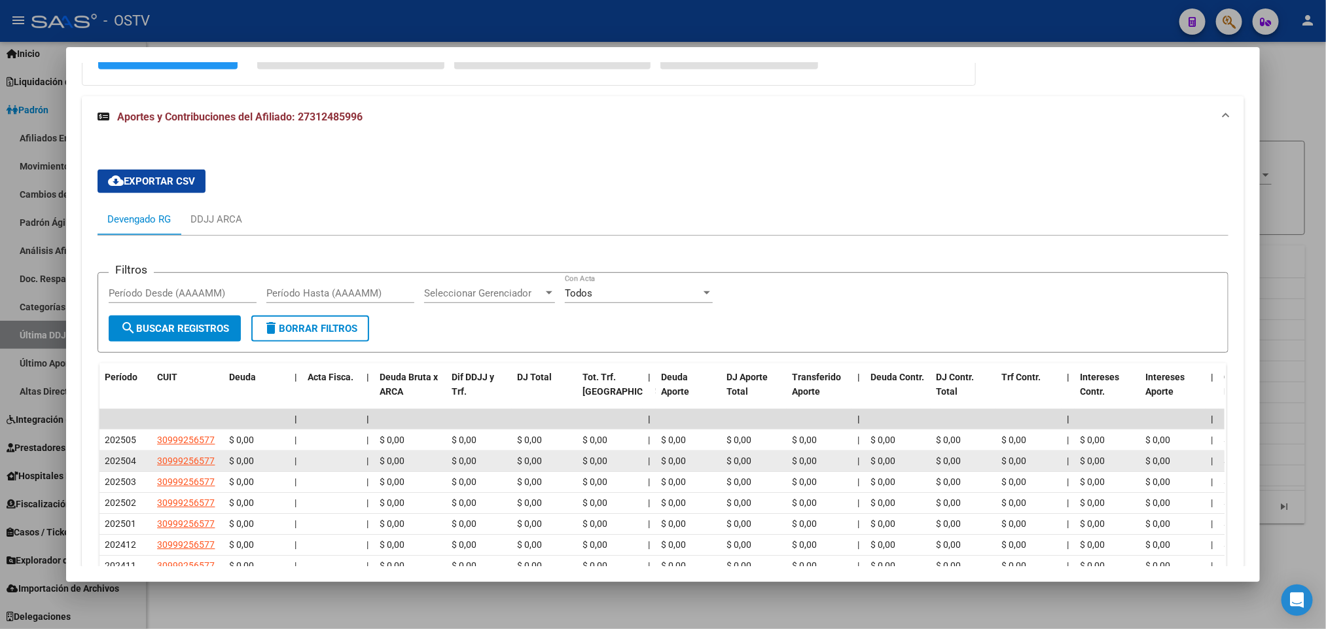
scroll to position [491, 0]
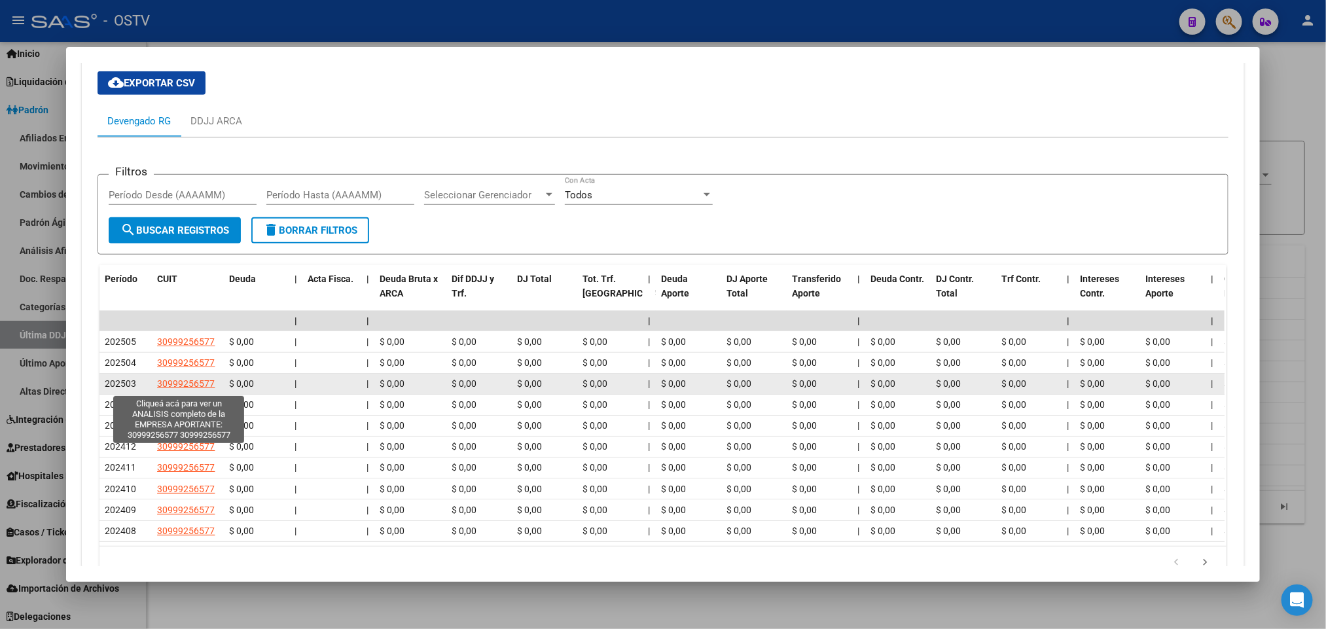
click at [179, 379] on span "30999256577" at bounding box center [186, 383] width 58 height 10
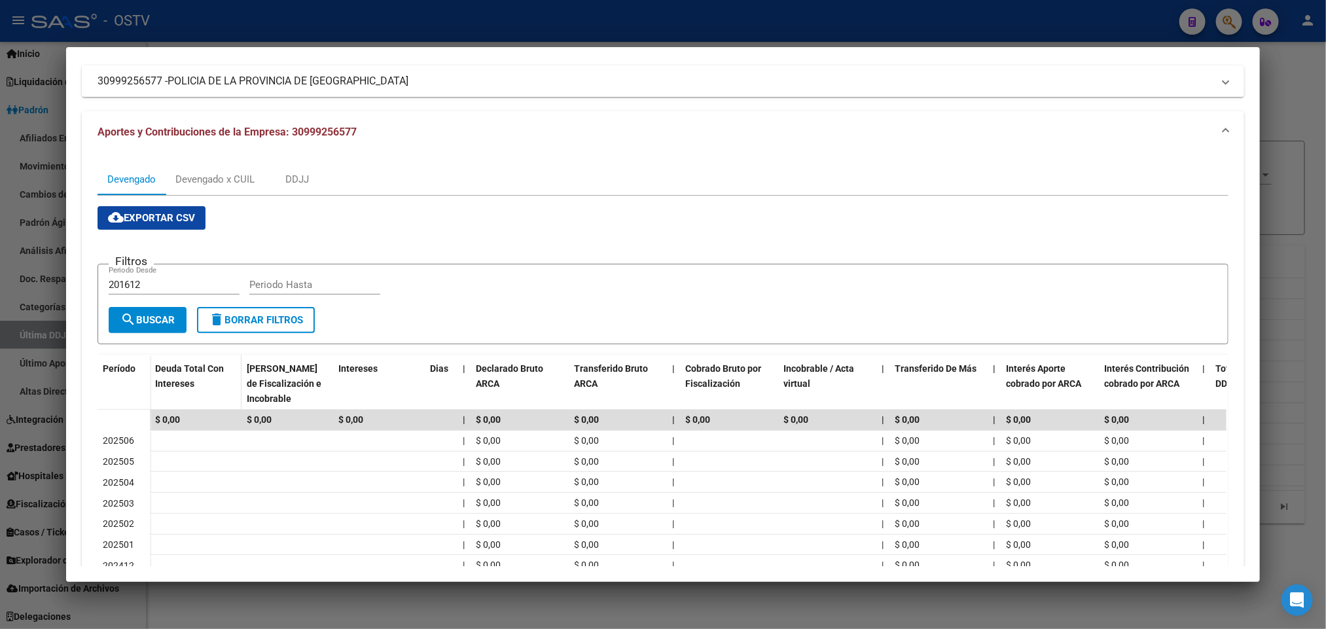
scroll to position [196, 0]
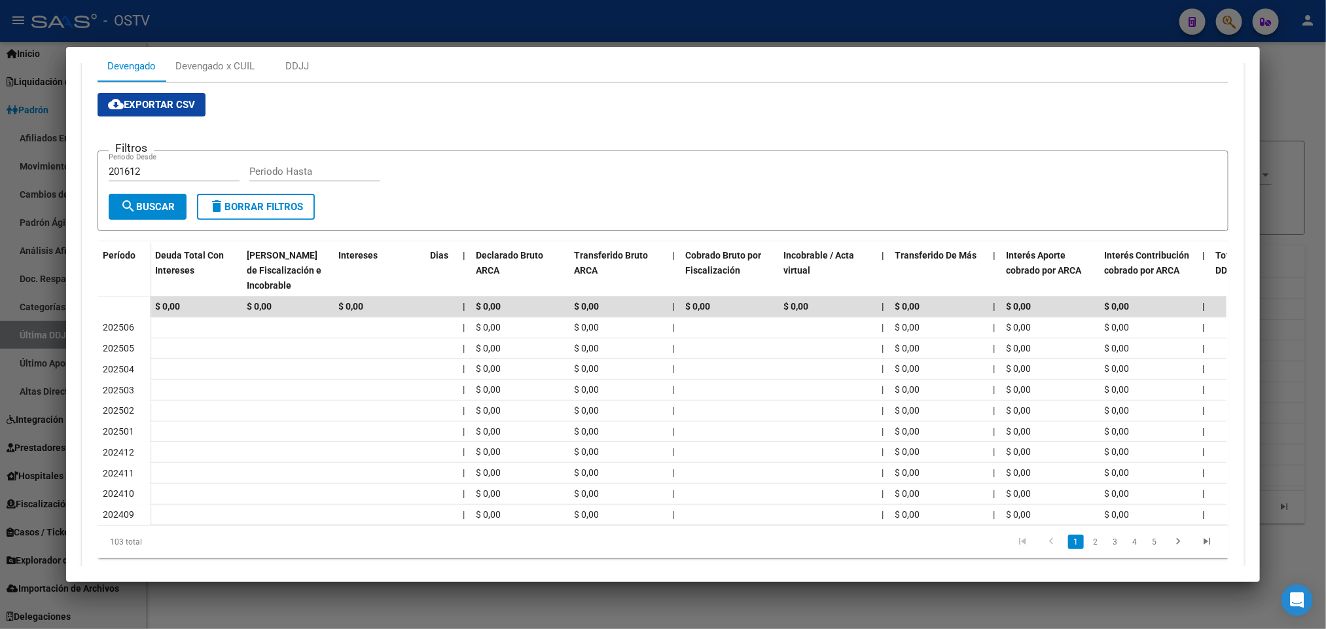
click at [0, 285] on div at bounding box center [663, 314] width 1326 height 629
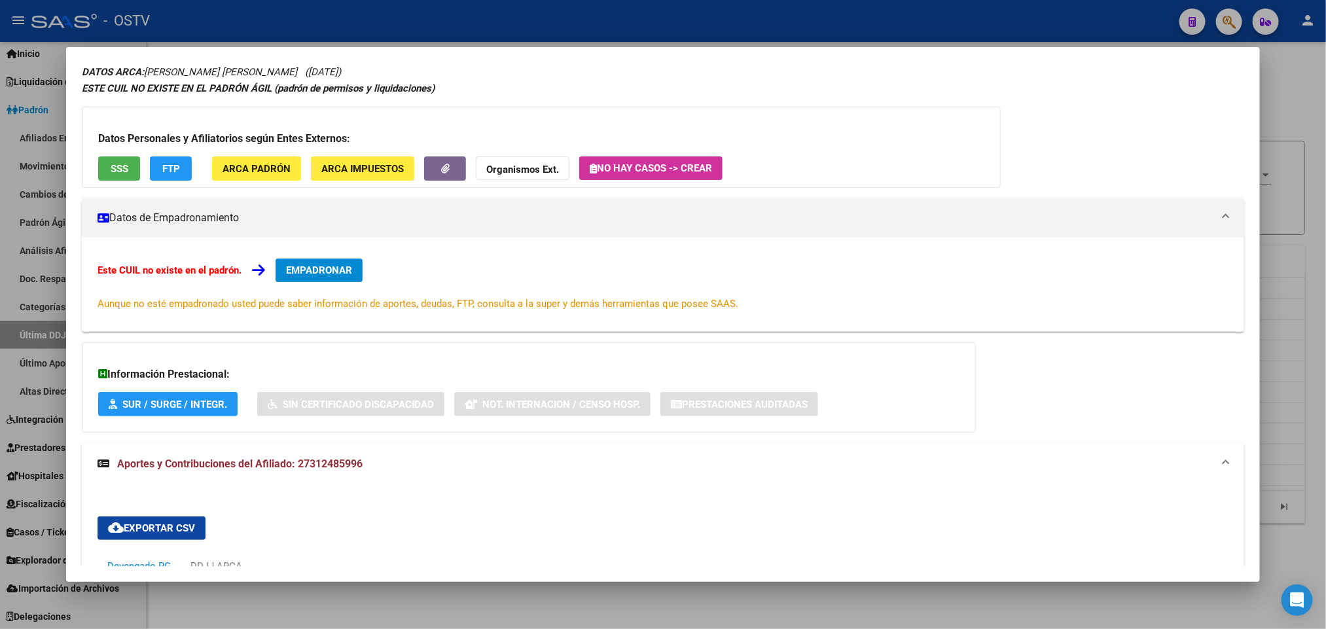
scroll to position [0, 0]
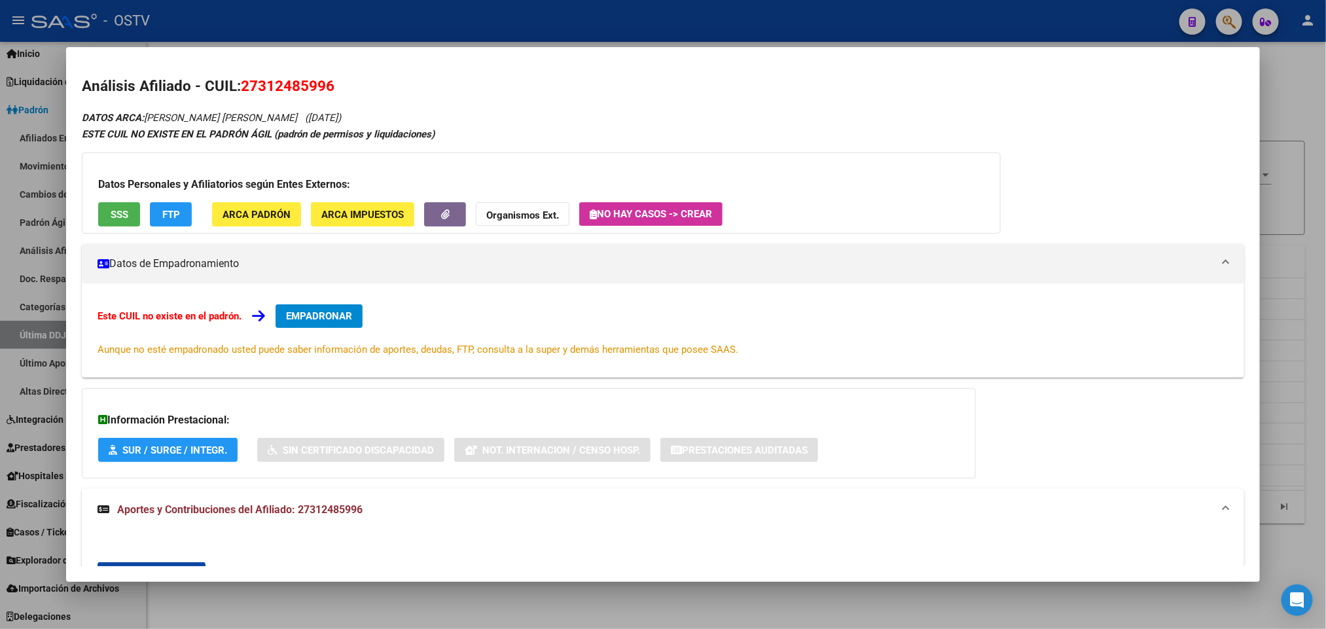
click at [0, 154] on div at bounding box center [663, 314] width 1326 height 629
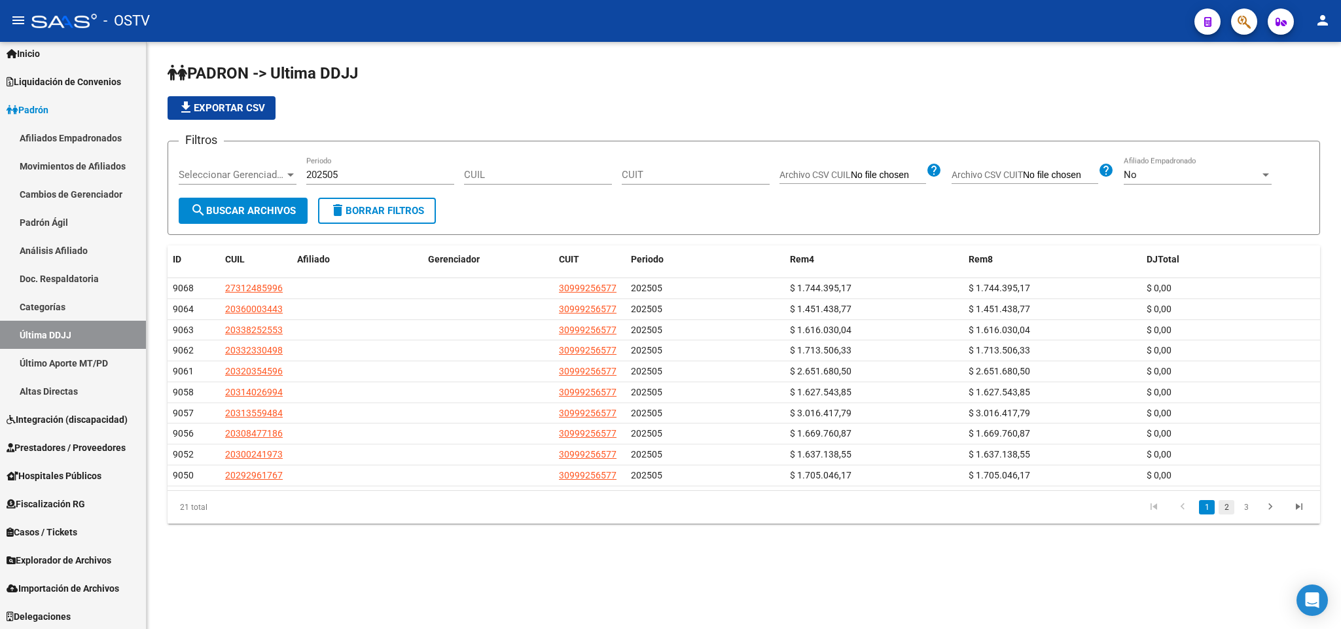
click at [1229, 514] on link "2" at bounding box center [1226, 507] width 16 height 14
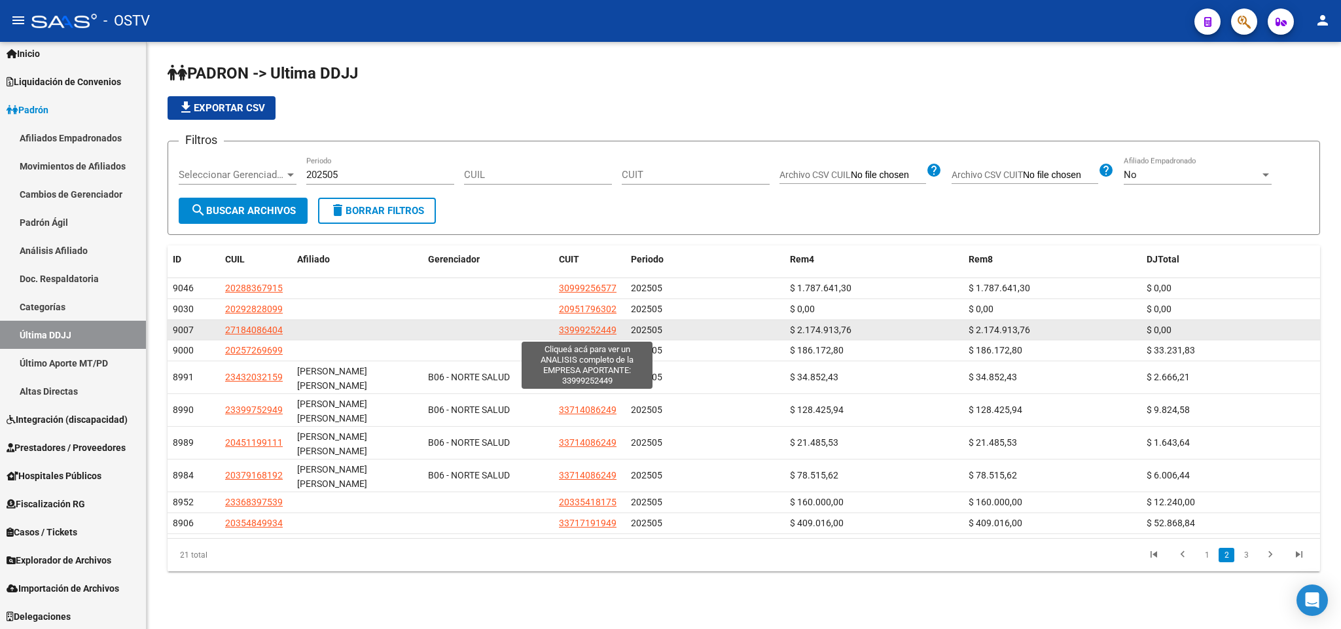
click at [605, 332] on span "33999252449" at bounding box center [588, 330] width 58 height 10
type textarea "33999252449"
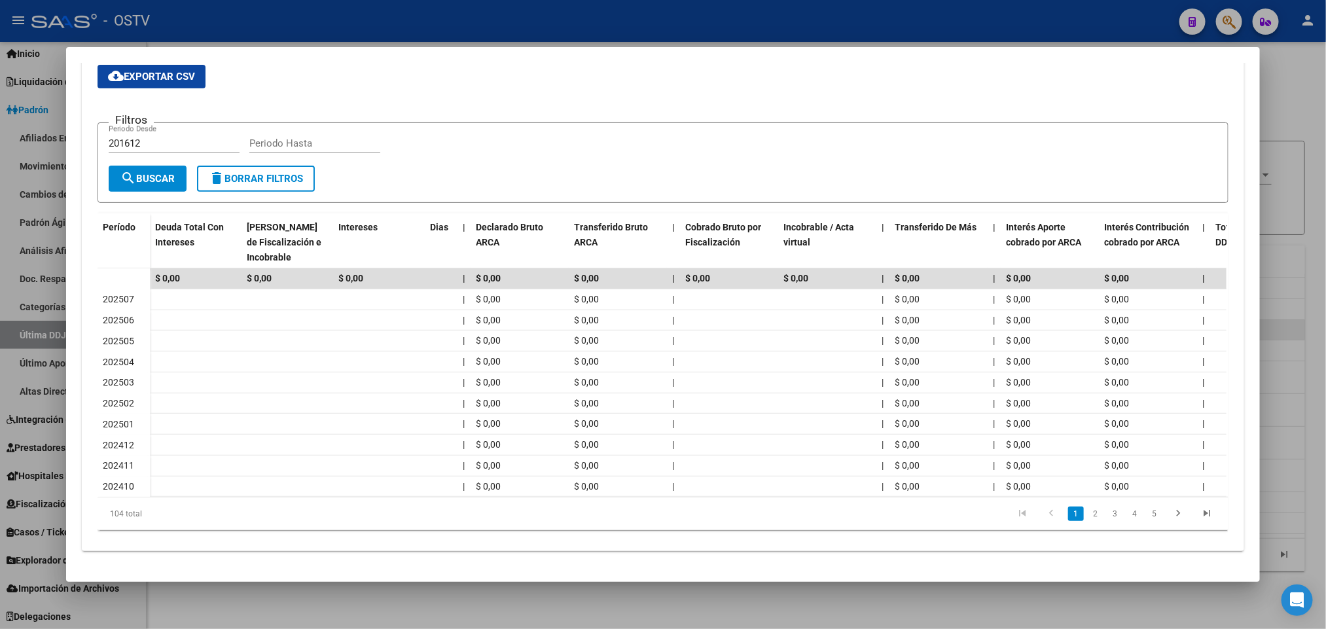
scroll to position [242, 0]
click at [0, 484] on div at bounding box center [663, 314] width 1326 height 629
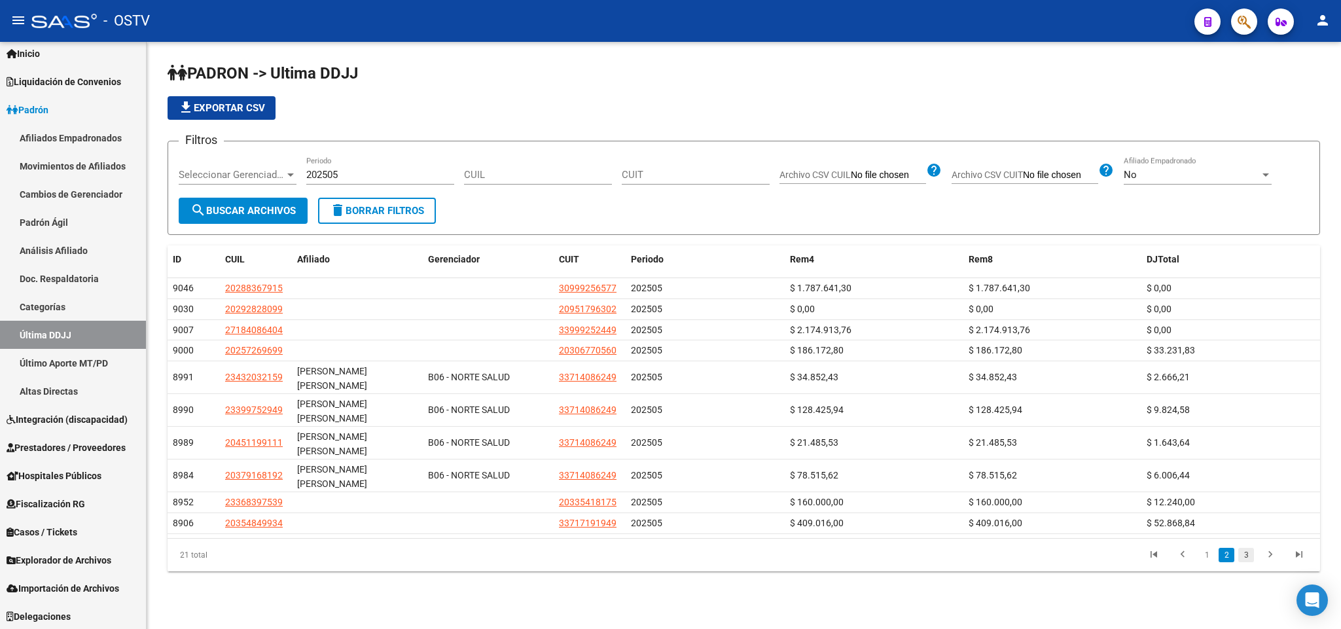
click at [1238, 548] on link "3" at bounding box center [1246, 555] width 16 height 14
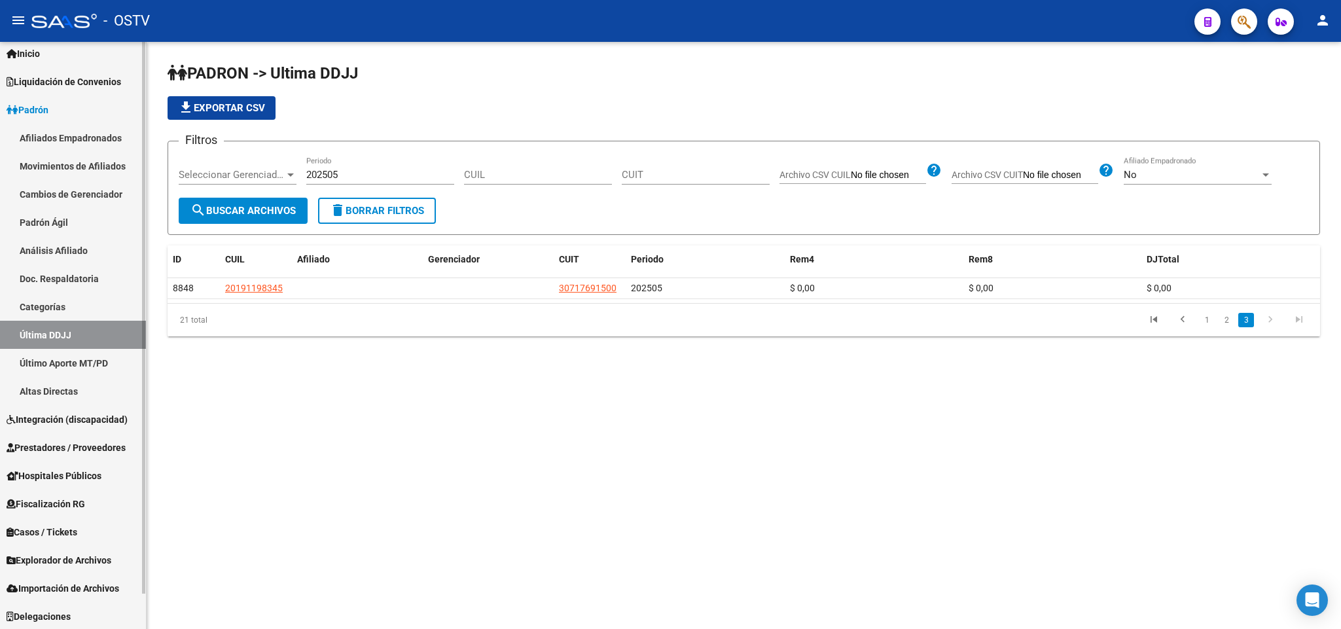
click at [73, 434] on link "Prestadores / Proveedores" at bounding box center [73, 447] width 146 height 28
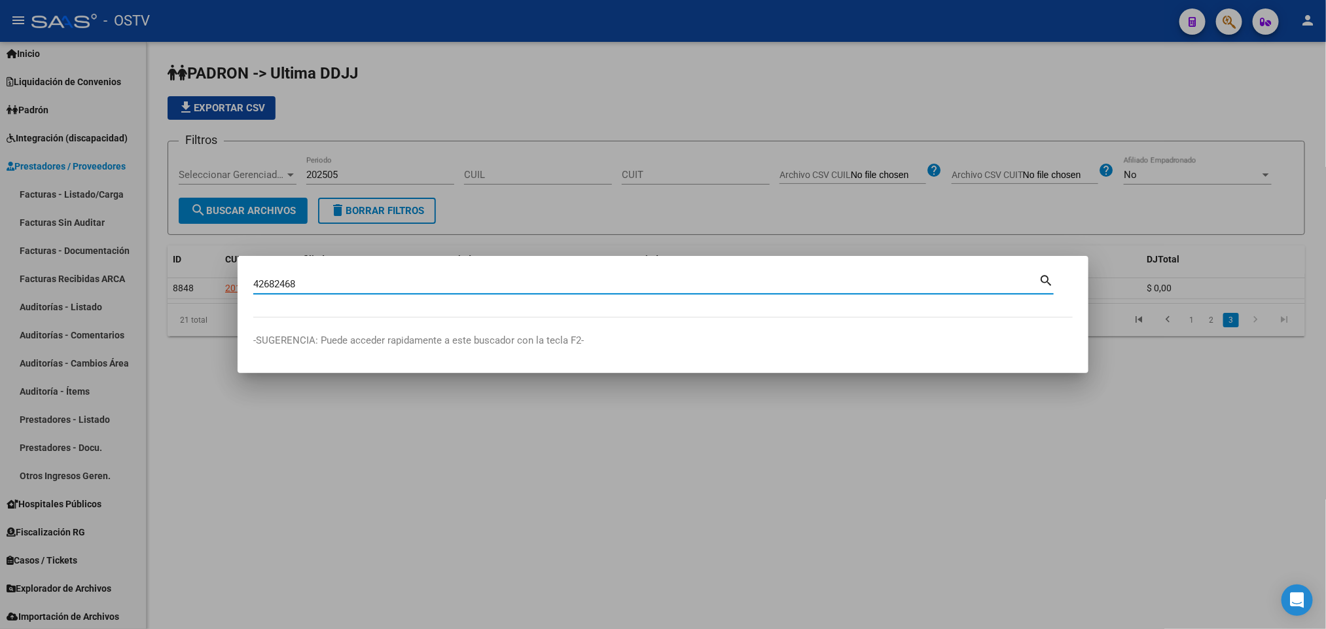
type input "42682468"
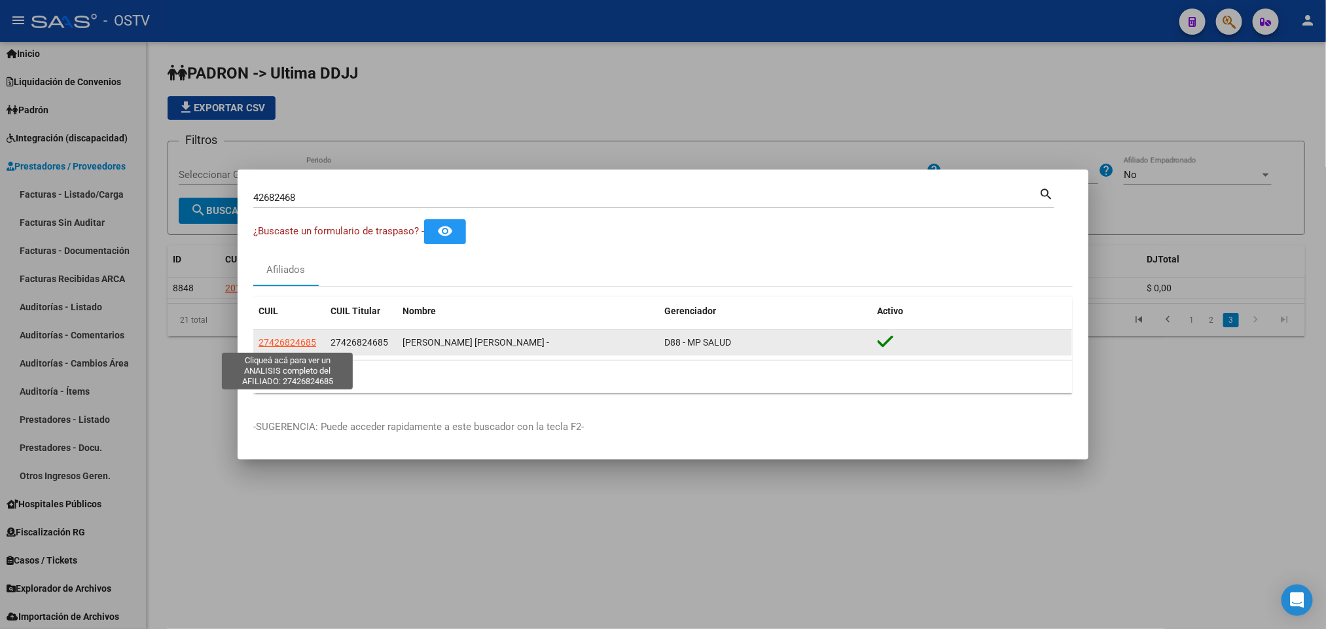
click at [299, 340] on span "27426824685" at bounding box center [287, 342] width 58 height 10
type textarea "27426824685"
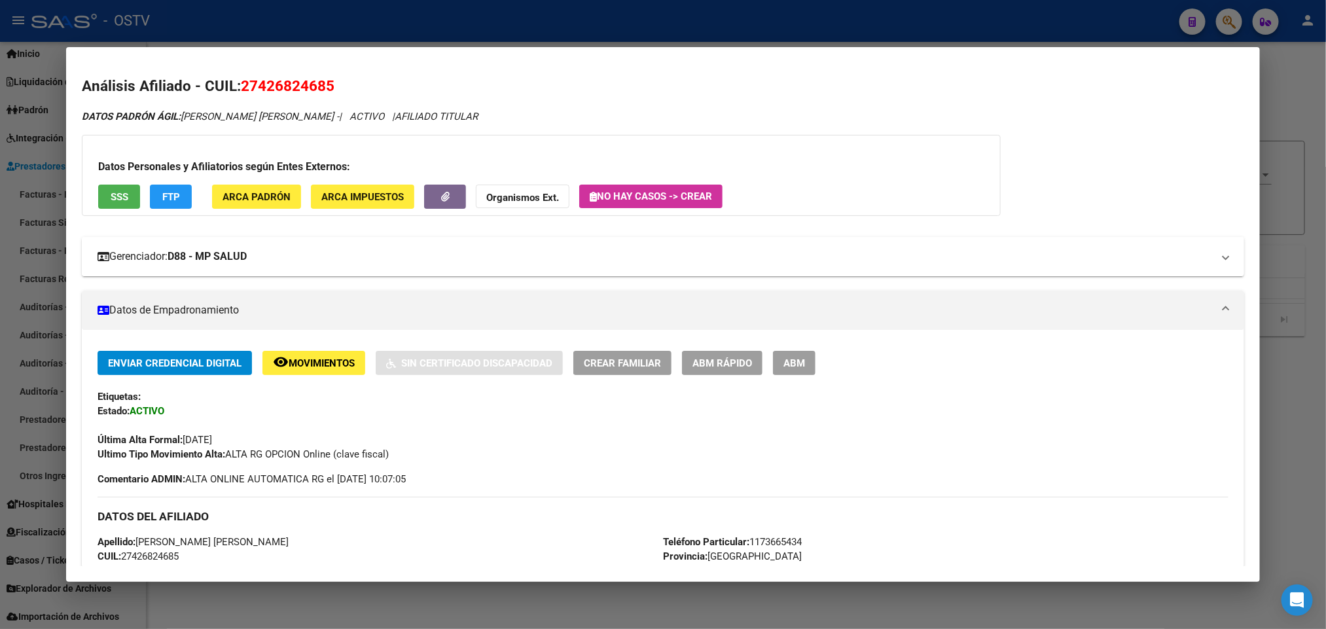
click at [307, 268] on mat-expansion-panel-header "Gerenciador: D88 - MP SALUD" at bounding box center [663, 256] width 1162 height 39
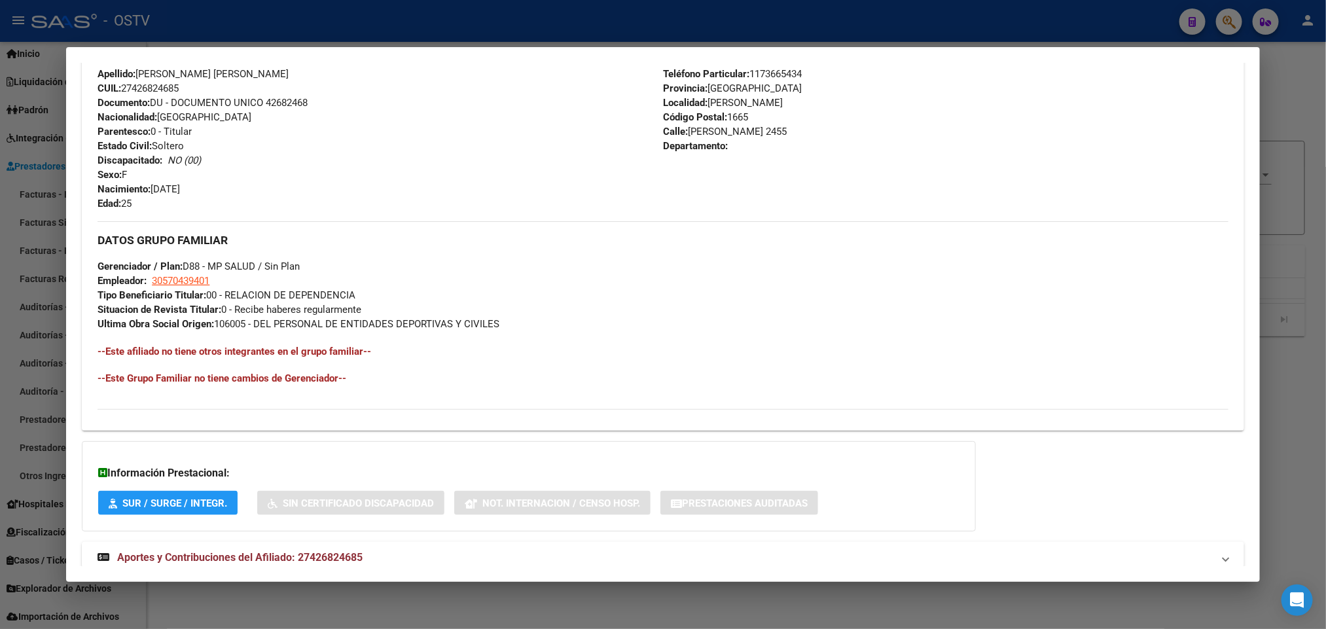
scroll to position [725, 0]
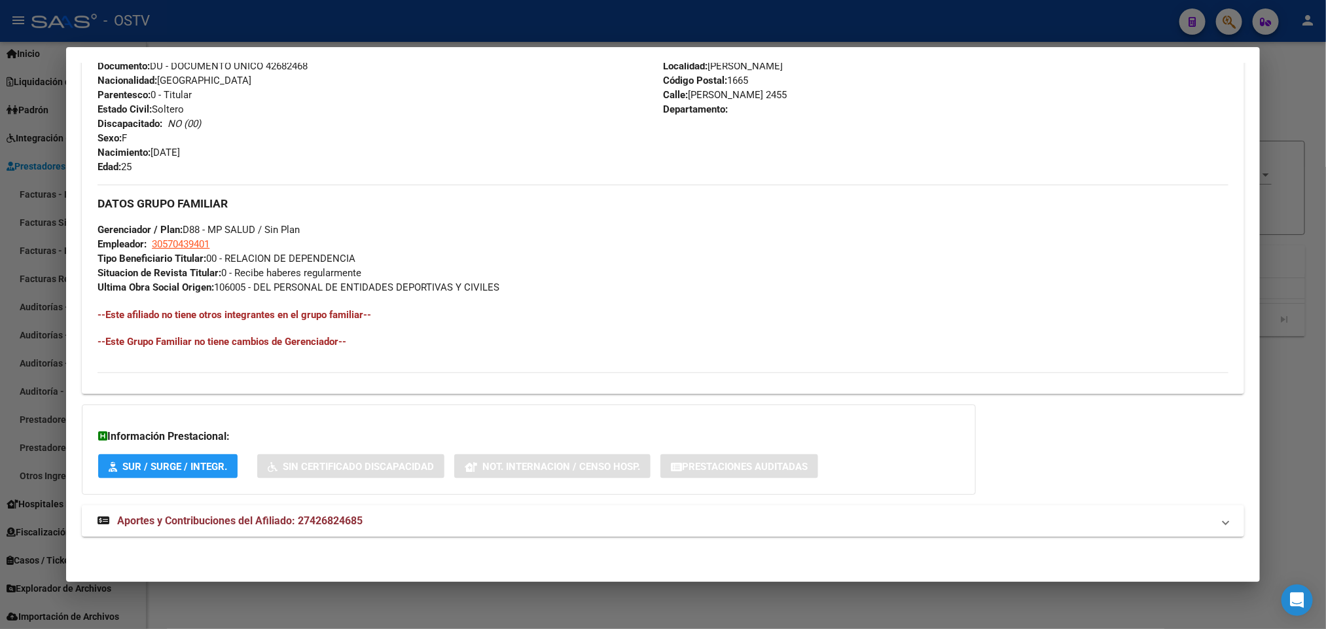
click at [317, 518] on span "Aportes y Contribuciones del Afiliado: 27426824685" at bounding box center [239, 520] width 245 height 12
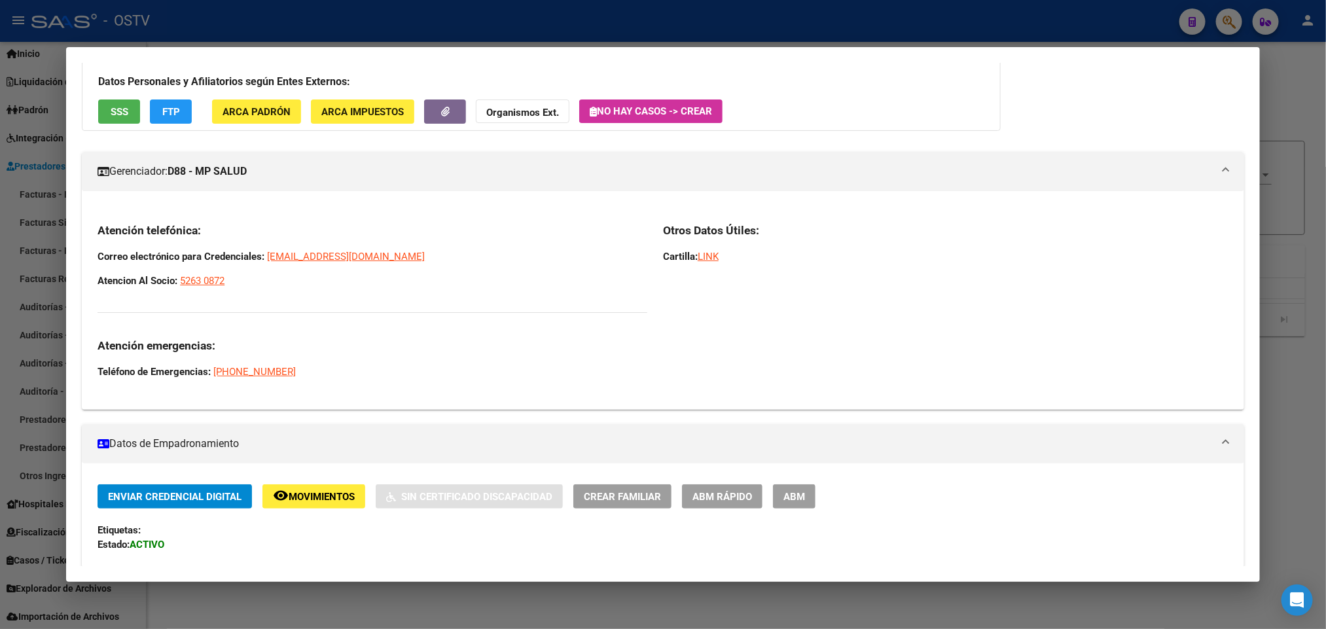
scroll to position [0, 0]
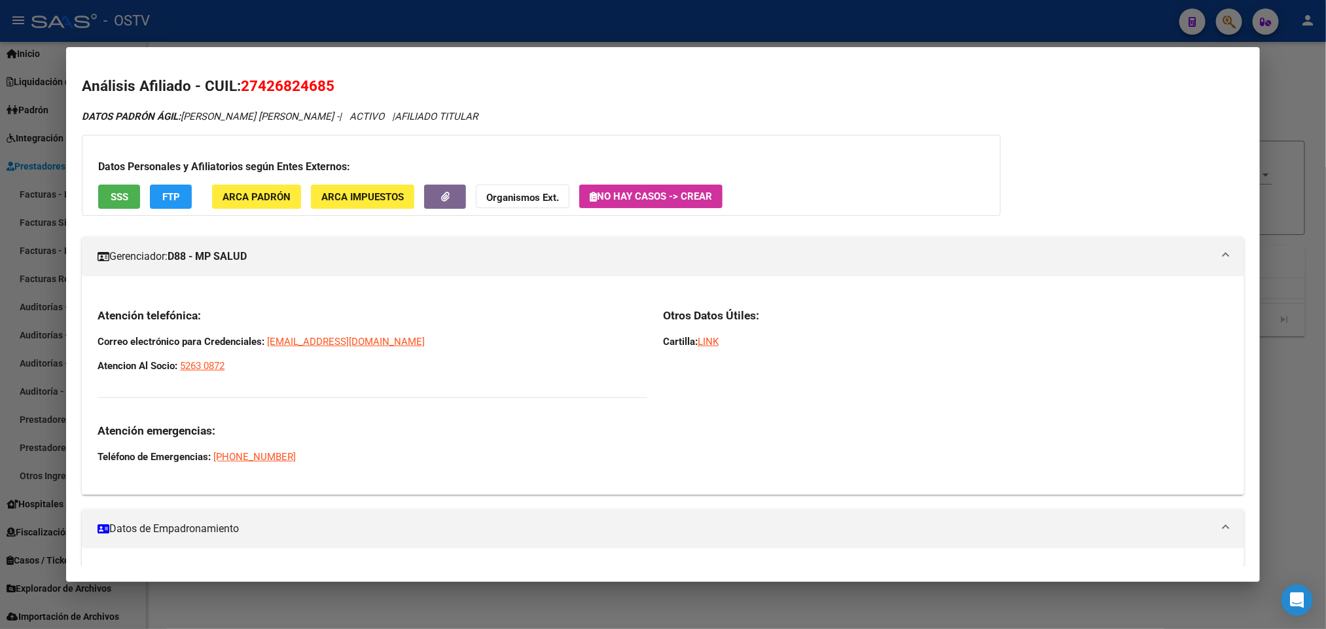
drag, startPoint x: 244, startPoint y: 373, endPoint x: 96, endPoint y: 338, distance: 152.1
click at [98, 338] on div "Atención telefónica: Correo electrónico para Credenciales: credenciales@grupomp…" at bounding box center [373, 386] width 550 height 156
click at [98, 338] on strong "Correo electrónico para Credenciales:" at bounding box center [181, 342] width 167 height 12
drag, startPoint x: 93, startPoint y: 334, endPoint x: 226, endPoint y: 365, distance: 136.4
click at [226, 365] on div "Atención telefónica: Correo electrónico para Credenciales: credenciales@grupomp…" at bounding box center [373, 386] width 550 height 156
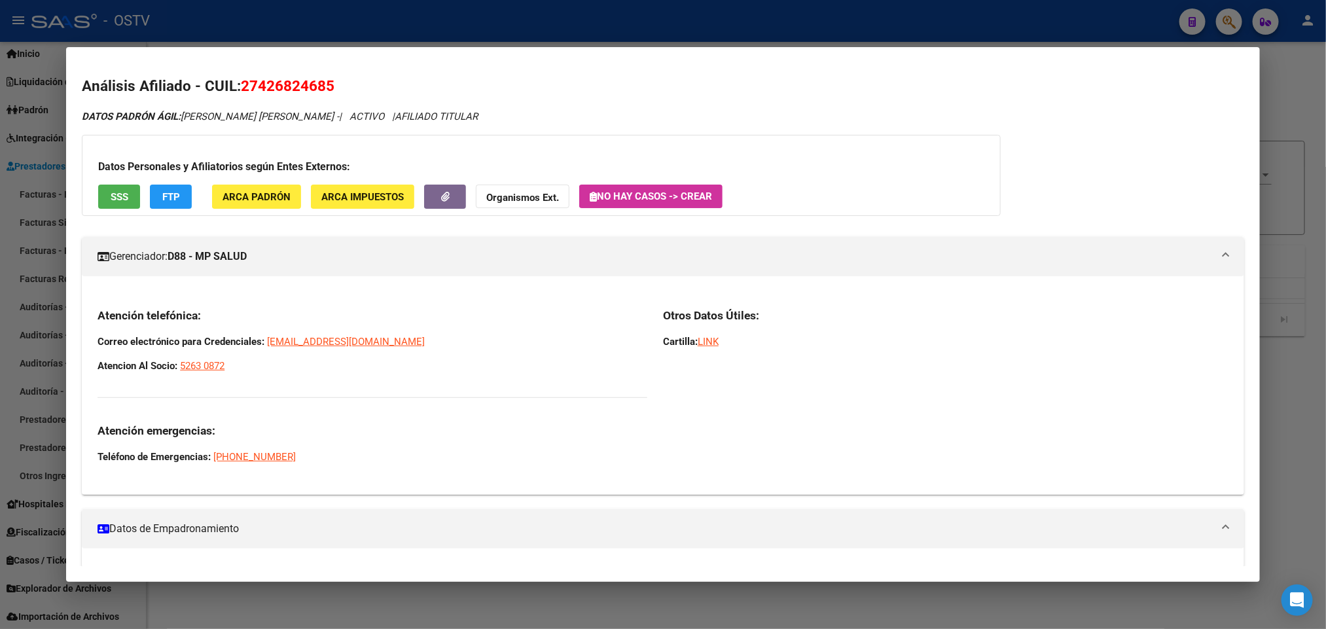
copy div "Correo electrónico para Credenciales: credenciales@grupompsalud.com.ar Atencion…"
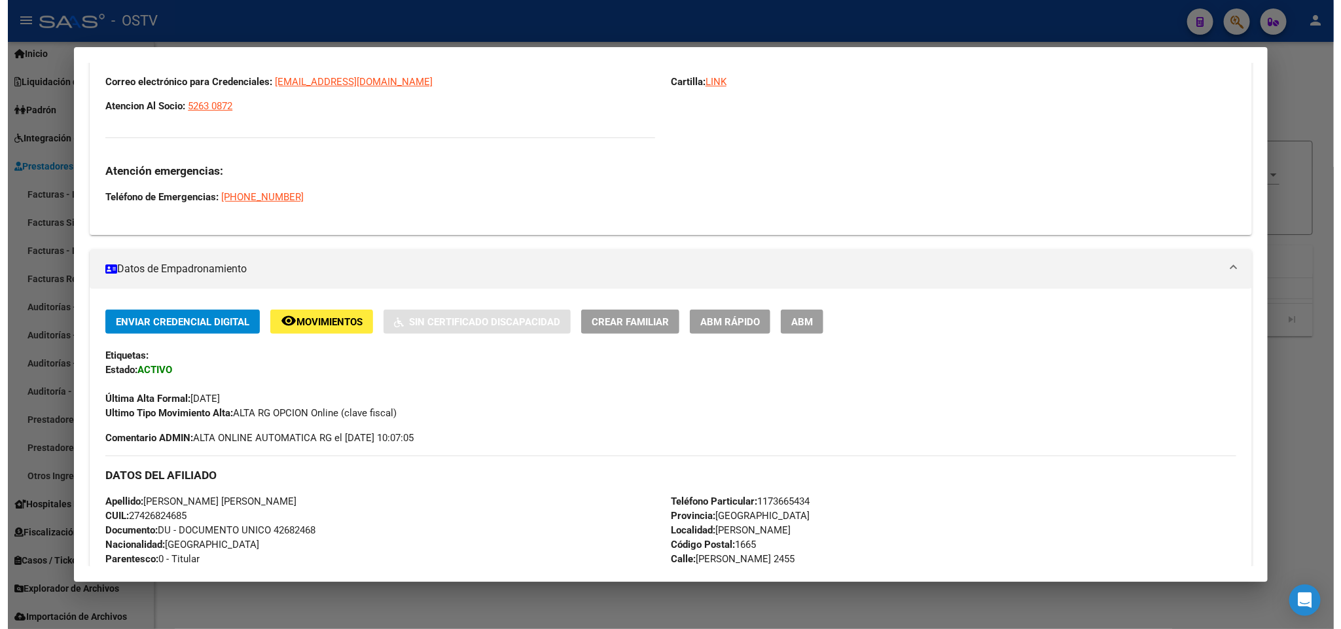
scroll to position [294, 0]
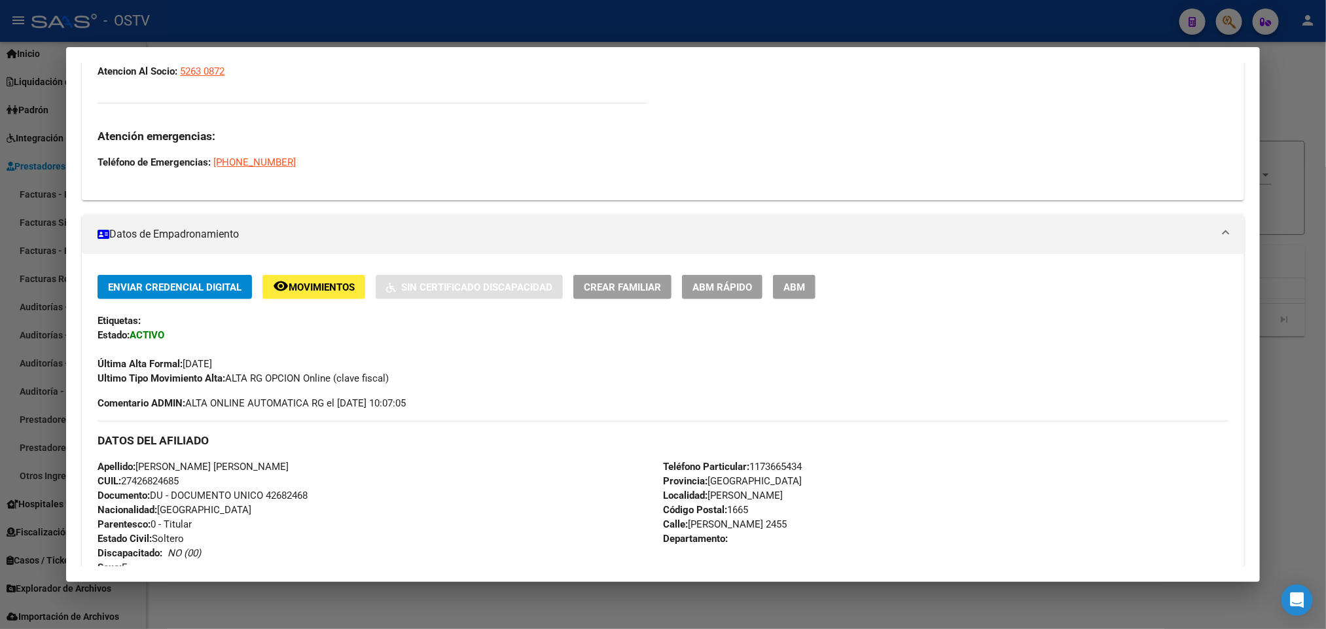
click at [56, 224] on div at bounding box center [663, 314] width 1326 height 629
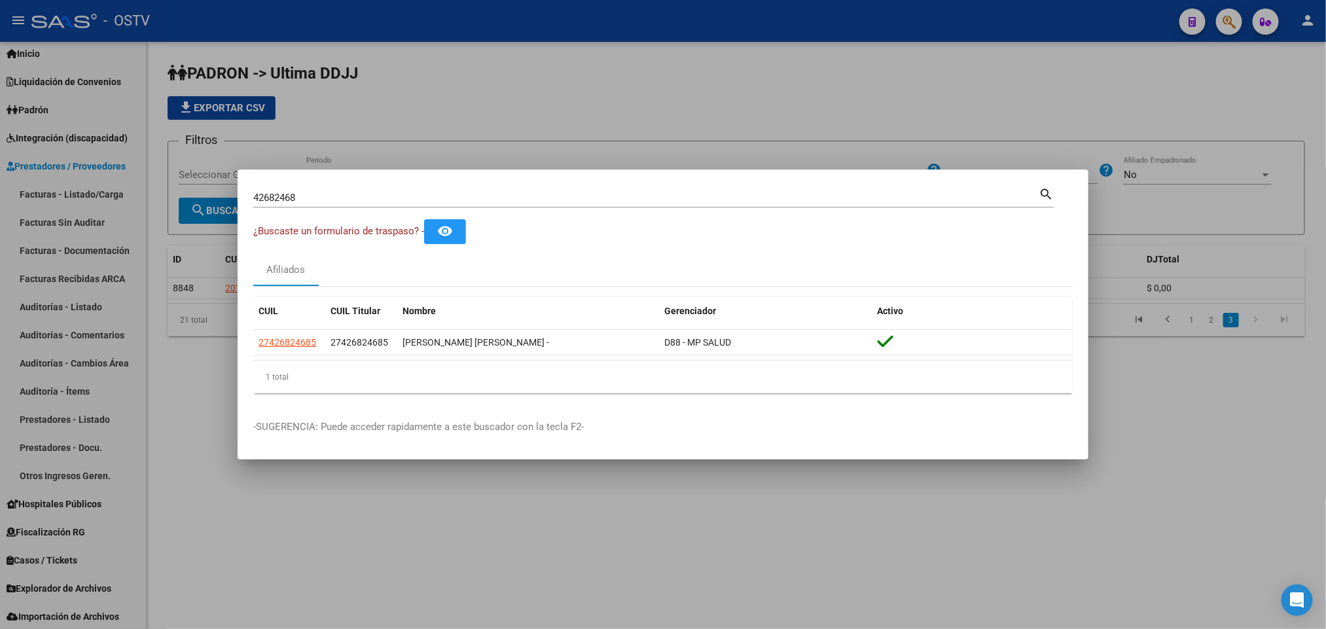
click at [385, 62] on div at bounding box center [663, 314] width 1326 height 629
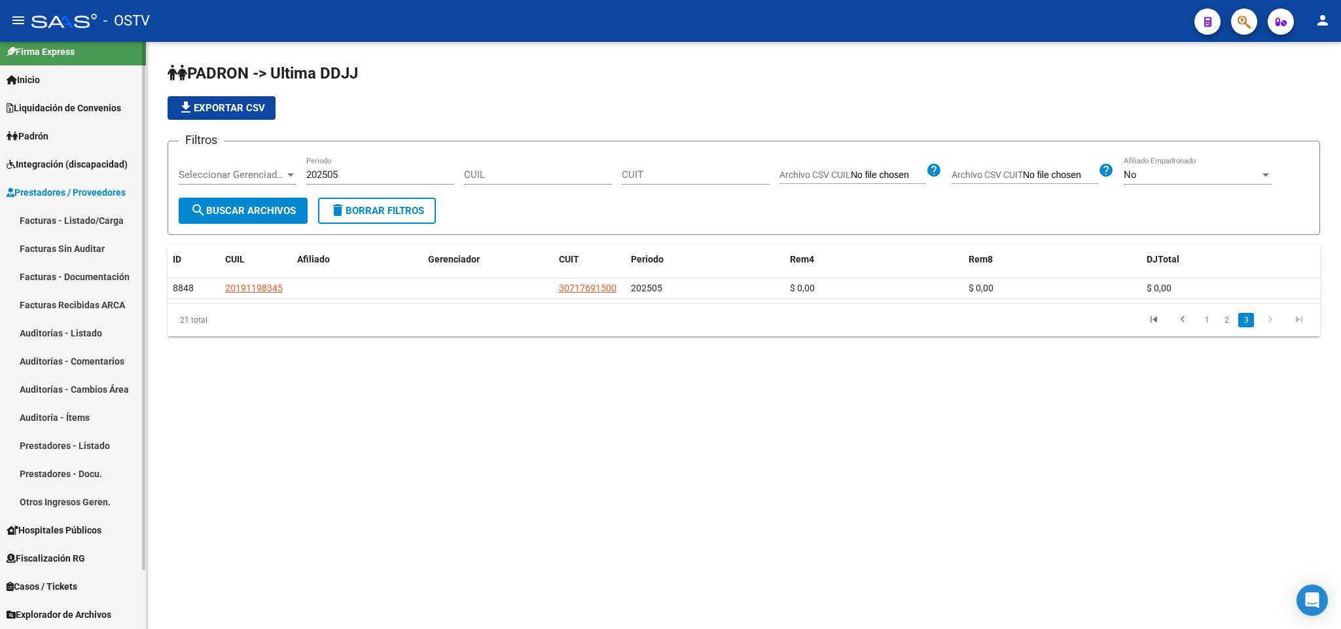
scroll to position [0, 0]
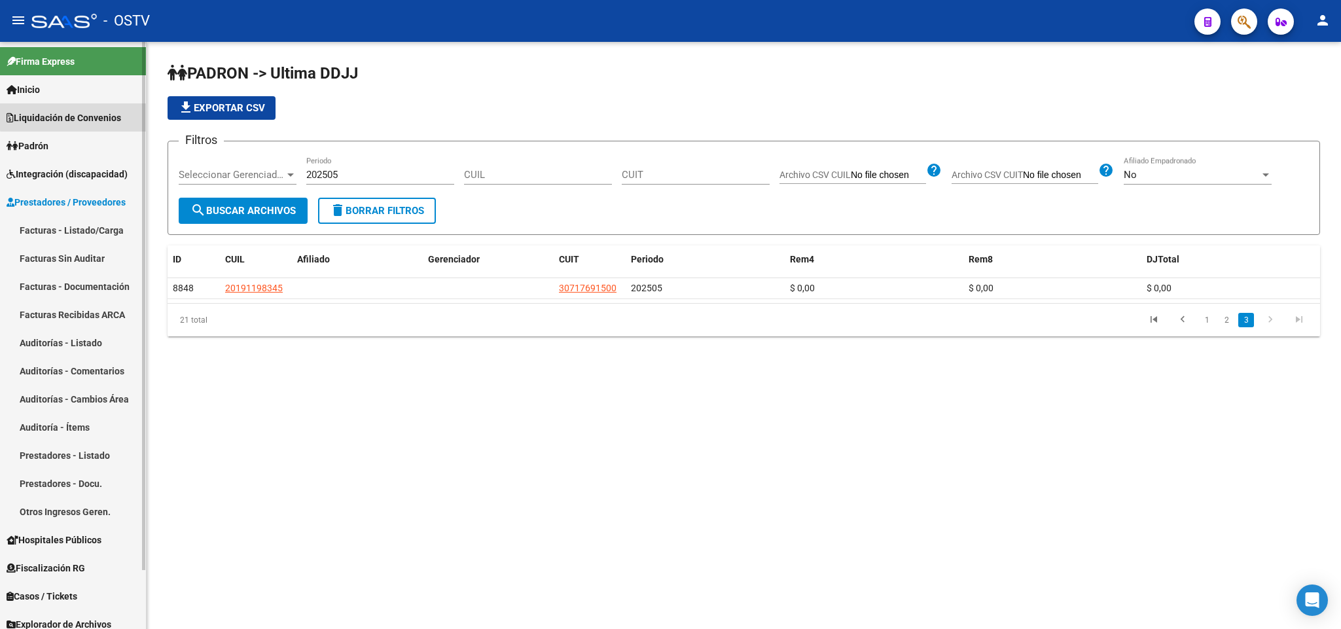
click at [98, 115] on span "Liquidación de Convenios" at bounding box center [64, 118] width 115 height 14
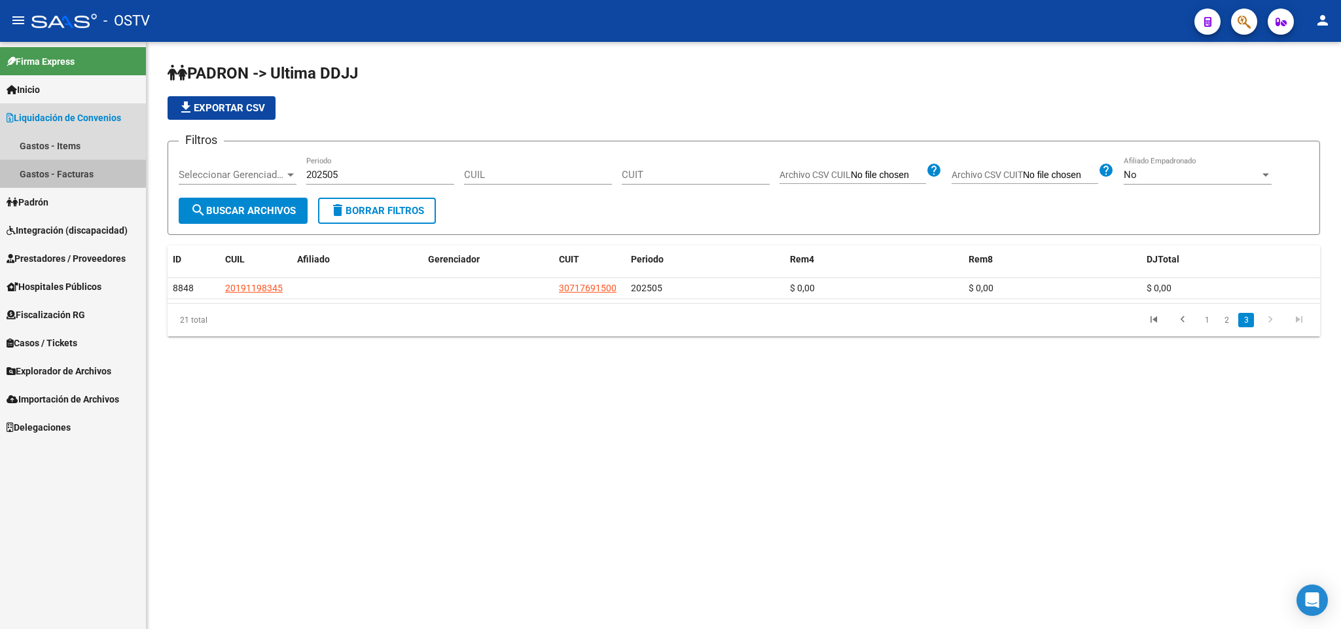
click at [65, 166] on link "Gastos - Facturas" at bounding box center [73, 174] width 146 height 28
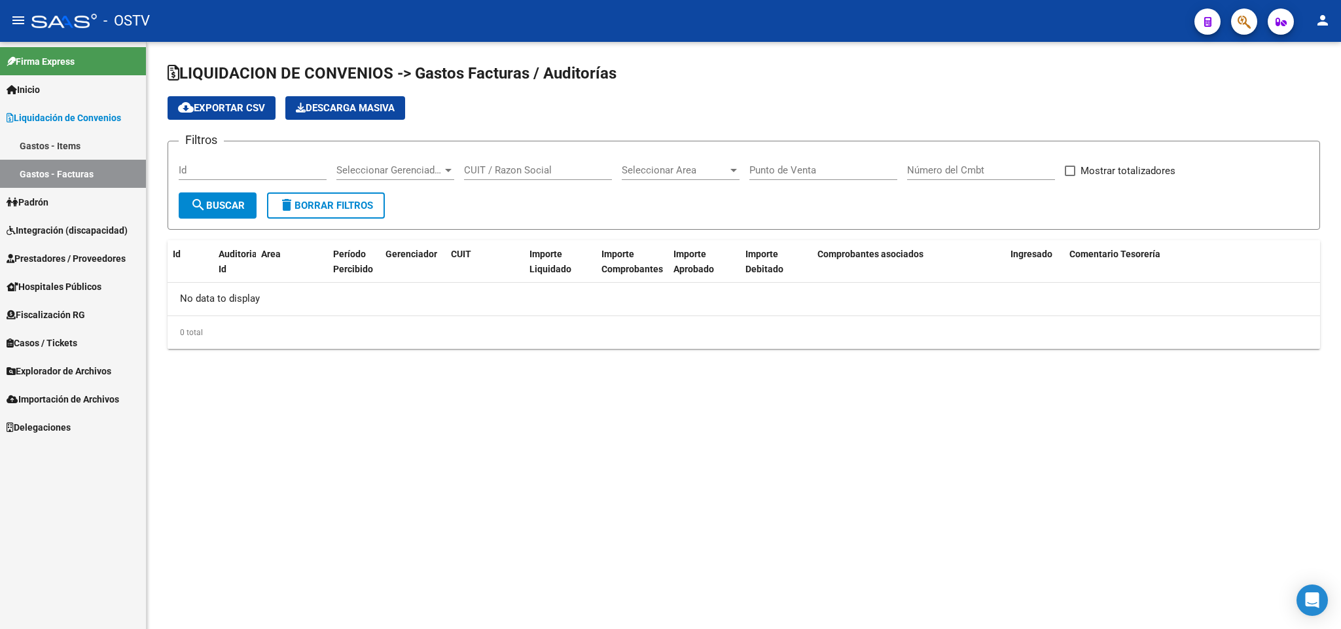
checkbox input "true"
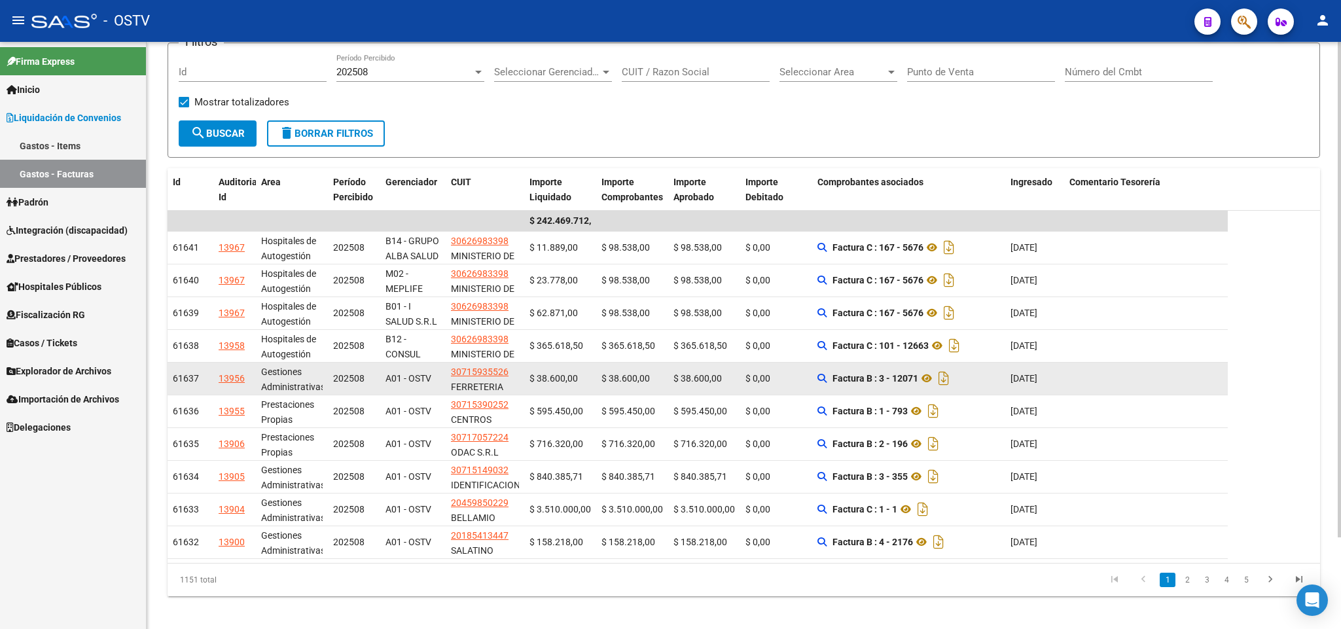
scroll to position [1, 0]
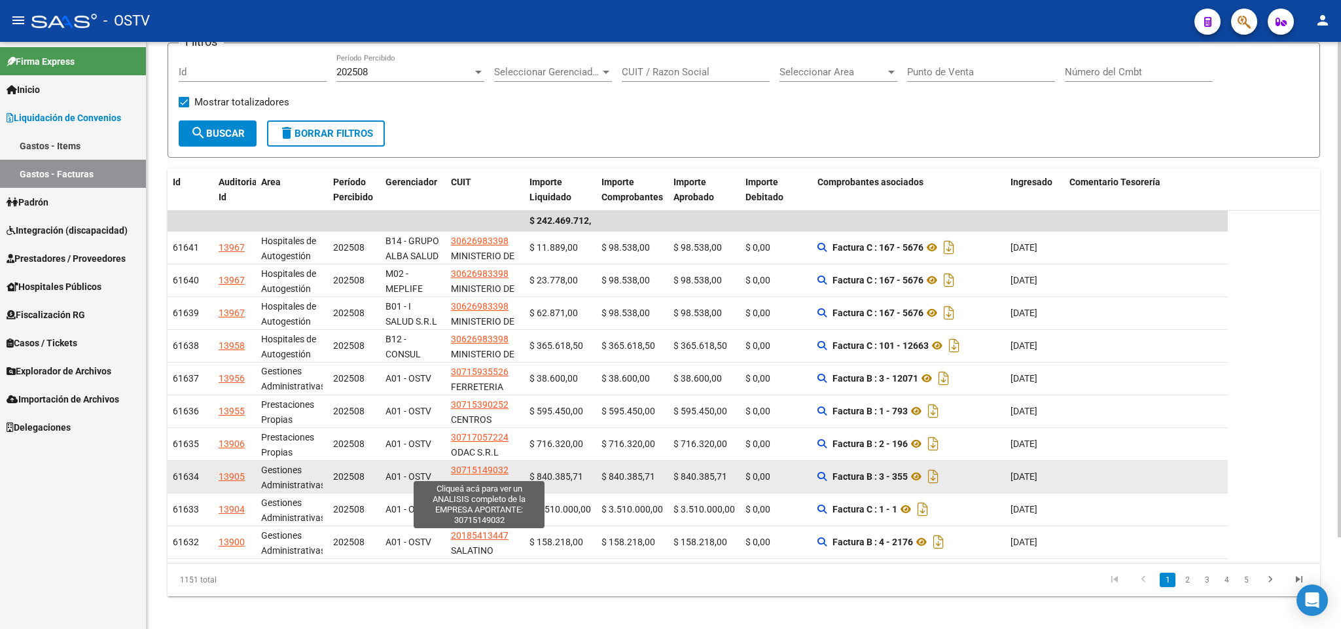
click at [482, 475] on span "30715149032" at bounding box center [480, 470] width 58 height 10
type textarea "30715149032"
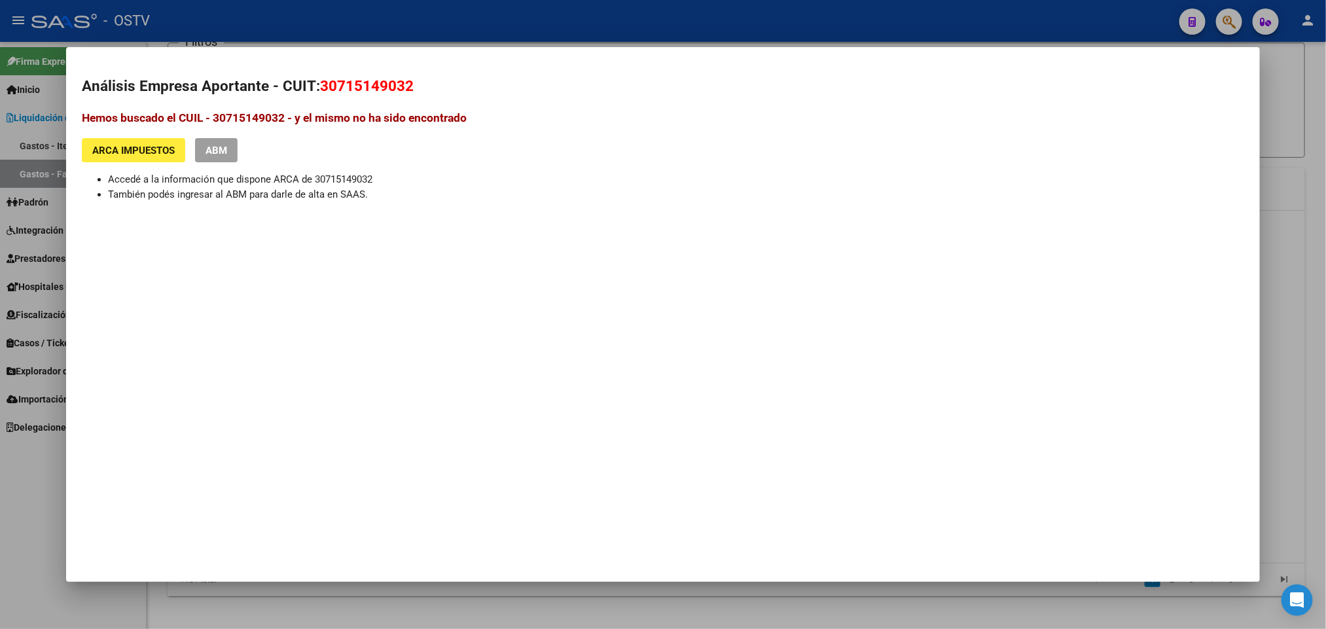
click at [0, 517] on div at bounding box center [663, 314] width 1326 height 629
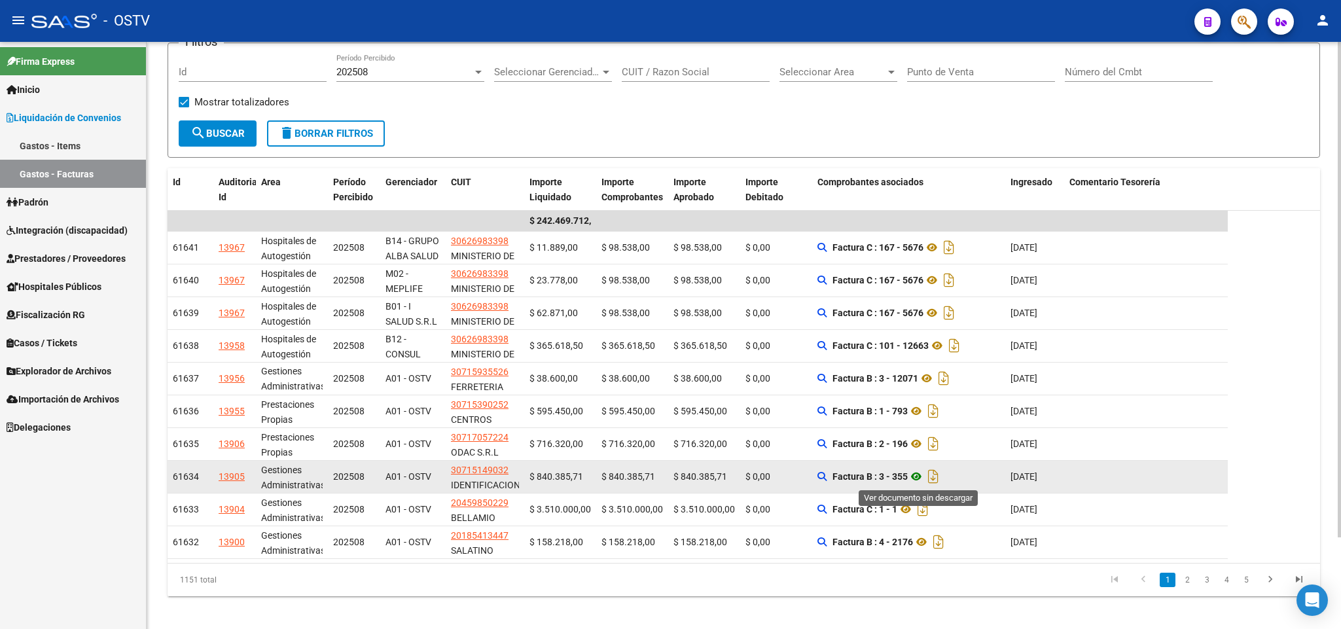
click at [917, 476] on icon at bounding box center [916, 477] width 17 height 16
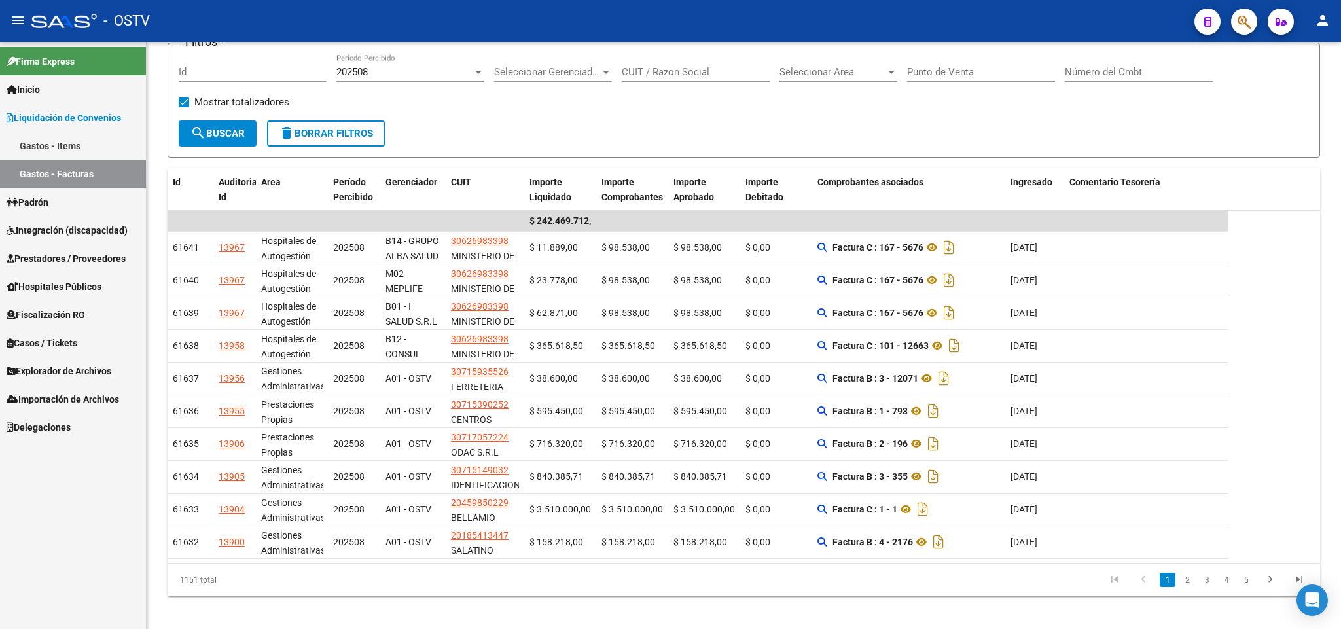
click at [73, 378] on span "Explorador de Archivos" at bounding box center [59, 371] width 105 height 14
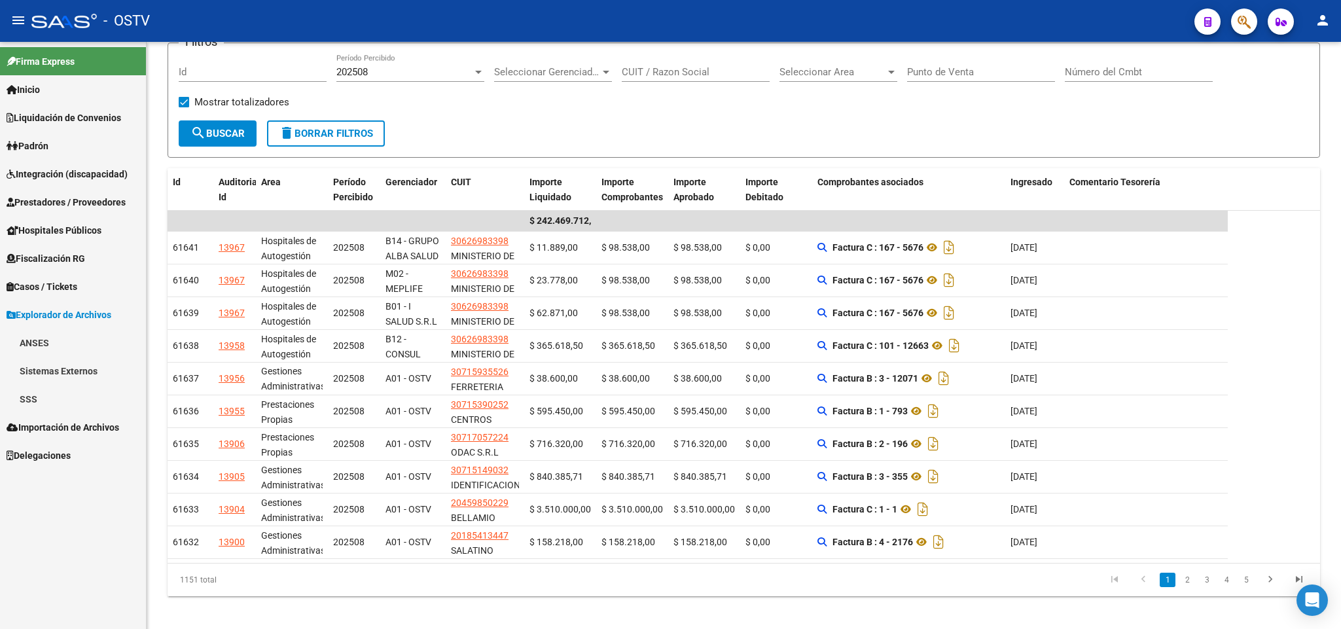
click at [47, 399] on link "SSS" at bounding box center [73, 399] width 146 height 28
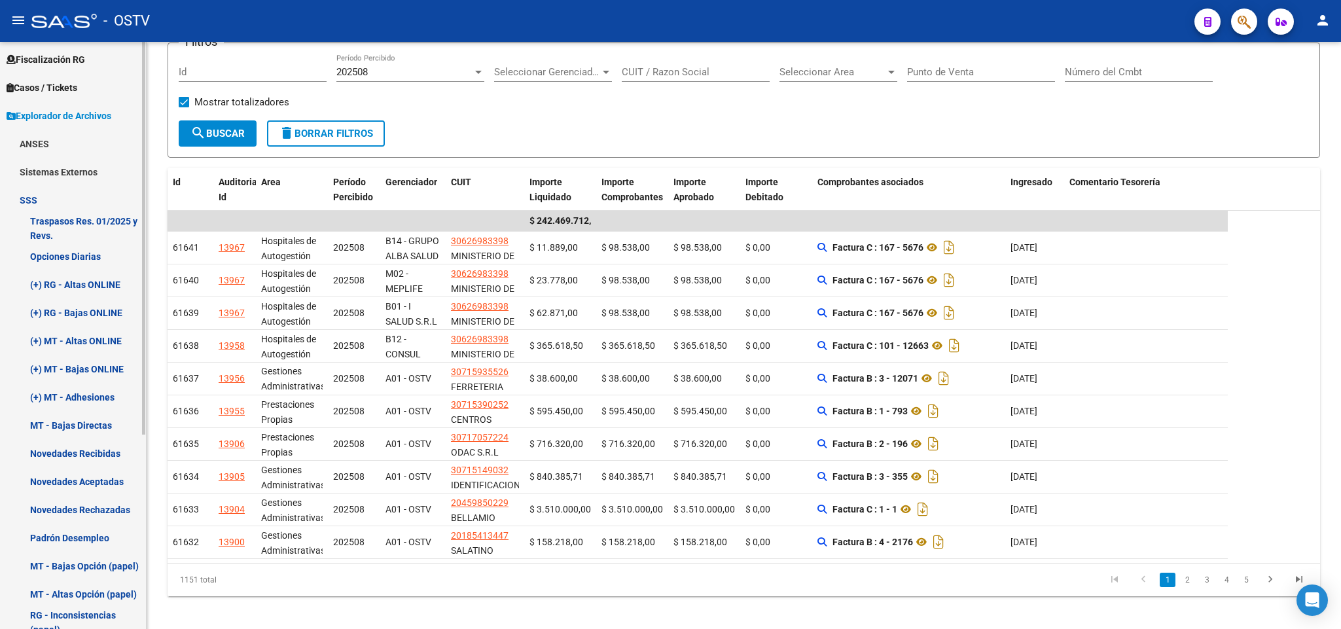
scroll to position [93, 0]
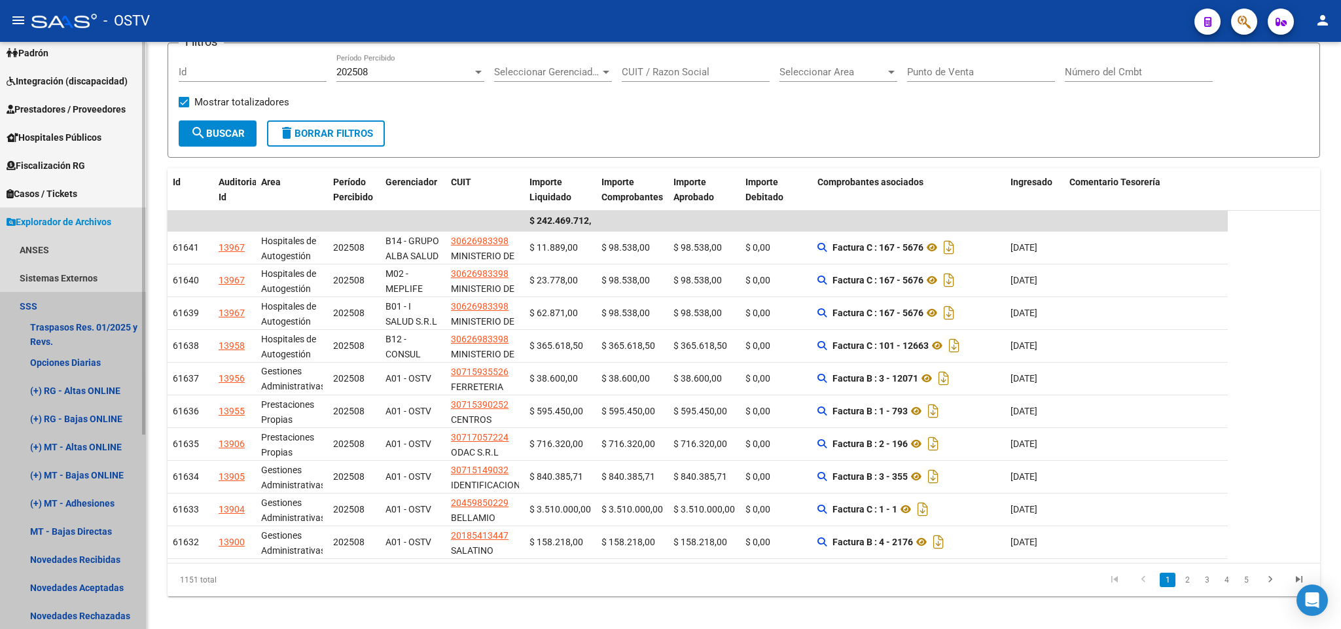
click at [57, 302] on link "SSS" at bounding box center [73, 306] width 146 height 28
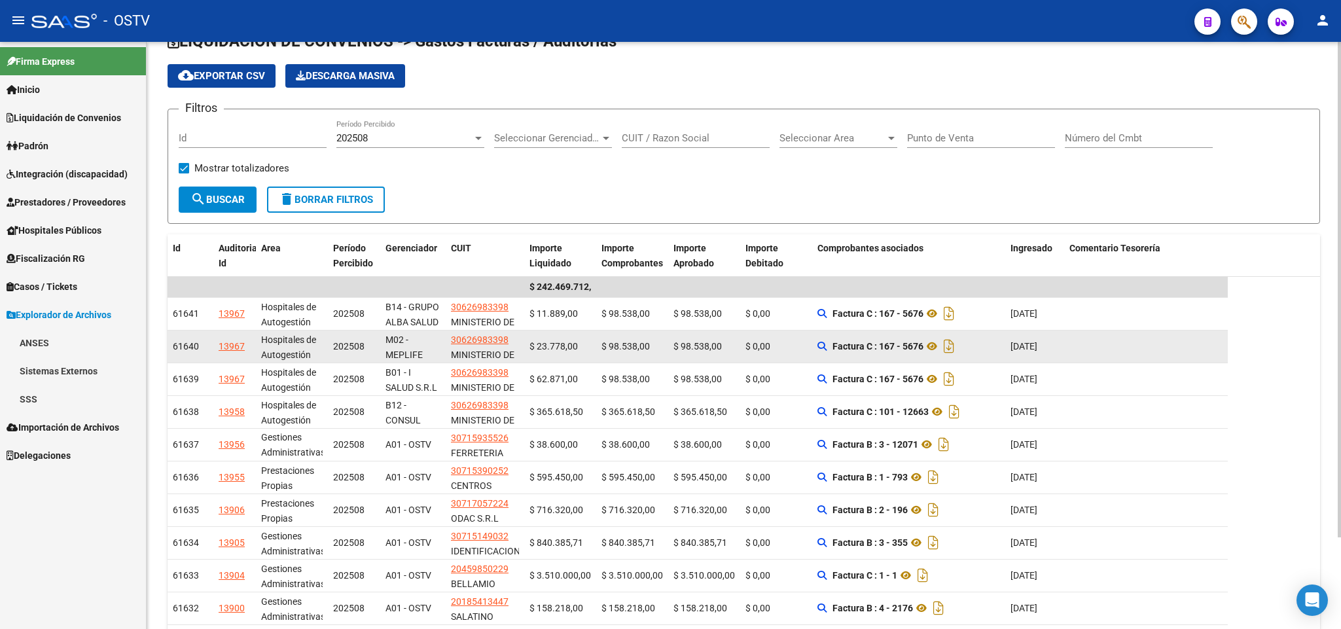
scroll to position [0, 0]
